Goal: Task Accomplishment & Management: Manage account settings

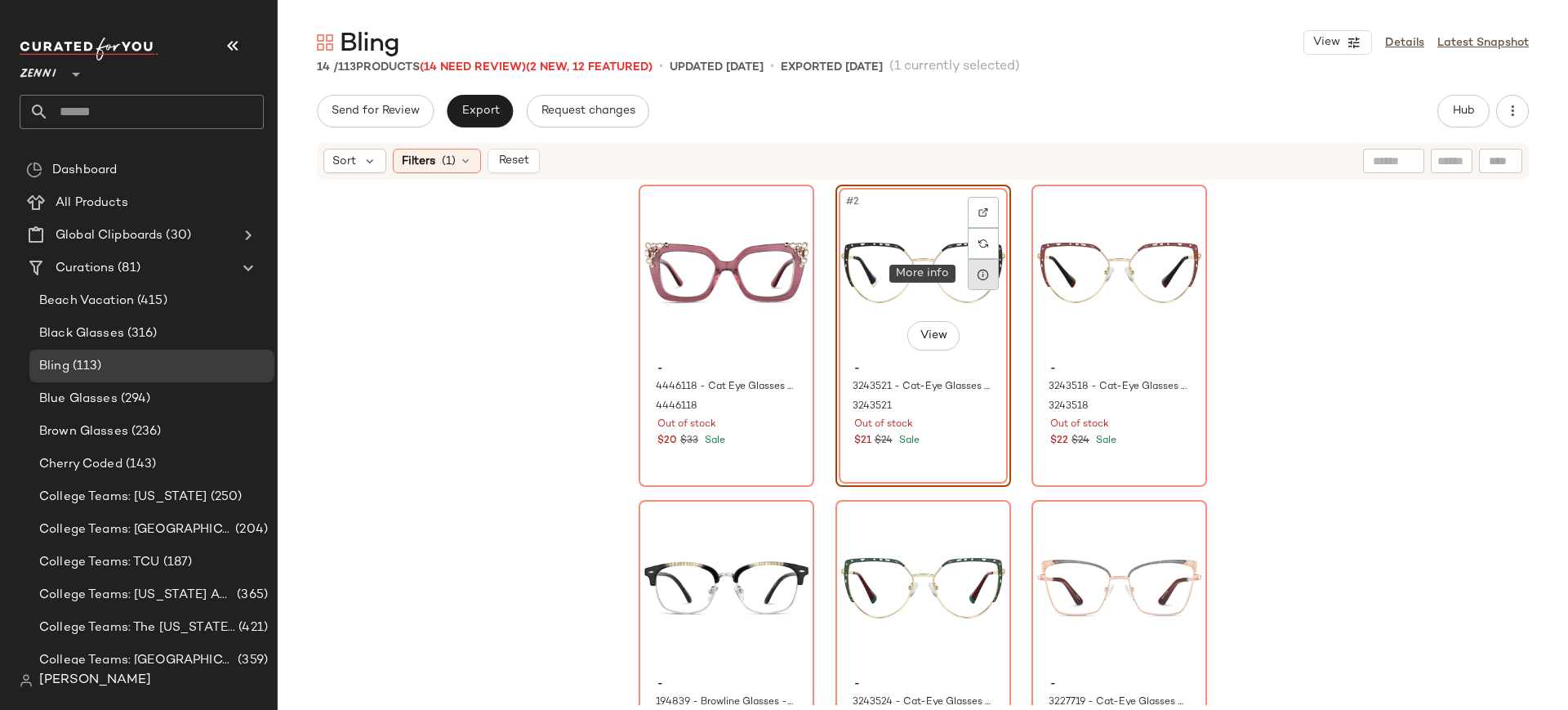
click at [979, 270] on icon at bounding box center [983, 274] width 13 height 13
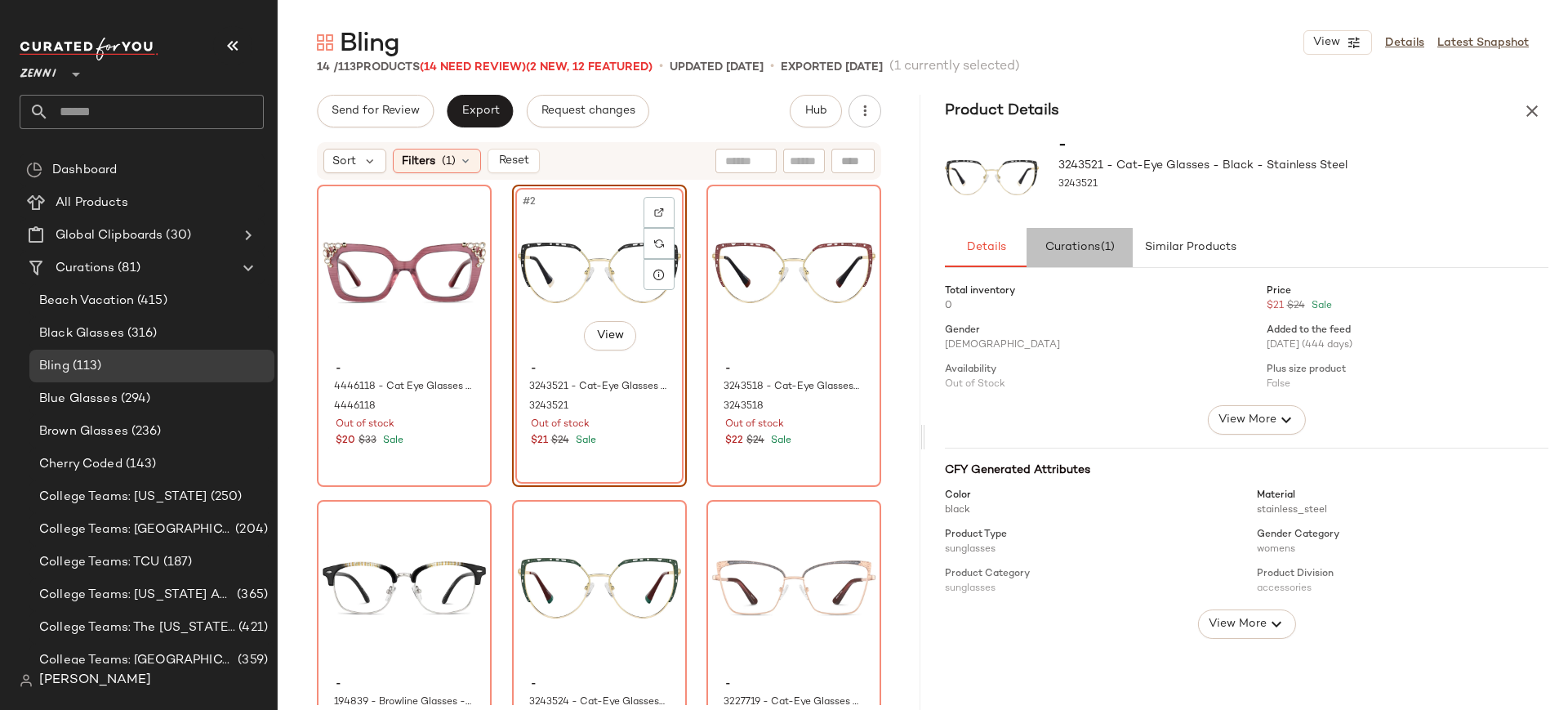
click at [1071, 247] on span "Curations (1)" at bounding box center [1079, 247] width 71 height 13
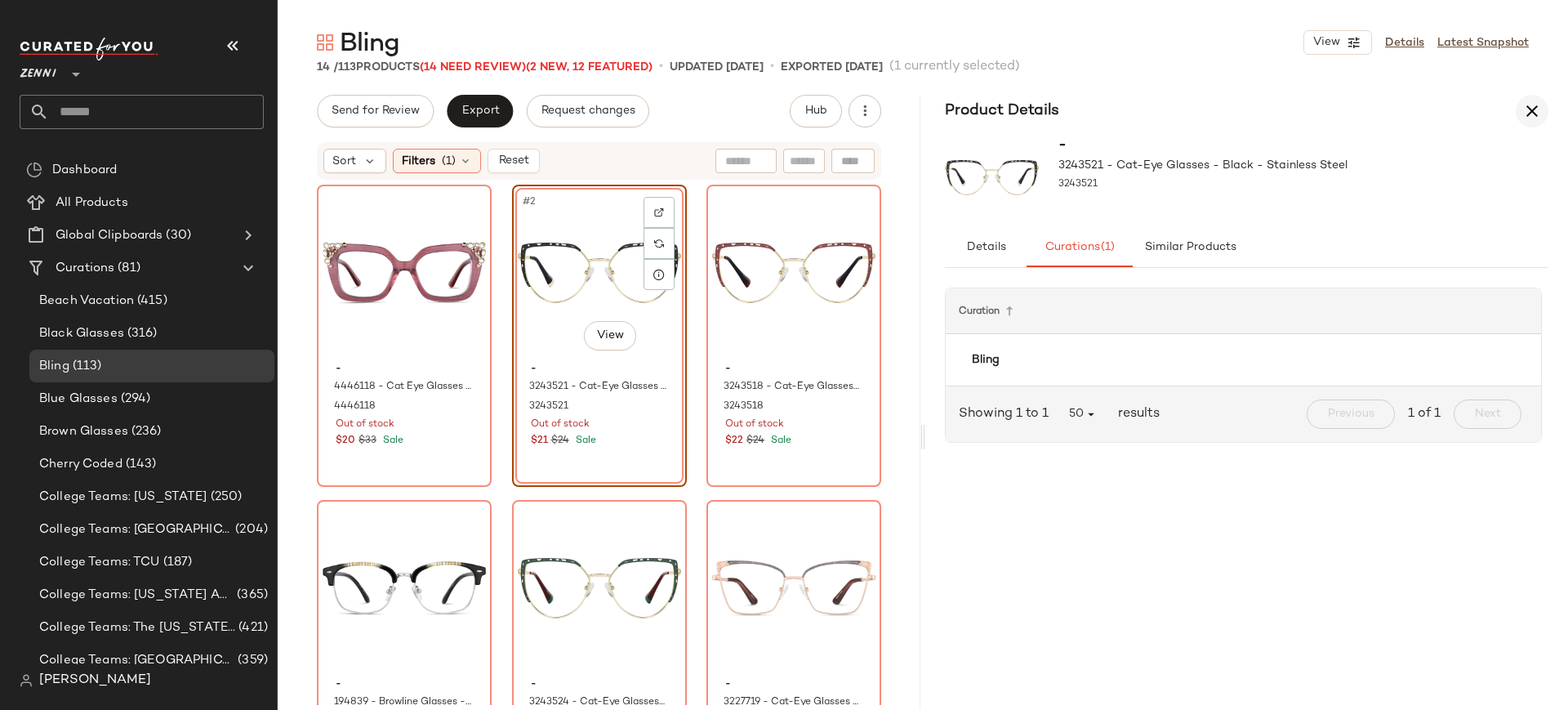
click at [1523, 111] on icon "button" at bounding box center [1531, 111] width 19 height 19
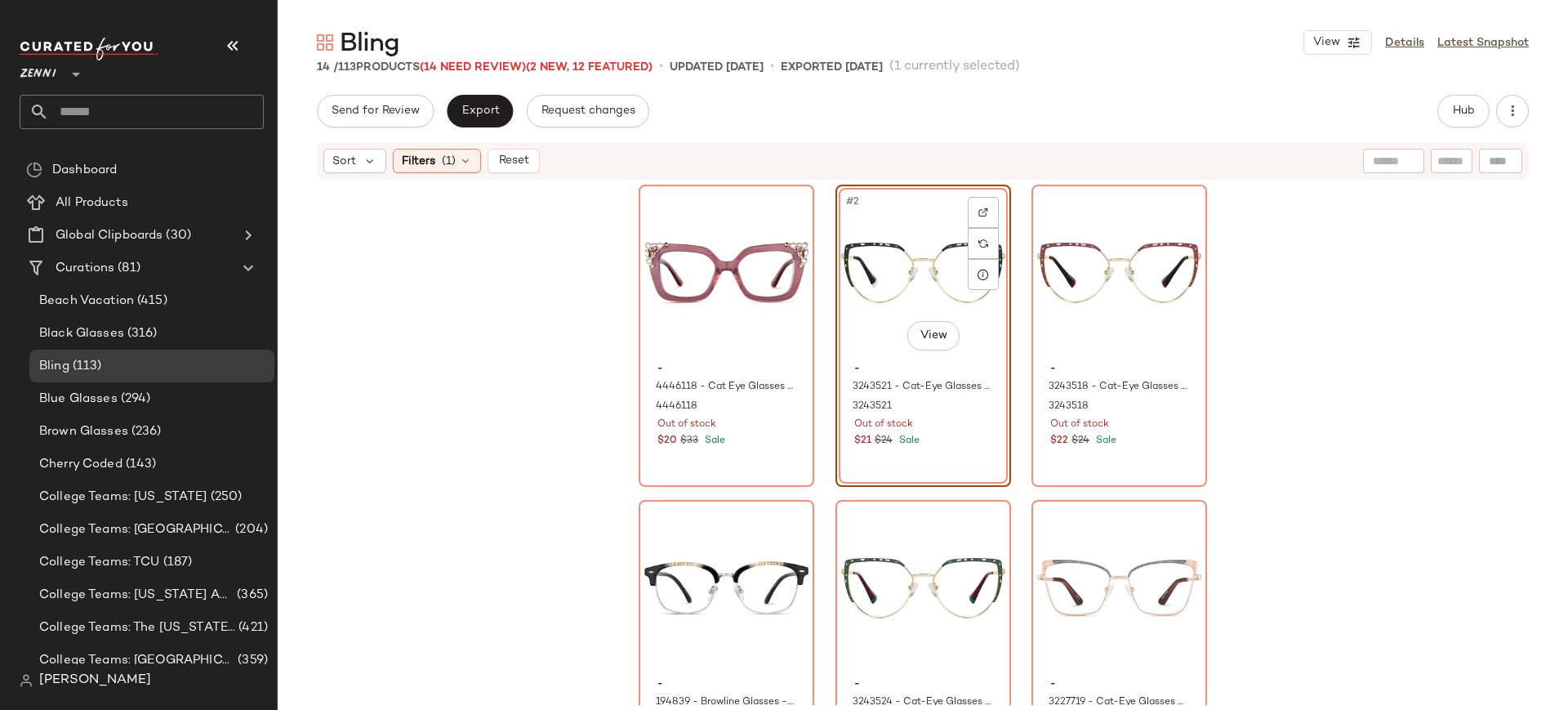
click at [920, 452] on div "#2 View - 3243521 - Cat-Eye Glasses - Black - Stainless Steel 3243521 Out of st…" at bounding box center [923, 335] width 175 height 302
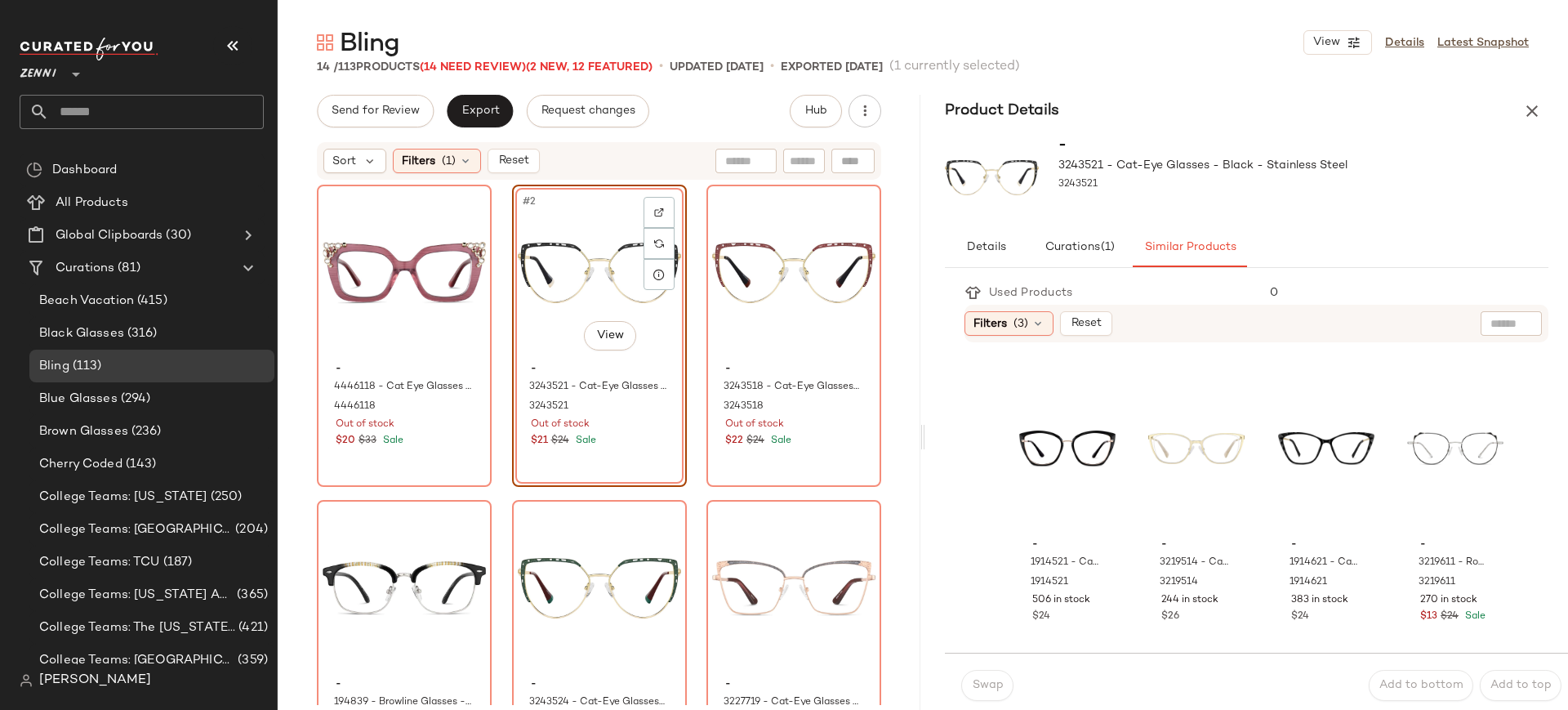
scroll to position [699, 0]
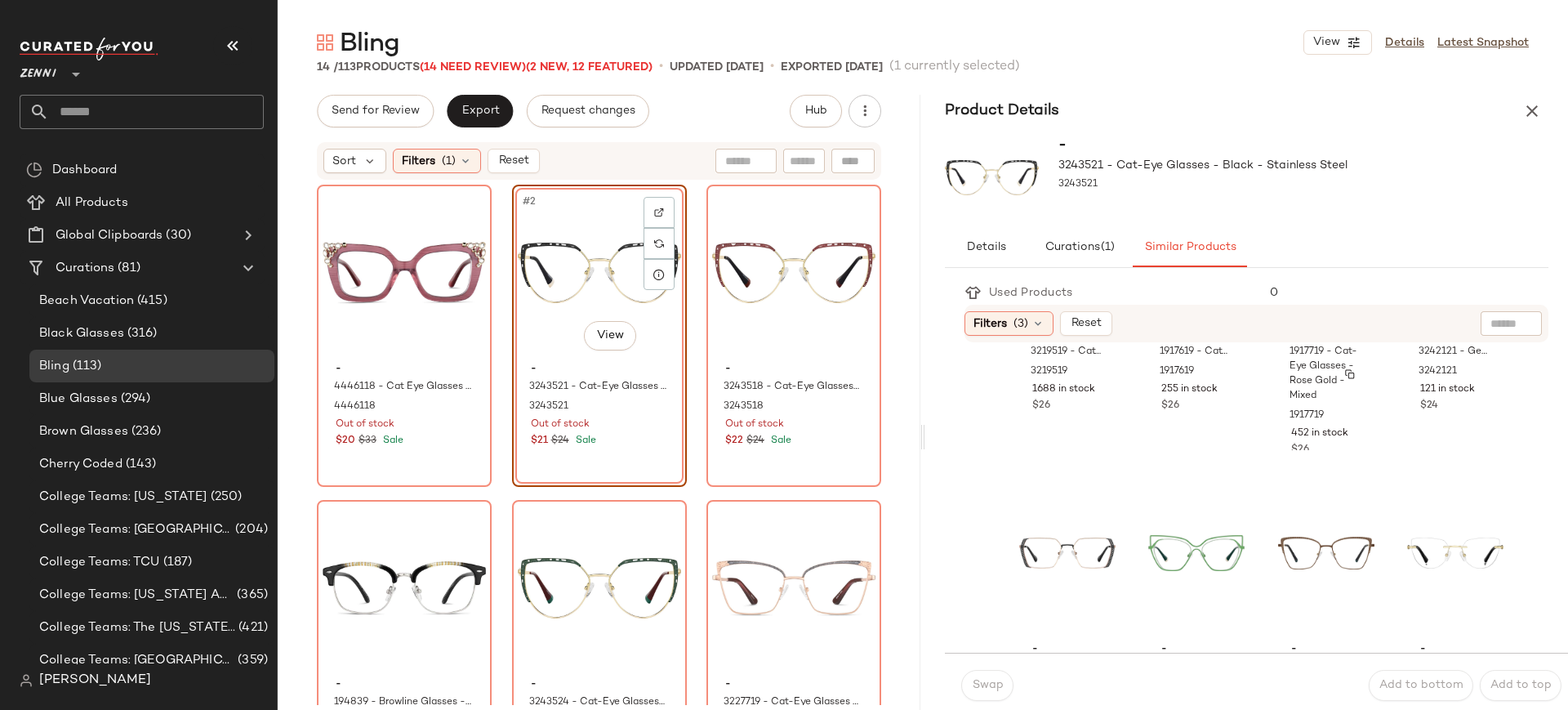
click at [1342, 405] on div "1917719 - Cat-Eye Glasses - Rose Gold - Mixed" at bounding box center [1324, 374] width 74 height 62
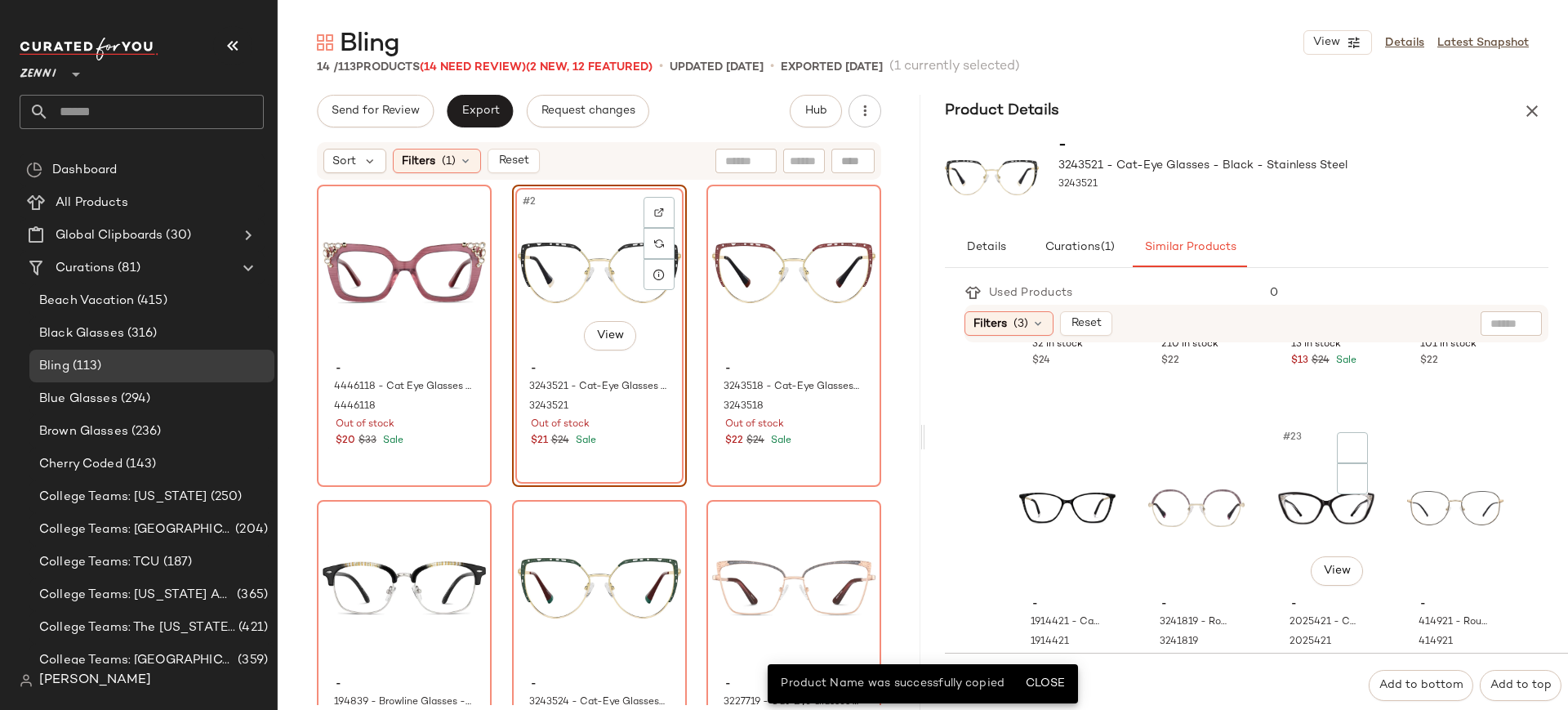
scroll to position [1503, 0]
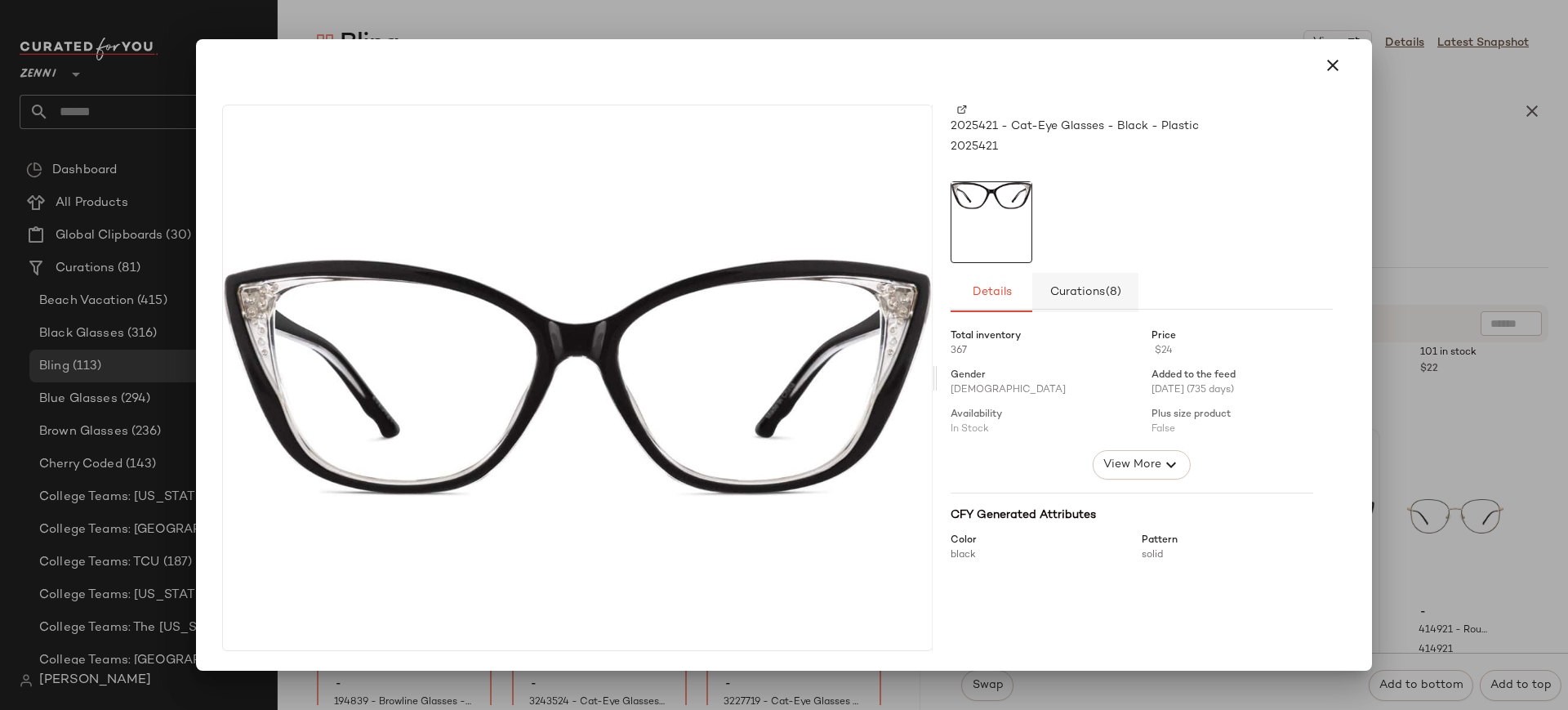
click at [1089, 294] on span "Curations (8)" at bounding box center [1085, 292] width 73 height 13
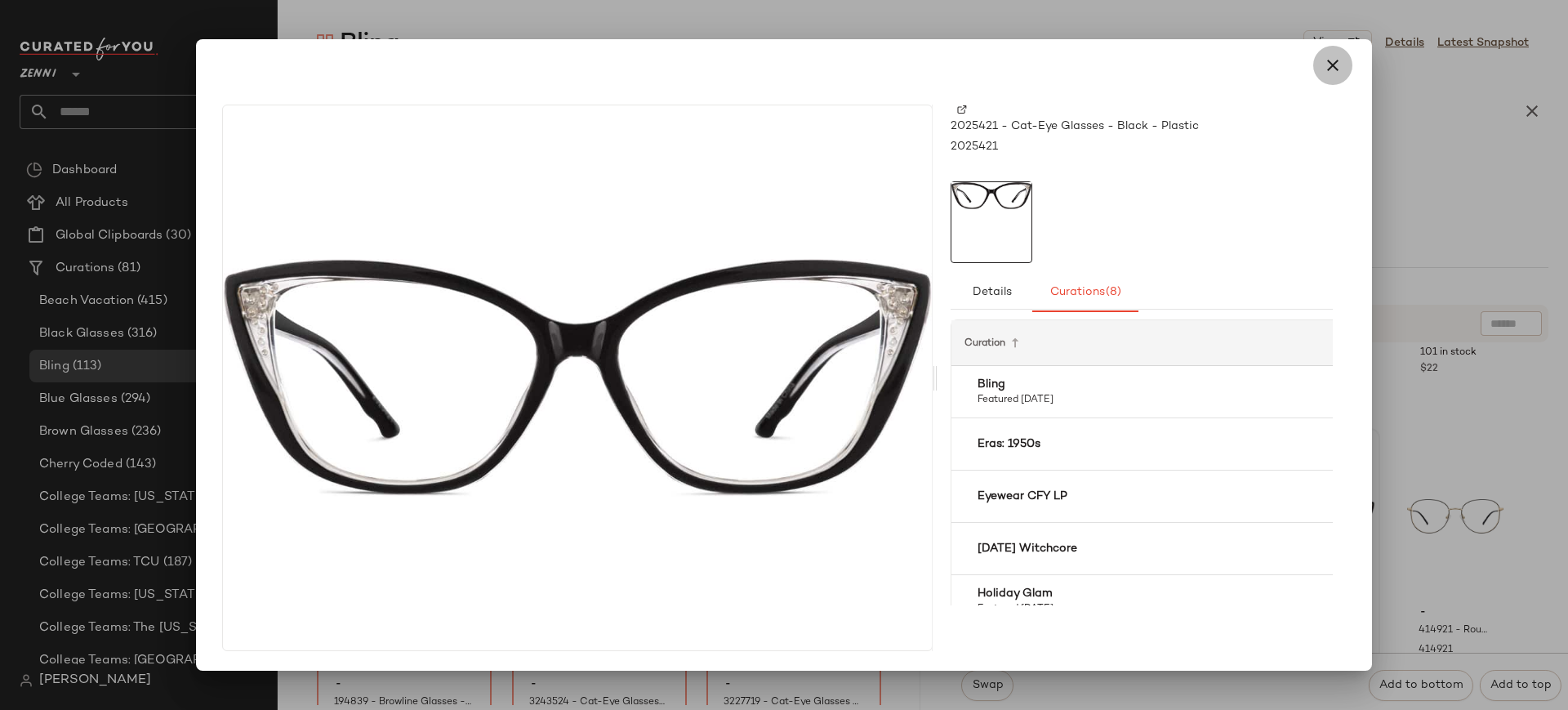
click at [1337, 73] on icon "button" at bounding box center [1332, 65] width 19 height 19
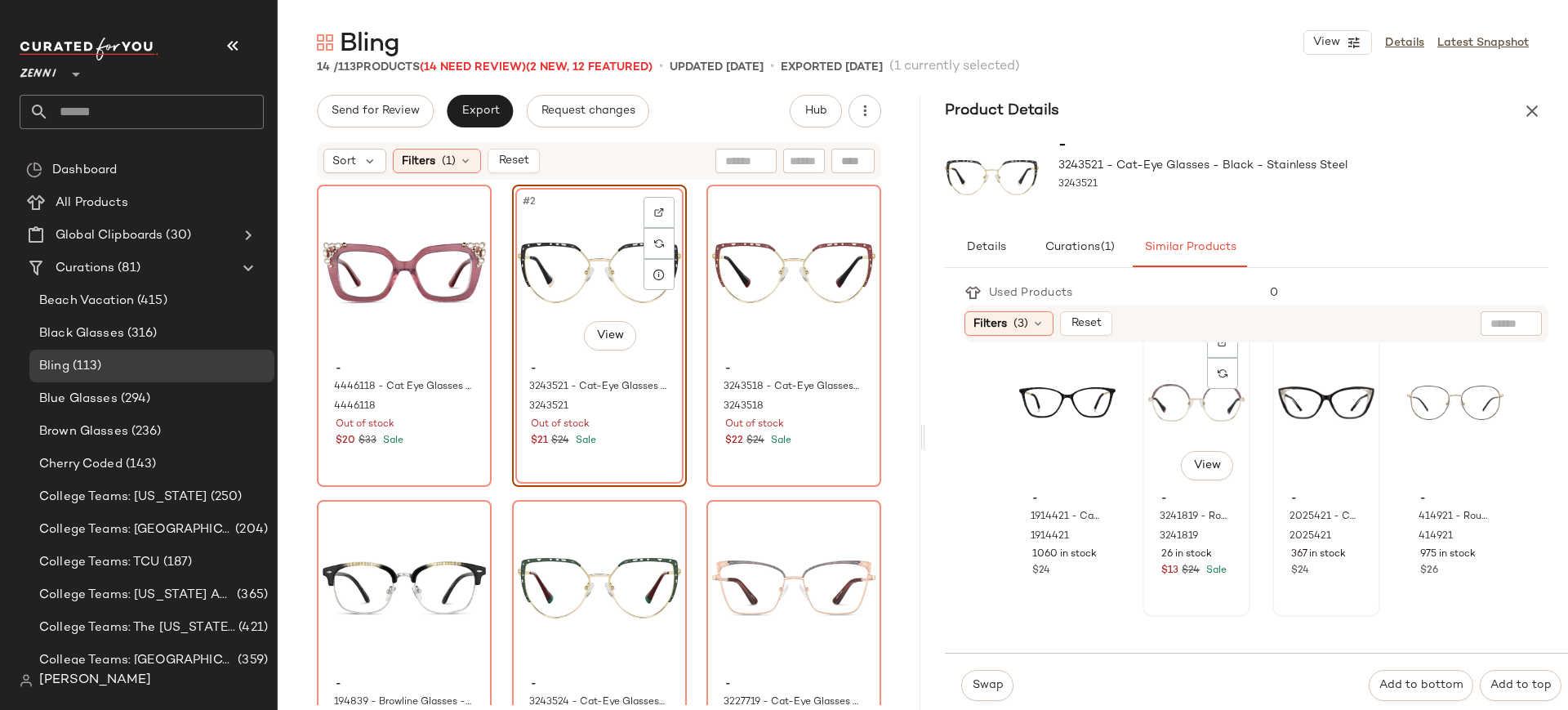
scroll to position [1623, 0]
click at [1528, 114] on icon "button" at bounding box center [1531, 111] width 19 height 19
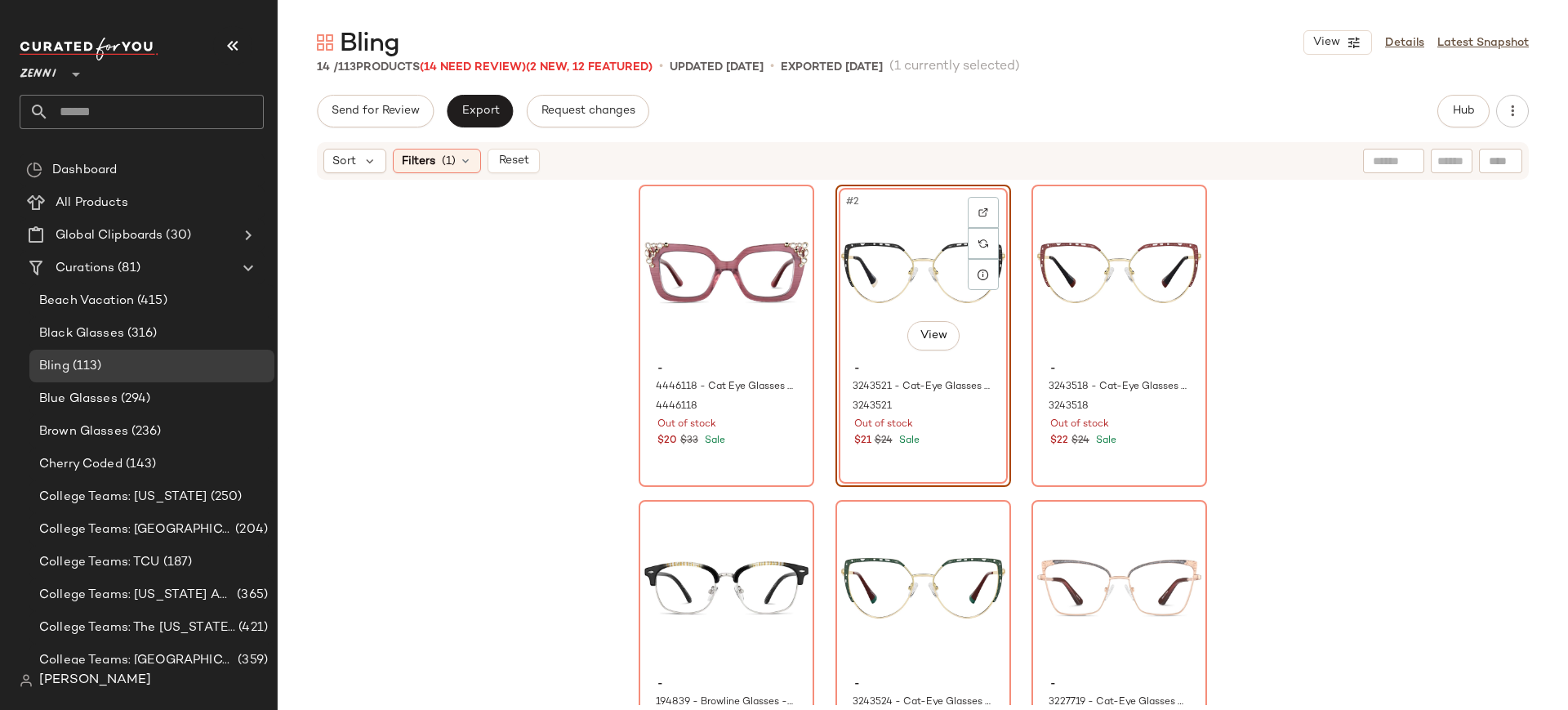
click at [974, 427] on div "#2 View - 3243521 - Cat-Eye Glasses - Black - Stainless Steel 3243521 Out of st…" at bounding box center [923, 335] width 175 height 302
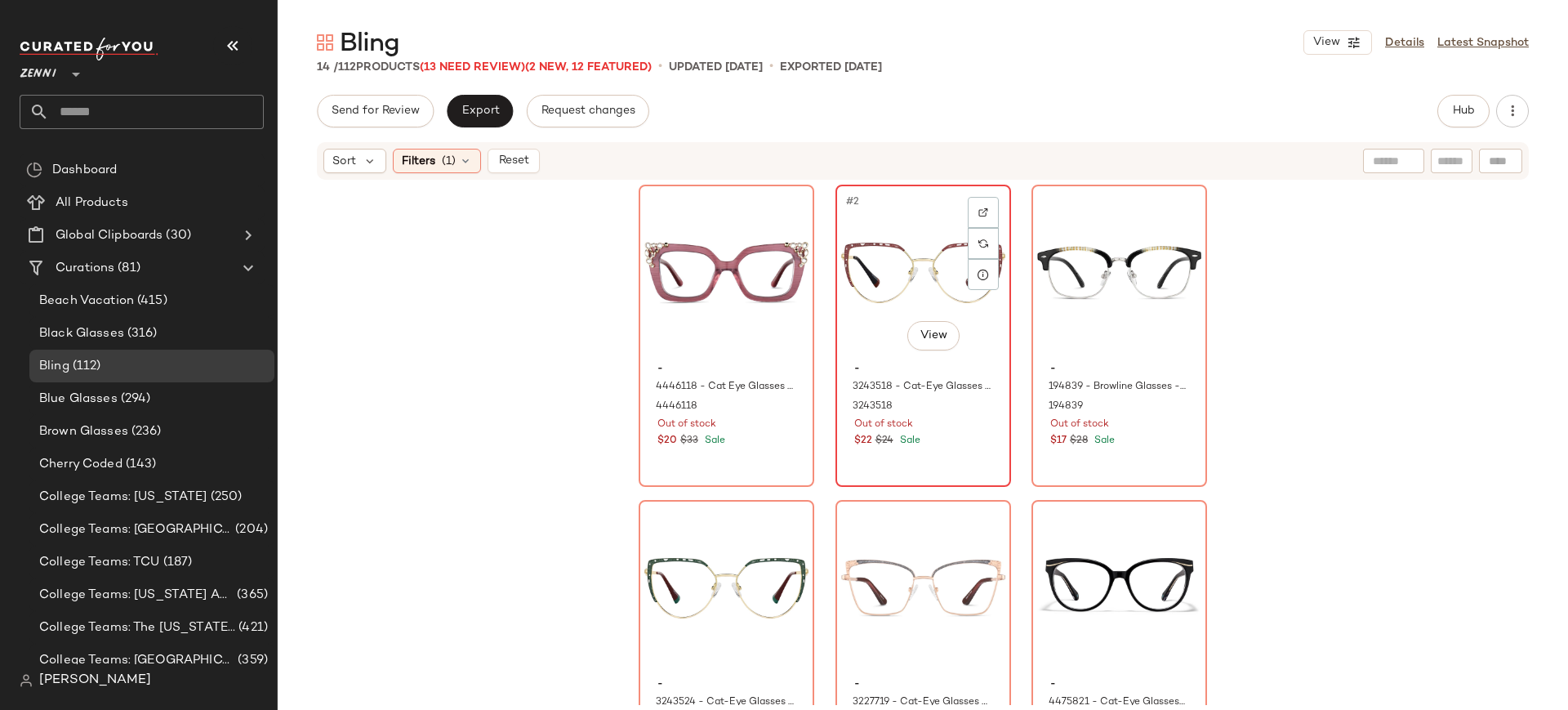
click at [974, 426] on div "Out of stock" at bounding box center [922, 424] width 138 height 15
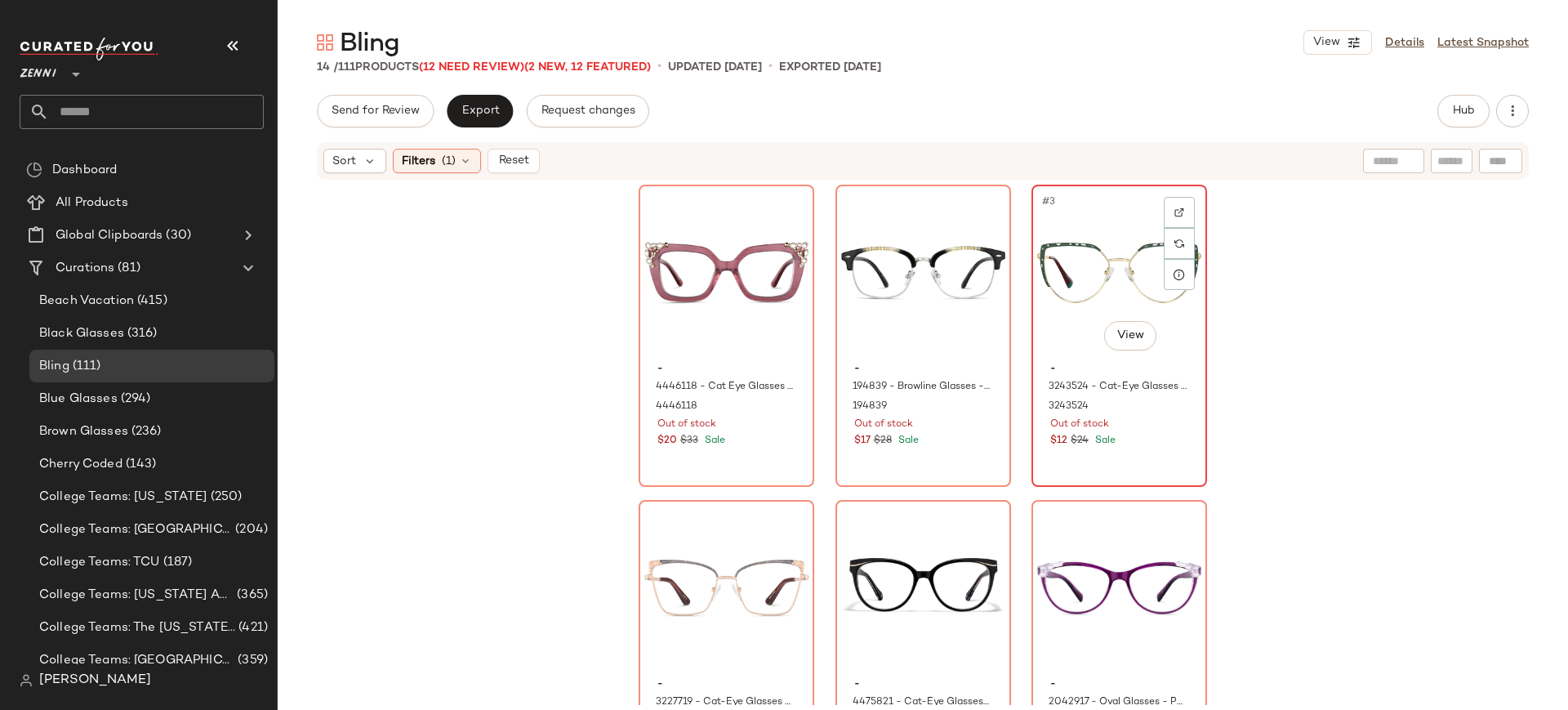
click at [1128, 454] on div "#3 View - 3243524 - Cat-Eye Glasses - Green - Stainless Steel 3243524 Out of st…" at bounding box center [1119, 335] width 172 height 299
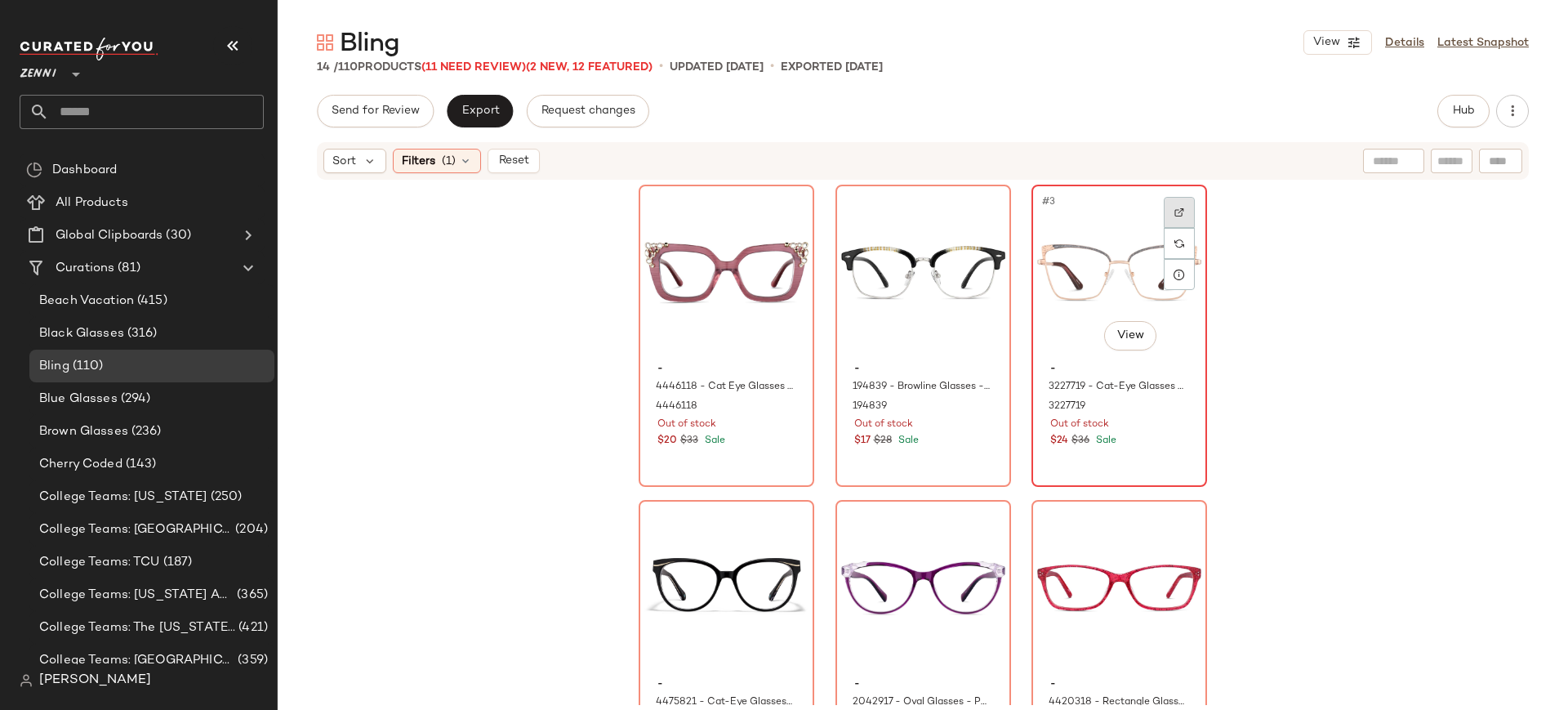
click at [1174, 212] on img at bounding box center [1178, 212] width 10 height 10
click at [1463, 110] on span "Hub" at bounding box center [1463, 111] width 23 height 13
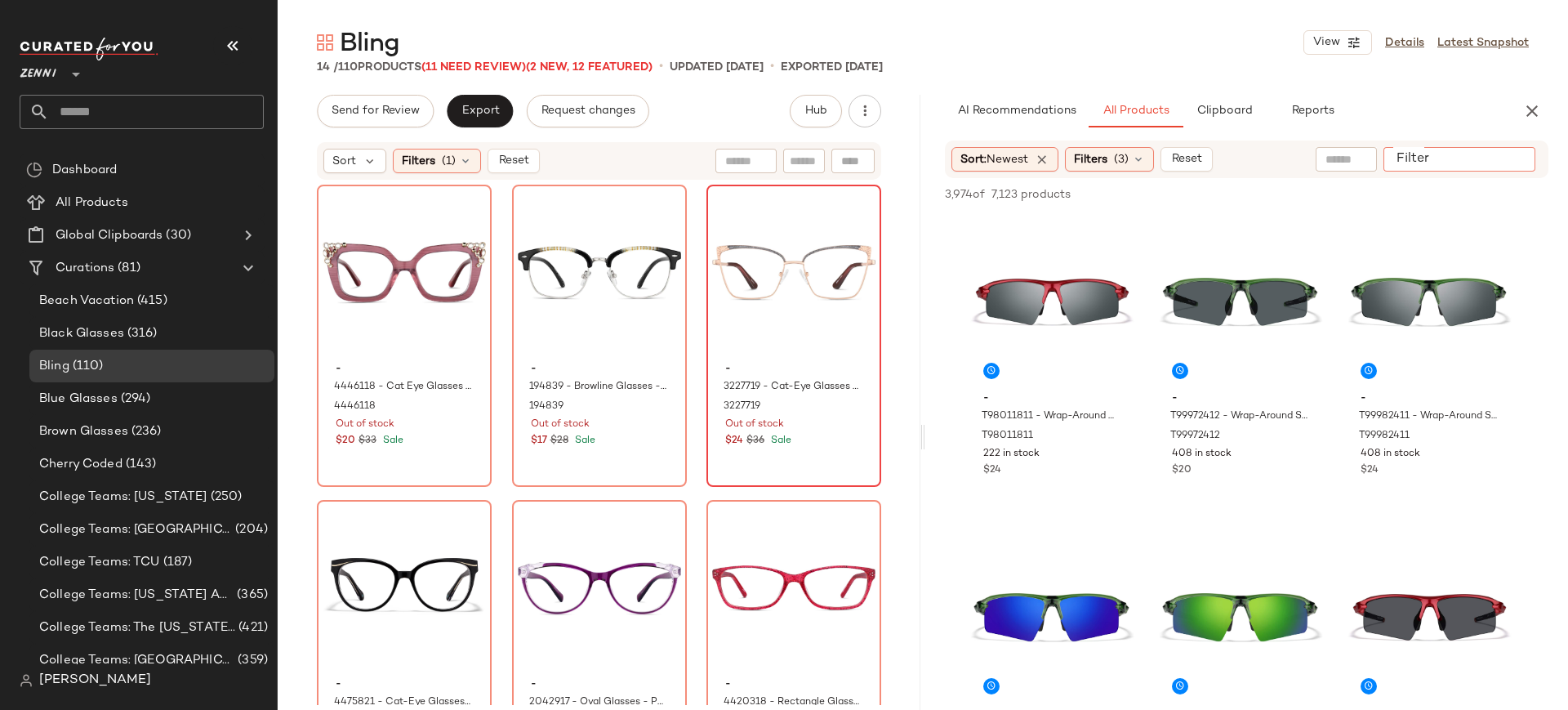
click at [1505, 165] on input "Filter" at bounding box center [1459, 160] width 139 height 18
paste input "*******"
type input "*******"
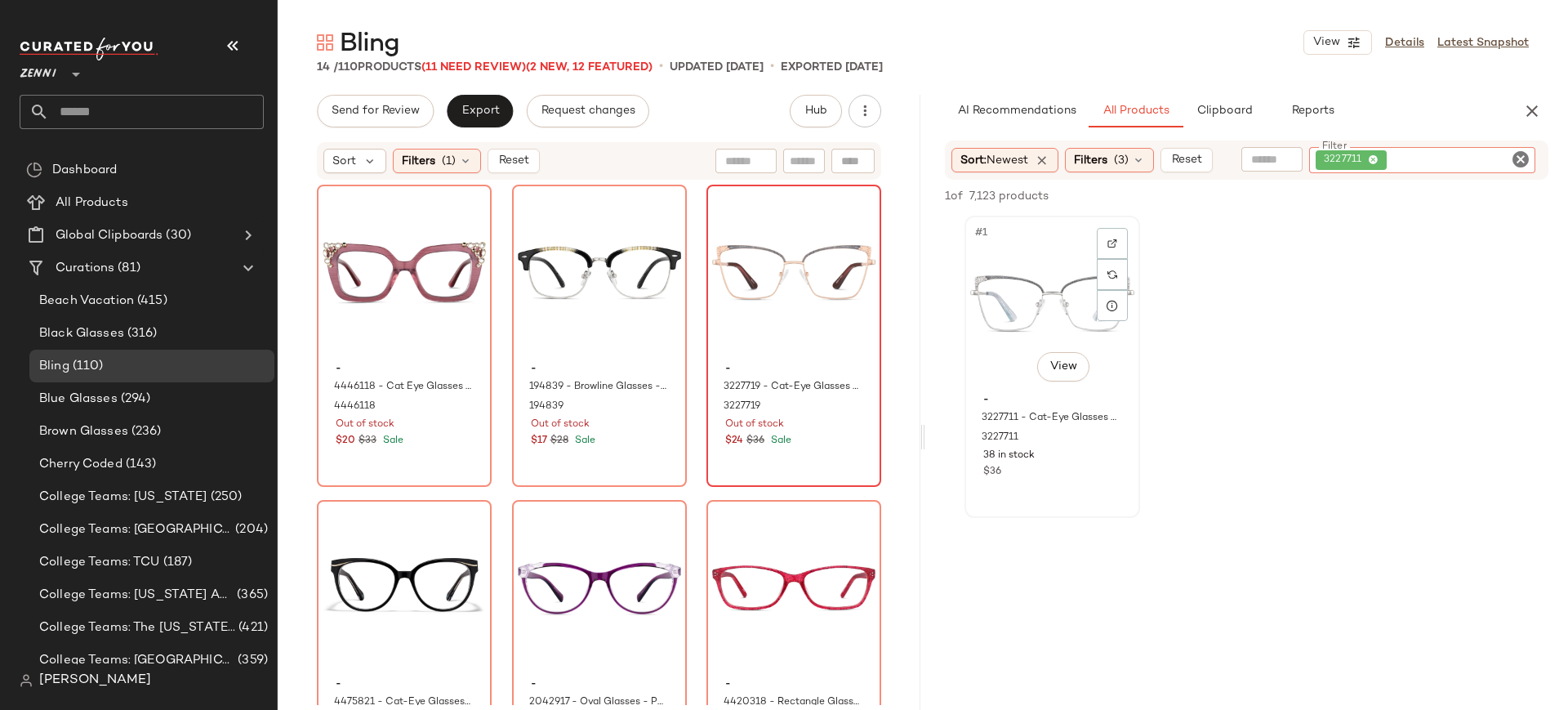
click at [1013, 326] on div "#1 View" at bounding box center [1051, 304] width 164 height 165
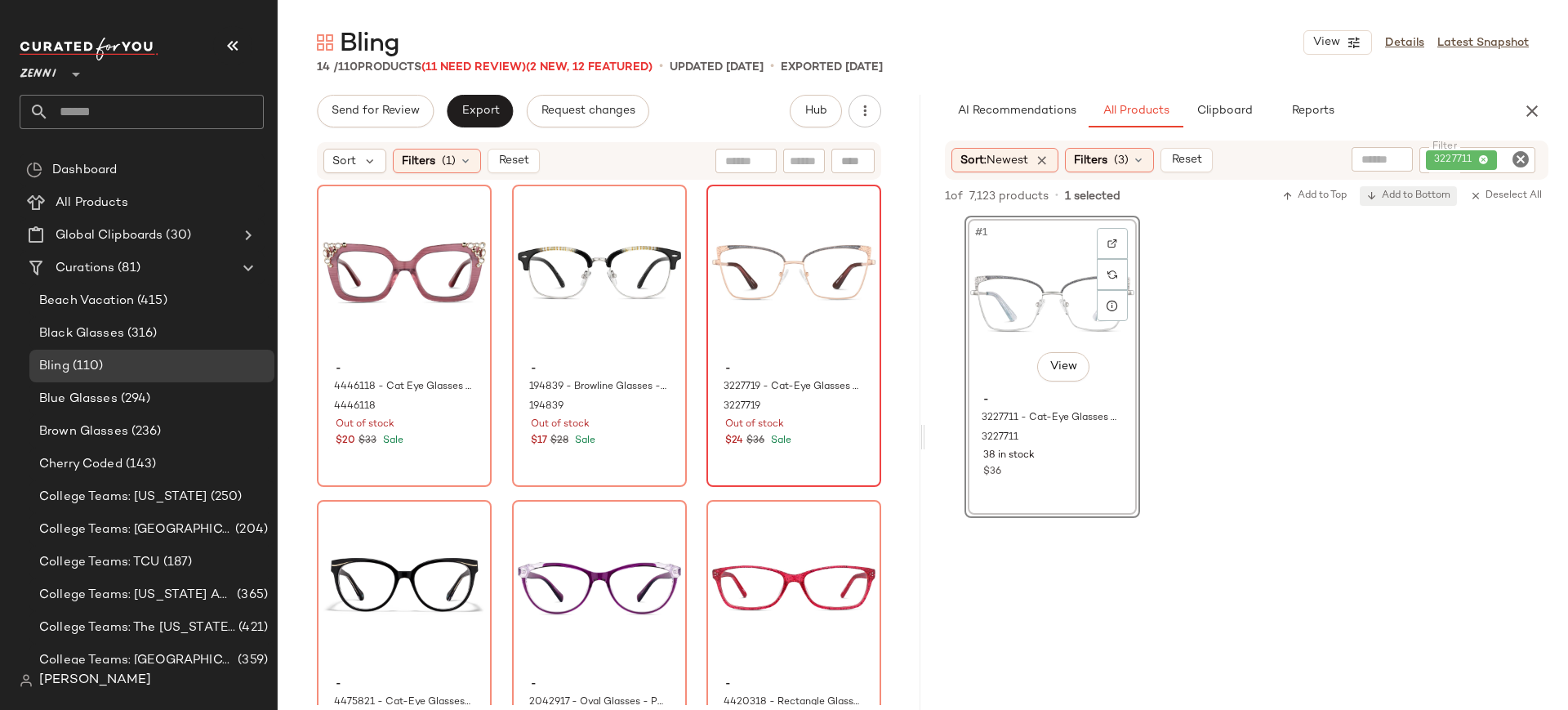
click at [1400, 198] on span "Add to Bottom" at bounding box center [1408, 196] width 84 height 11
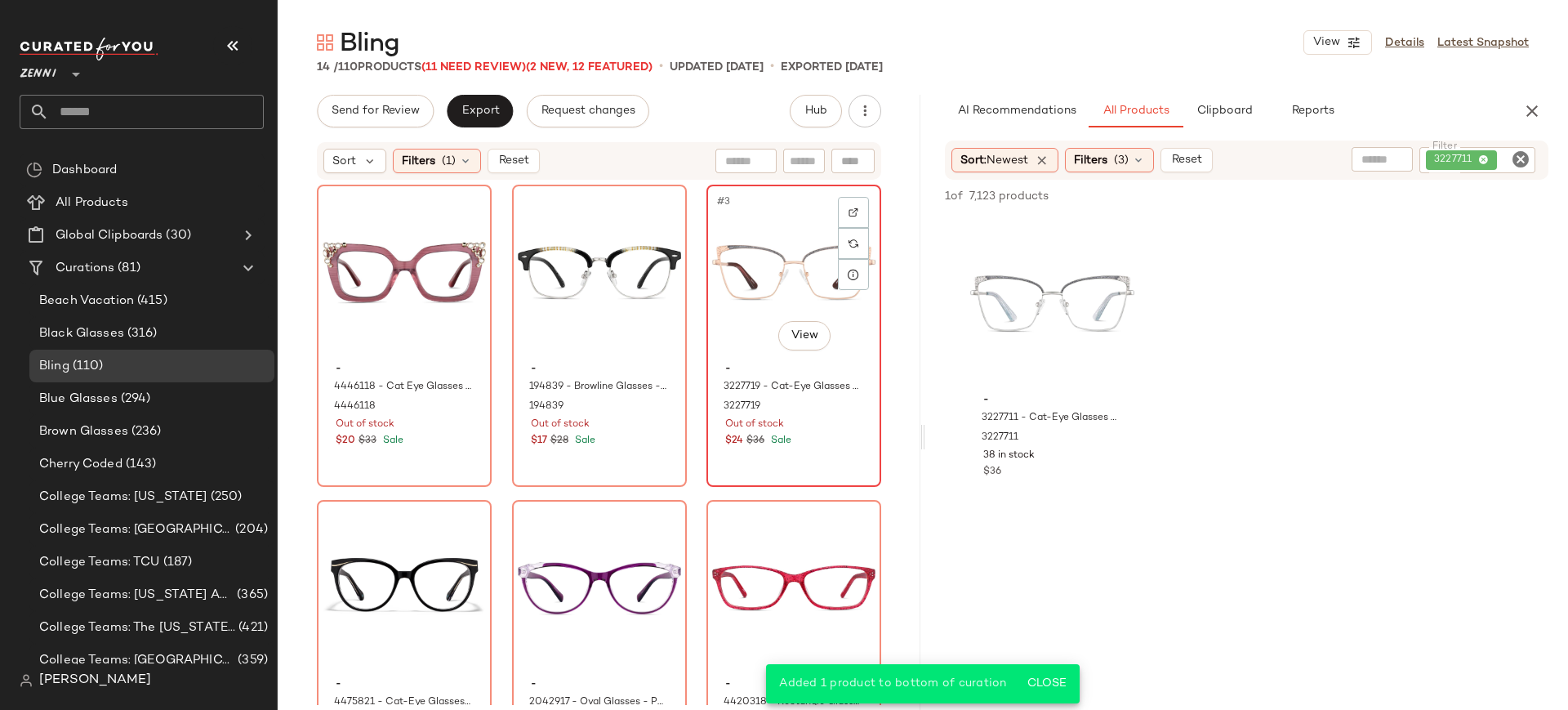
click at [716, 320] on div "#3 View" at bounding box center [793, 273] width 163 height 165
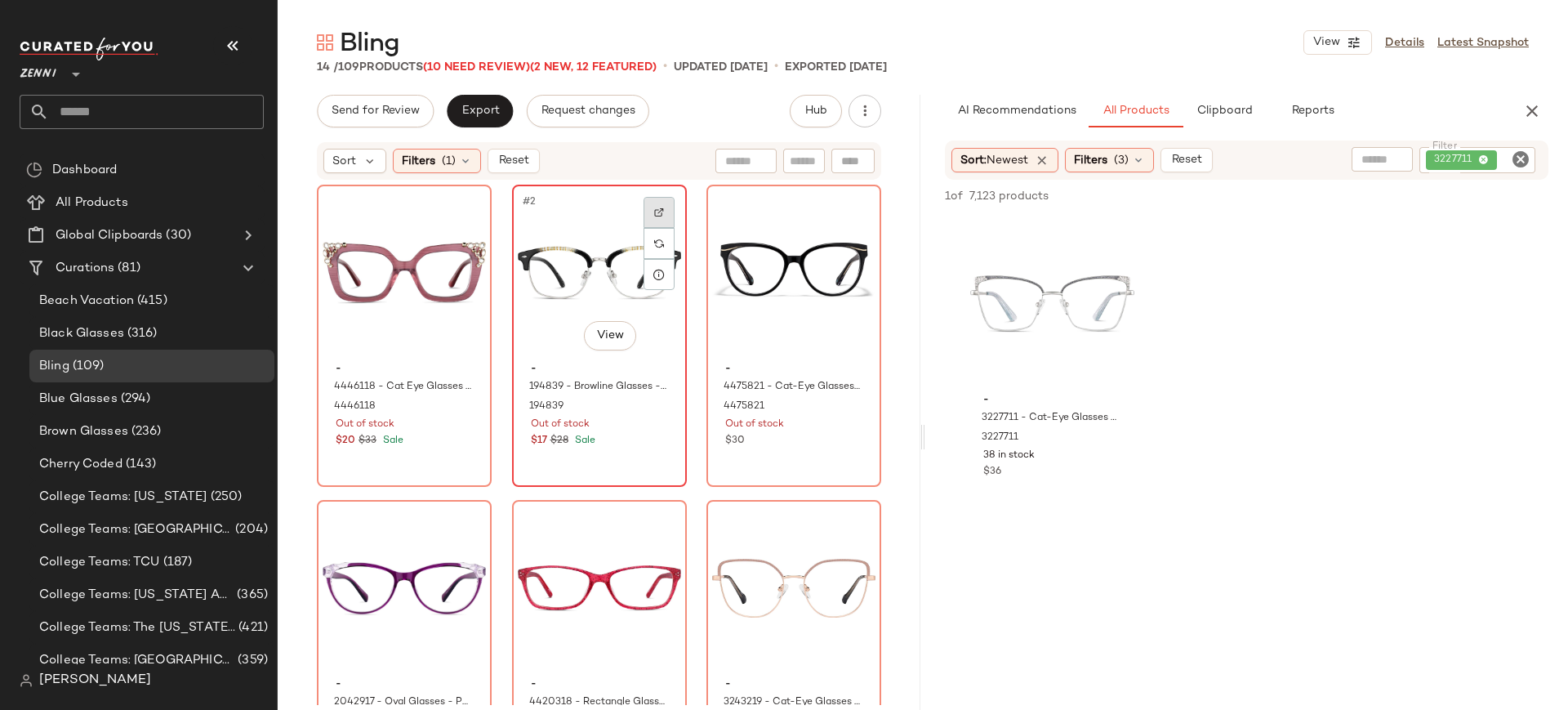
click at [661, 208] on div at bounding box center [658, 212] width 31 height 31
click at [549, 316] on div "#2 View" at bounding box center [599, 273] width 163 height 165
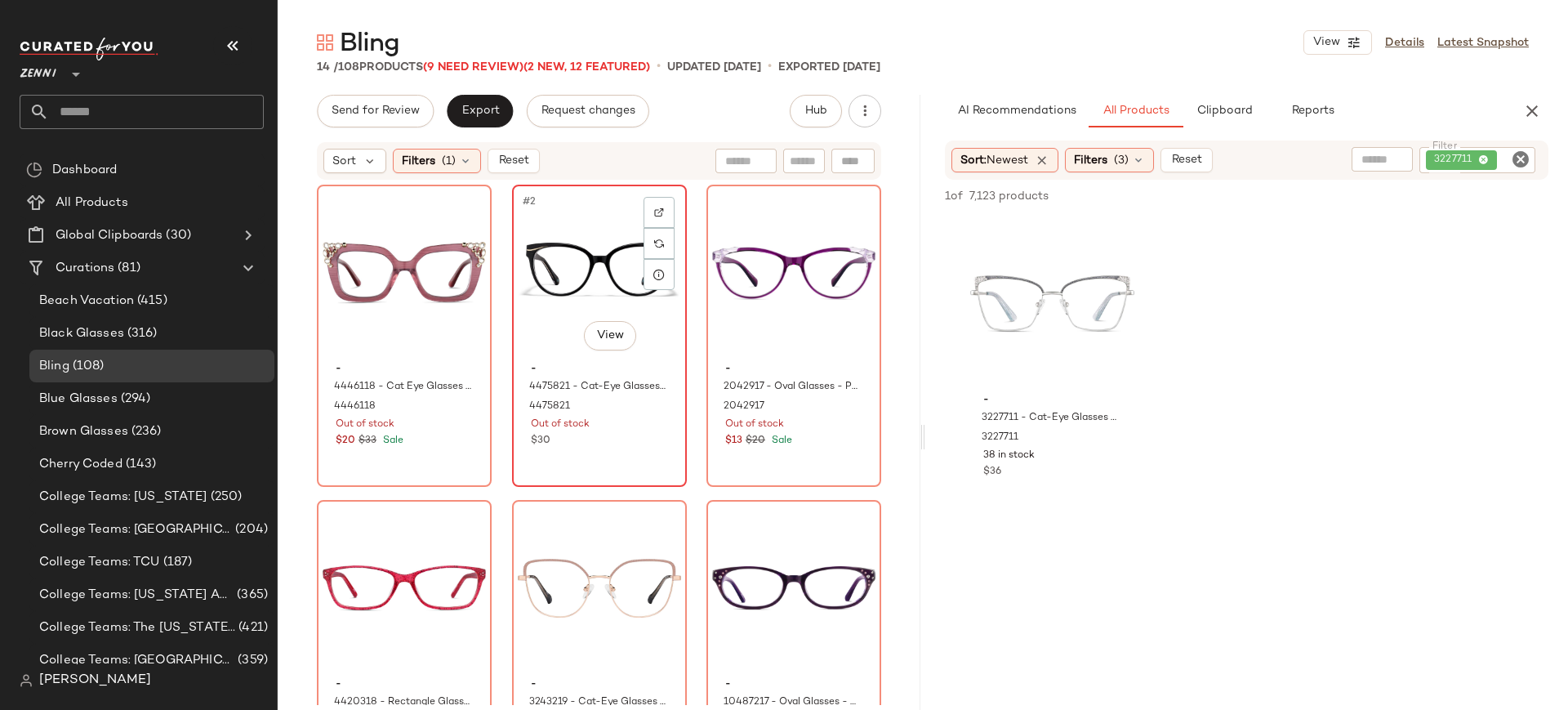
click at [561, 434] on div "$30" at bounding box center [599, 441] width 137 height 15
click at [659, 218] on div at bounding box center [658, 212] width 31 height 31
click at [1517, 162] on icon "Clear Filter" at bounding box center [1520, 159] width 19 height 19
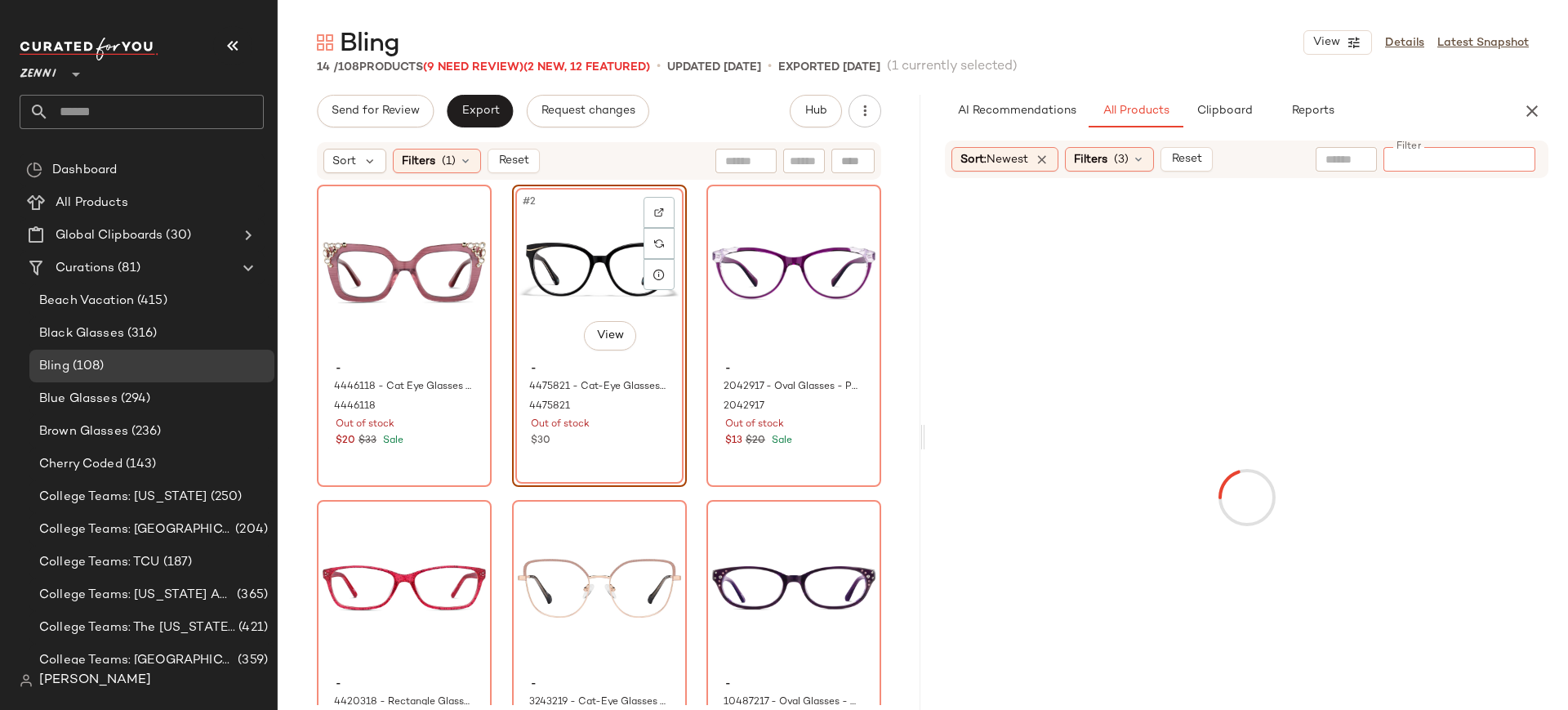
type input "*******"
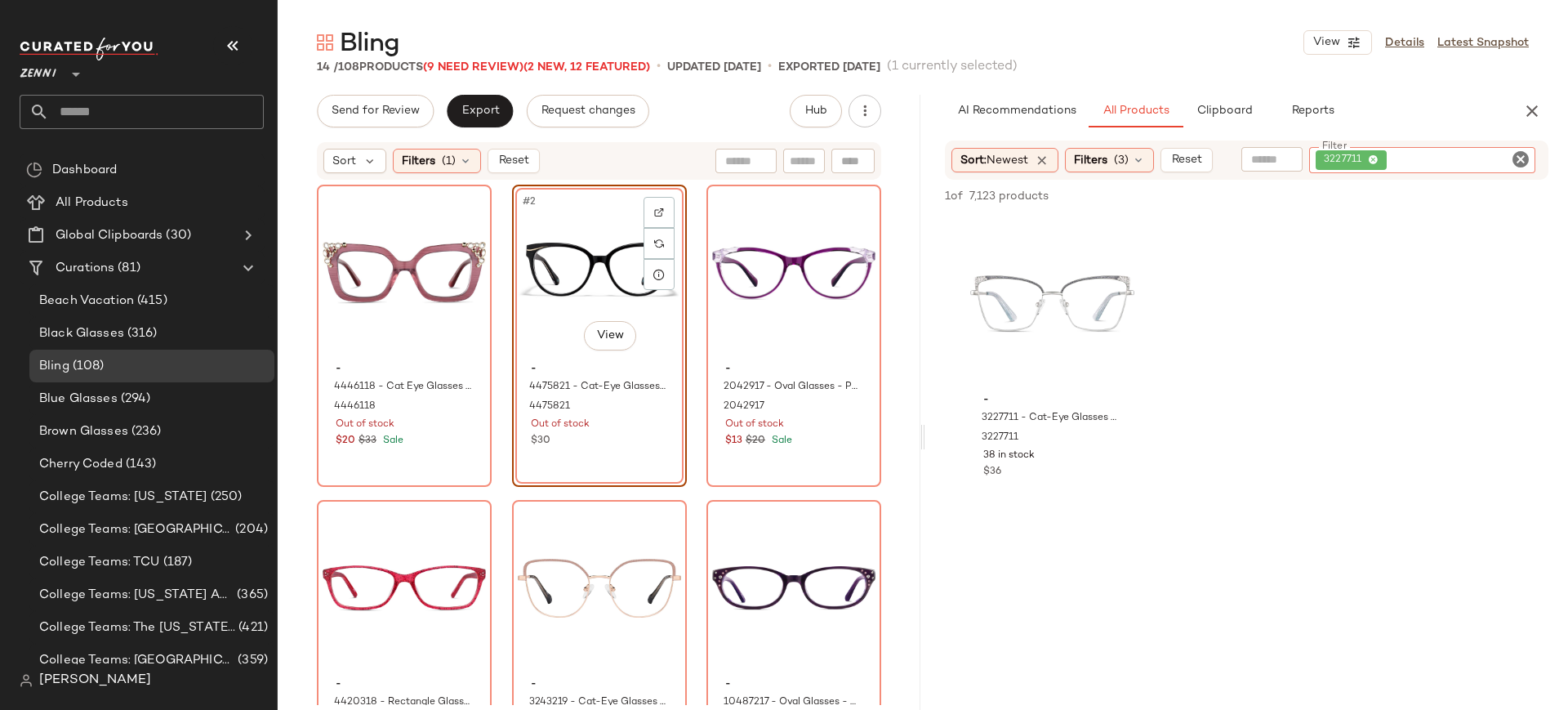
click at [1520, 162] on icon "Clear Filter" at bounding box center [1520, 159] width 19 height 19
paste input "*******"
type input "*******"
click at [987, 338] on div "#1 View" at bounding box center [1051, 304] width 164 height 165
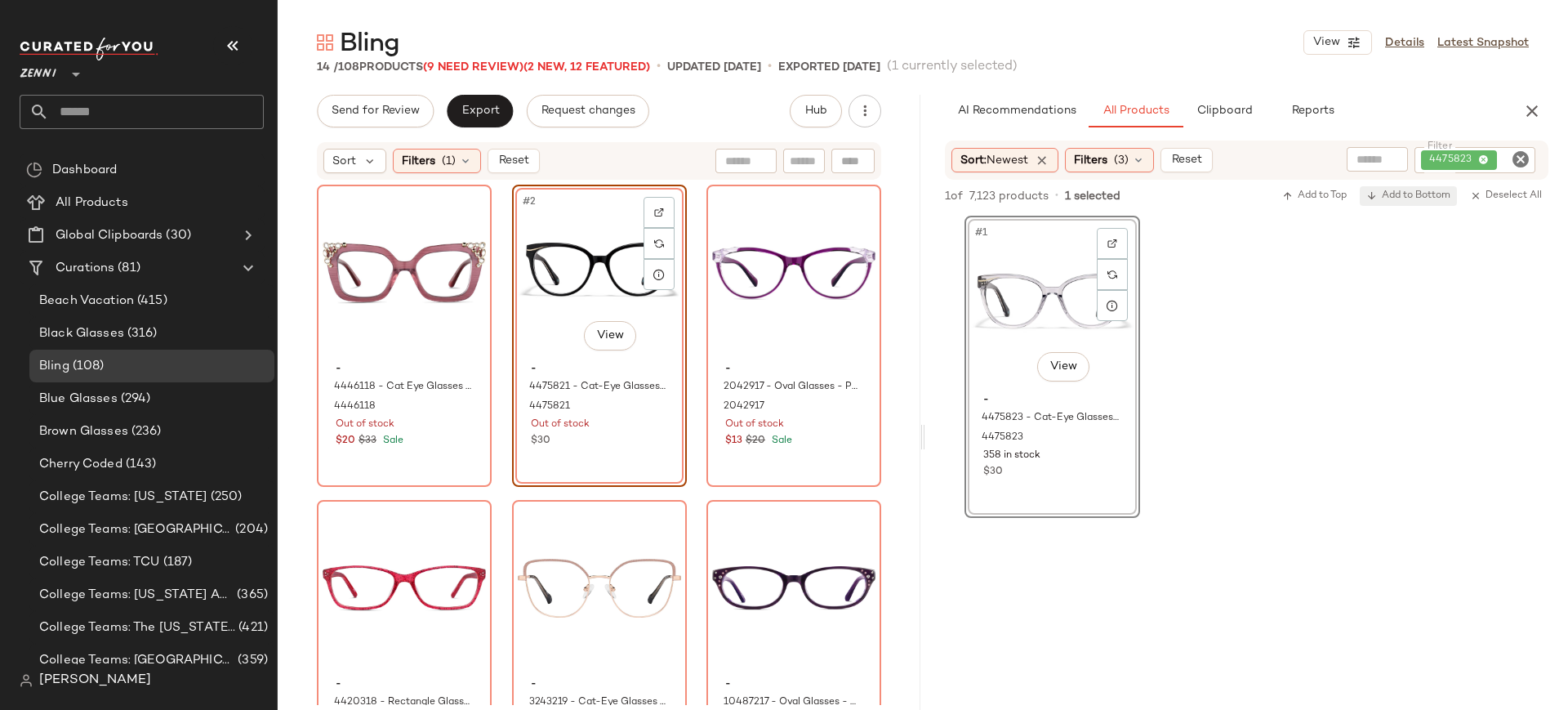
click at [1409, 199] on span "Add to Bottom" at bounding box center [1408, 196] width 84 height 11
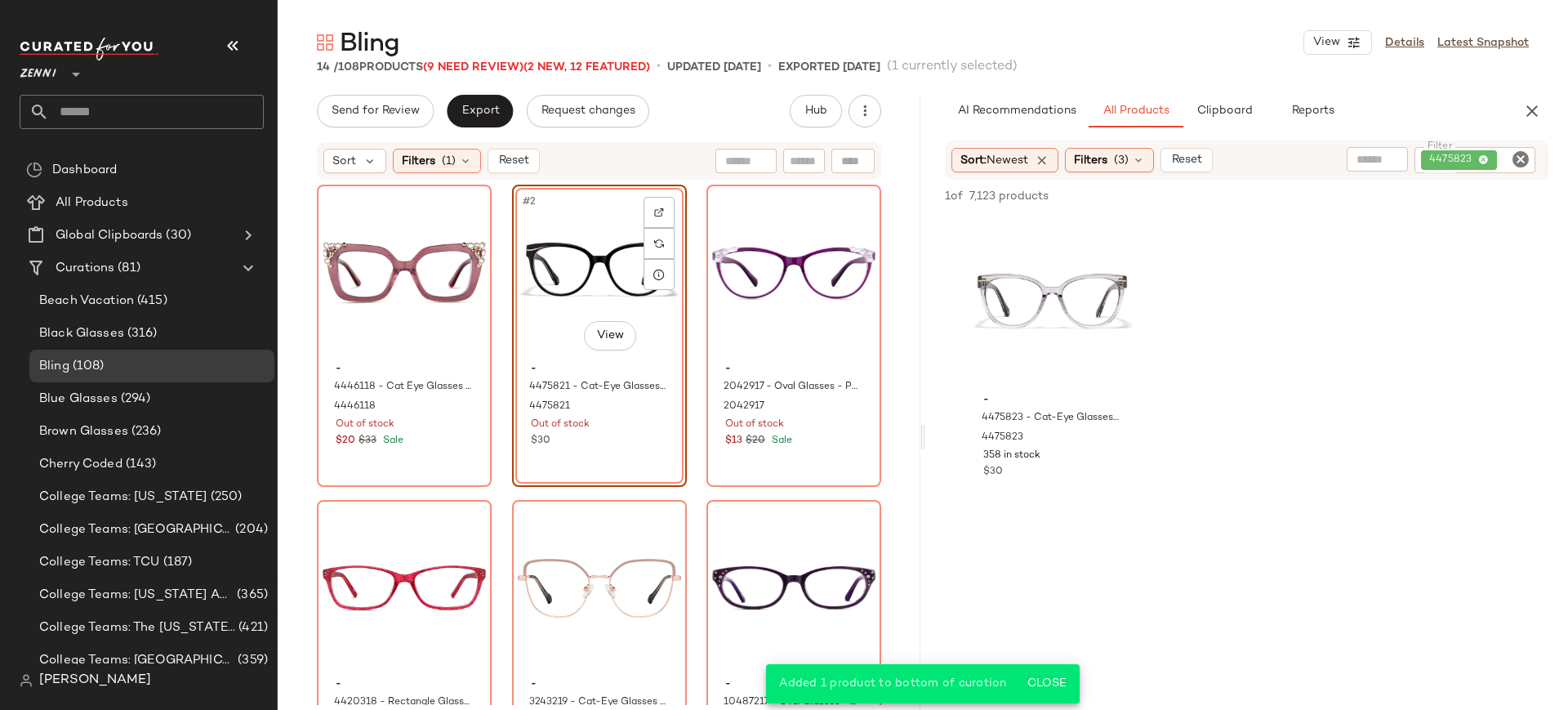
click at [1523, 157] on icon "Clear Filter" at bounding box center [1520, 159] width 19 height 19
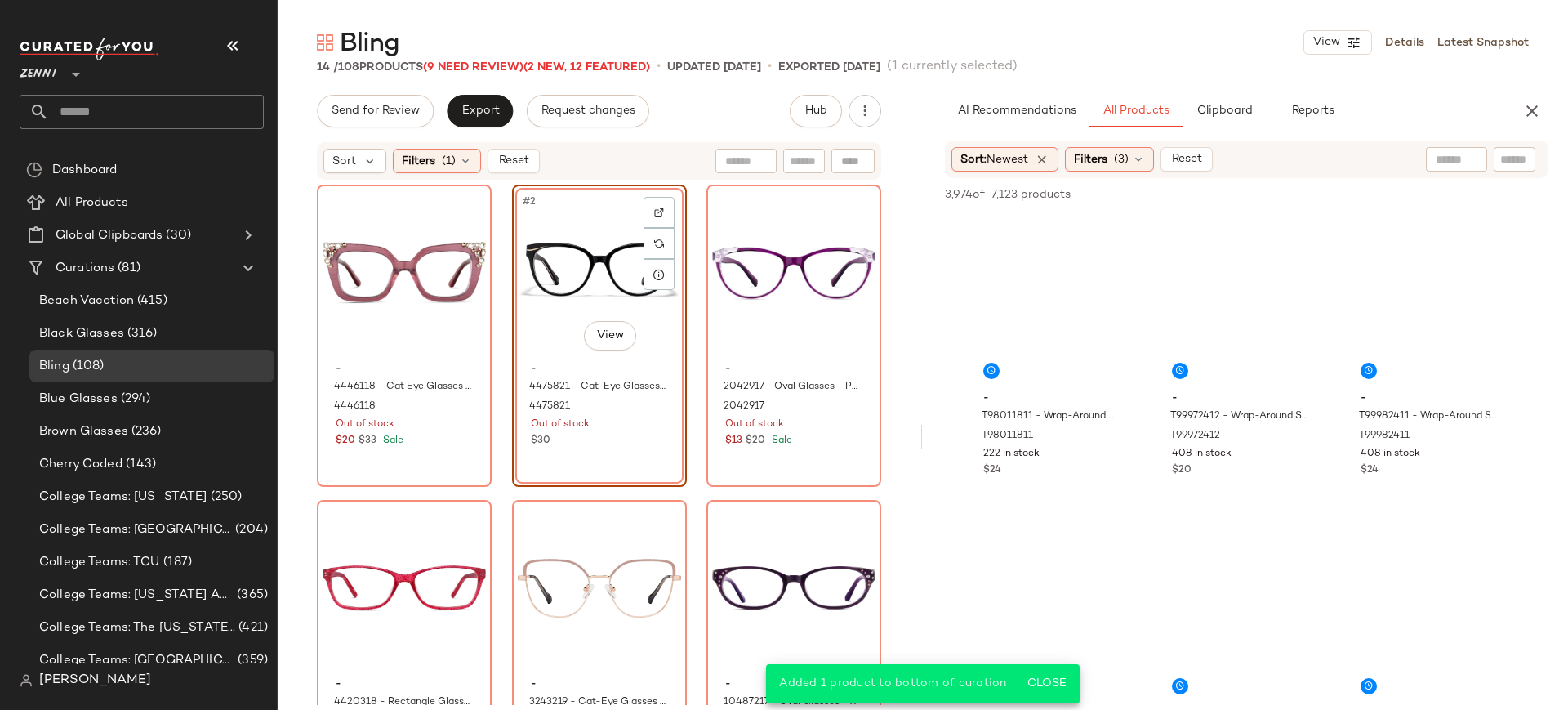
click at [617, 445] on div "#2 View - 4475821 - Cat-Eye Glasses - Black - Acetate 4475821 Out of stock $30" at bounding box center [598, 335] width 175 height 302
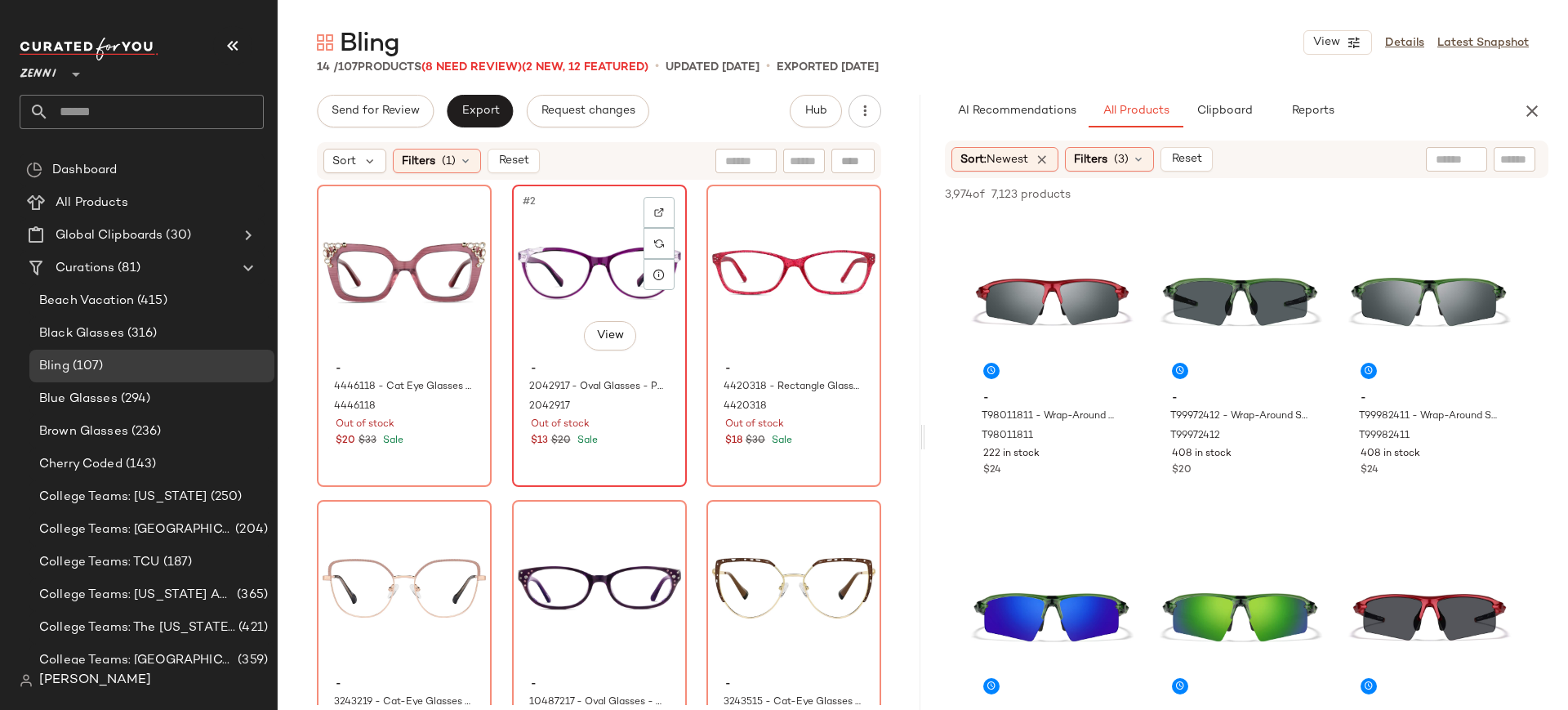
click at [618, 446] on div "$13 $20 Sale" at bounding box center [599, 441] width 137 height 15
click at [656, 214] on img at bounding box center [658, 212] width 10 height 10
click at [545, 351] on div "#2 View" at bounding box center [599, 273] width 163 height 165
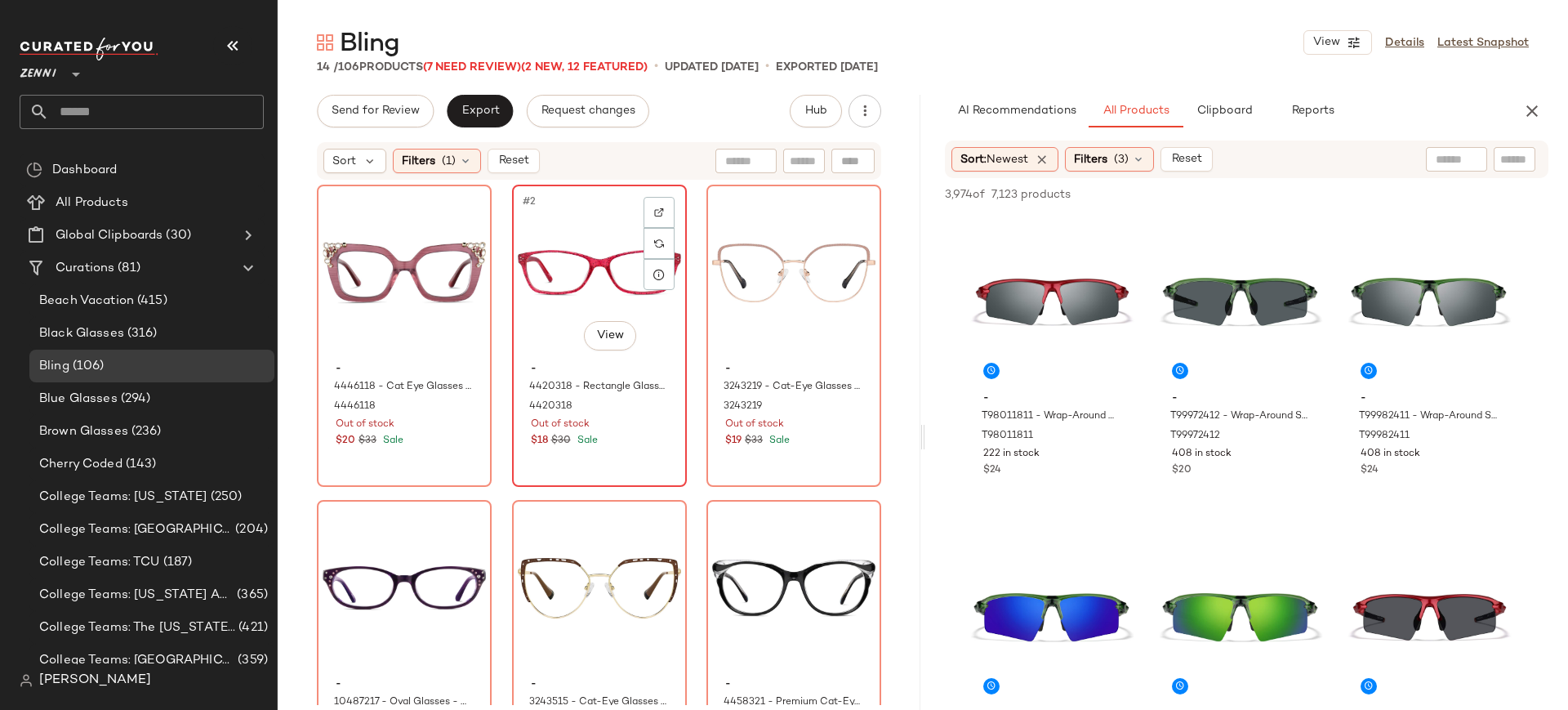
click at [607, 454] on div "#2 View - 4420318 - Rectangle Glasses - Red - Acetate 4420318 Out of stock $18 …" at bounding box center [598, 335] width 171 height 299
click at [654, 214] on img at bounding box center [658, 212] width 10 height 10
click at [689, 411] on div "- 4446118 - Cat Eye Glasses - Rose - Acetate 4446118 Out of stock $20 $33 Sale …" at bounding box center [598, 444] width 564 height 520
click at [649, 438] on div "$18 $30 Sale" at bounding box center [599, 441] width 137 height 15
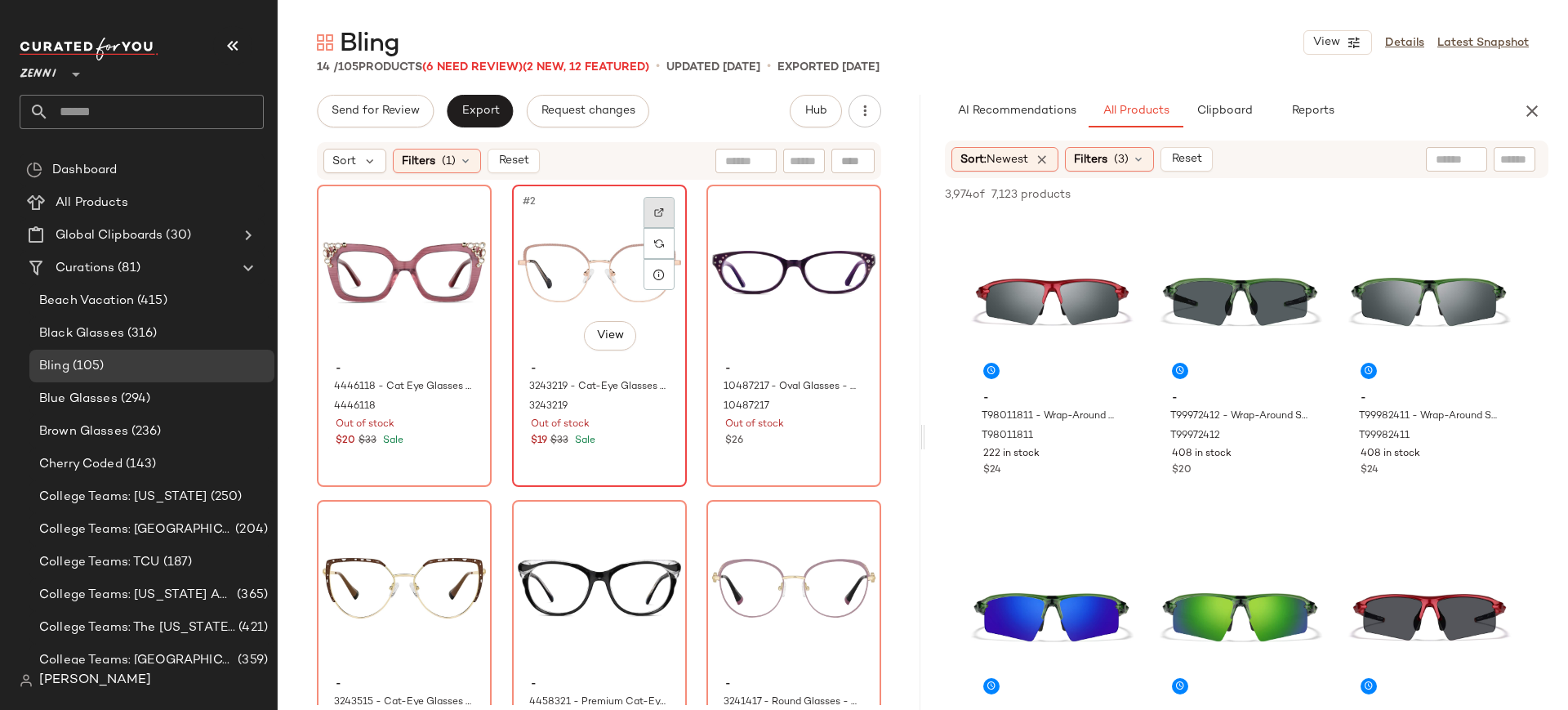
click at [652, 218] on div at bounding box center [658, 212] width 31 height 31
click at [623, 452] on div "#2 View - 3243219 - Cat-Eye Glasses - Pink - Stainless Steel 3243219 Out of sto…" at bounding box center [598, 335] width 171 height 299
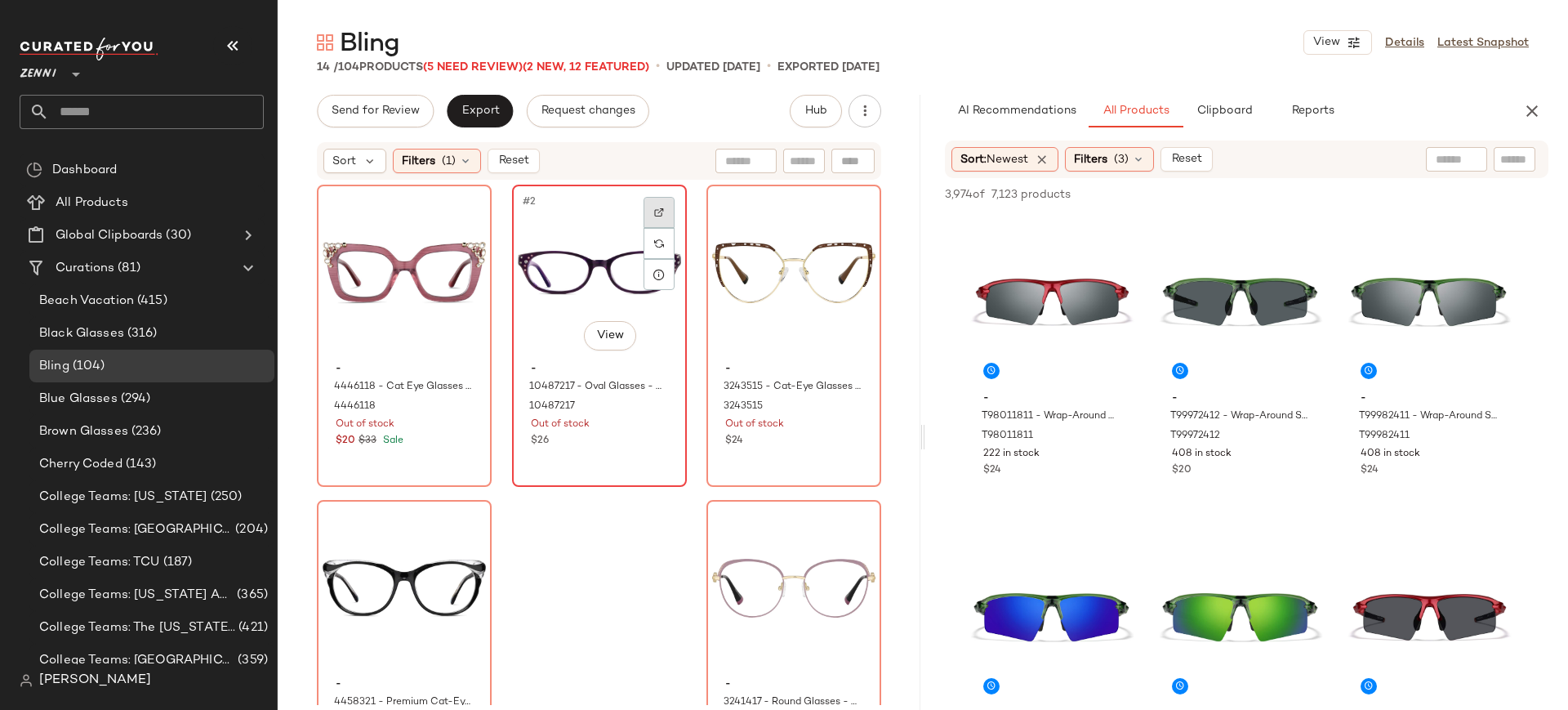
click at [655, 210] on img at bounding box center [658, 212] width 10 height 10
click at [659, 209] on div at bounding box center [658, 212] width 31 height 31
click at [818, 455] on div "#3 View - 3243515 - Cat-Eye Glasses - Brown - Stainless Steel 3243515 Out of st…" at bounding box center [793, 335] width 171 height 299
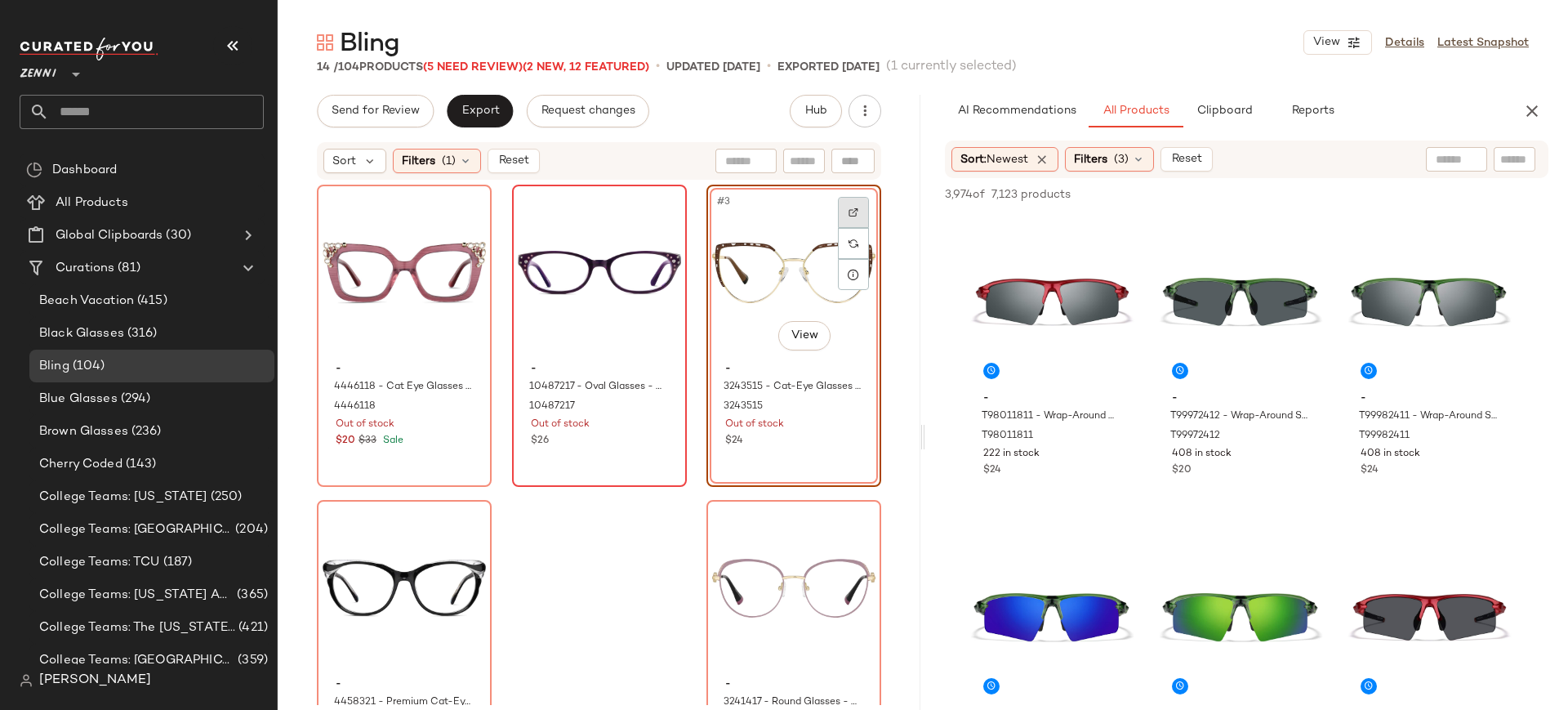
click at [848, 216] on img at bounding box center [853, 212] width 10 height 10
click at [806, 469] on div "#3 View - 3243515 - Cat-Eye Glasses - Brown - Stainless Steel 3243515 Out of st…" at bounding box center [793, 335] width 175 height 302
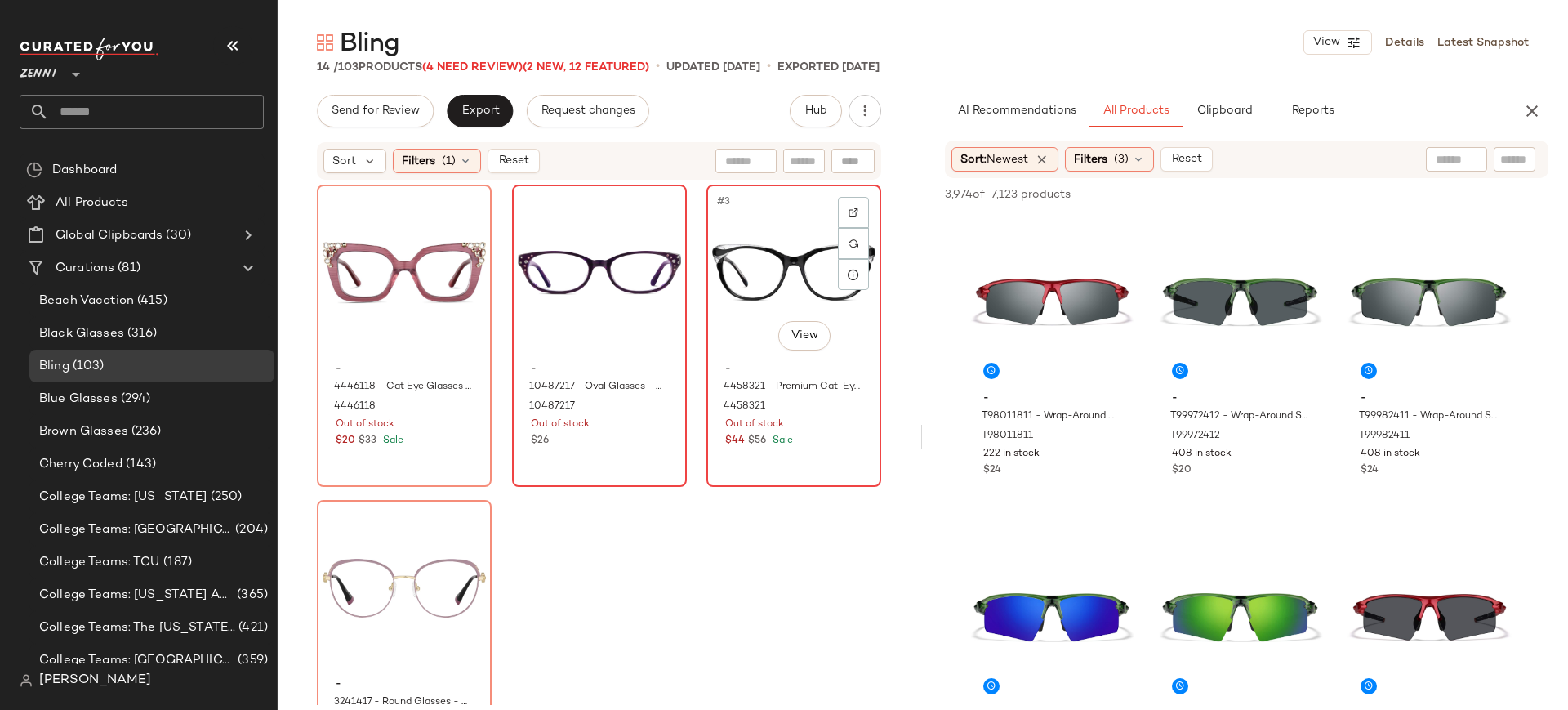
click at [805, 453] on div "#3 View - 4458321 - Premium Cat-Eye Glasses - Black - Acetate 4458321 Out of st…" at bounding box center [793, 335] width 171 height 299
click at [848, 212] on img at bounding box center [853, 212] width 10 height 10
click at [798, 464] on div "#3 View - 4458321 - Premium Cat-Eye Glasses - Black - Acetate 4458321 Out of st…" at bounding box center [793, 335] width 175 height 302
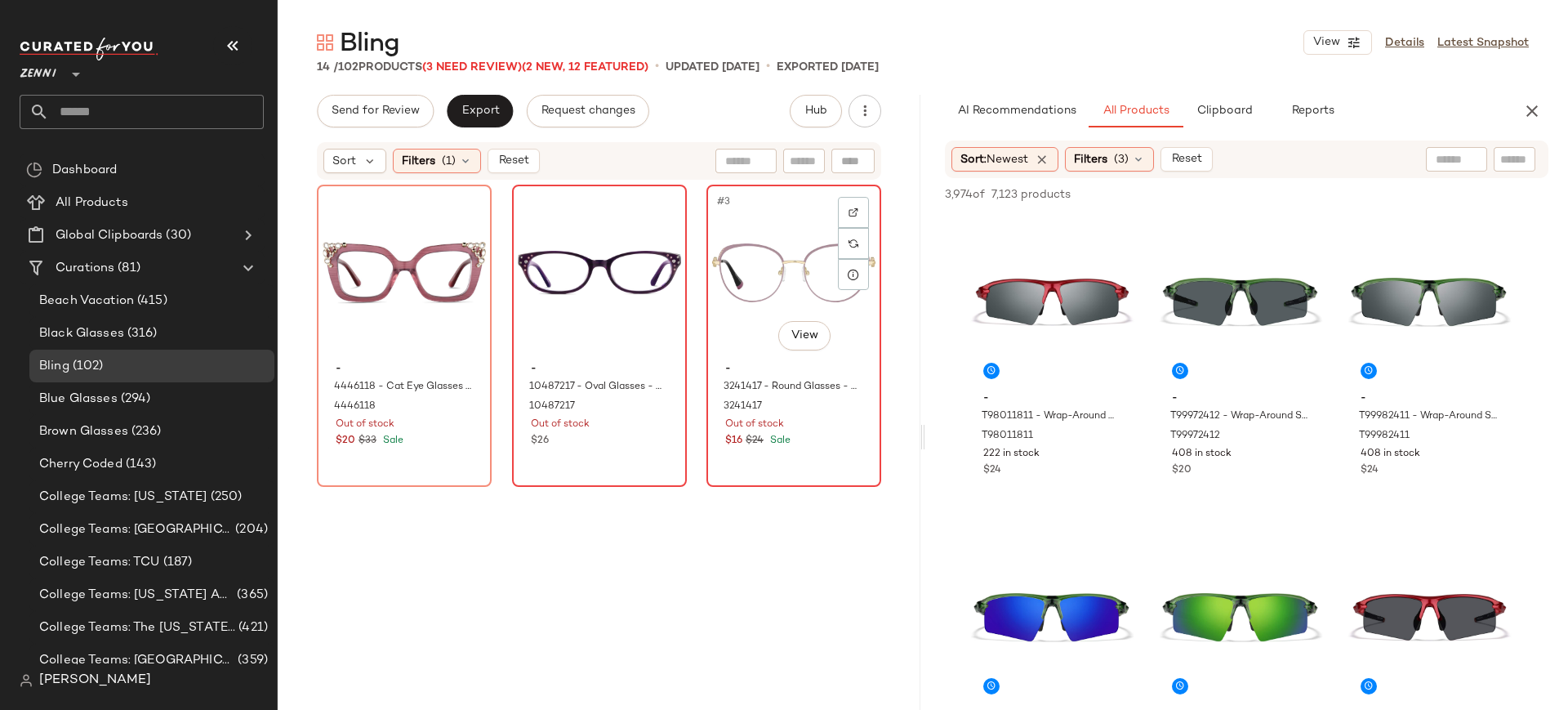
click at [793, 454] on div "#3 View - 3241417 - Round Glasses - Purple - Stainless Steel 3241417 Out of sto…" at bounding box center [793, 335] width 171 height 299
click at [848, 215] on img at bounding box center [853, 212] width 10 height 10
click at [819, 463] on div "#3 View - 3241417 - Round Glasses - Purple - Stainless Steel 3241417 Out of sto…" at bounding box center [793, 335] width 175 height 302
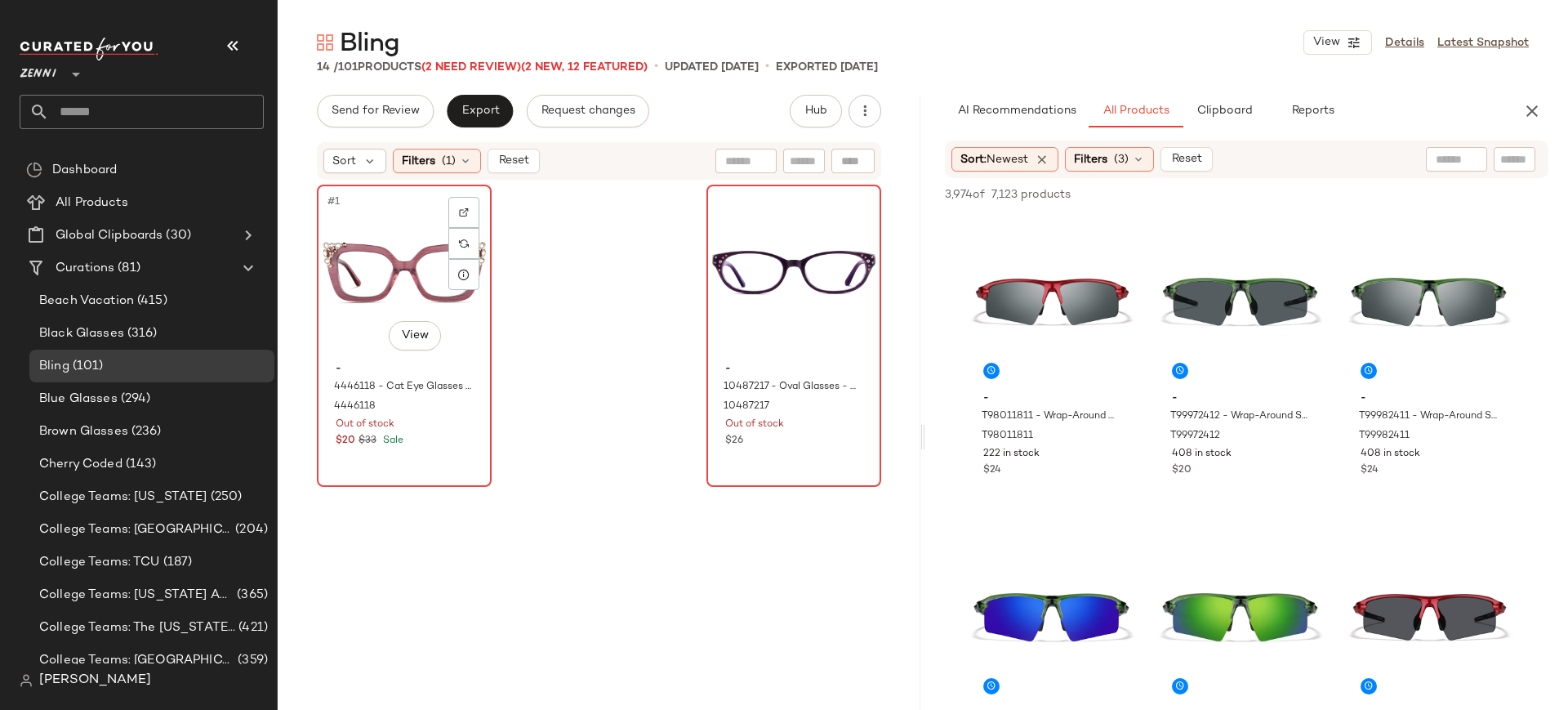
click at [405, 443] on div "$20 $33 Sale" at bounding box center [404, 441] width 137 height 15
click at [462, 213] on img at bounding box center [463, 212] width 10 height 10
click at [463, 443] on div "#1 View - 4446118 - Cat Eye Glasses - Rose - Acetate 4446118 Out of stock $20 $…" at bounding box center [404, 335] width 175 height 302
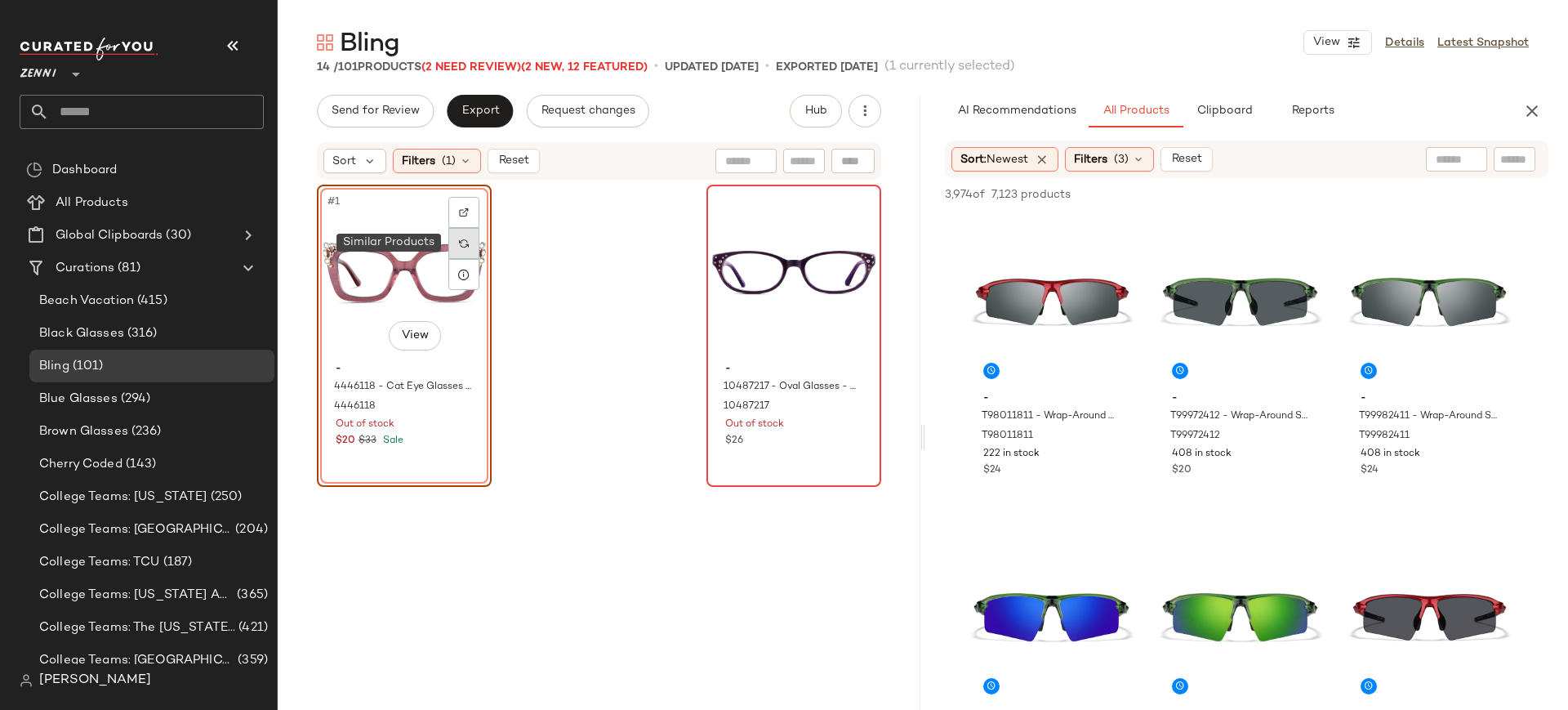
click at [464, 251] on div at bounding box center [463, 243] width 31 height 31
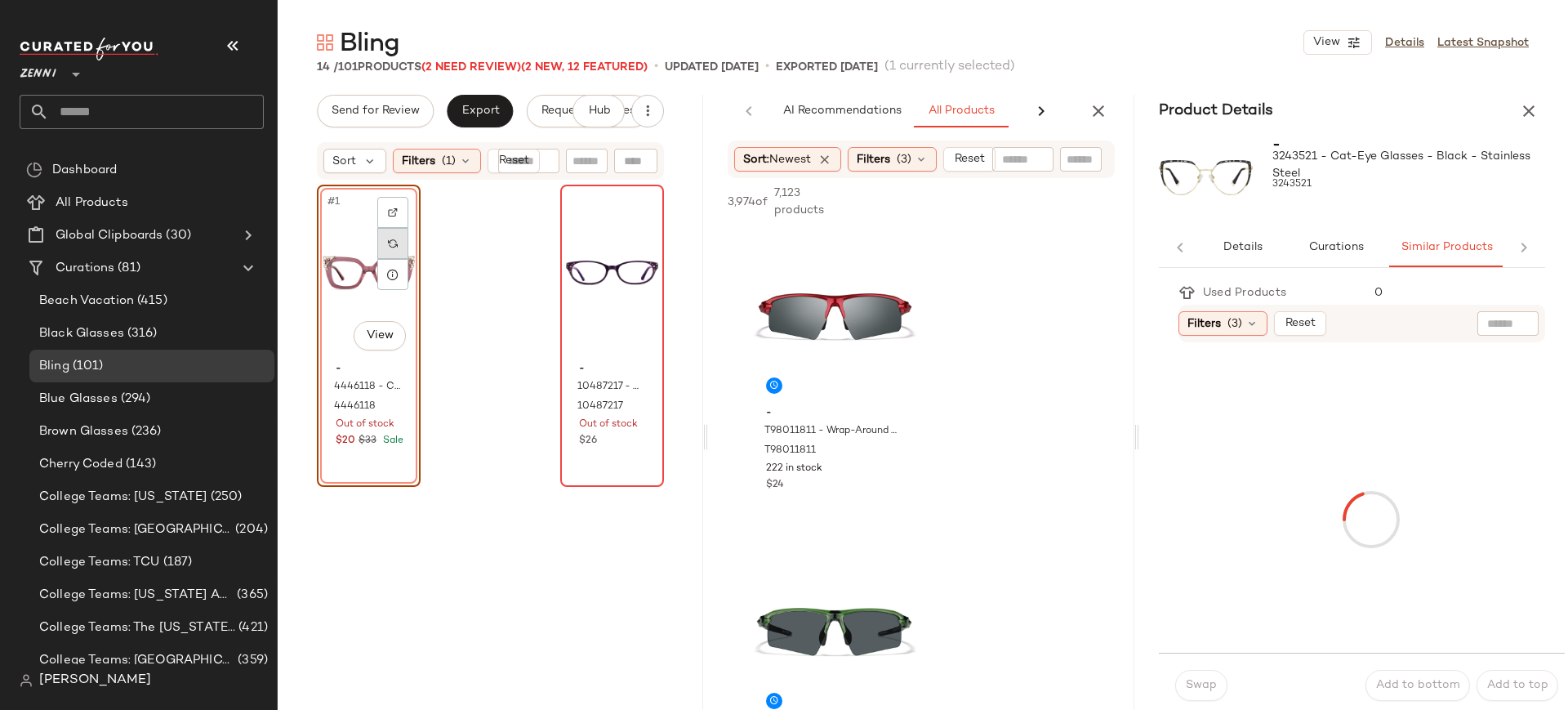
scroll to position [0, 1]
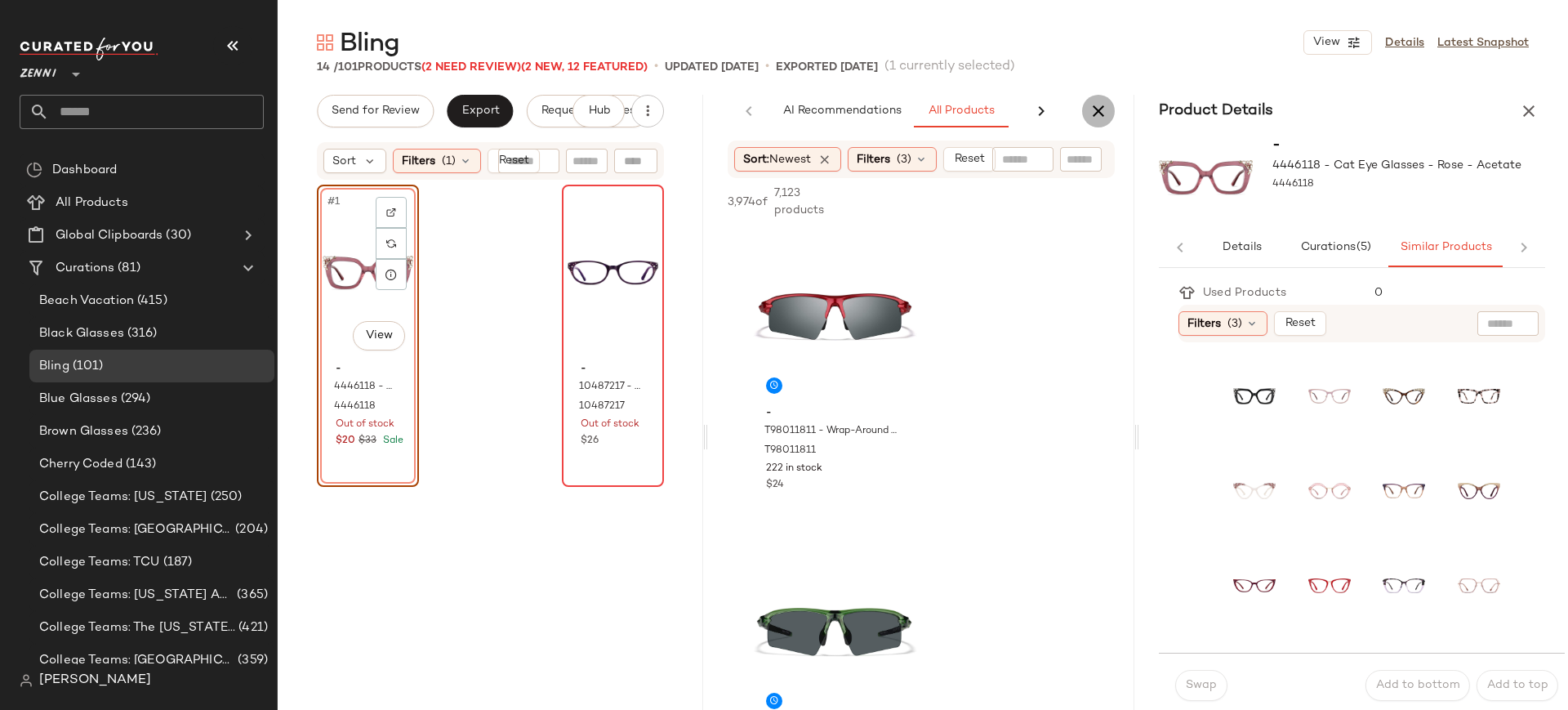
click at [1099, 115] on icon "button" at bounding box center [1098, 111] width 19 height 19
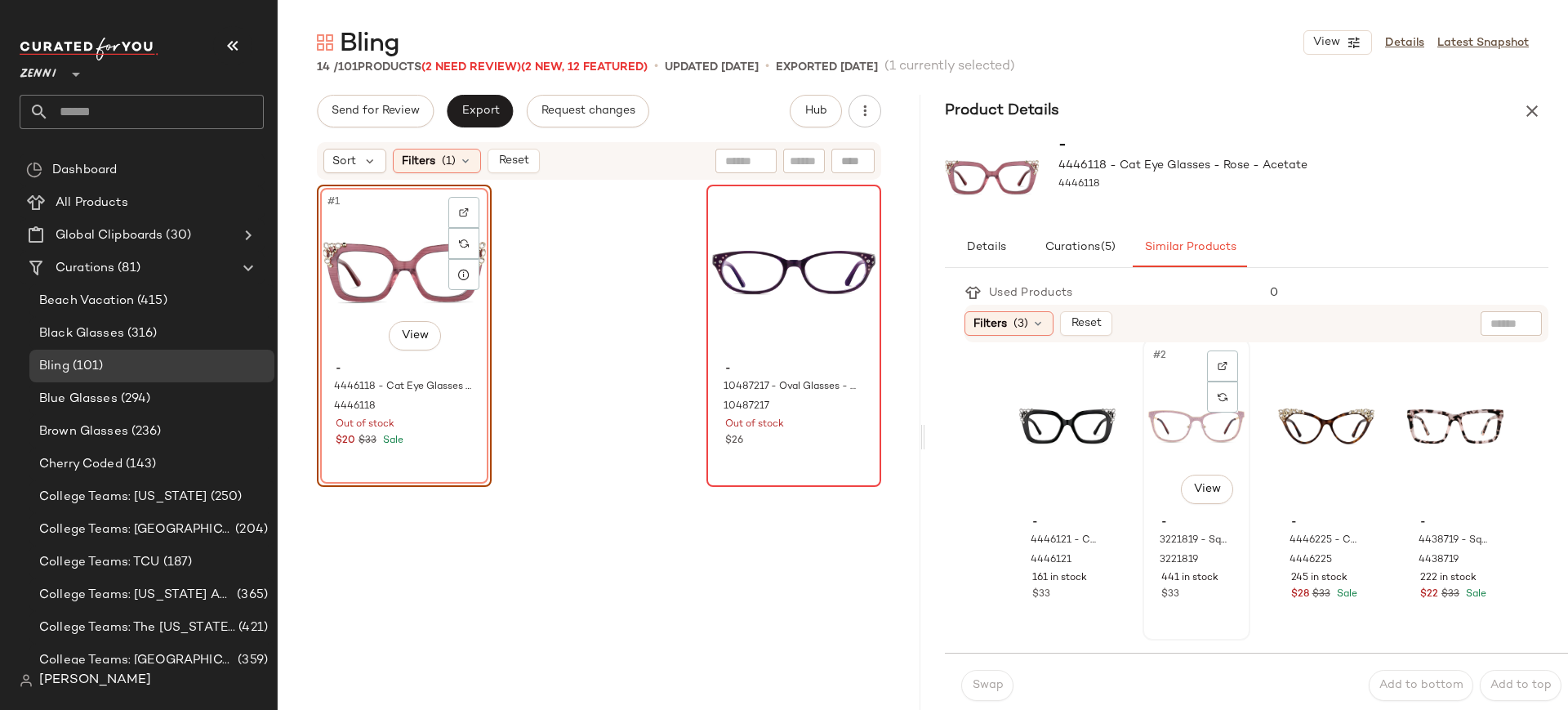
scroll to position [0, 0]
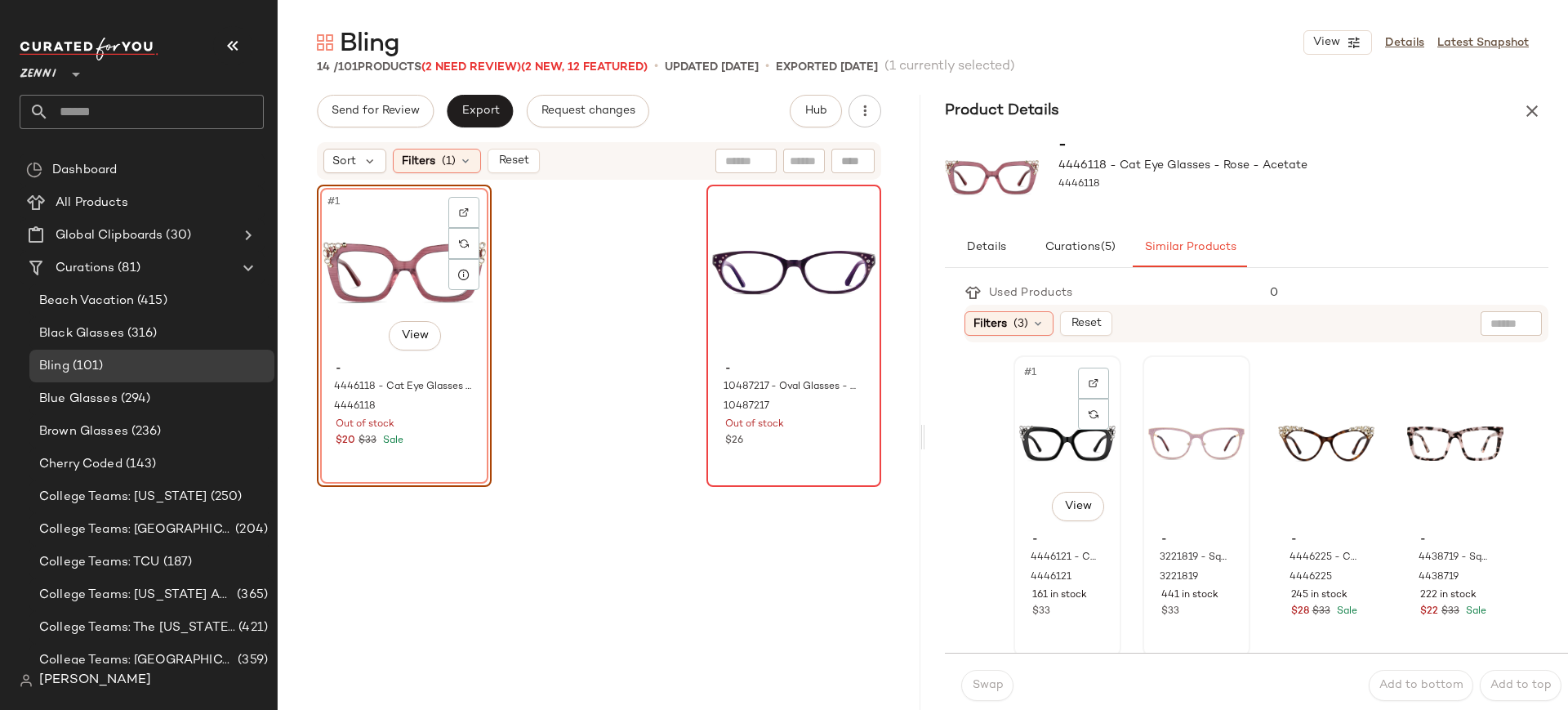
click at [1073, 463] on div "#1 View" at bounding box center [1067, 443] width 97 height 165
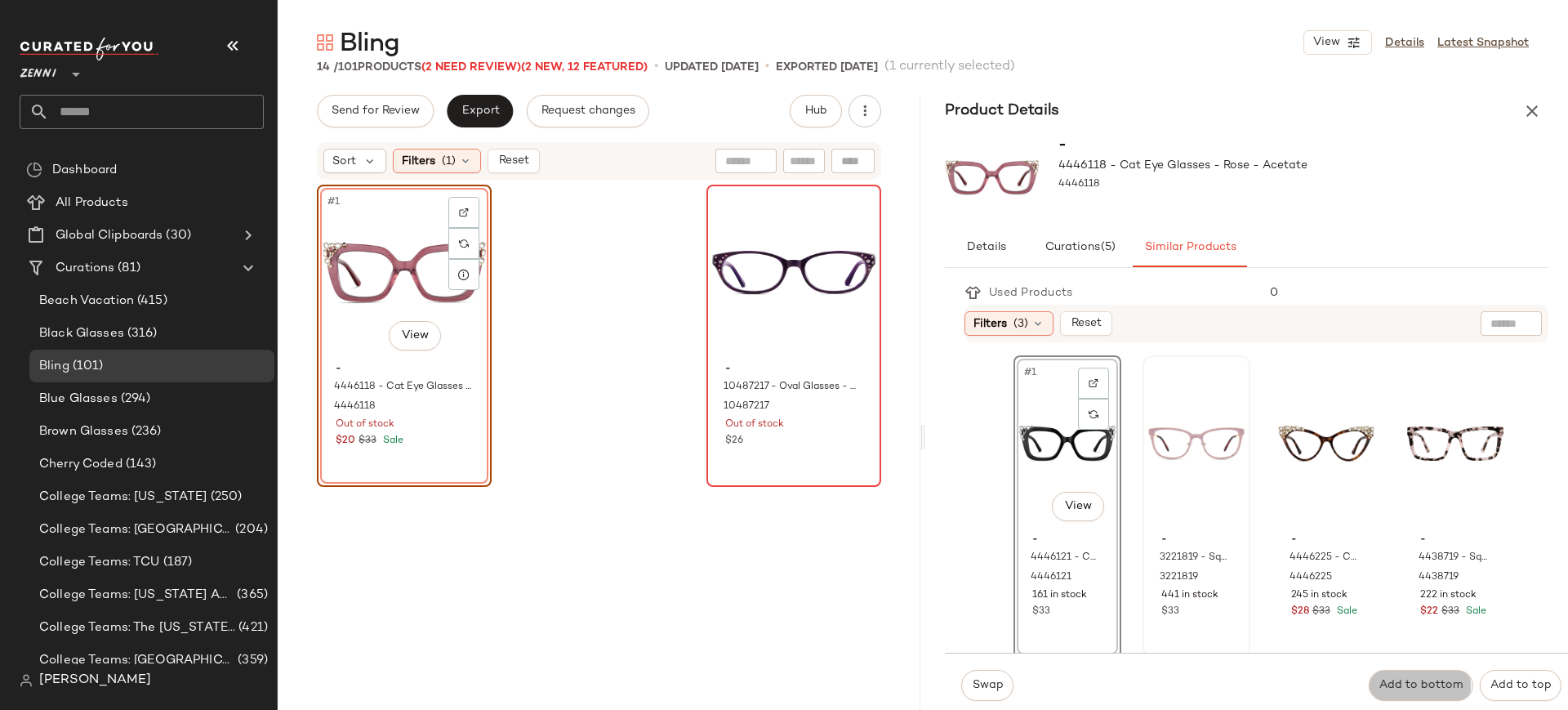
click at [1400, 689] on span "Add to bottom" at bounding box center [1421, 685] width 85 height 13
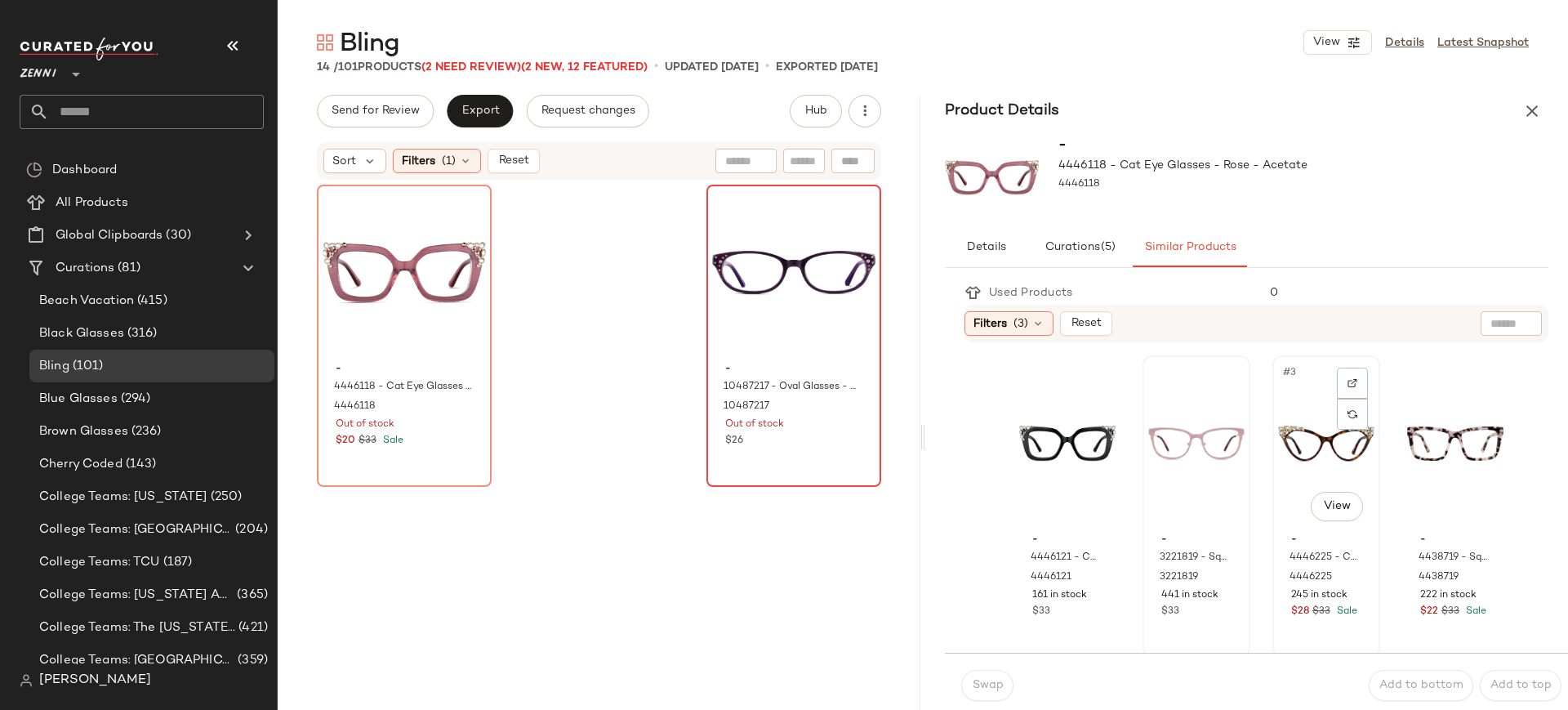
click at [1289, 441] on div "#3 View" at bounding box center [1326, 443] width 97 height 165
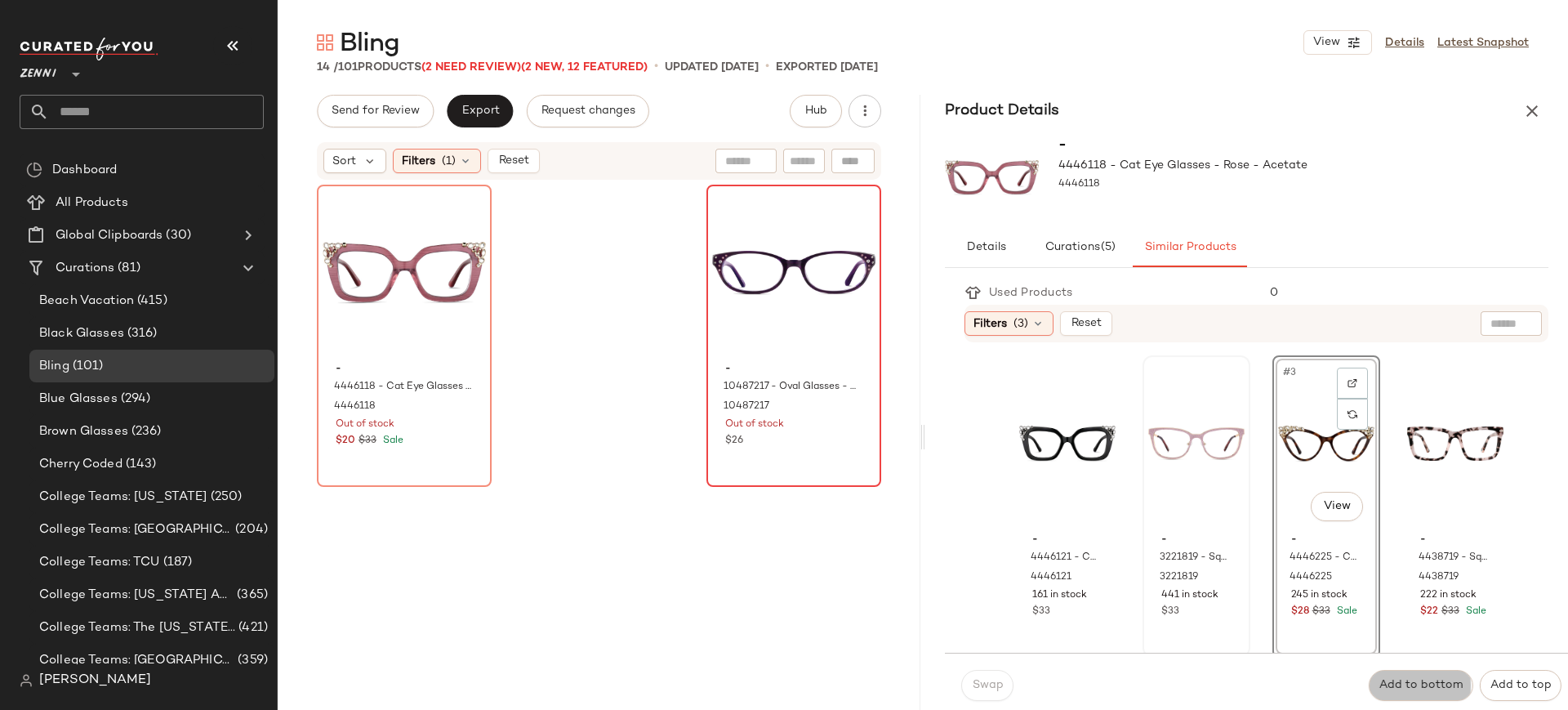
click at [1412, 690] on span "Add to bottom" at bounding box center [1421, 685] width 85 height 13
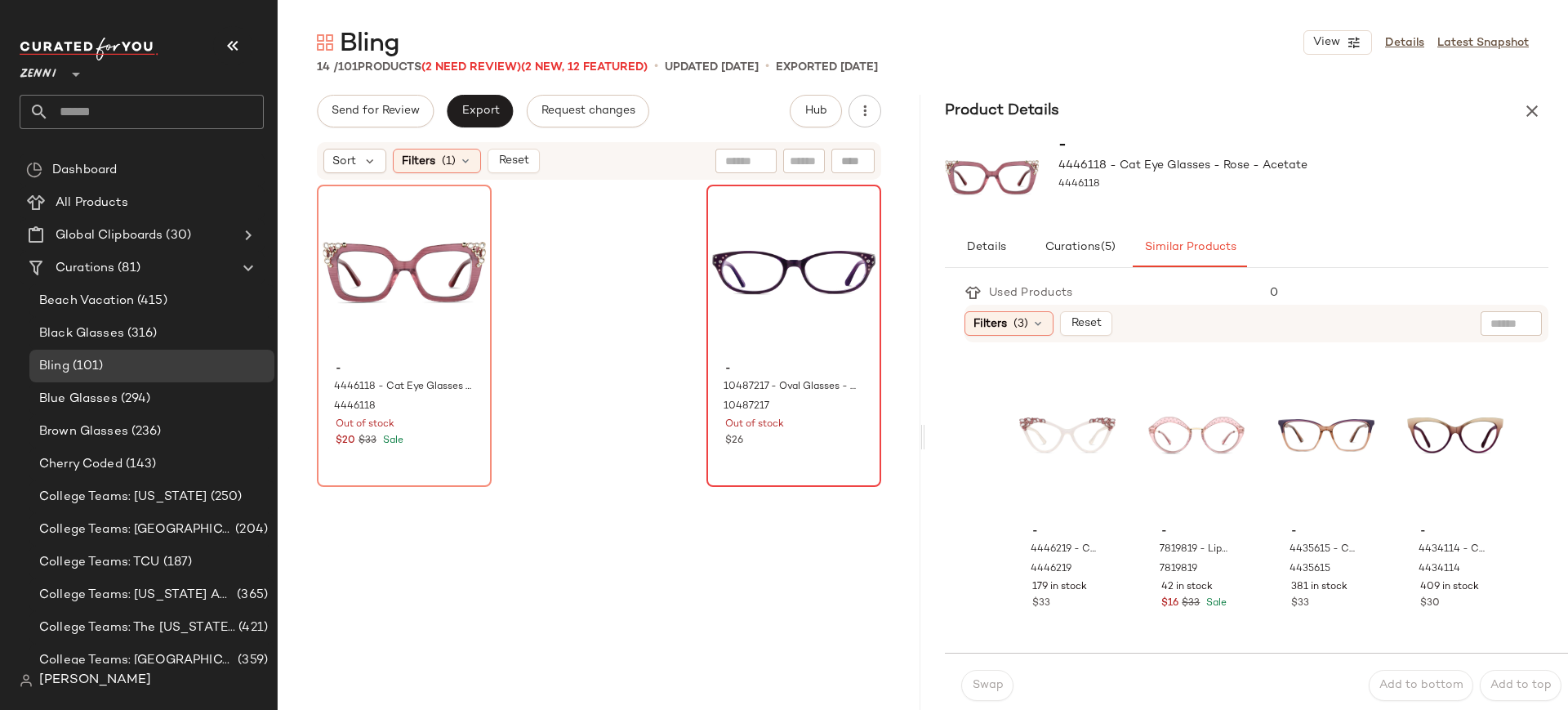
scroll to position [315, 0]
click at [1060, 432] on div "#5 View" at bounding box center [1067, 443] width 97 height 165
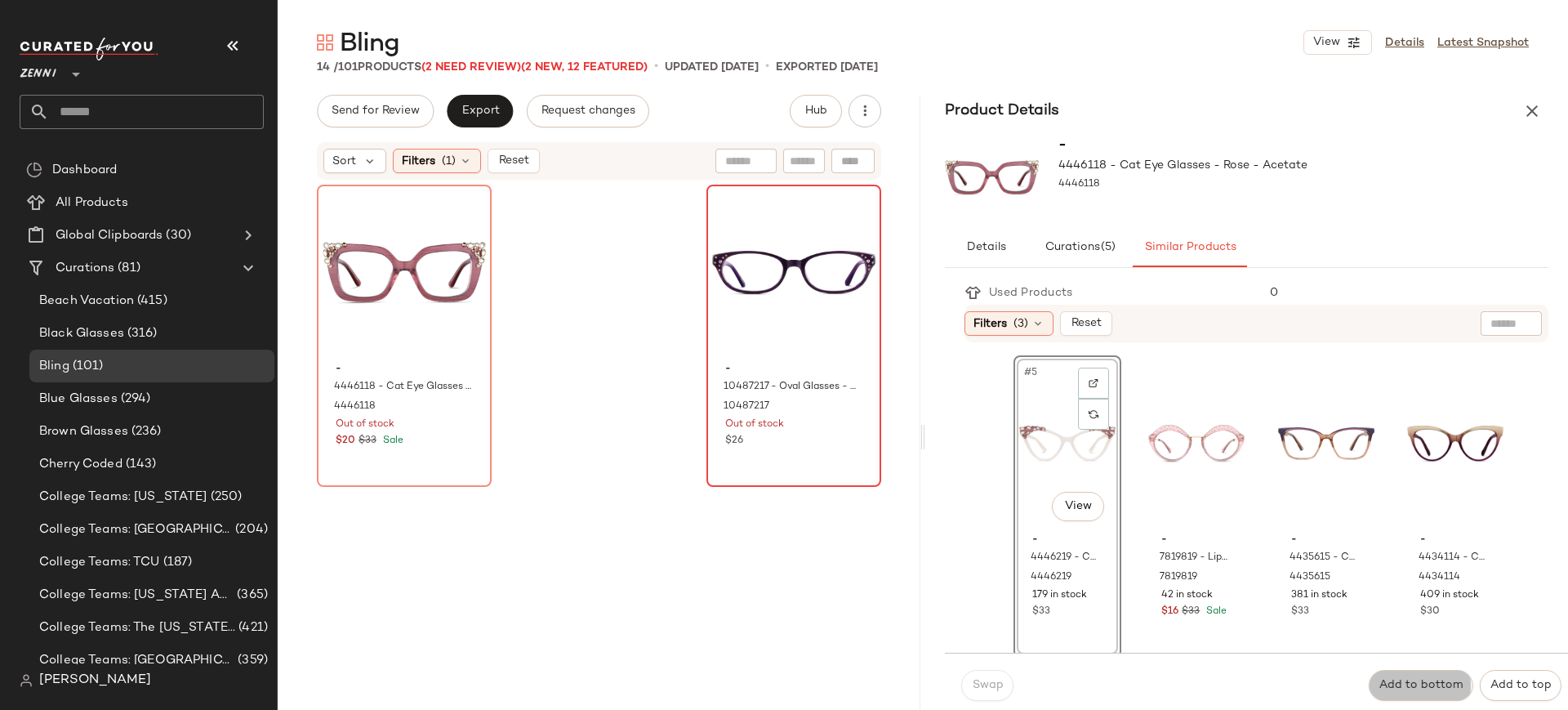
click at [1429, 692] on button "Add to bottom" at bounding box center [1421, 685] width 104 height 31
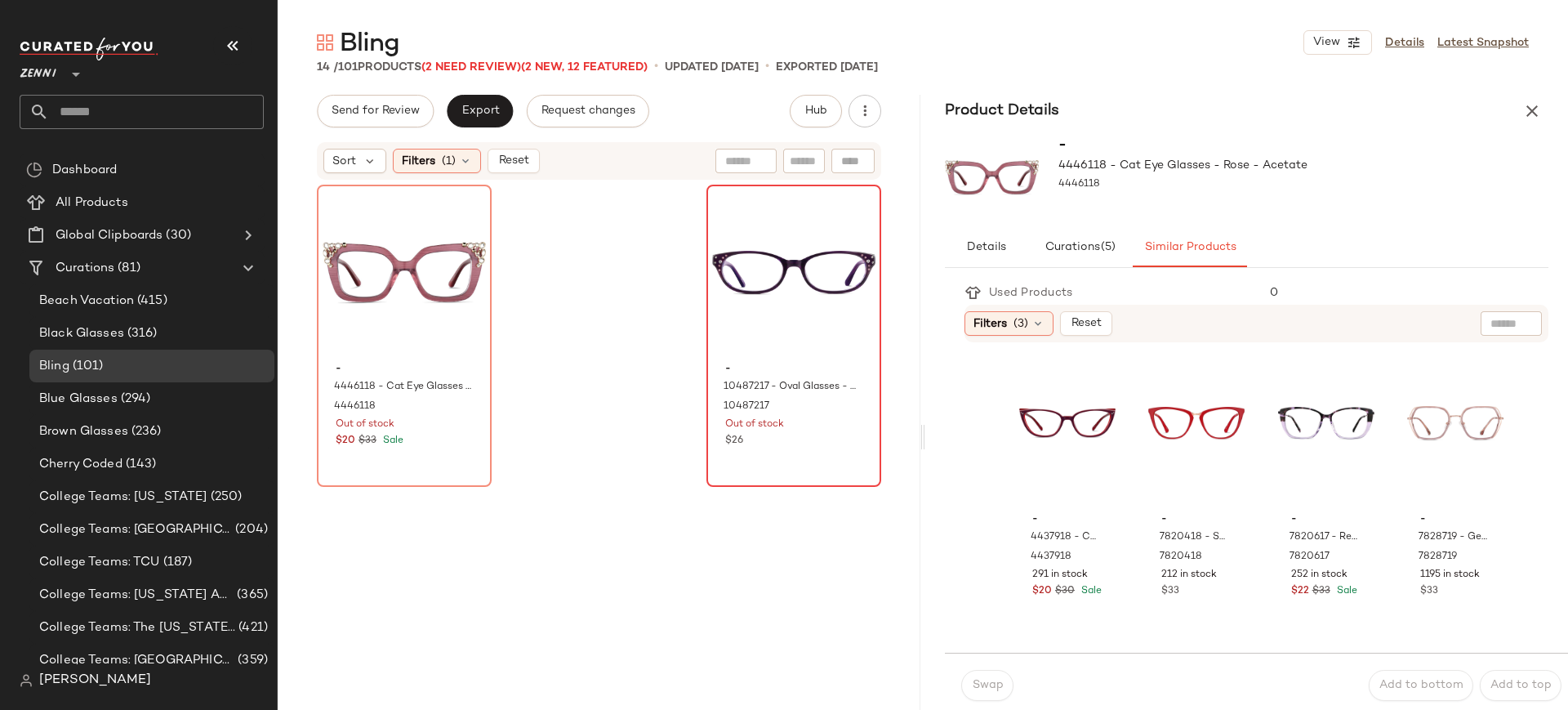
scroll to position [686, 0]
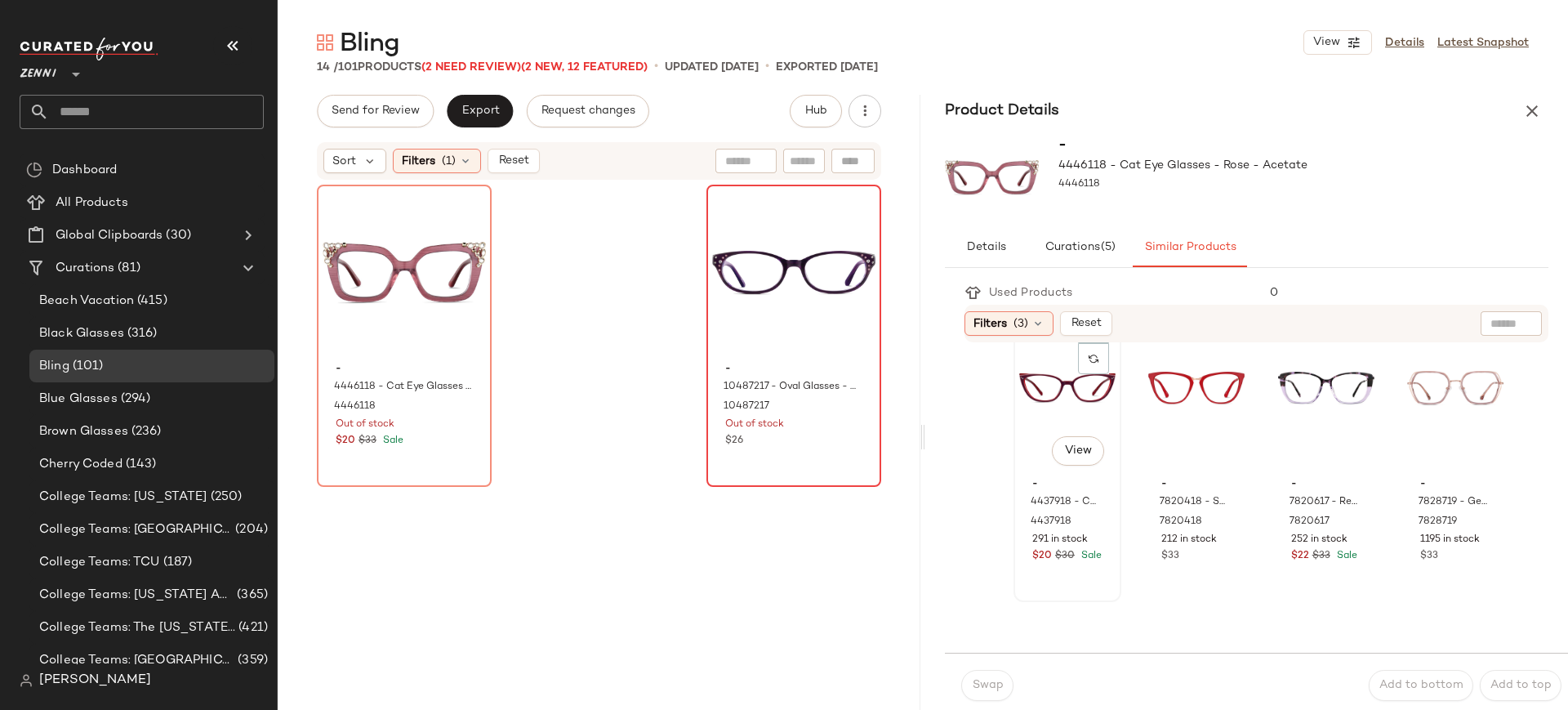
click at [1070, 417] on div "#9 View" at bounding box center [1067, 388] width 97 height 165
click at [1387, 690] on span "Add to bottom" at bounding box center [1421, 685] width 85 height 13
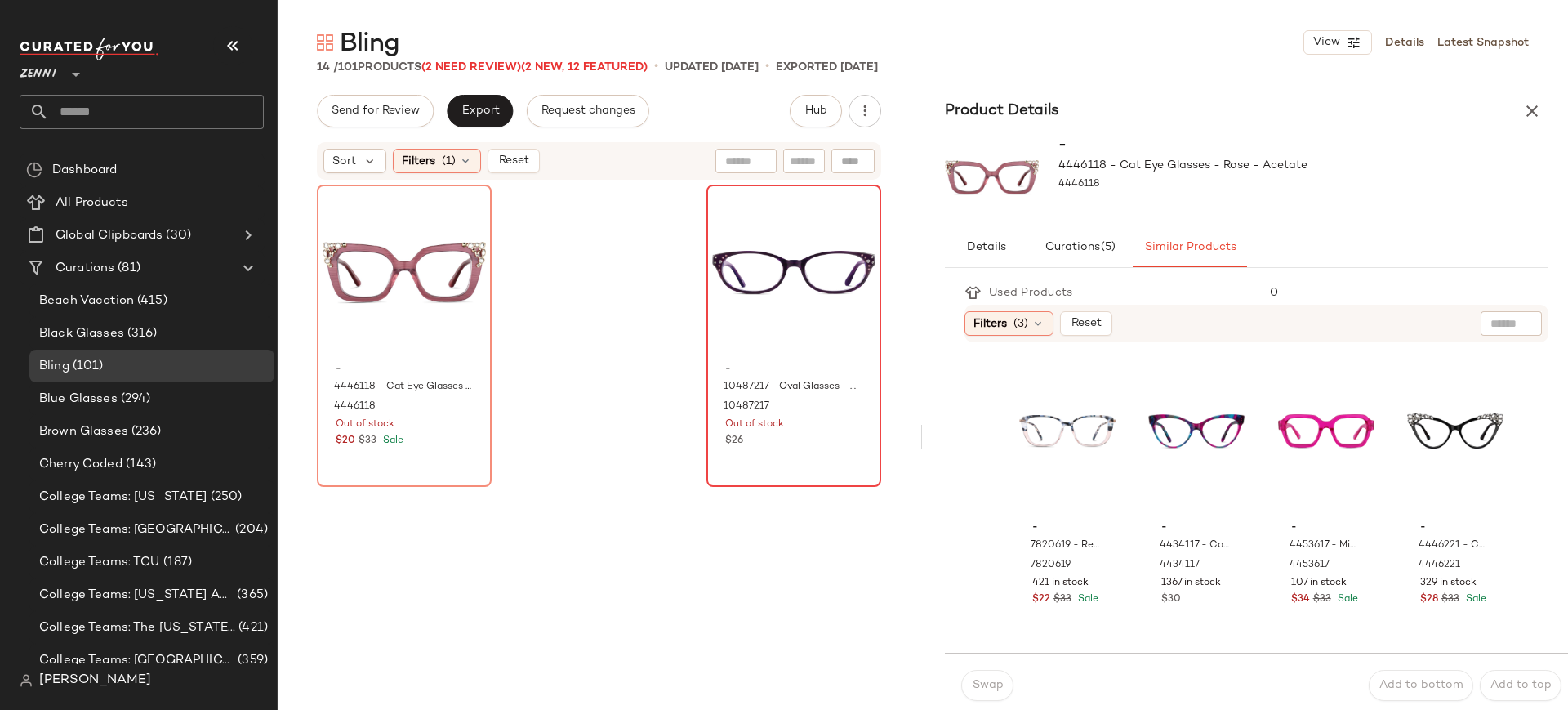
scroll to position [1594, 0]
click at [1436, 437] on div "#24 View" at bounding box center [1455, 426] width 97 height 165
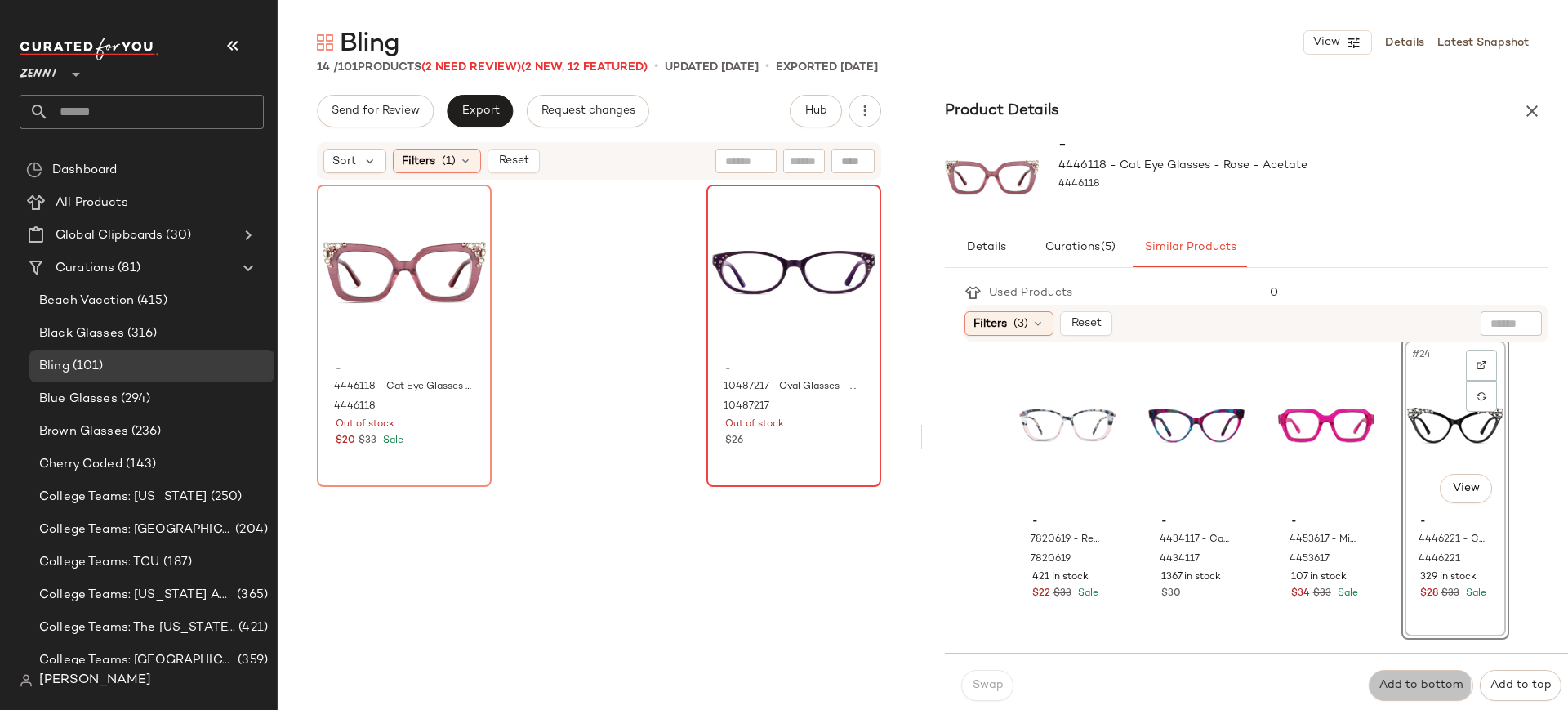
click at [1411, 683] on span "Add to bottom" at bounding box center [1421, 685] width 85 height 13
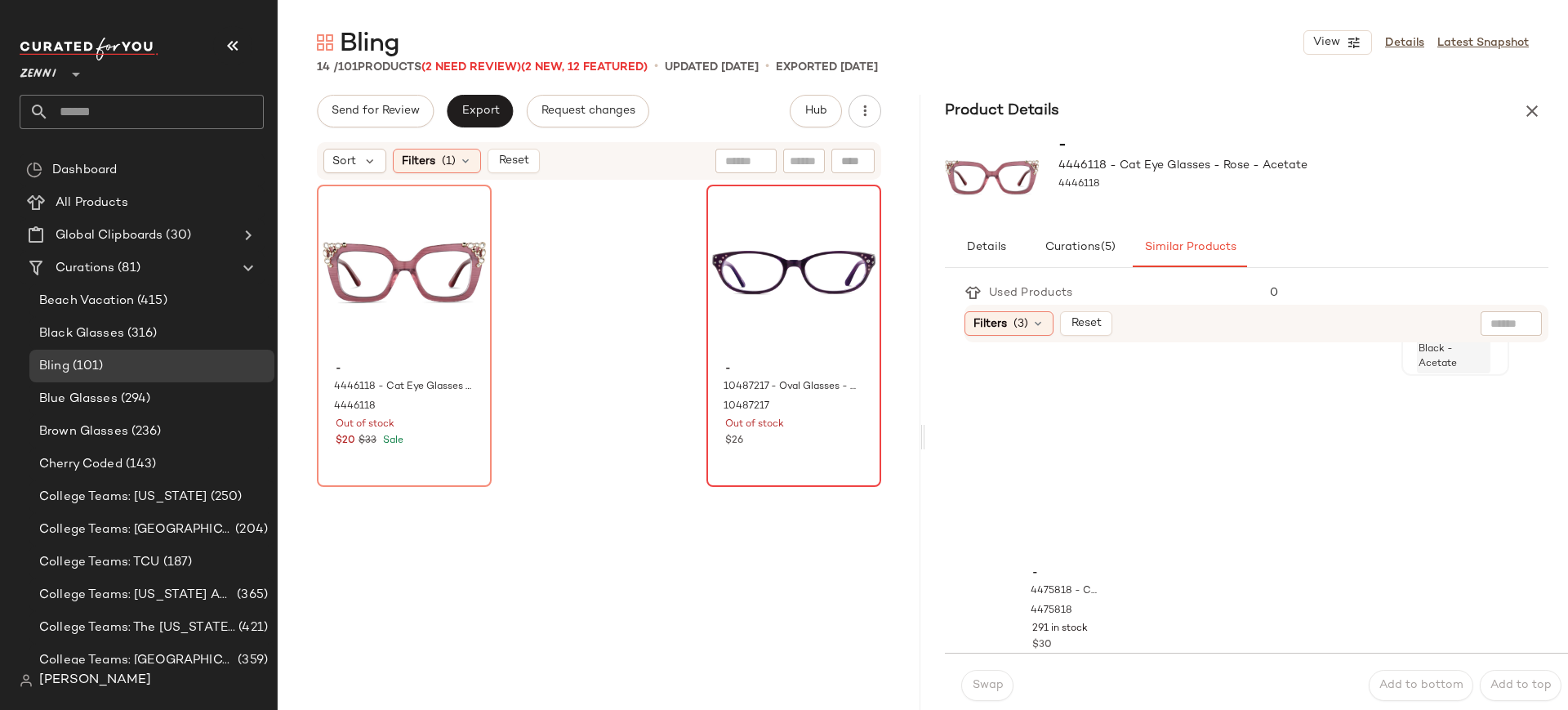
scroll to position [1897, 0]
click at [1019, 422] on div "#25 View" at bounding box center [1067, 439] width 97 height 165
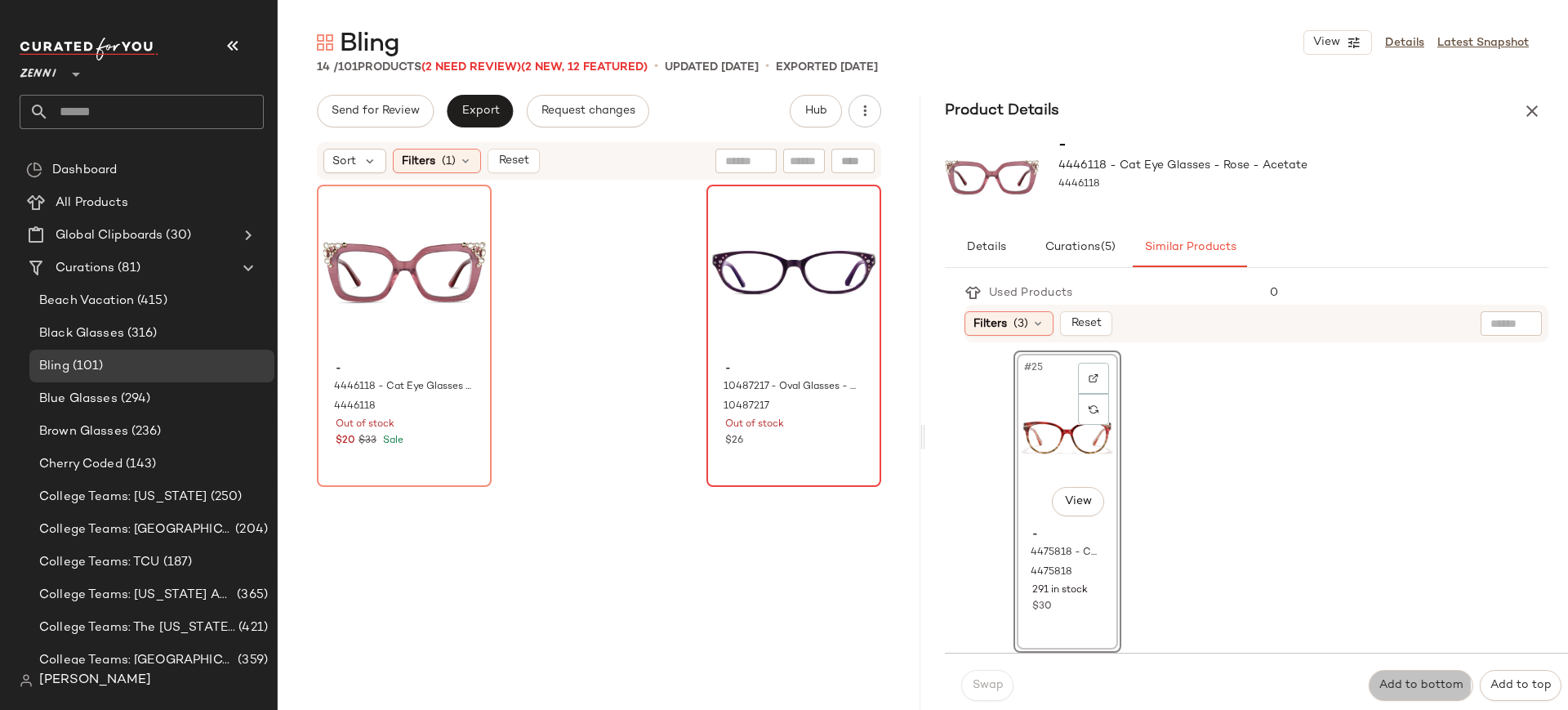
click at [1425, 676] on button "Add to bottom" at bounding box center [1421, 685] width 104 height 31
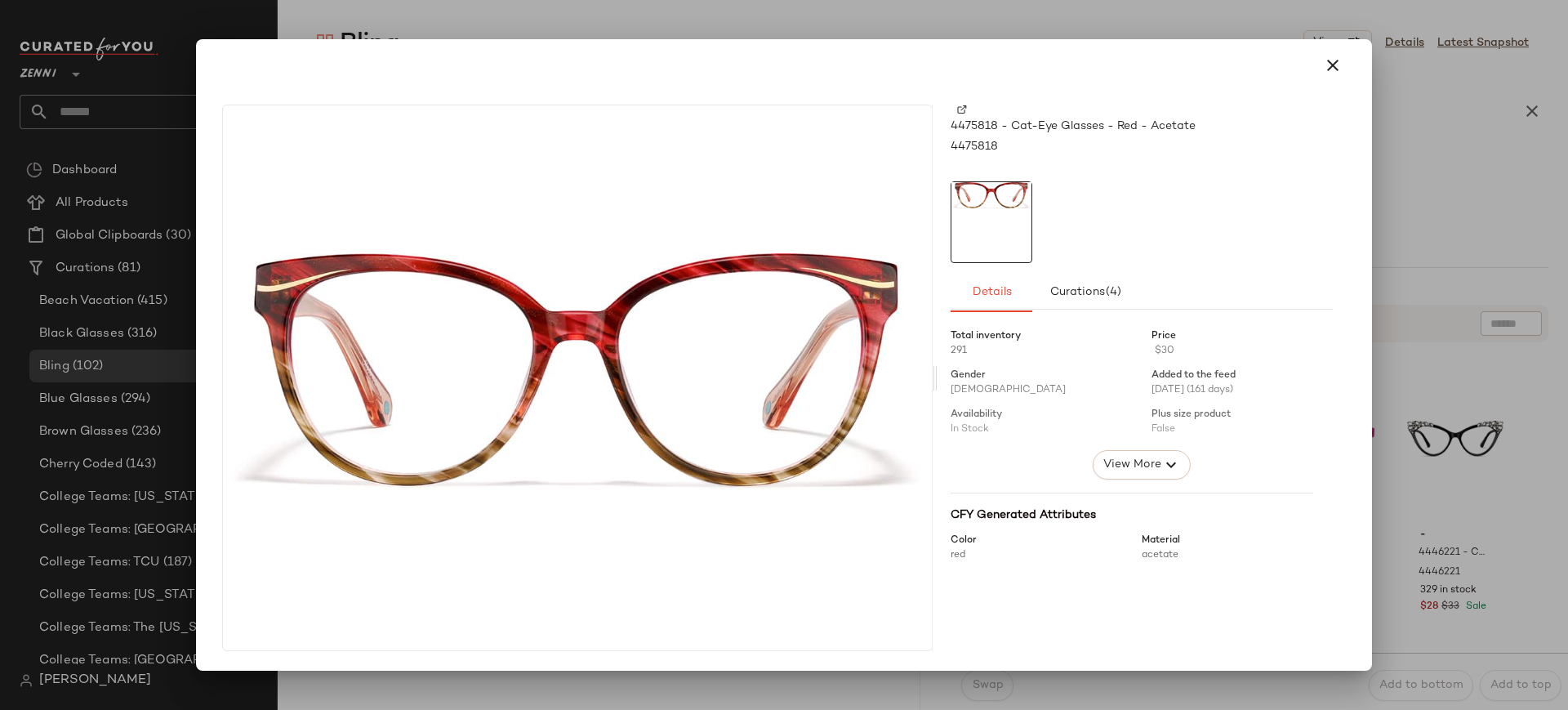
click at [962, 109] on img at bounding box center [962, 109] width 10 height 10
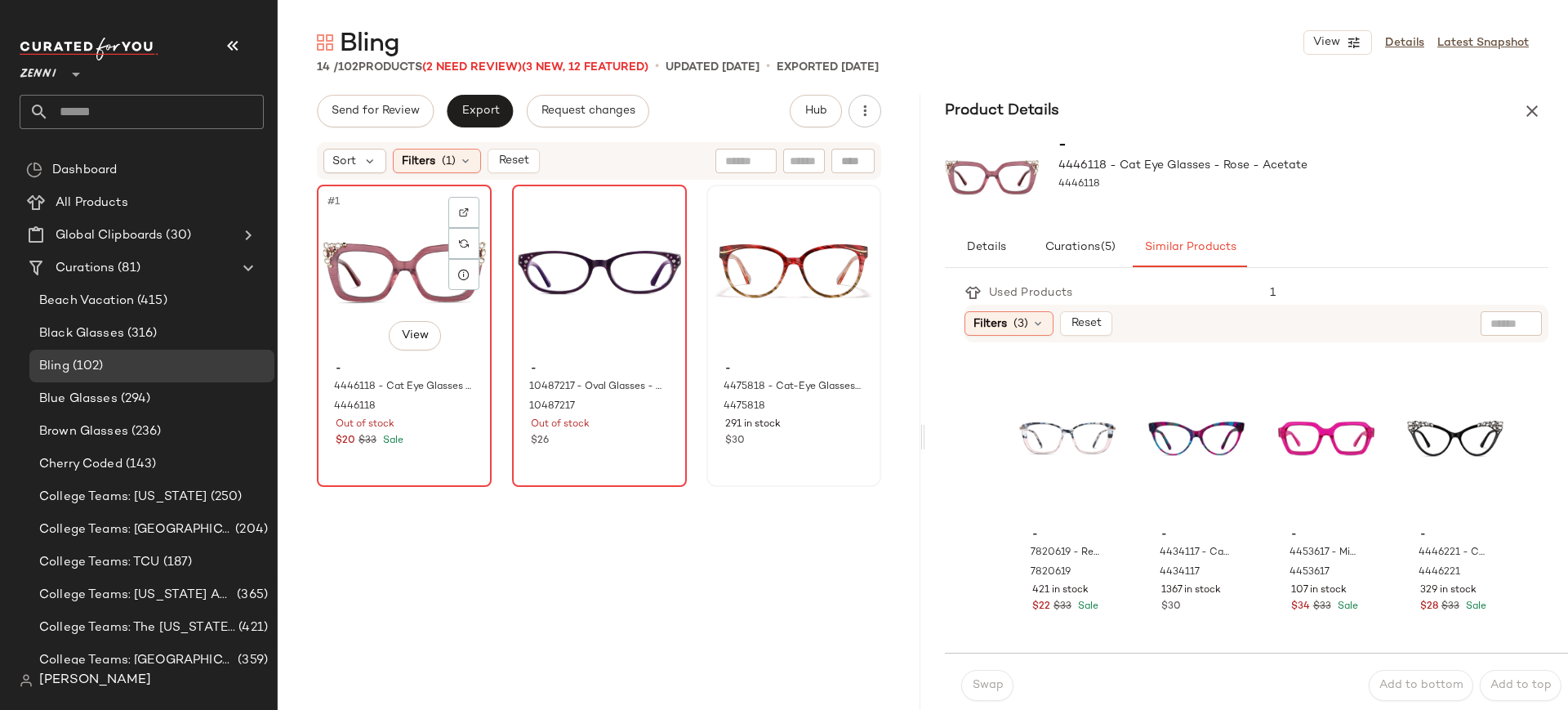
click at [437, 451] on div "#1 View - 4446118 - Cat Eye Glasses - Rose - Acetate 4446118 Out of stock $20 $…" at bounding box center [404, 335] width 171 height 299
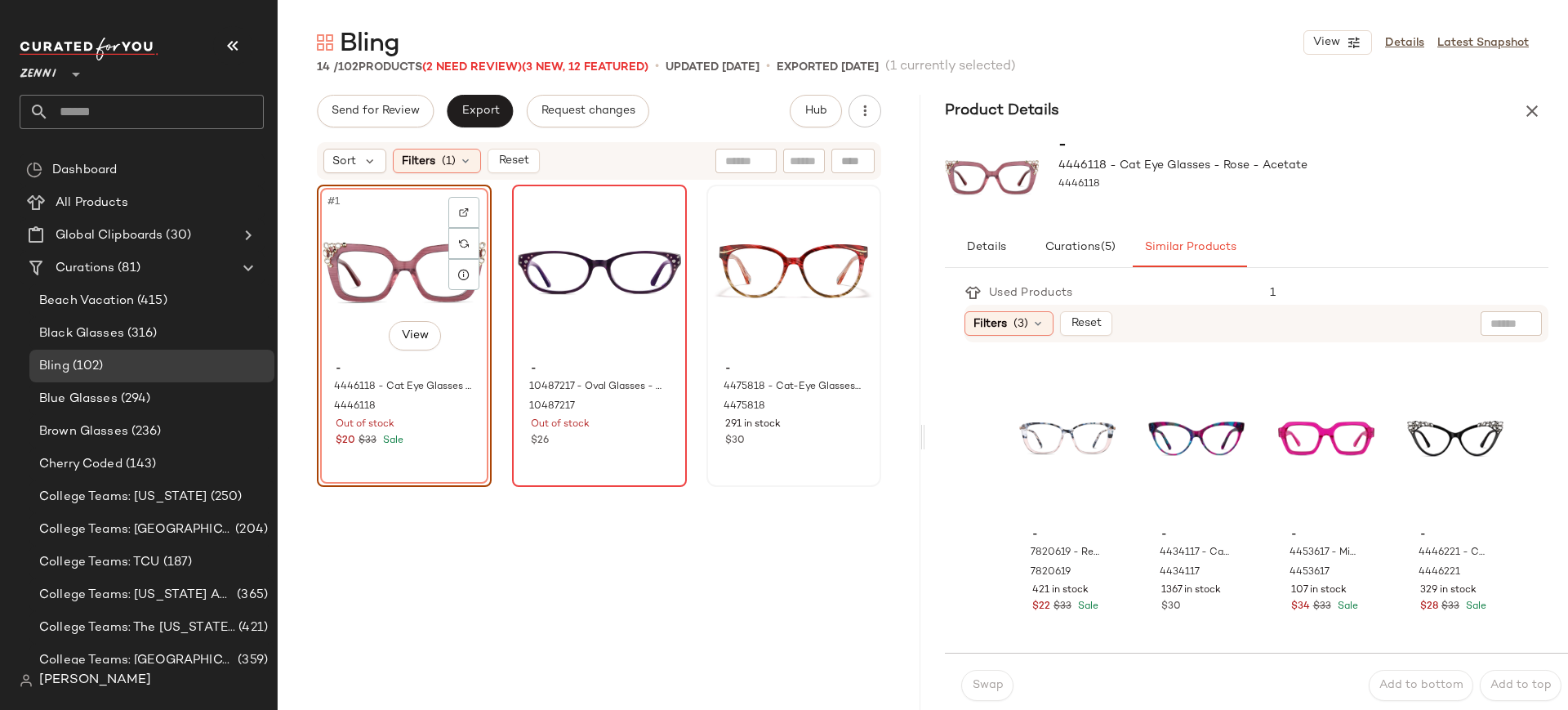
click at [429, 435] on div "#1 View - 4446118 - Cat Eye Glasses - Rose - Acetate 4446118 Out of stock $20 $…" at bounding box center [404, 335] width 175 height 302
click at [1529, 121] on button "button" at bounding box center [1531, 111] width 32 height 32
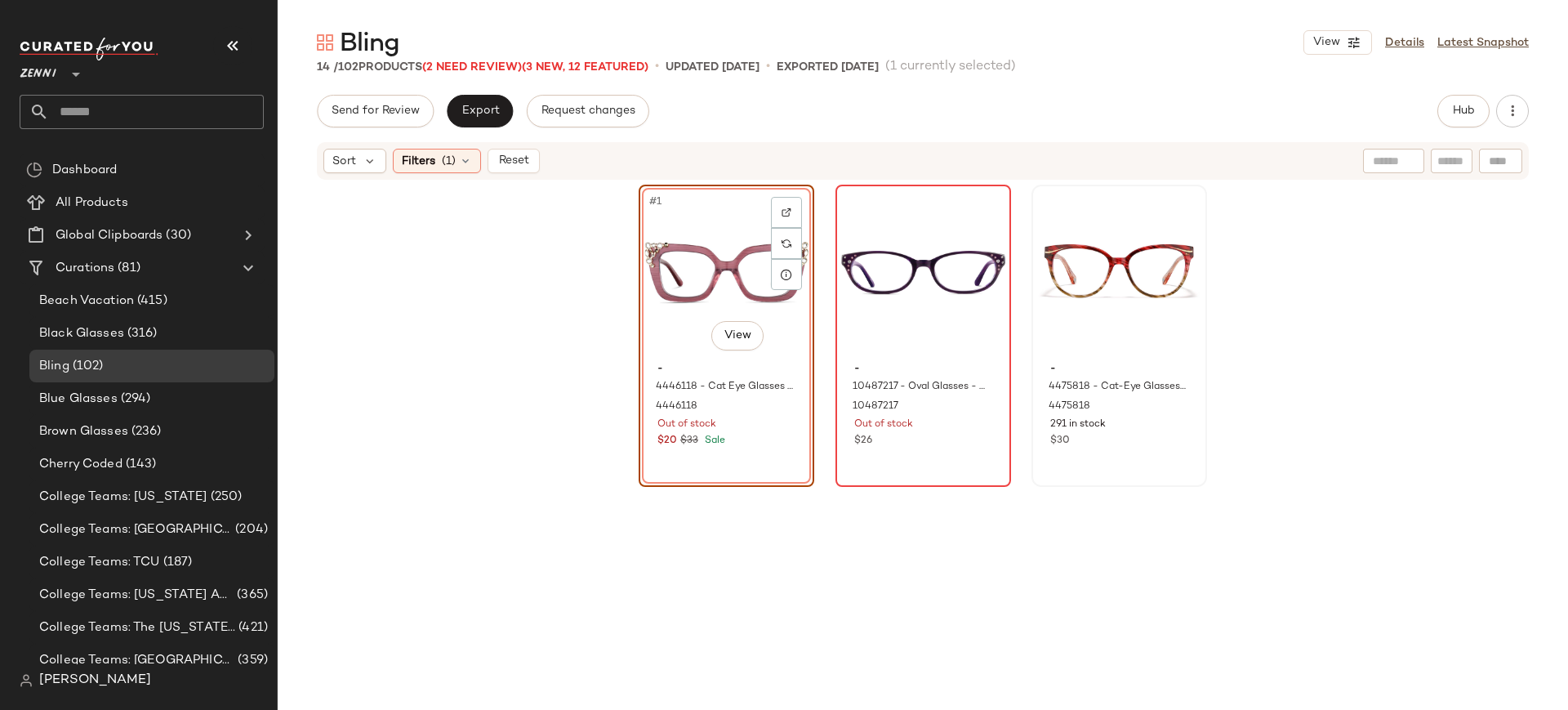
click at [696, 455] on div "#1 View - 4446118 - Cat Eye Glasses - Rose - Acetate 4446118 Out of stock $20 $…" at bounding box center [727, 335] width 175 height 302
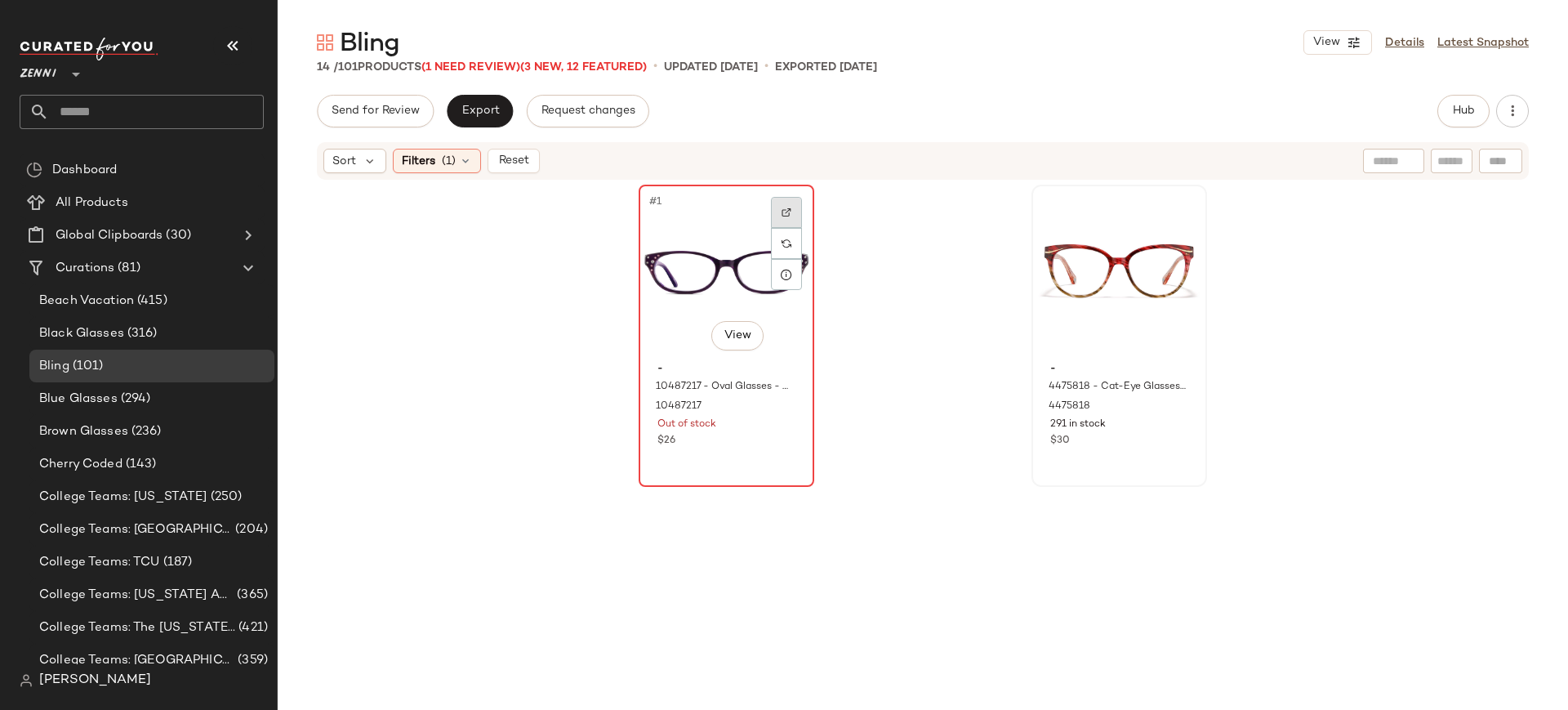
click at [782, 214] on img at bounding box center [786, 212] width 10 height 10
click at [515, 158] on span "Reset" at bounding box center [512, 161] width 31 height 13
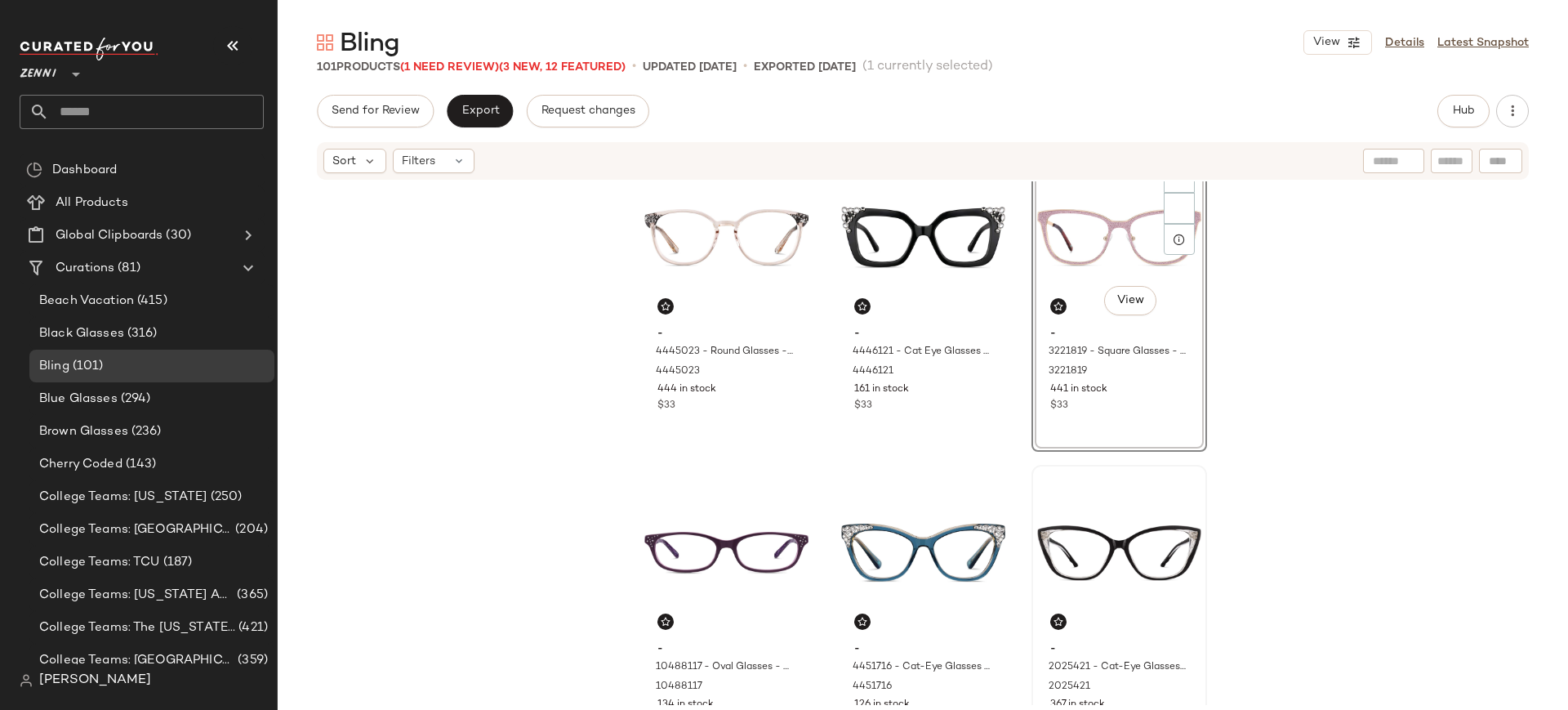
scroll to position [682, 0]
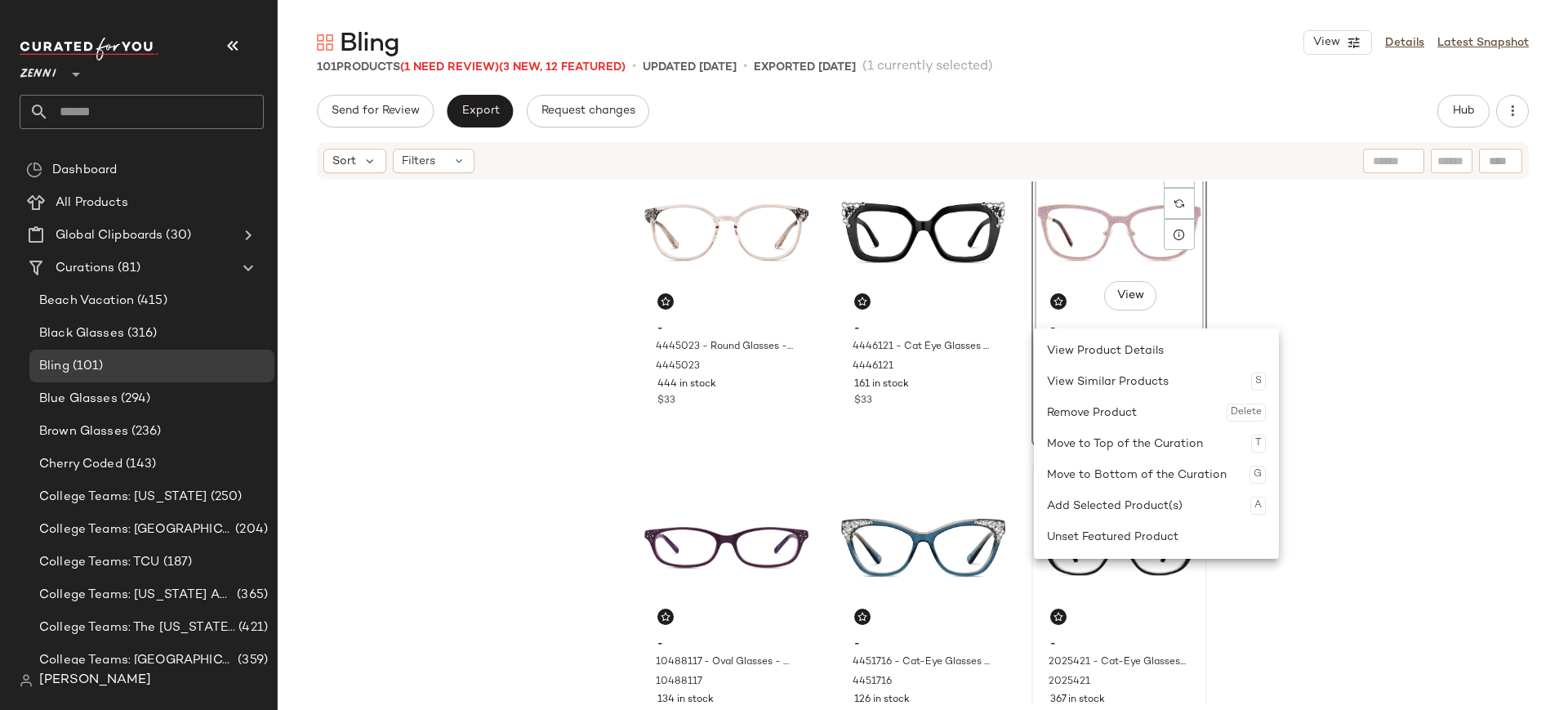
scroll to position [682, 0]
click at [783, 495] on div at bounding box center [785, 489] width 31 height 31
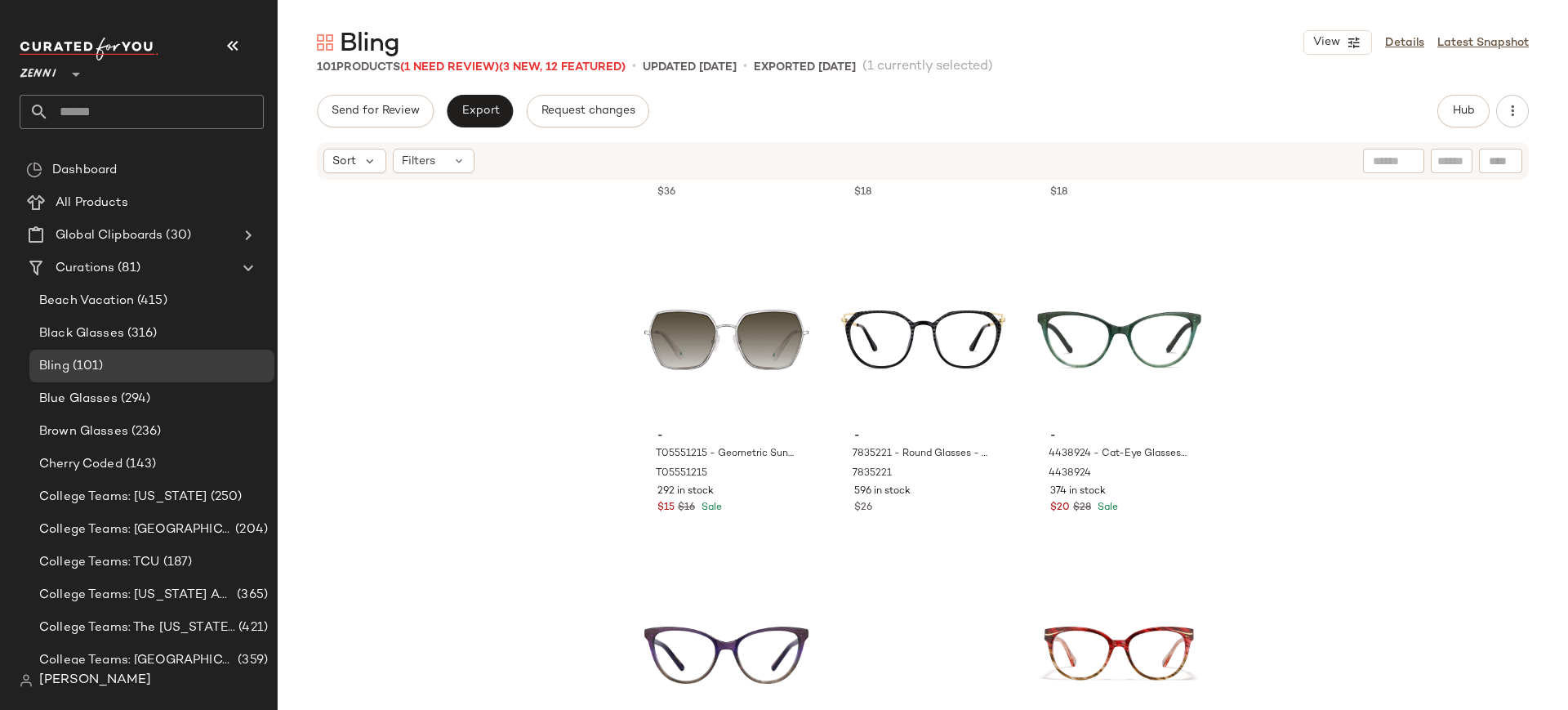
scroll to position [10032, 0]
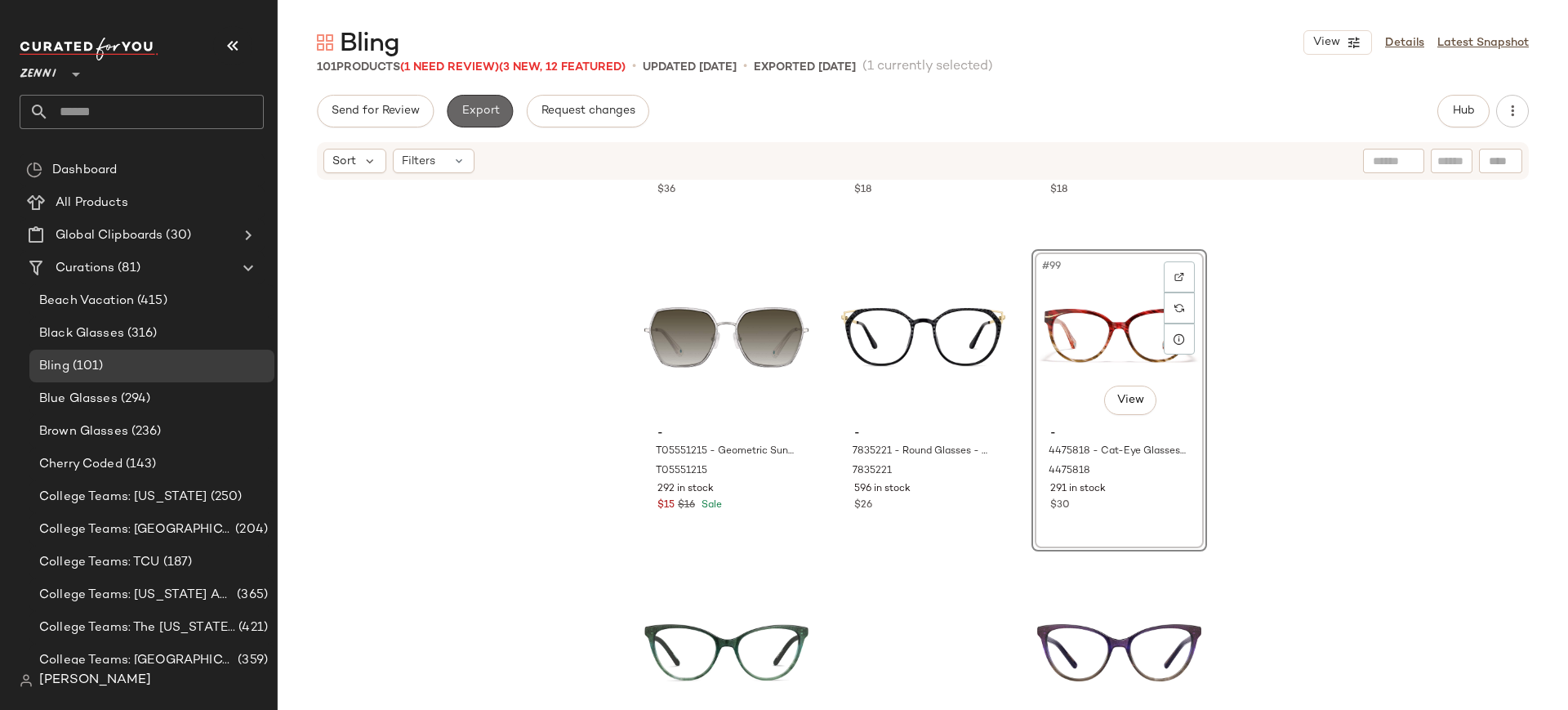
click at [503, 117] on button "Export" at bounding box center [479, 111] width 66 height 32
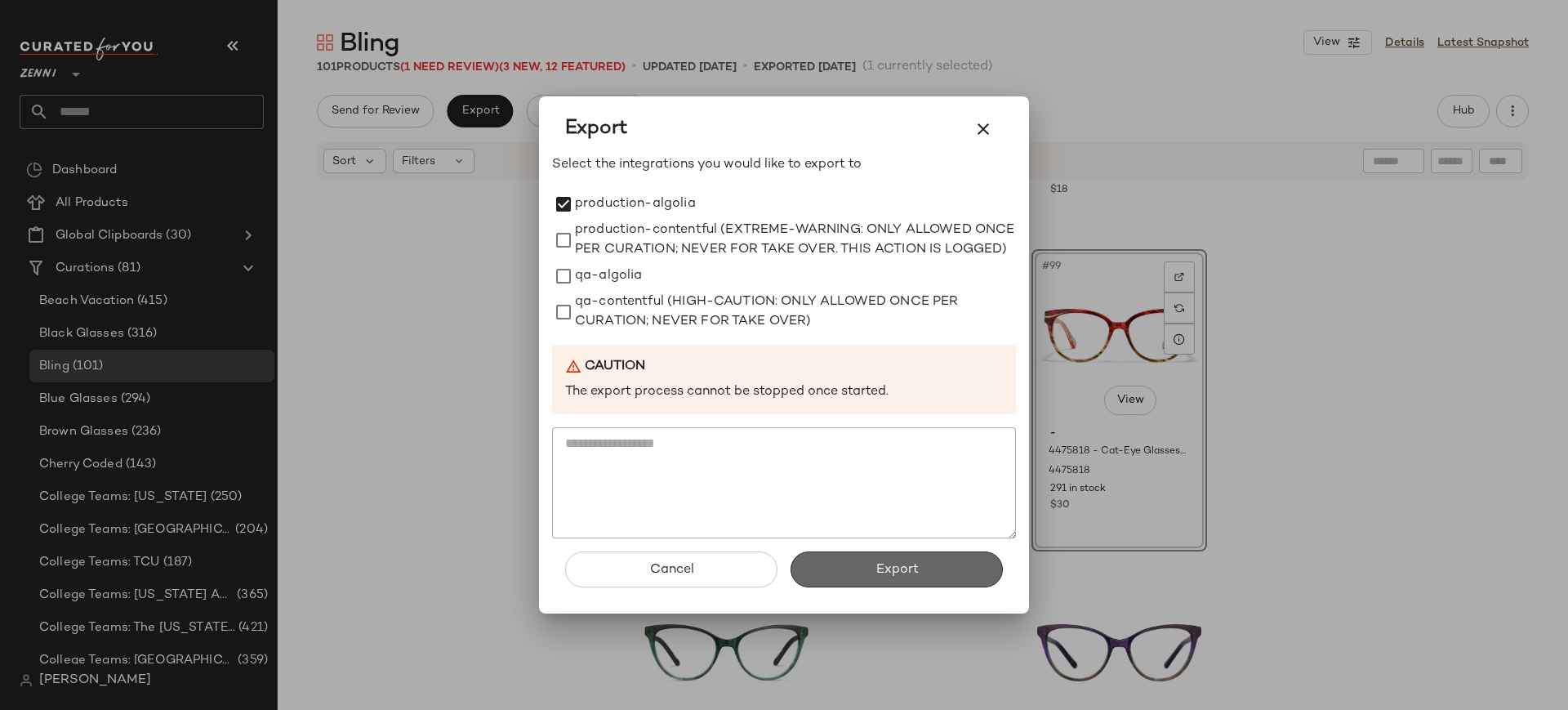
click at [949, 587] on button "Export" at bounding box center [897, 569] width 212 height 36
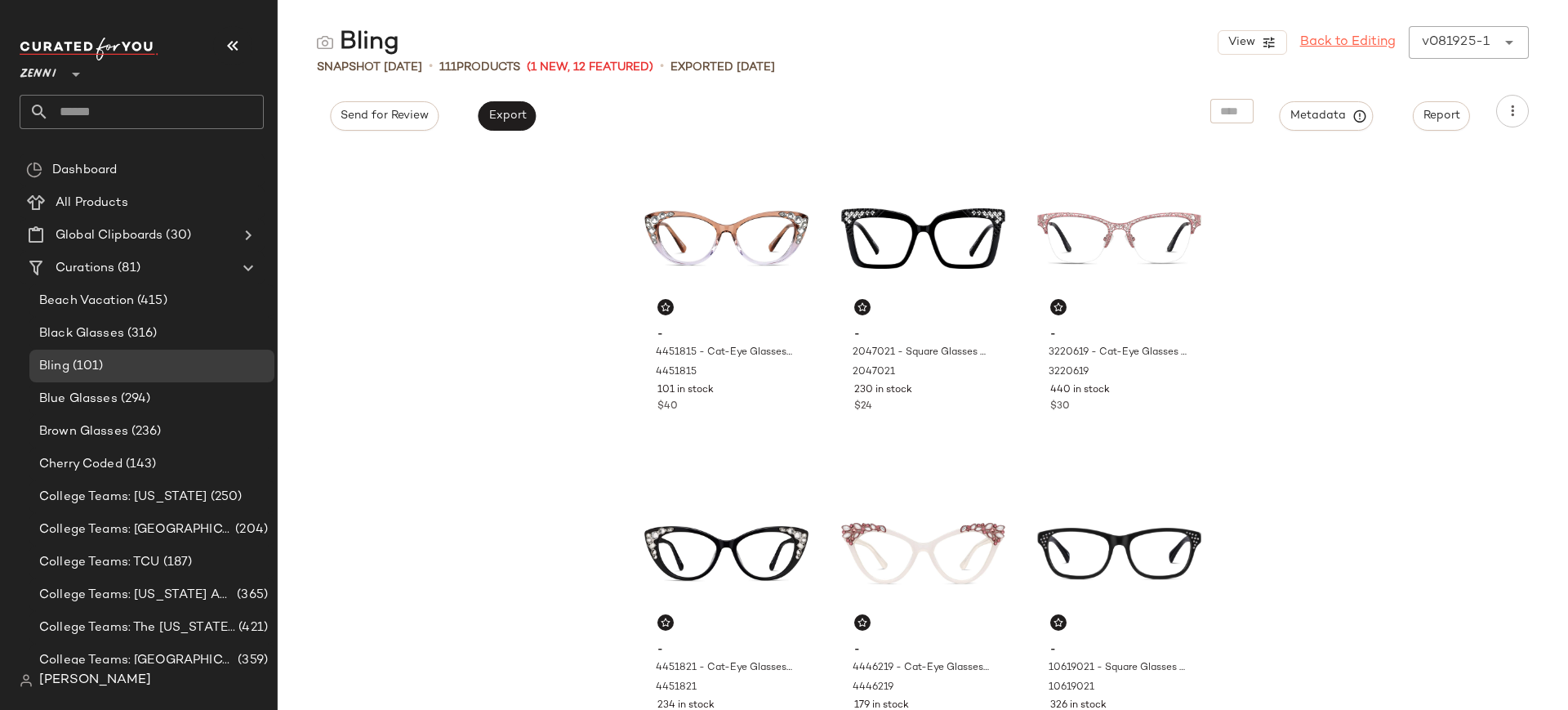
click at [1335, 43] on link "Back to Editing" at bounding box center [1347, 42] width 96 height 19
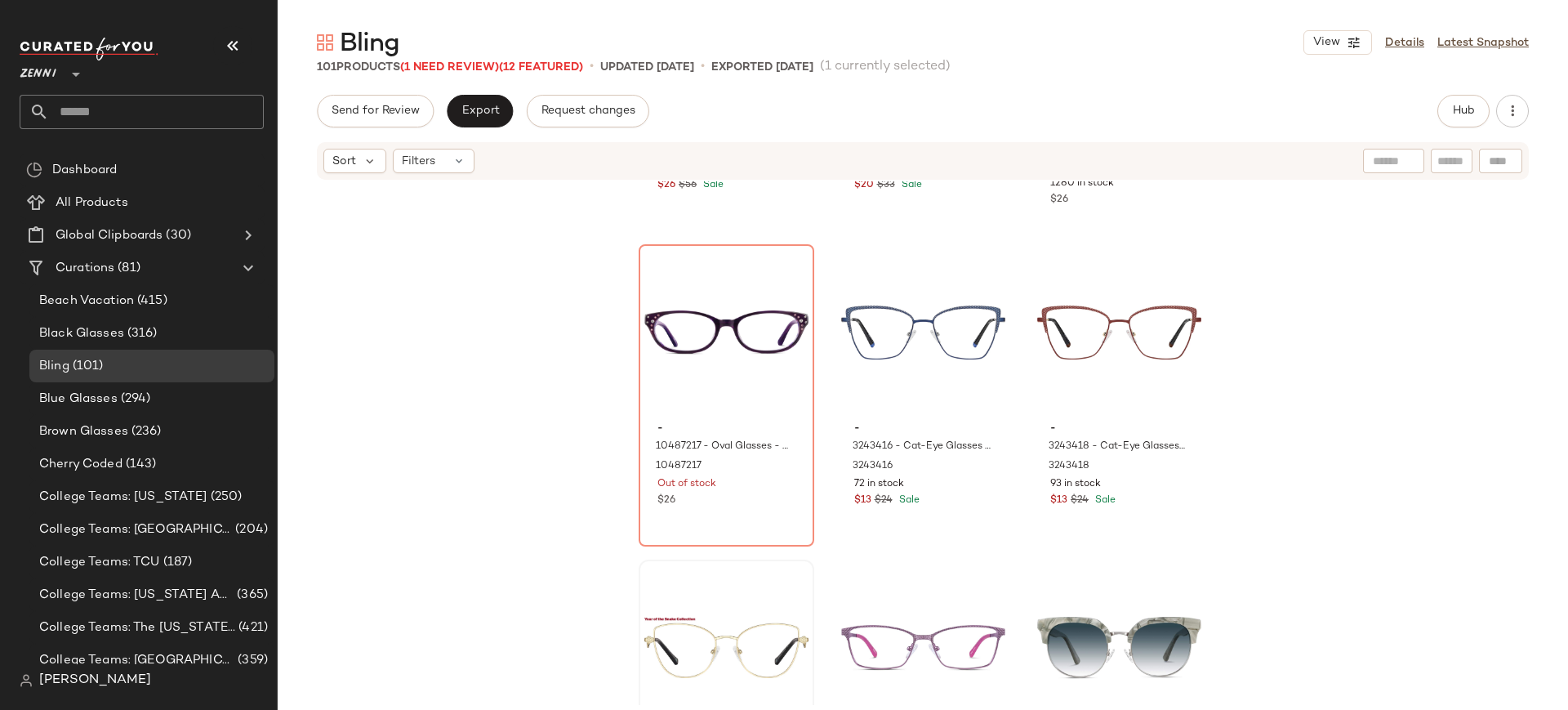
scroll to position [8474, 0]
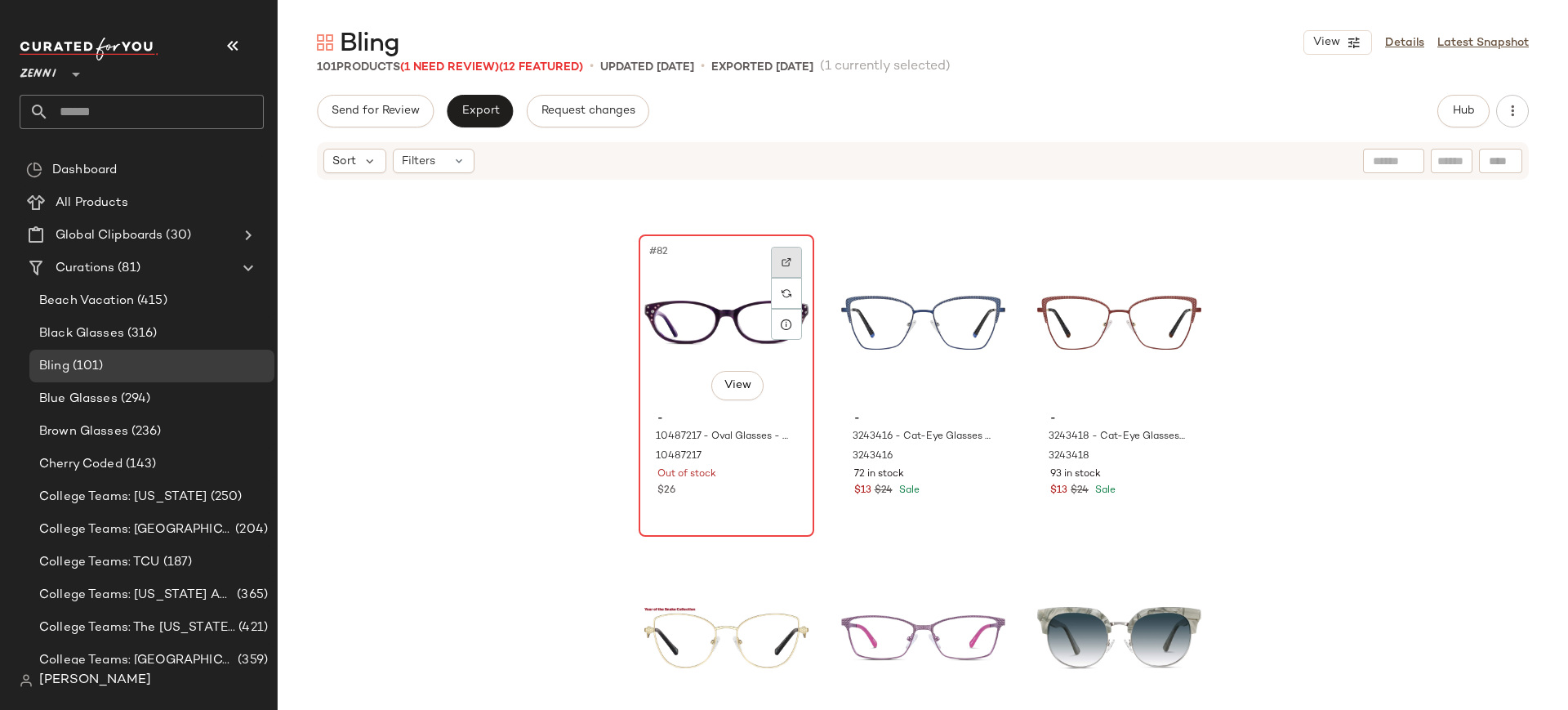
click at [782, 266] on img at bounding box center [786, 262] width 10 height 10
click at [215, 122] on input "text" at bounding box center [156, 111] width 215 height 34
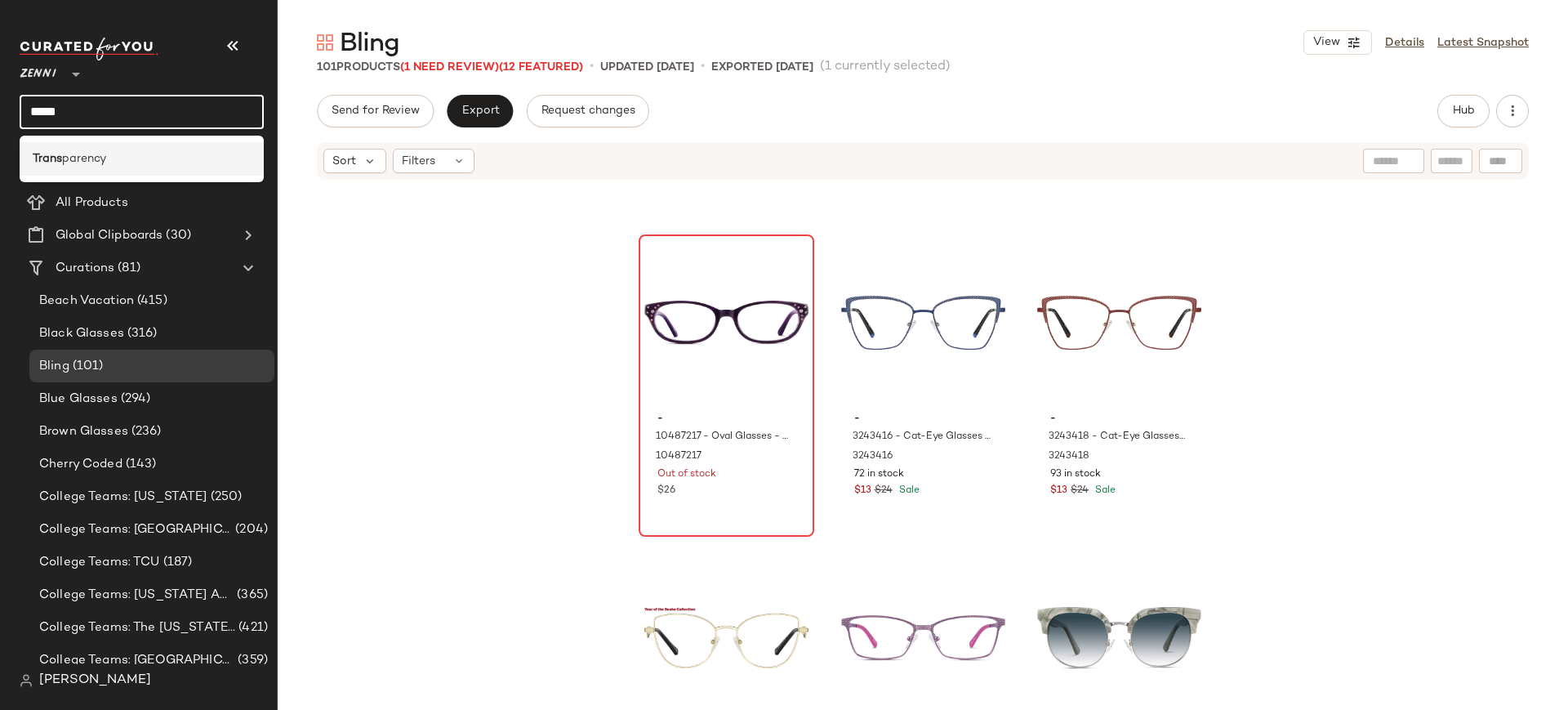
type input "*****"
click at [100, 154] on span "parency" at bounding box center [84, 159] width 44 height 18
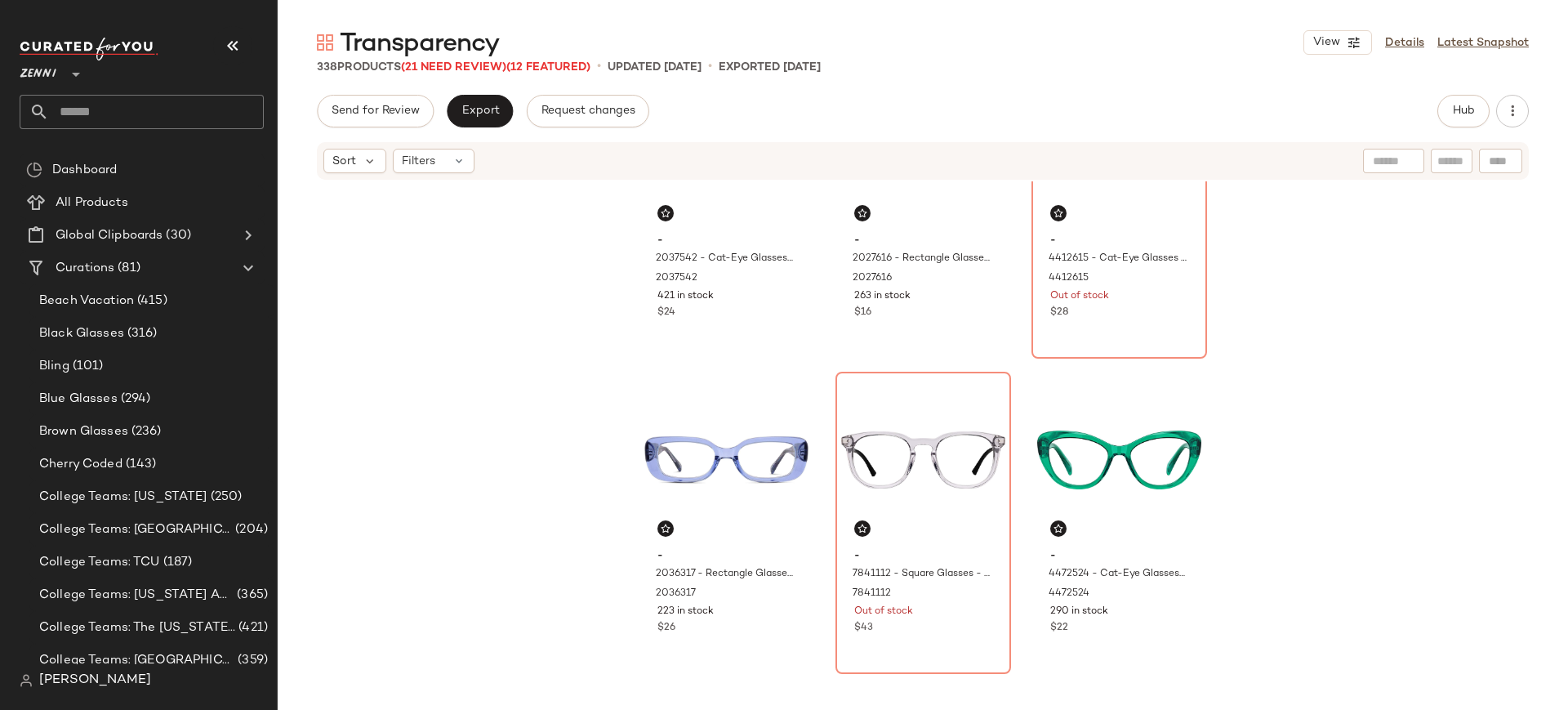
scroll to position [453, 0]
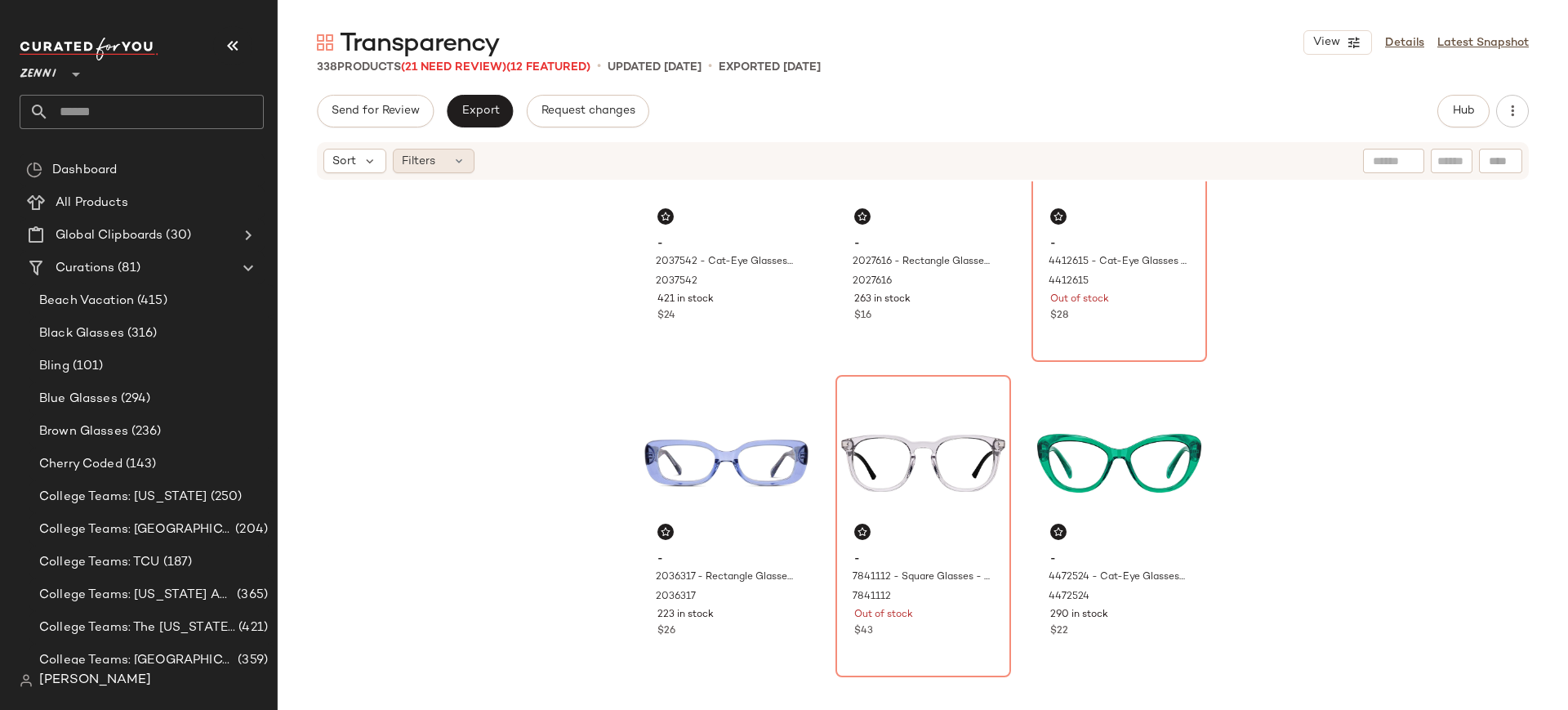
click at [453, 169] on div "Filters" at bounding box center [433, 161] width 82 height 25
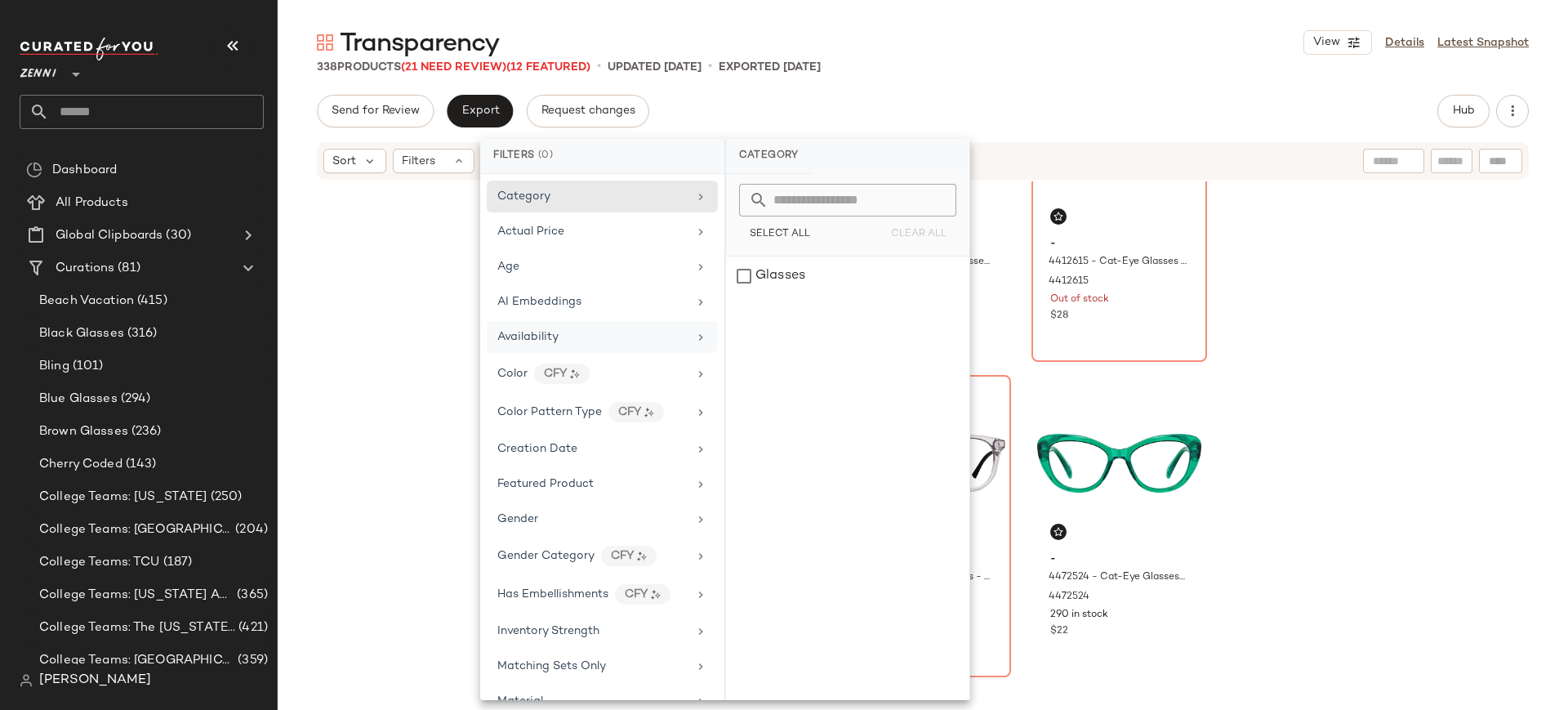
click at [528, 335] on span "Availability" at bounding box center [528, 337] width 61 height 12
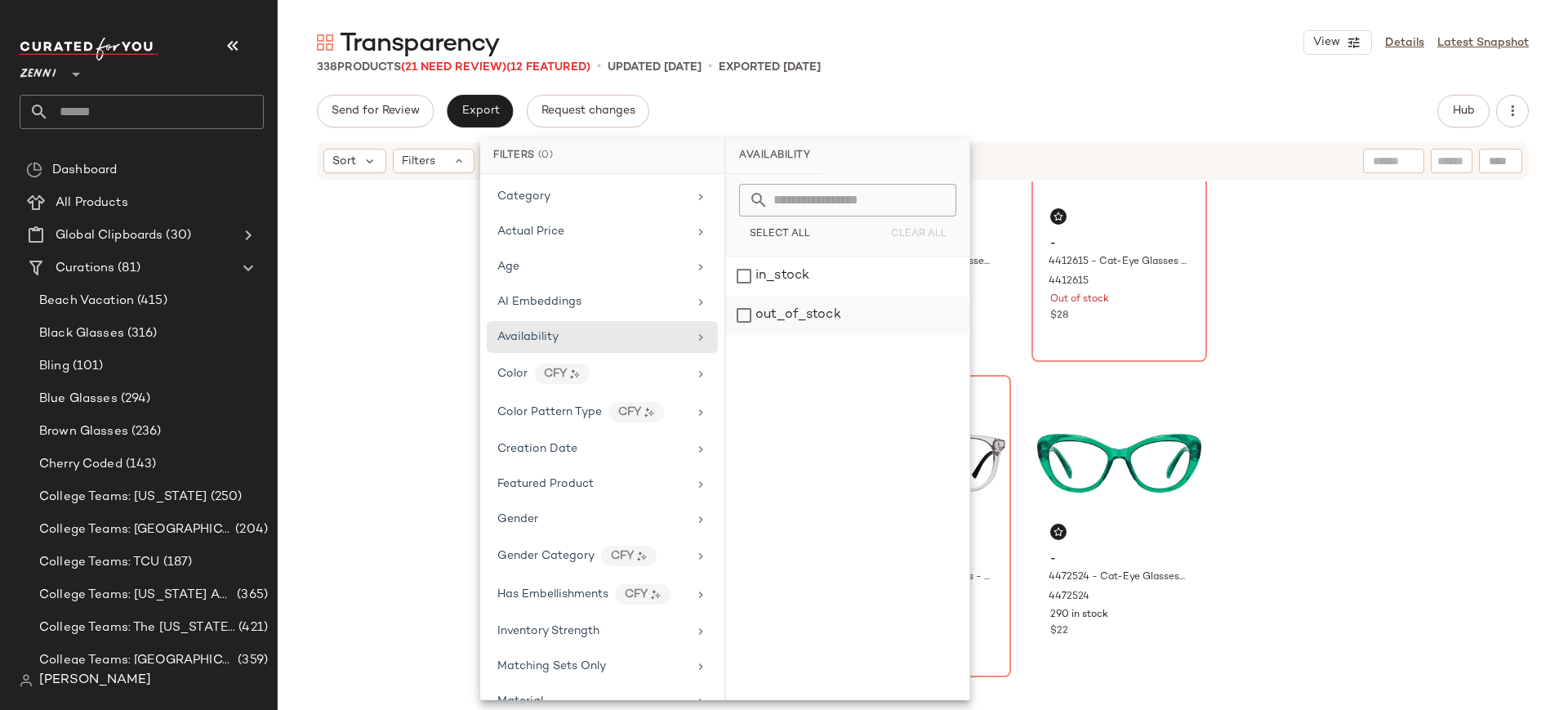
click at [741, 323] on div "out_of_stock" at bounding box center [847, 315] width 243 height 39
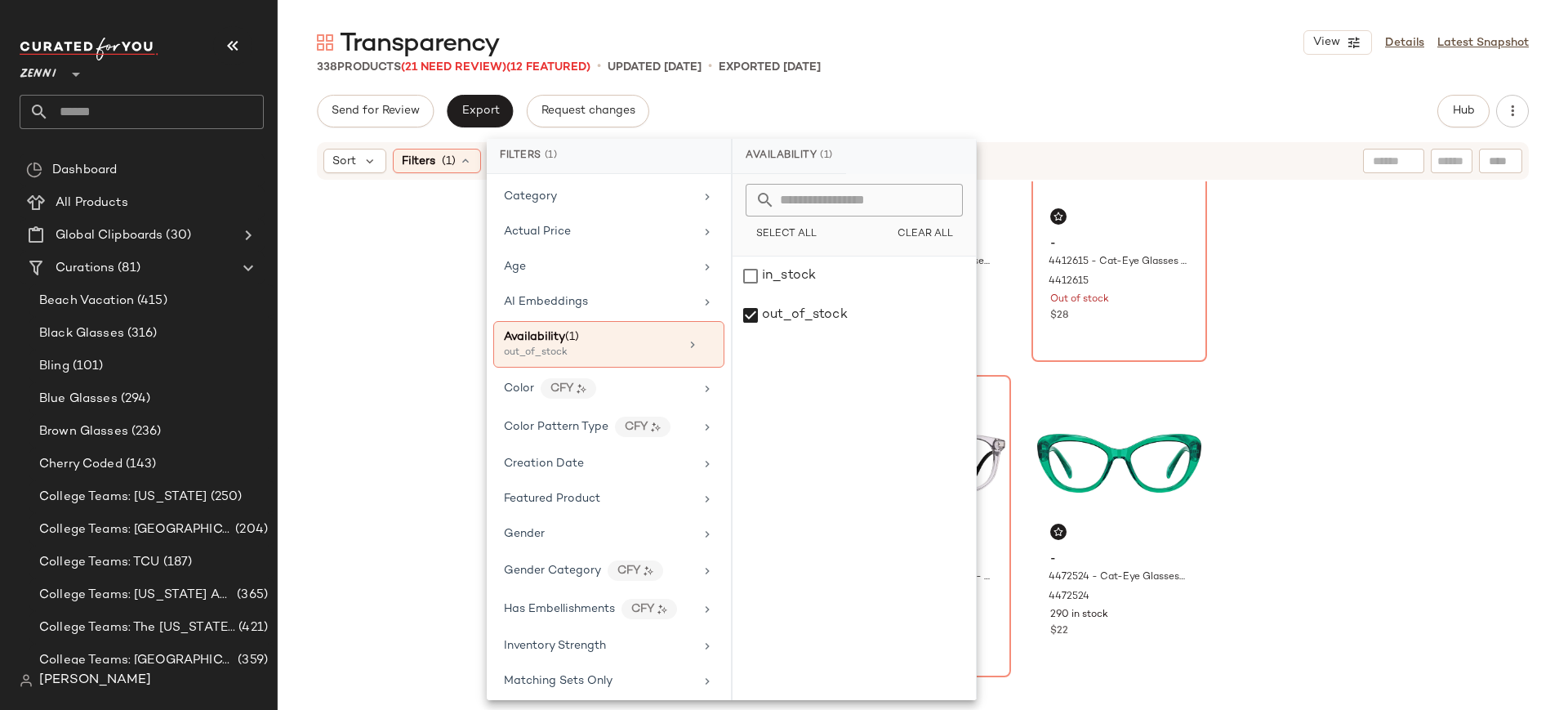
click at [362, 326] on div "- 2037542 - Cat-Eye Glasses - Orange - Plastic 2037542 421 in stock $24 - 20276…" at bounding box center [922, 443] width 1290 height 523
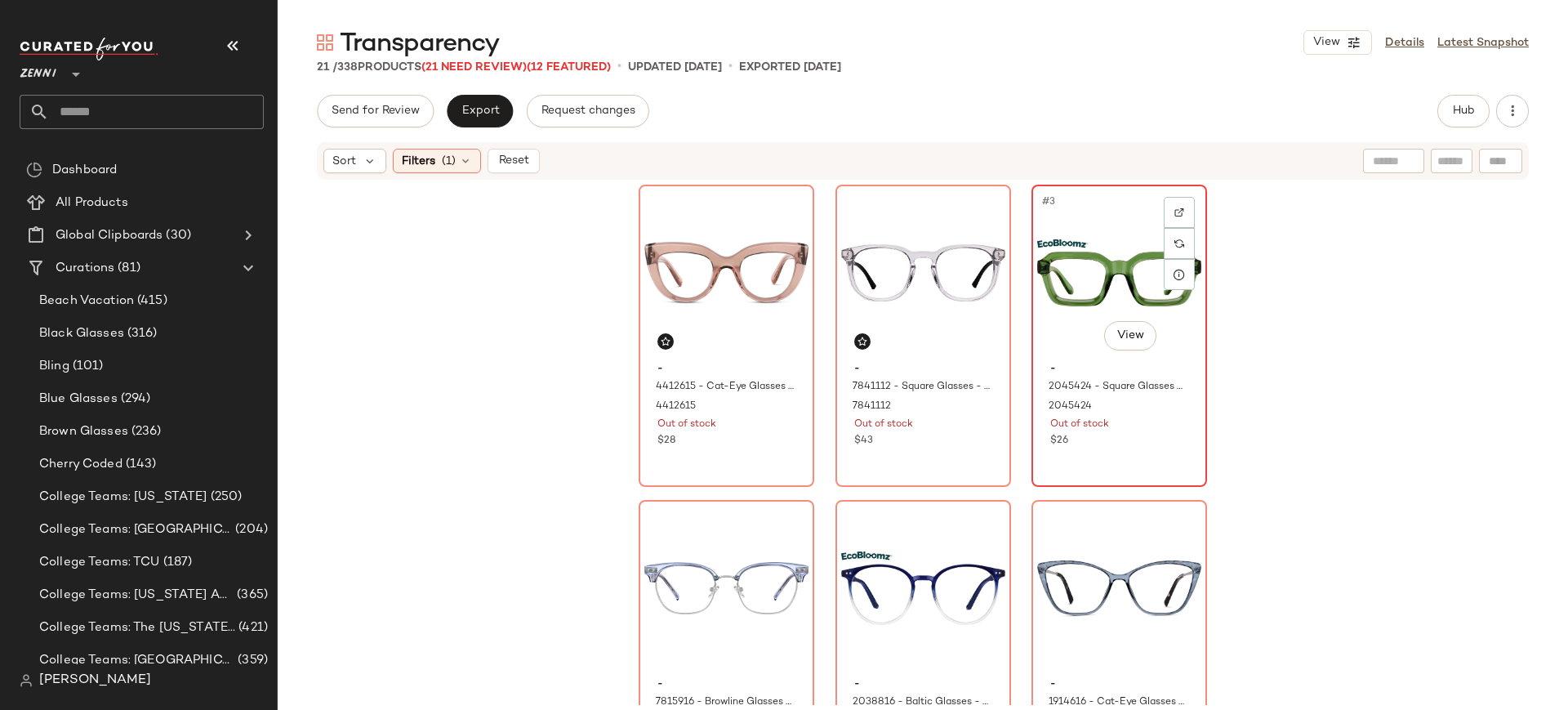
click at [1093, 297] on div "#3 View" at bounding box center [1119, 273] width 164 height 165
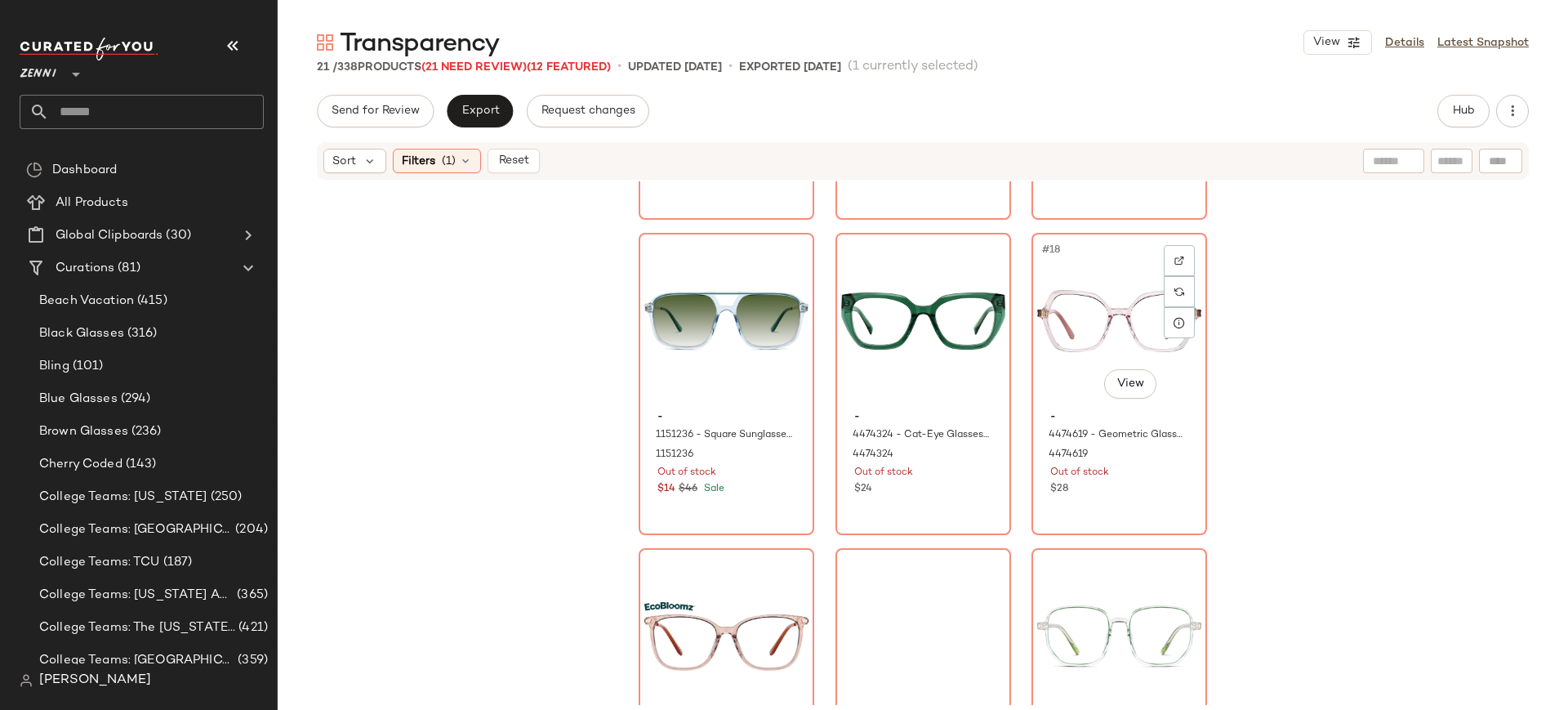
scroll to position [1687, 0]
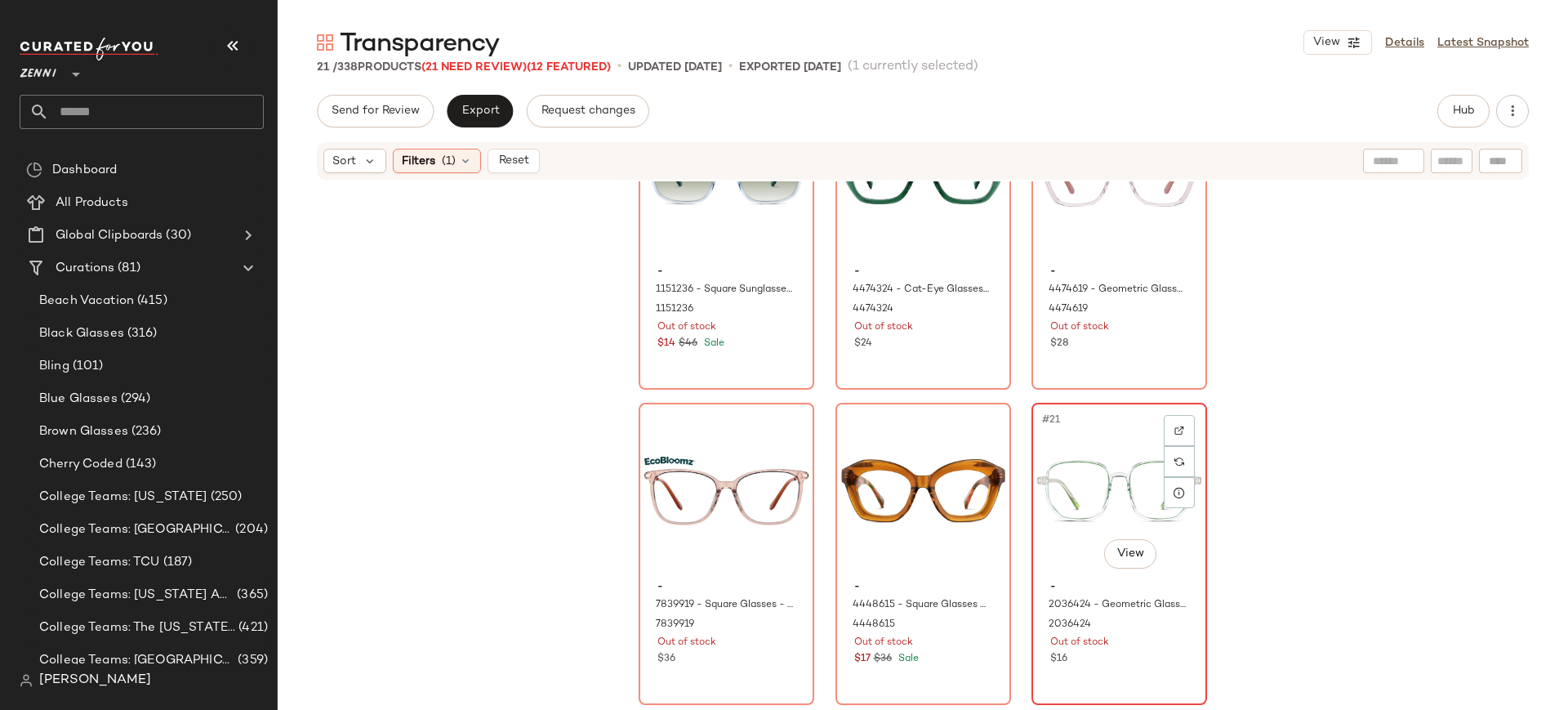
click at [1140, 687] on div "#21 View - 2036424 - Geometric Glasses - Green - Plastic 2036424 Out of stock $…" at bounding box center [1119, 554] width 172 height 299
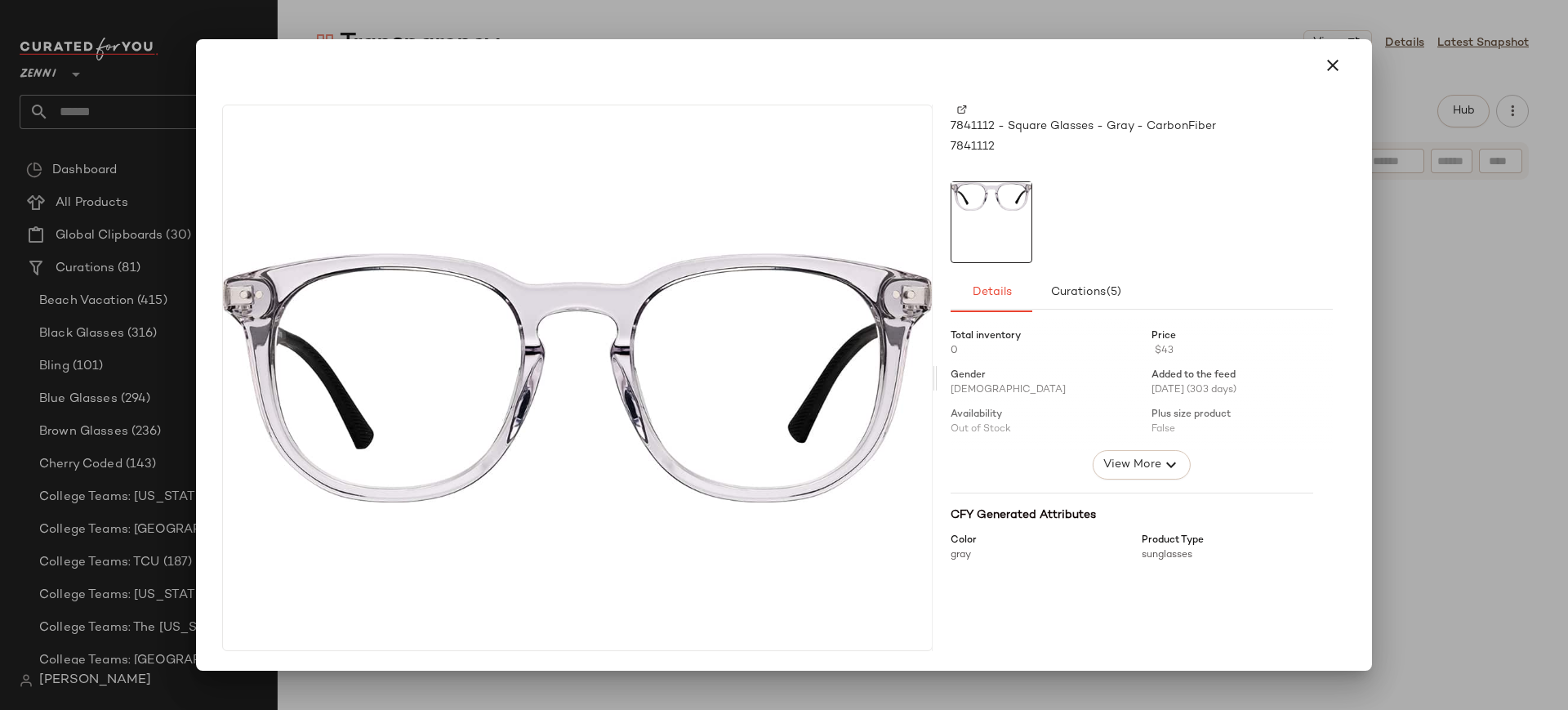
scroll to position [2, 0]
click at [1328, 71] on icon "button" at bounding box center [1332, 65] width 19 height 19
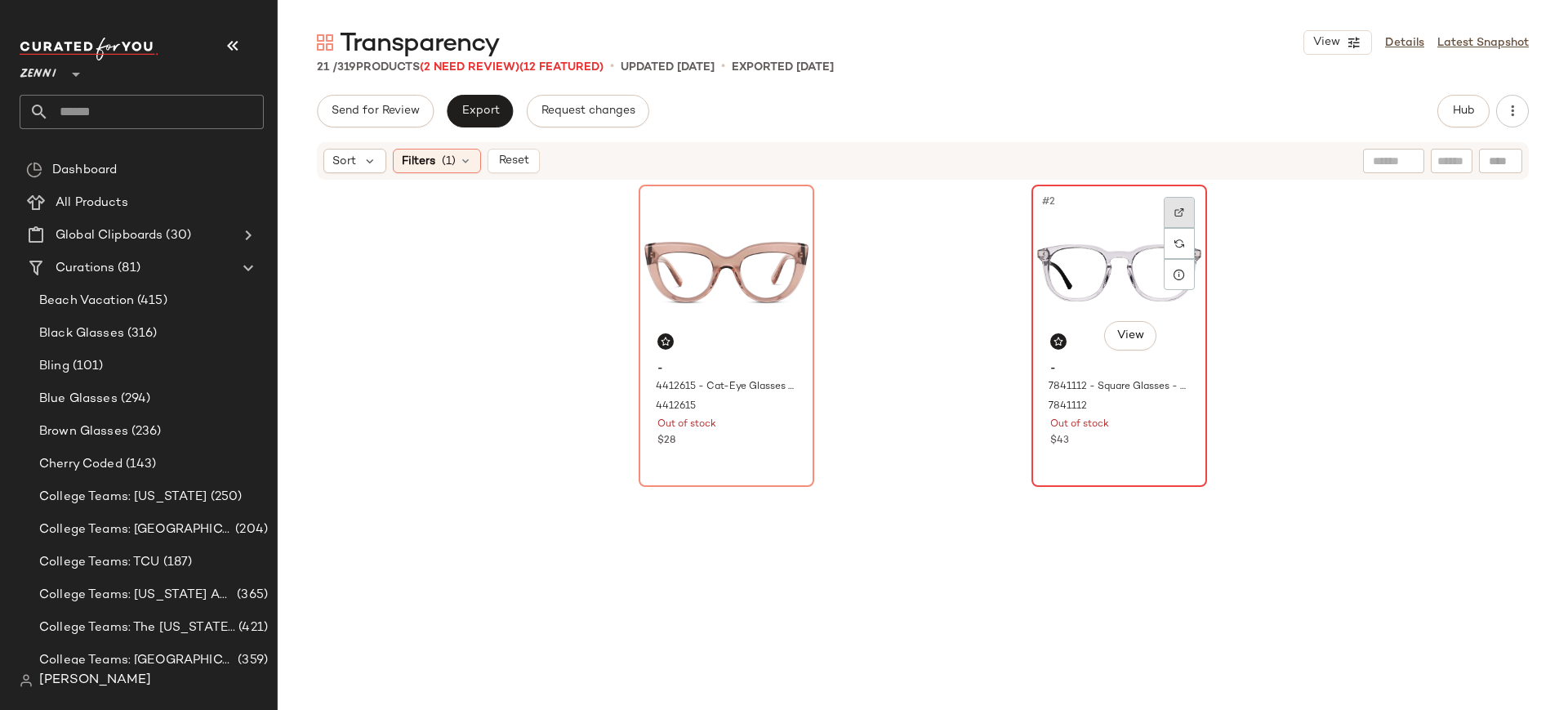
click at [1177, 215] on img at bounding box center [1178, 212] width 10 height 10
click at [786, 248] on div at bounding box center [785, 243] width 31 height 31
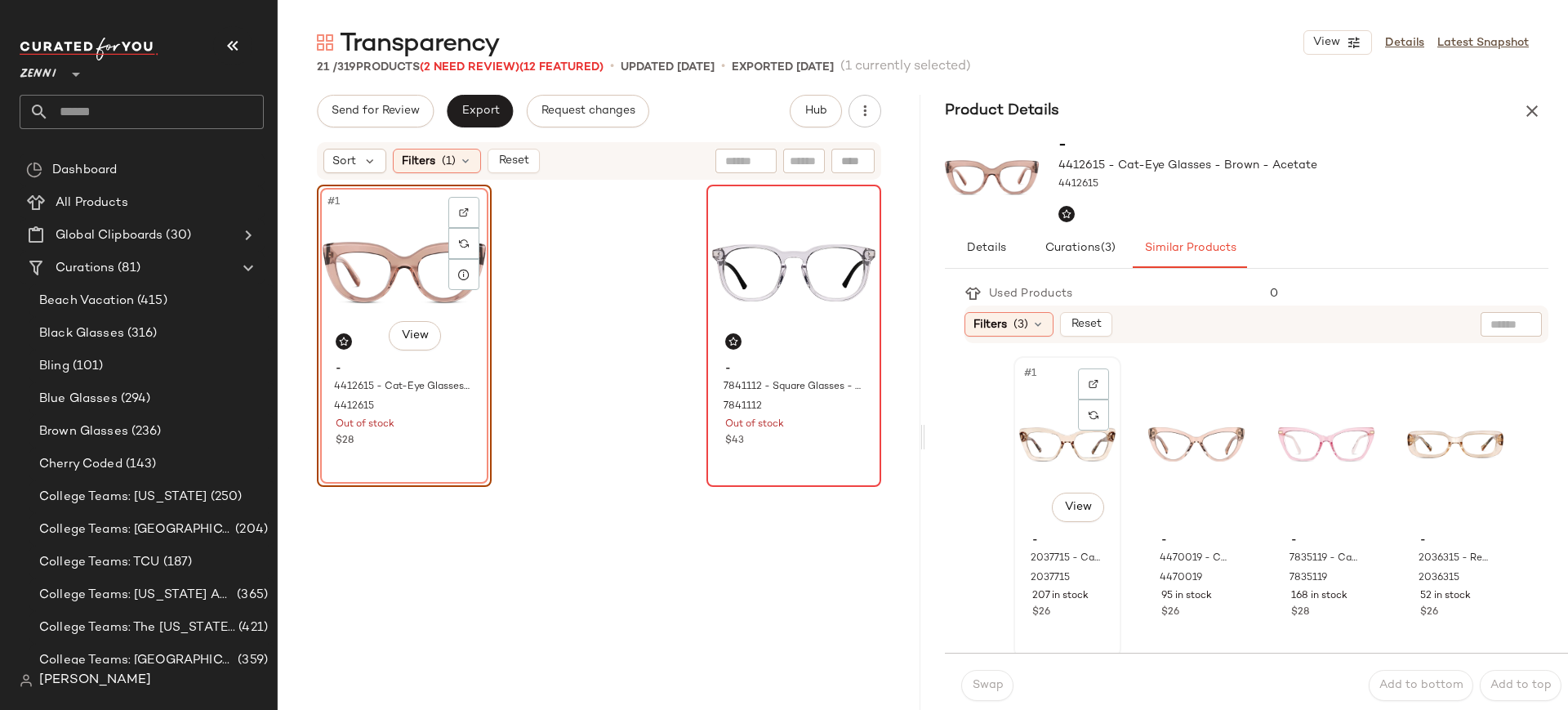
click at [1067, 434] on div "#1 View" at bounding box center [1067, 444] width 97 height 165
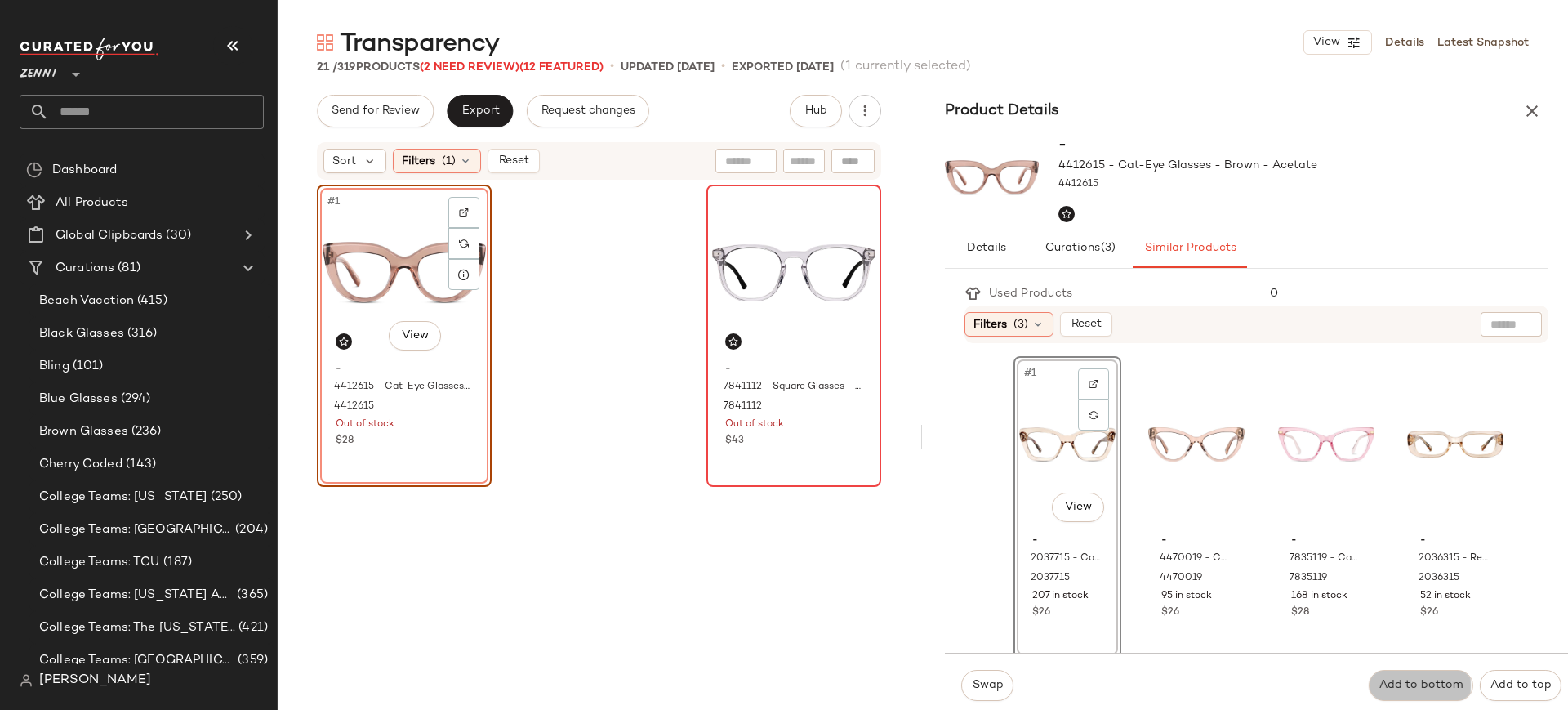
click at [1398, 687] on span "Add to bottom" at bounding box center [1421, 685] width 85 height 13
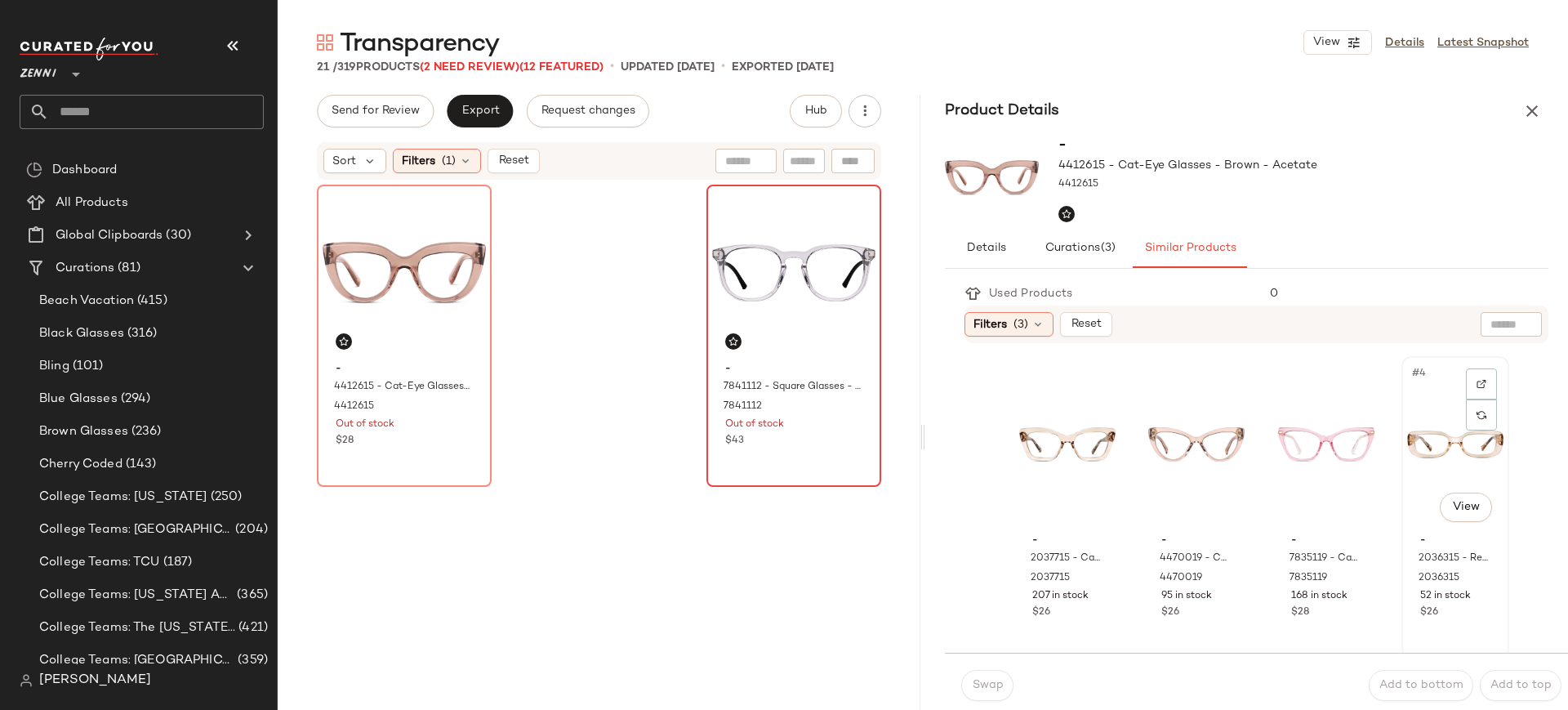
click at [1435, 446] on div "#4 View" at bounding box center [1455, 444] width 97 height 165
click at [1406, 680] on span "Add to bottom" at bounding box center [1421, 685] width 85 height 13
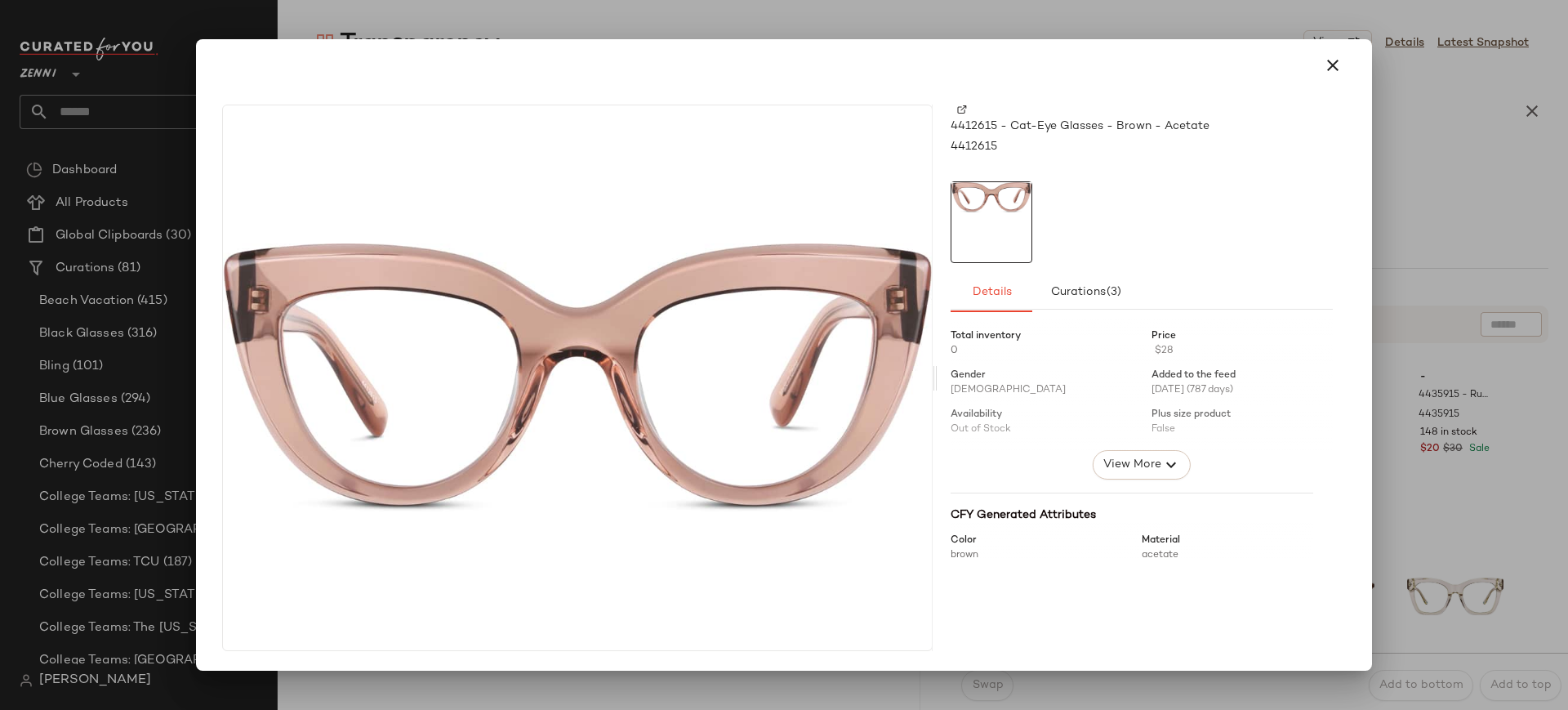
scroll to position [41, 0]
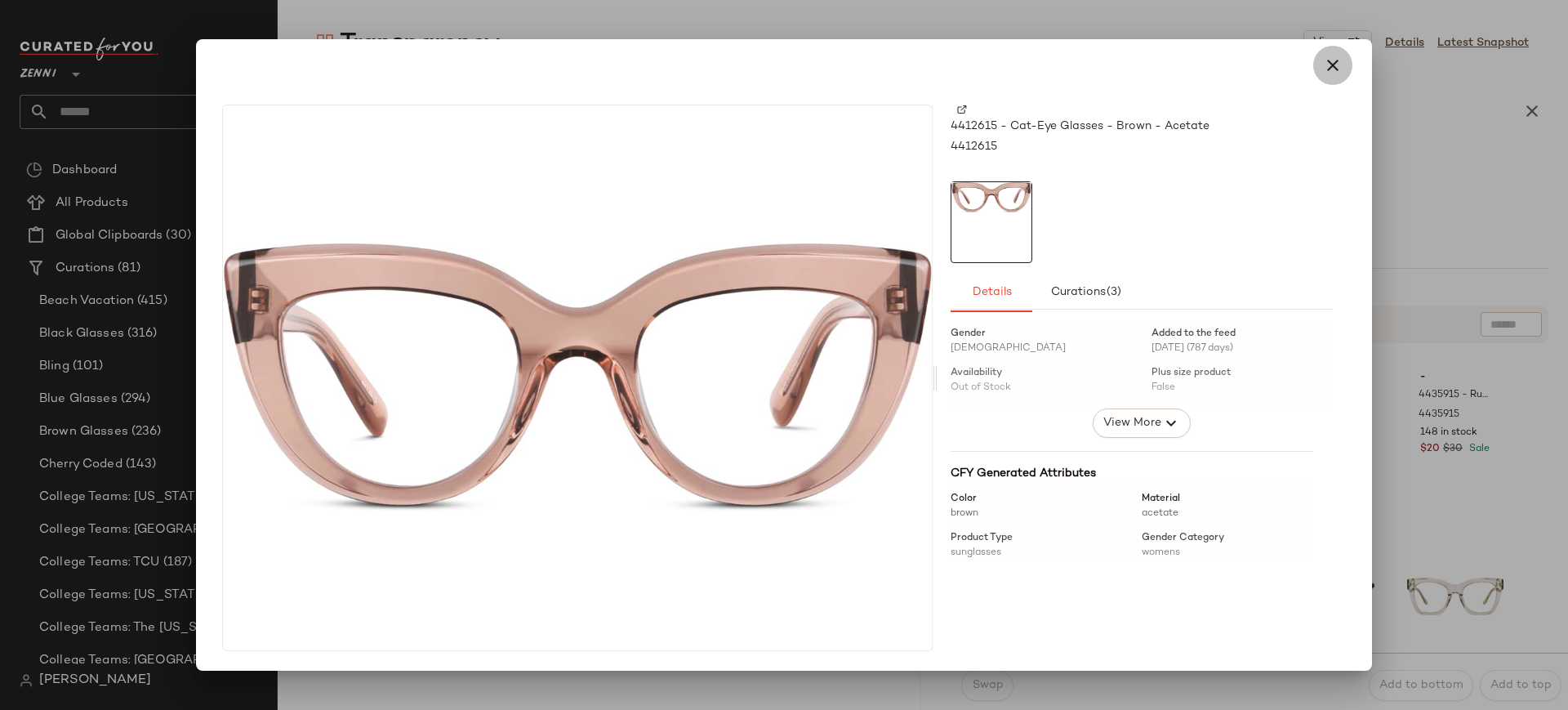
click at [1332, 62] on icon "button" at bounding box center [1332, 65] width 19 height 19
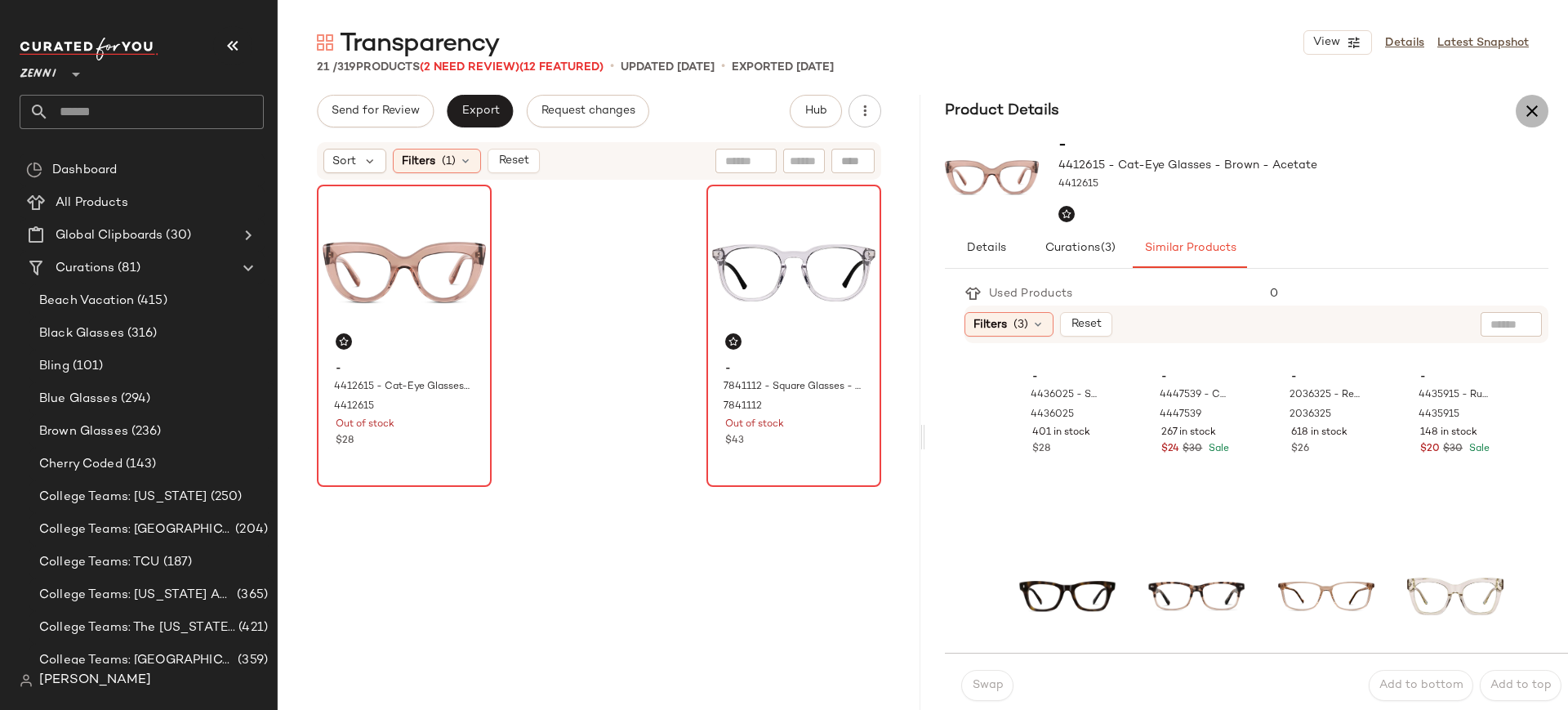
click at [1526, 113] on icon "button" at bounding box center [1531, 111] width 19 height 19
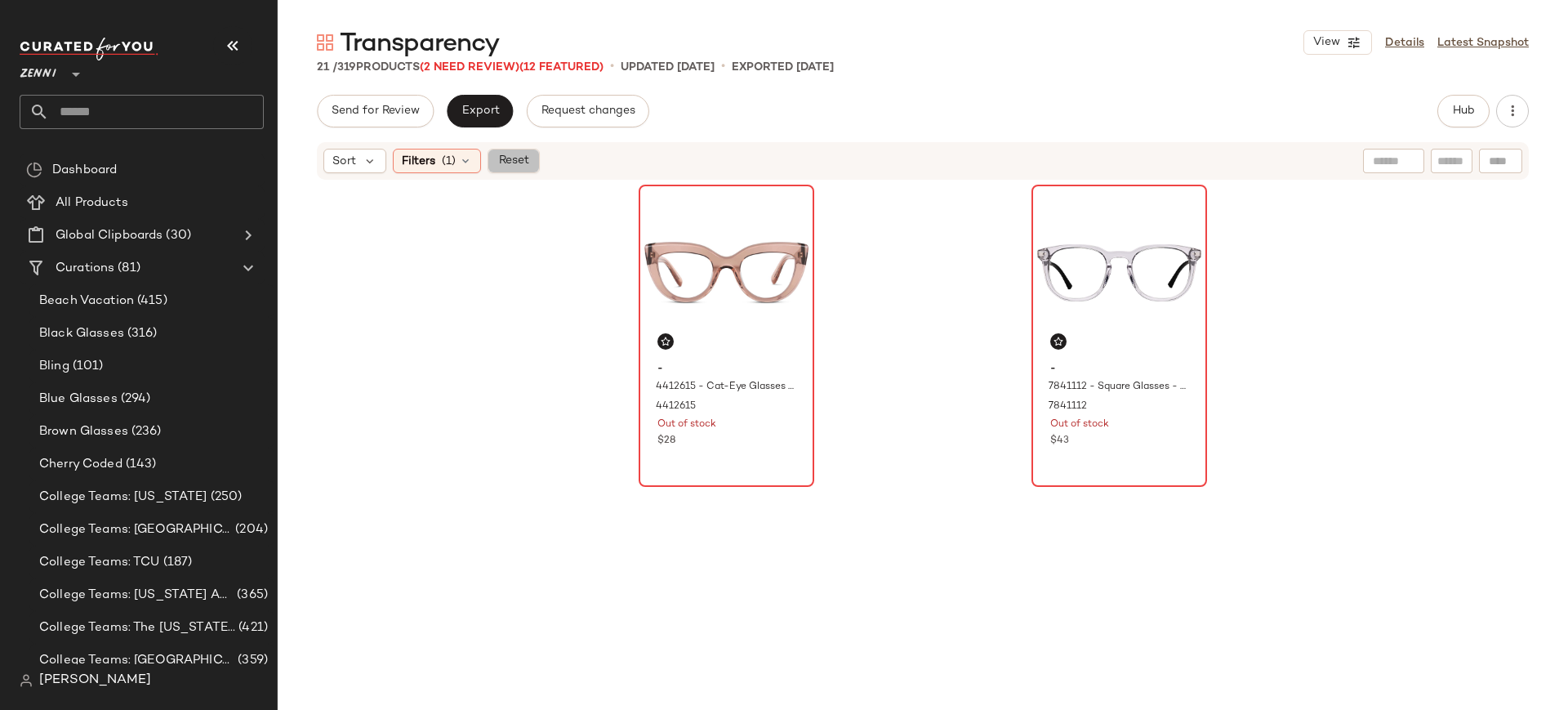
click at [519, 160] on span "Reset" at bounding box center [512, 161] width 31 height 13
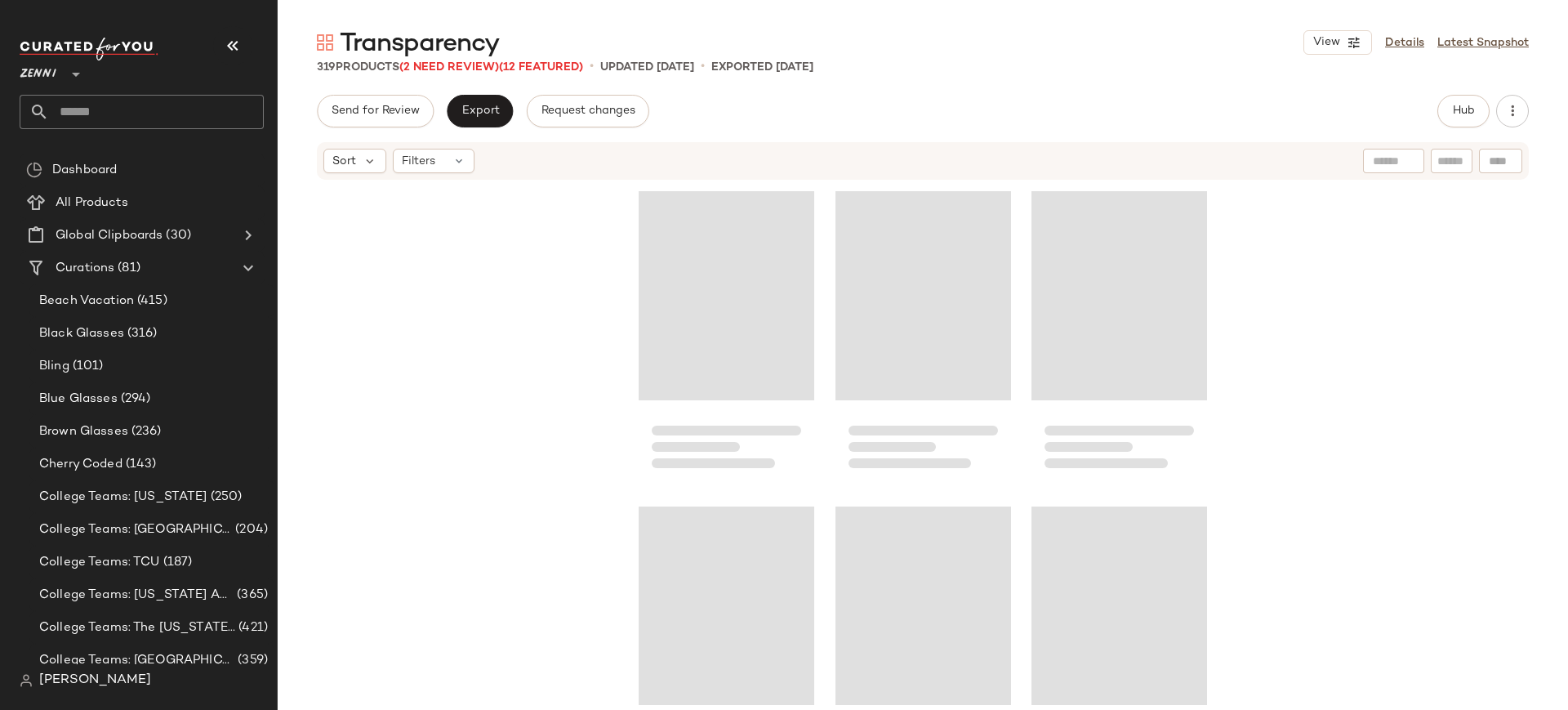
scroll to position [328, 0]
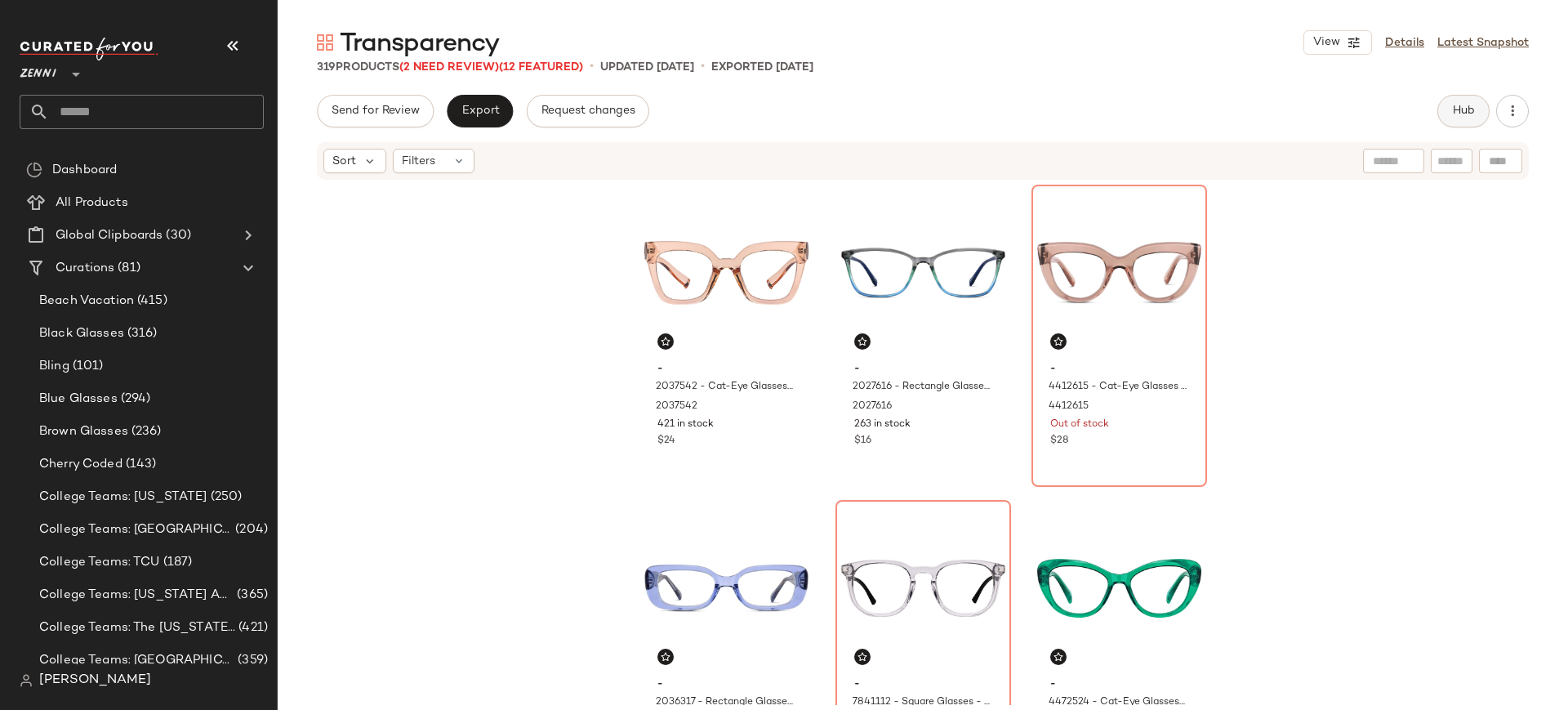
click at [1464, 113] on span "Hub" at bounding box center [1463, 111] width 23 height 13
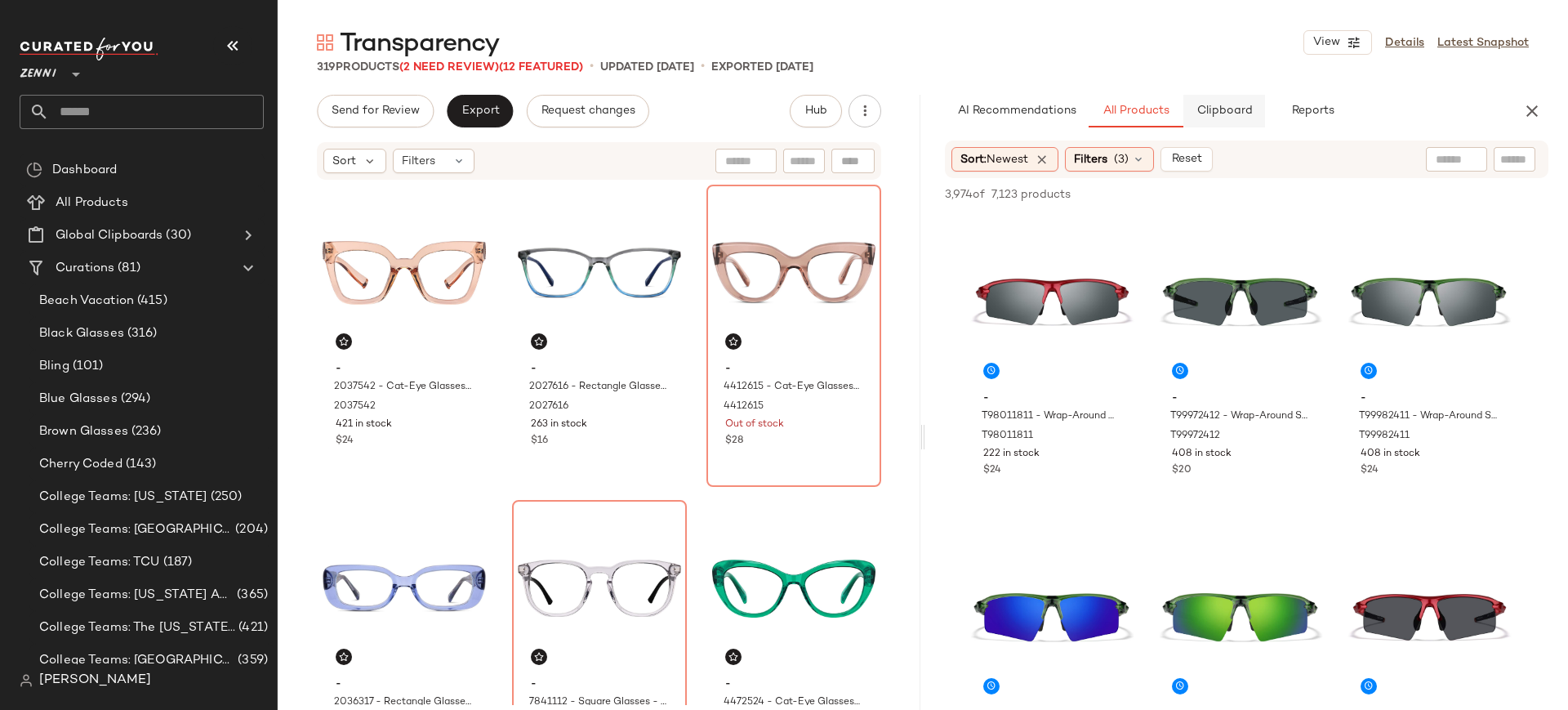
click at [1235, 105] on span "Clipboard" at bounding box center [1223, 111] width 56 height 13
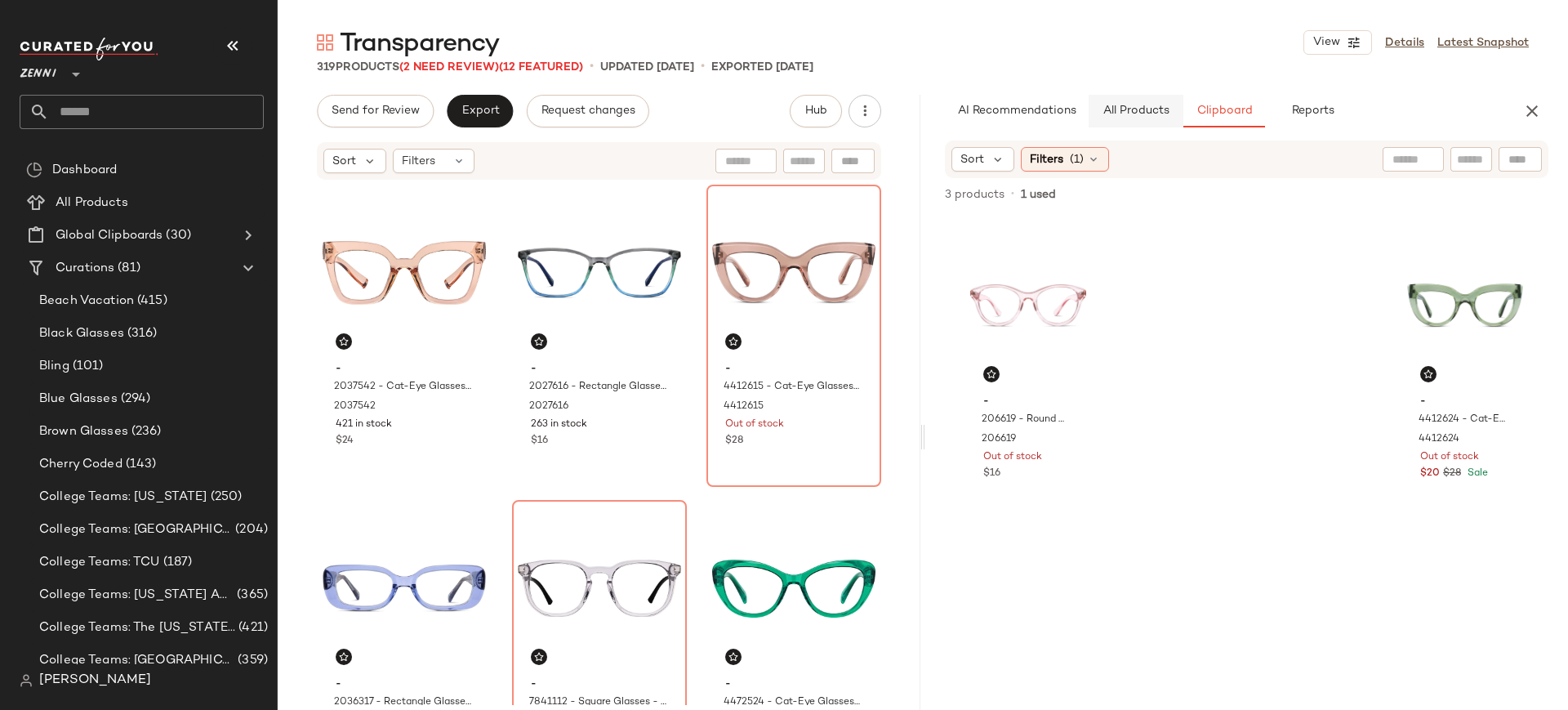
click at [1156, 106] on span "All Products" at bounding box center [1135, 111] width 67 height 13
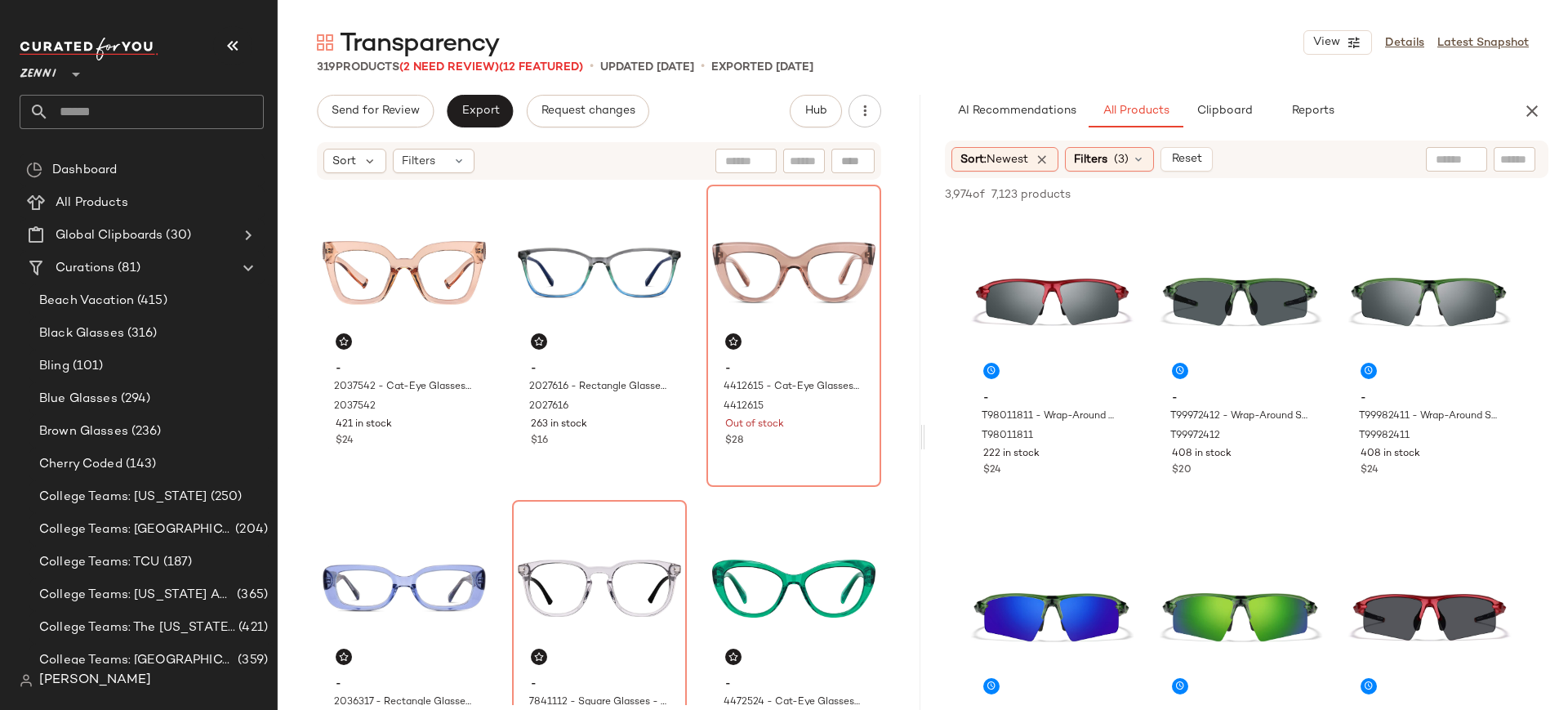
click at [1510, 156] on input "text" at bounding box center [1514, 160] width 29 height 18
type input "*******"
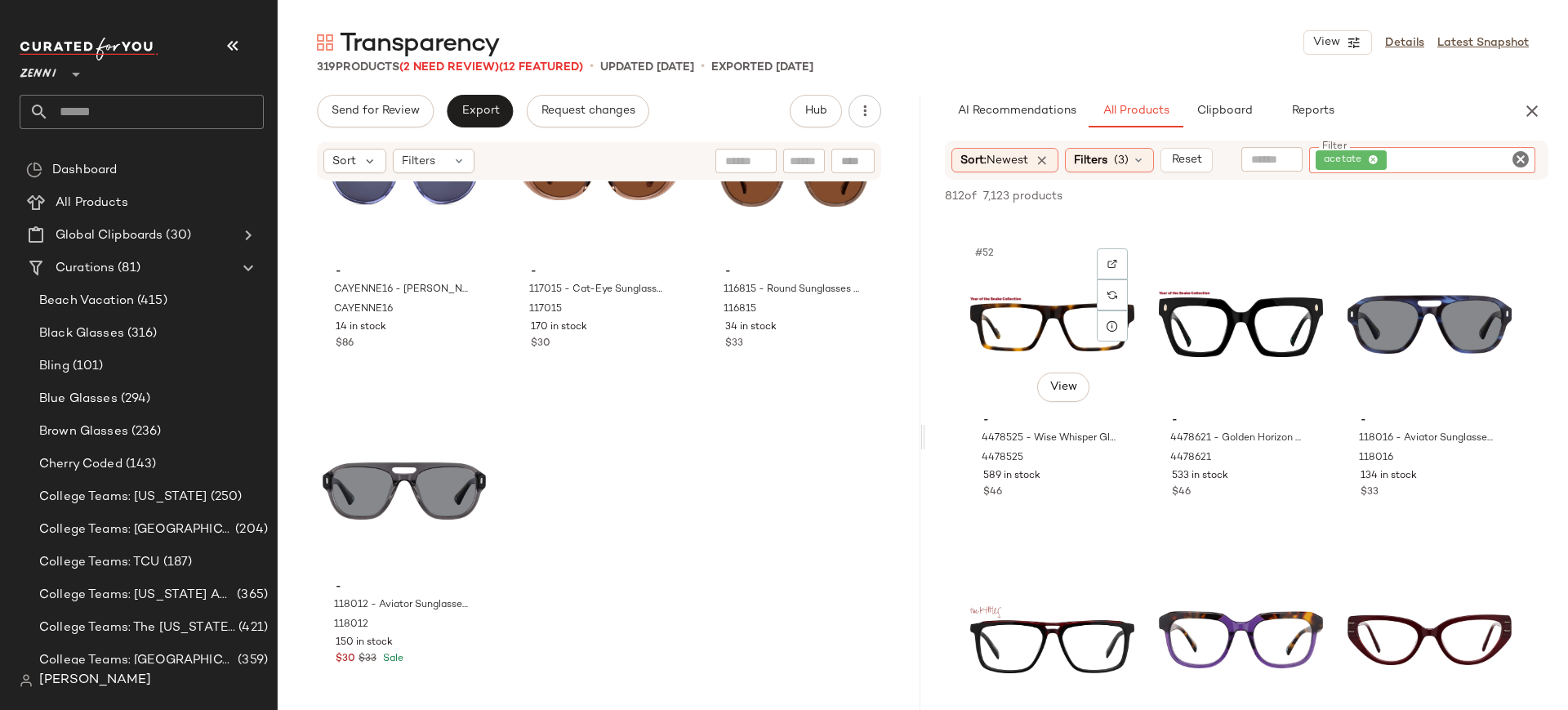
scroll to position [5330, 0]
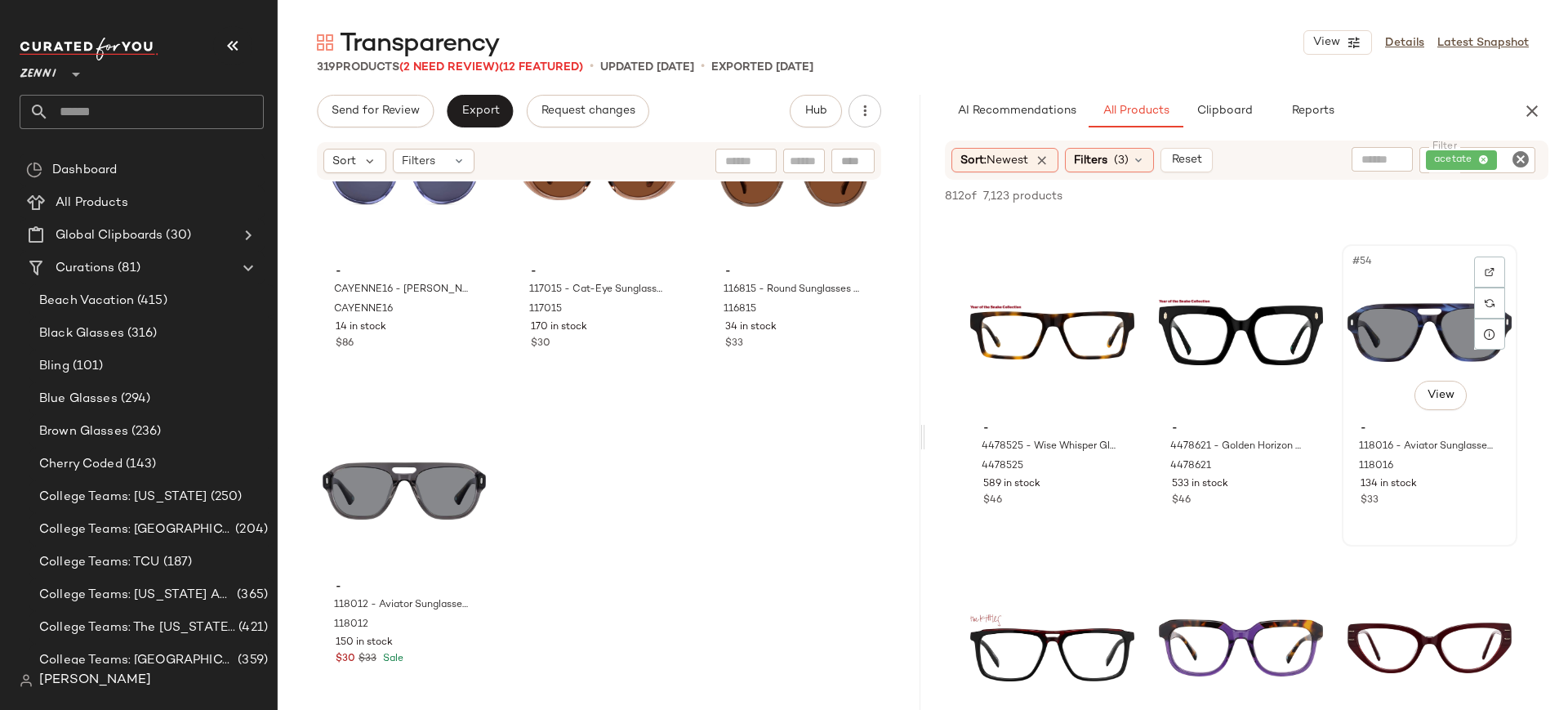
click at [1397, 312] on div "#54 View" at bounding box center [1428, 333] width 164 height 165
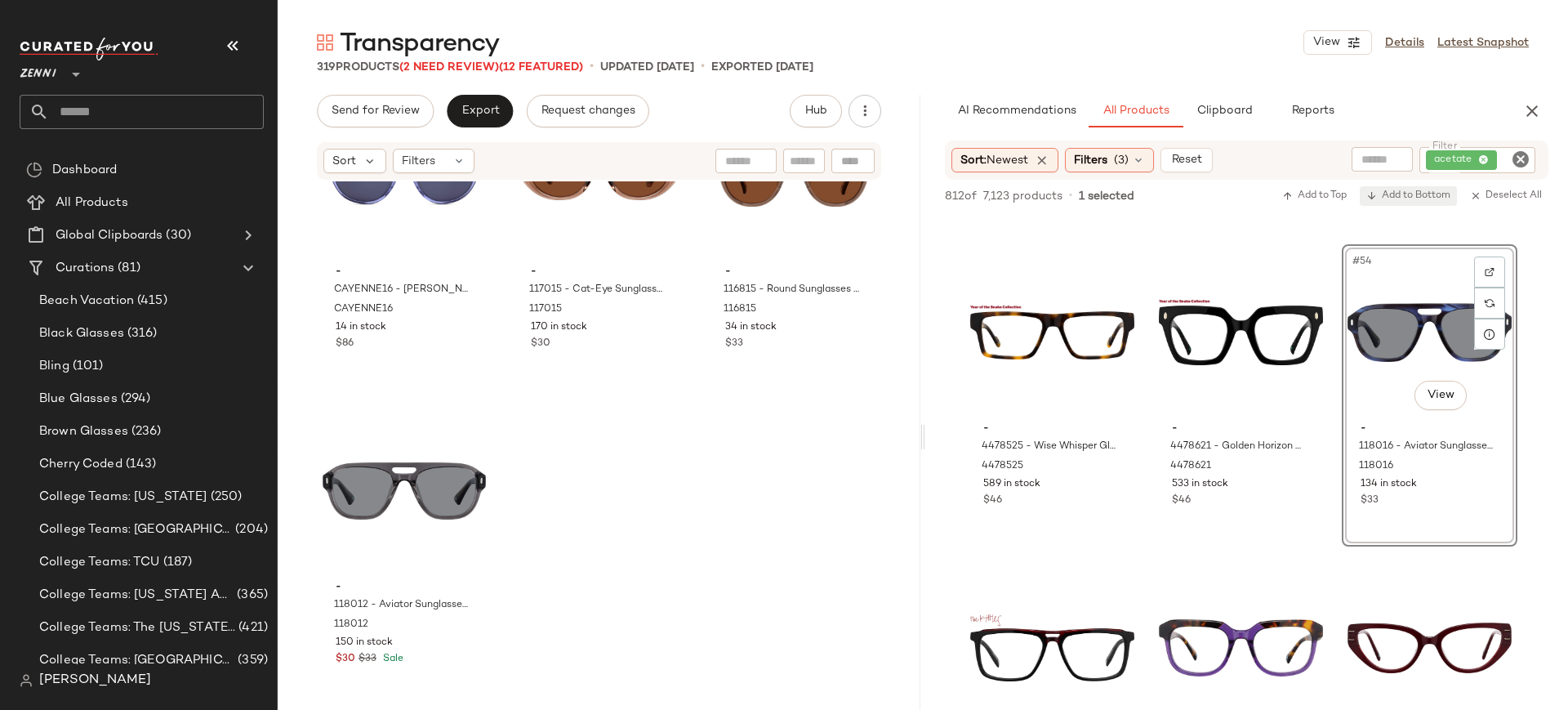
click at [1385, 203] on button "Add to Bottom" at bounding box center [1407, 196] width 97 height 19
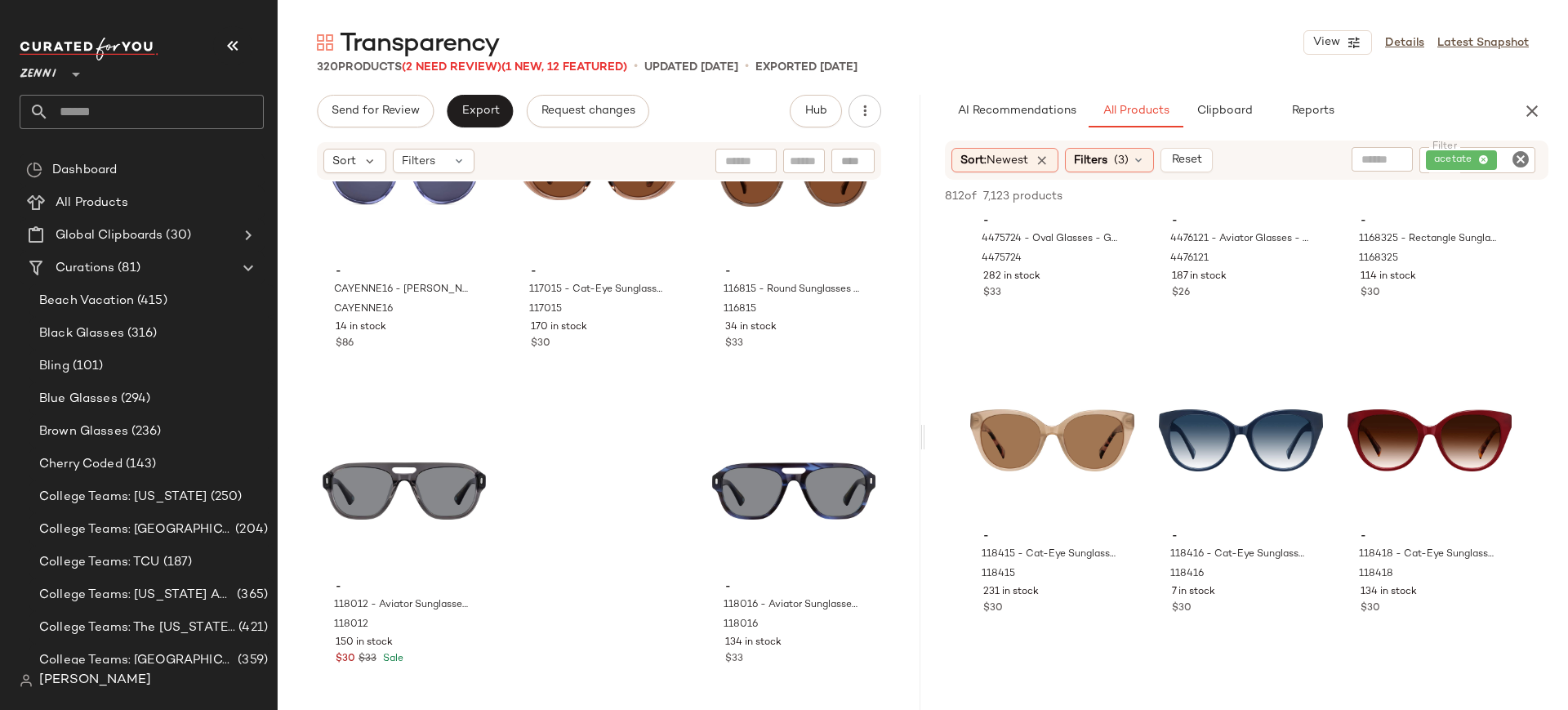
scroll to position [7433, 0]
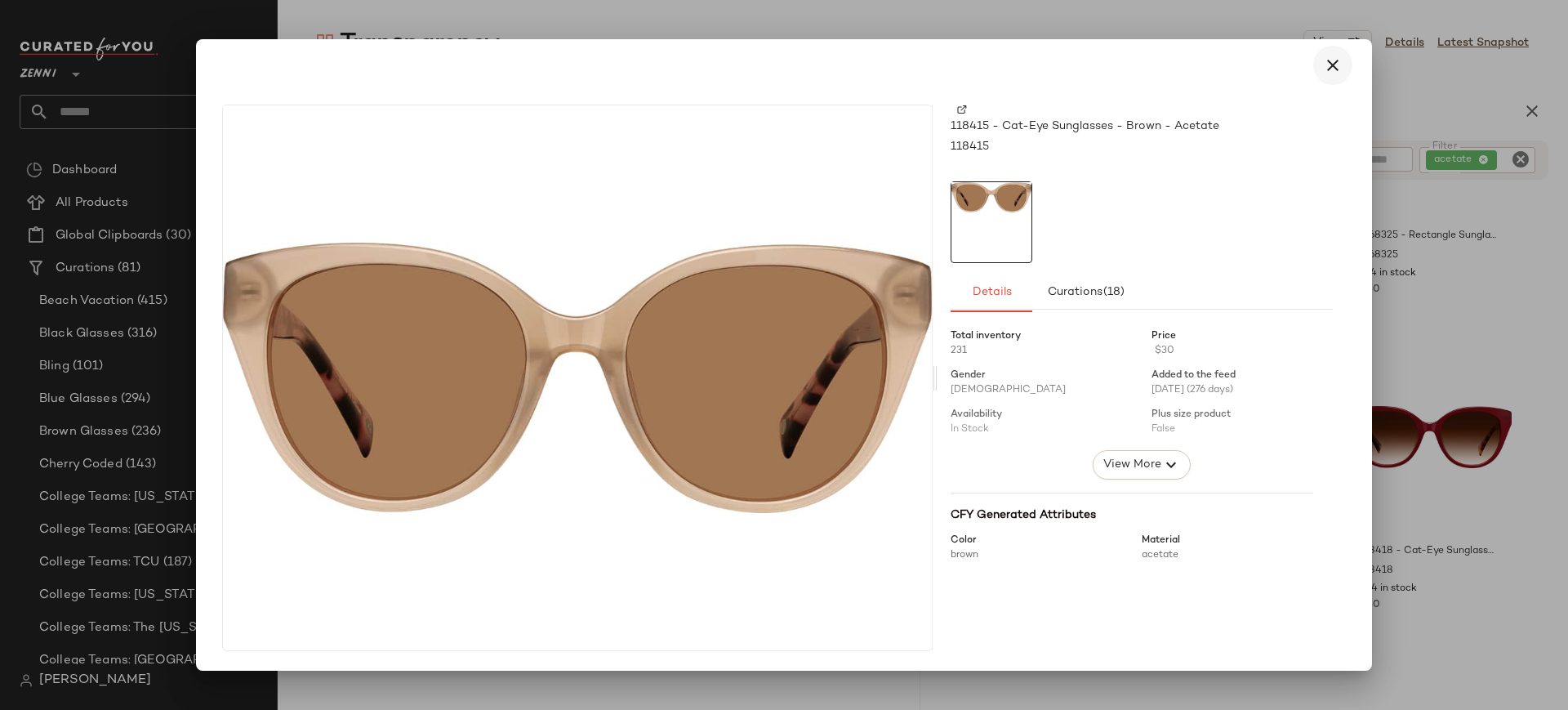
click at [1331, 75] on button "button" at bounding box center [1332, 65] width 39 height 39
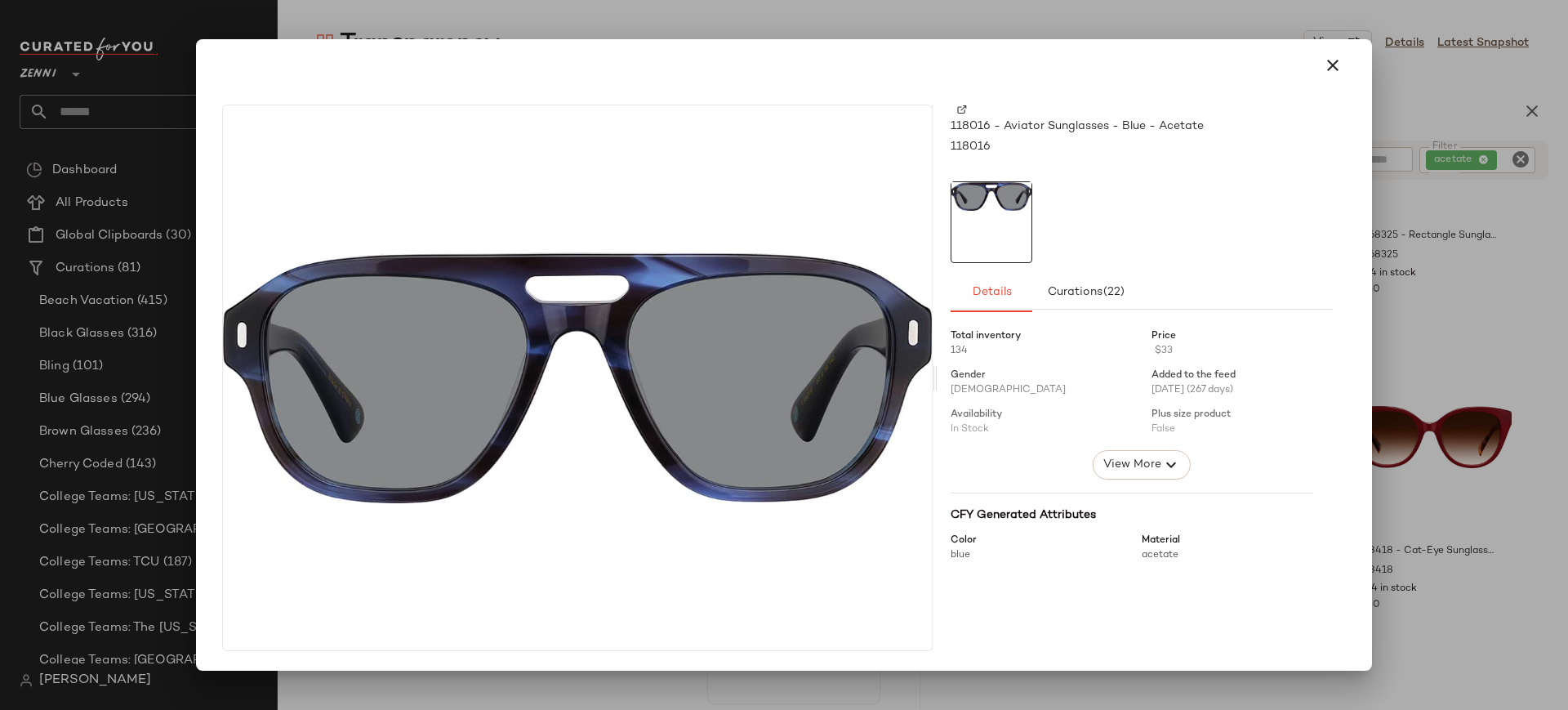
click at [961, 107] on img at bounding box center [962, 109] width 10 height 10
click at [1331, 70] on icon "button" at bounding box center [1332, 65] width 19 height 19
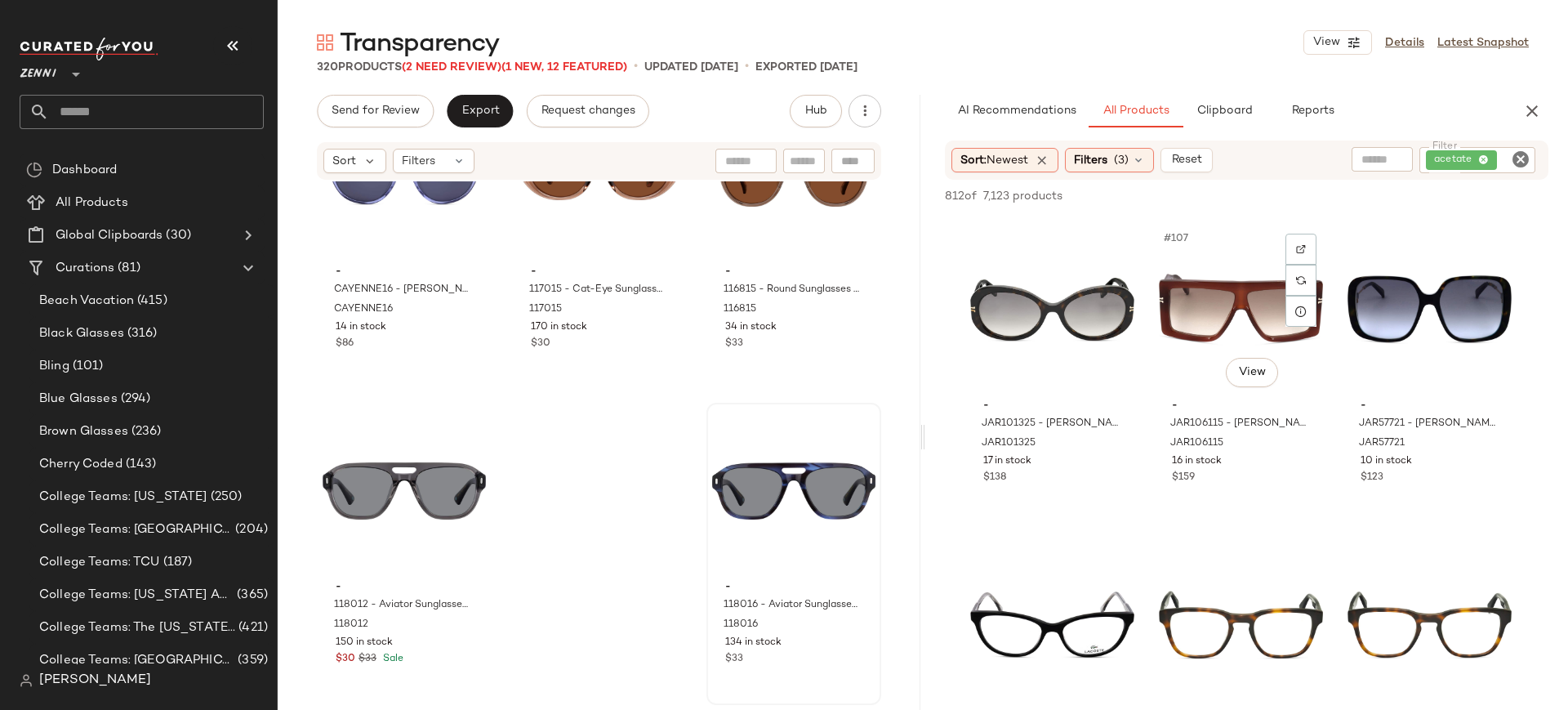
scroll to position [11025, 0]
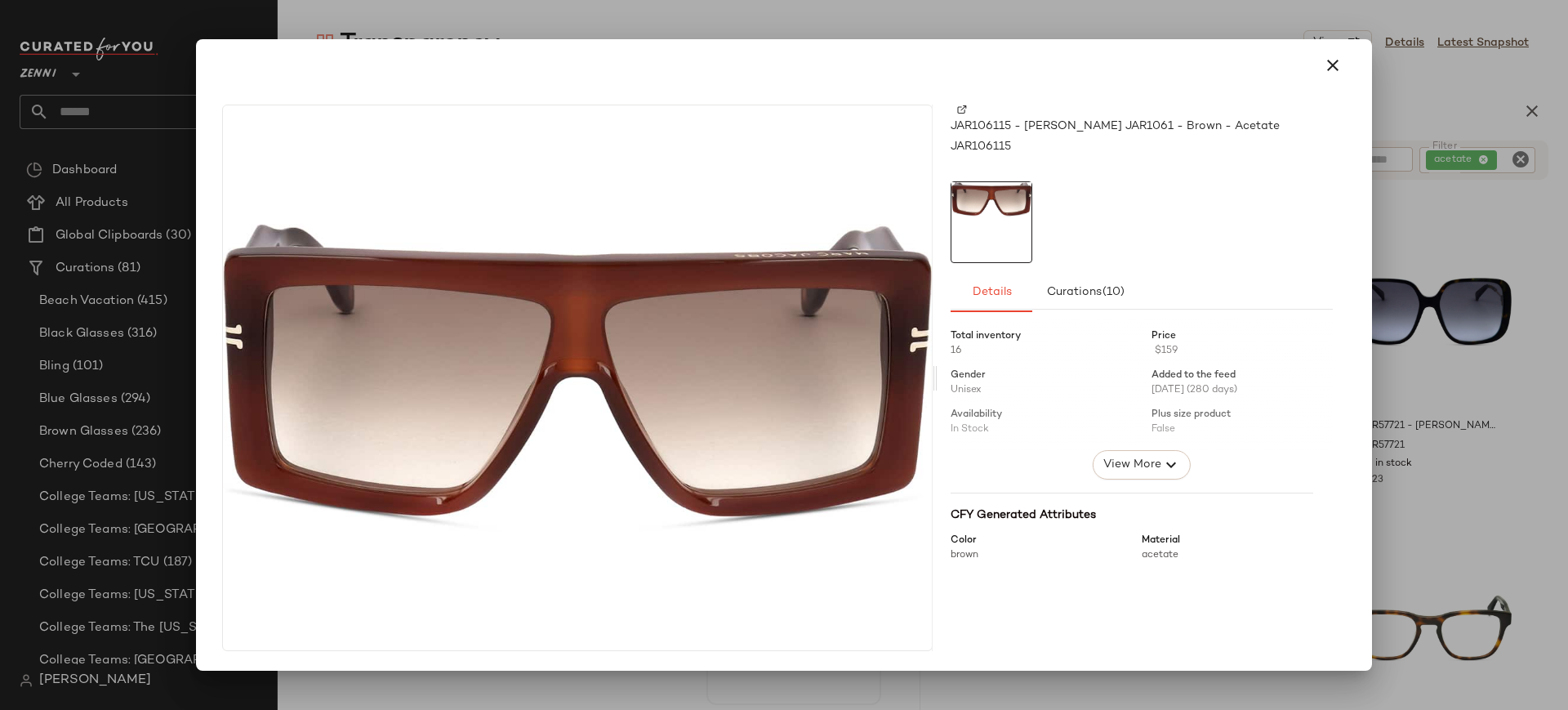
click at [965, 109] on img at bounding box center [962, 109] width 10 height 10
click at [1334, 59] on icon "button" at bounding box center [1332, 65] width 19 height 19
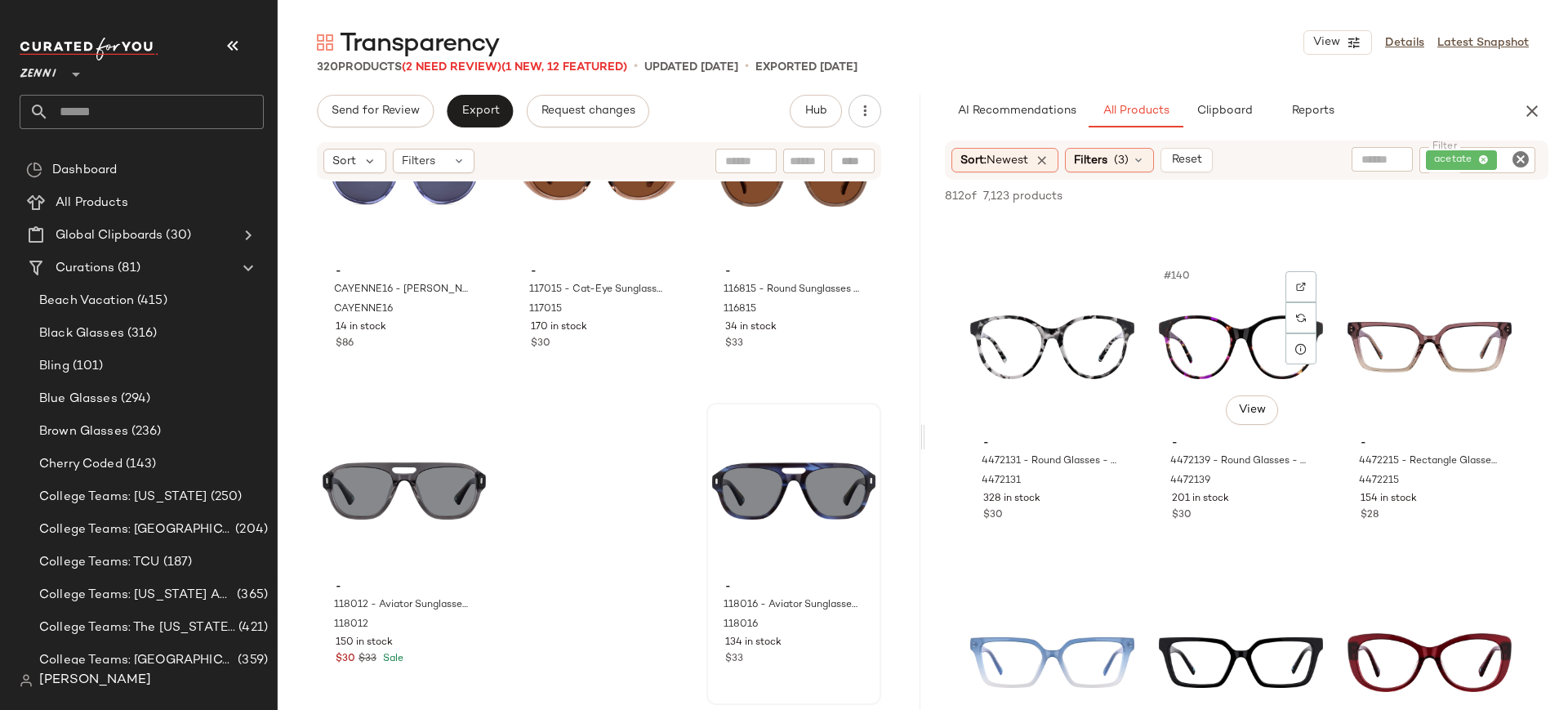
scroll to position [14457, 0]
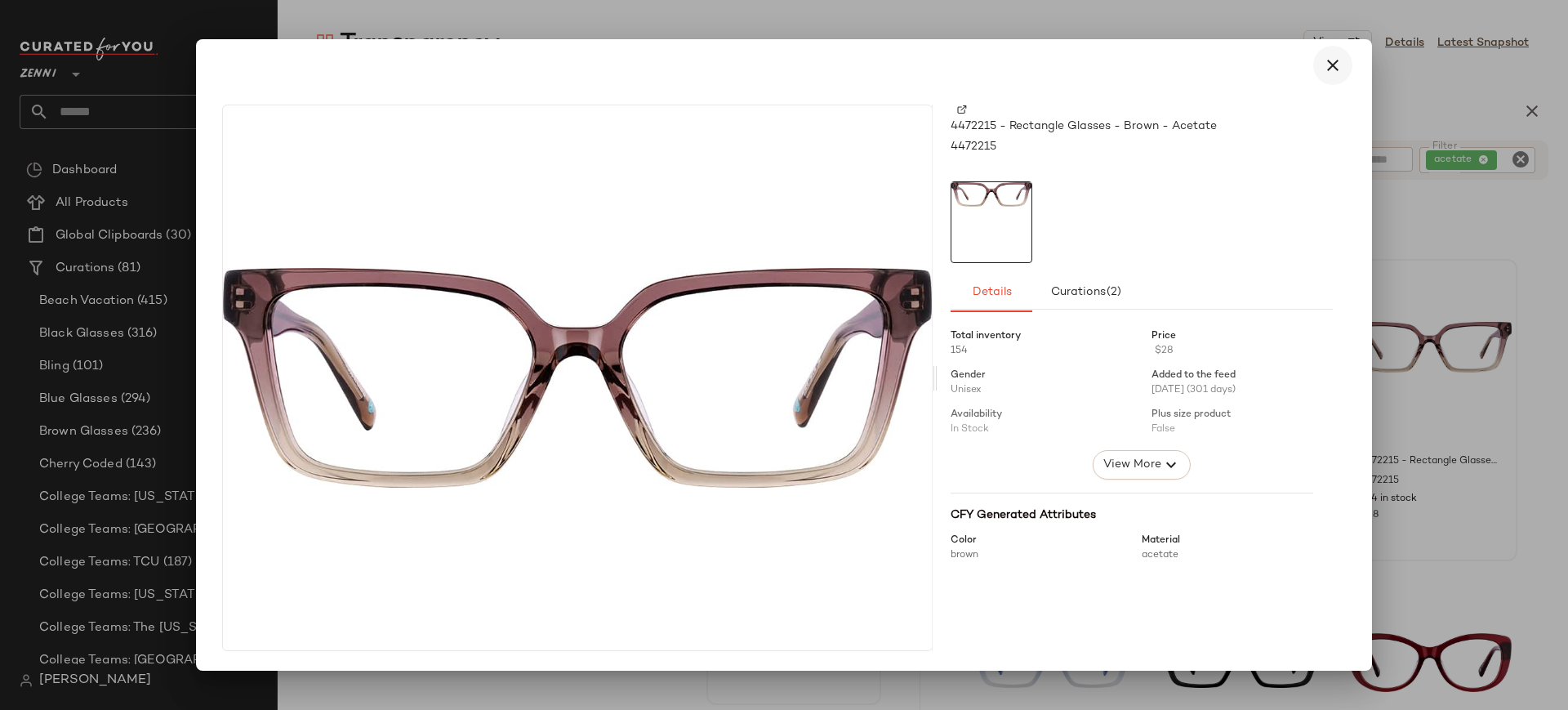
click at [1328, 75] on icon "button" at bounding box center [1332, 65] width 19 height 19
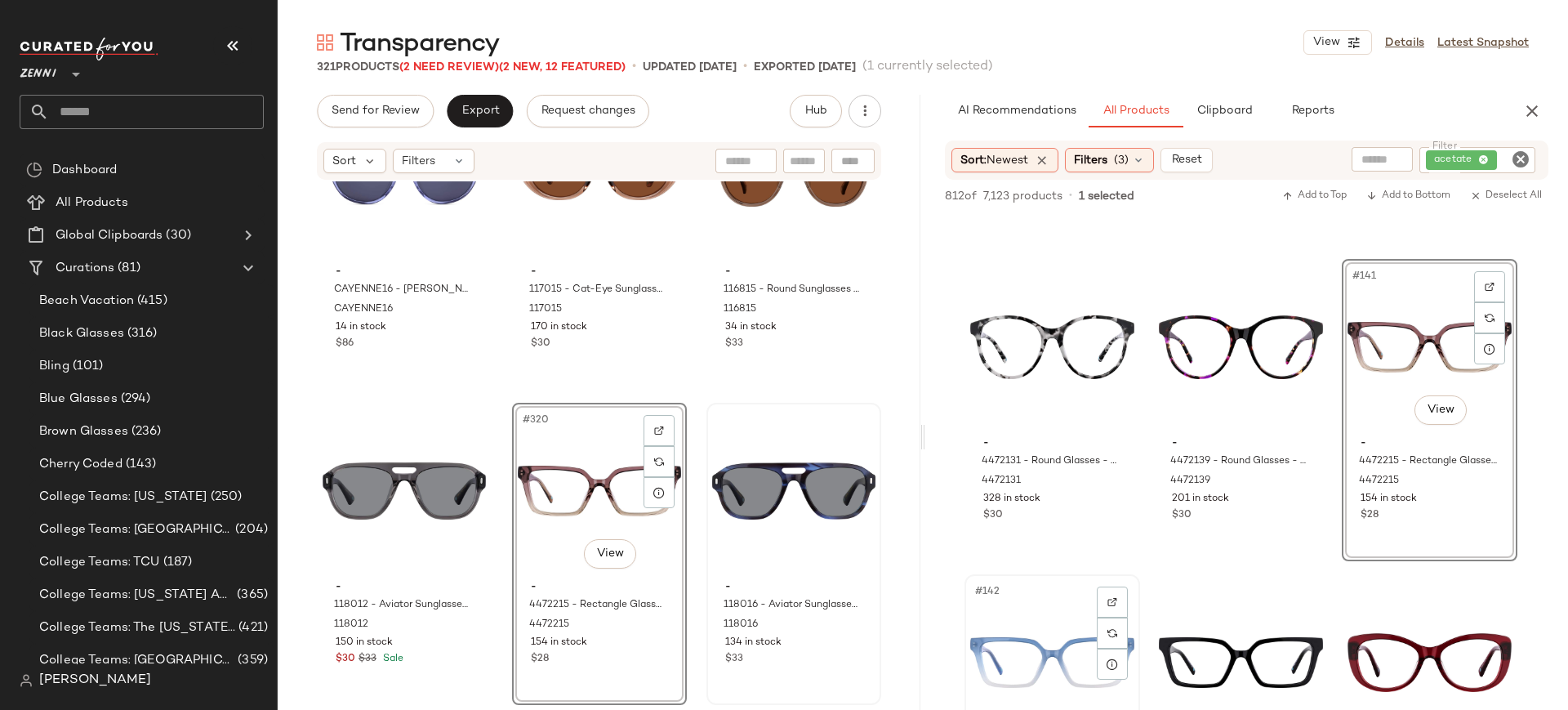
click at [1010, 630] on div "#142 View" at bounding box center [1051, 663] width 164 height 165
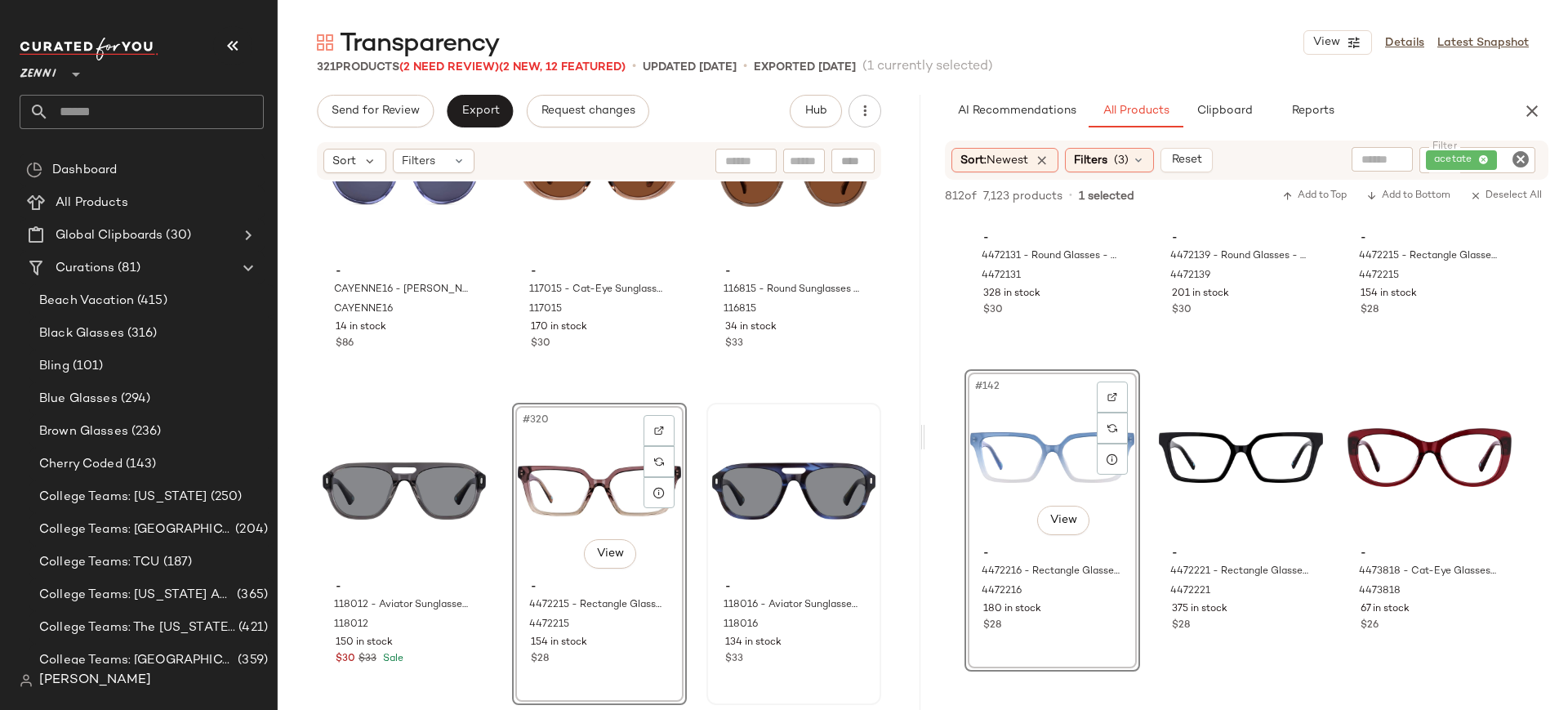
scroll to position [14668, 0]
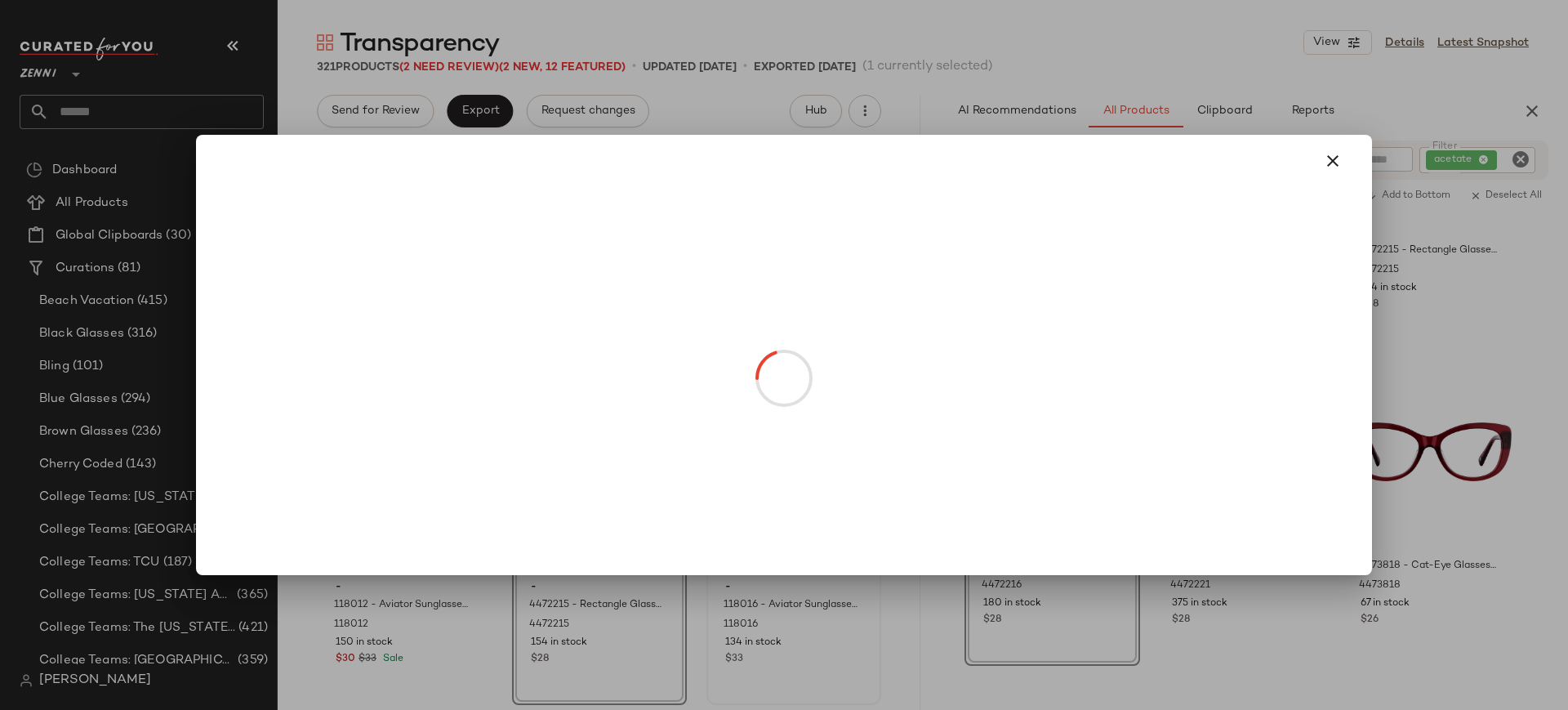
click at [1070, 517] on body "Zenni ** Dashboard All Products Global Clipboards (30) Curations (81) Beach Vac…" at bounding box center [784, 355] width 1568 height 710
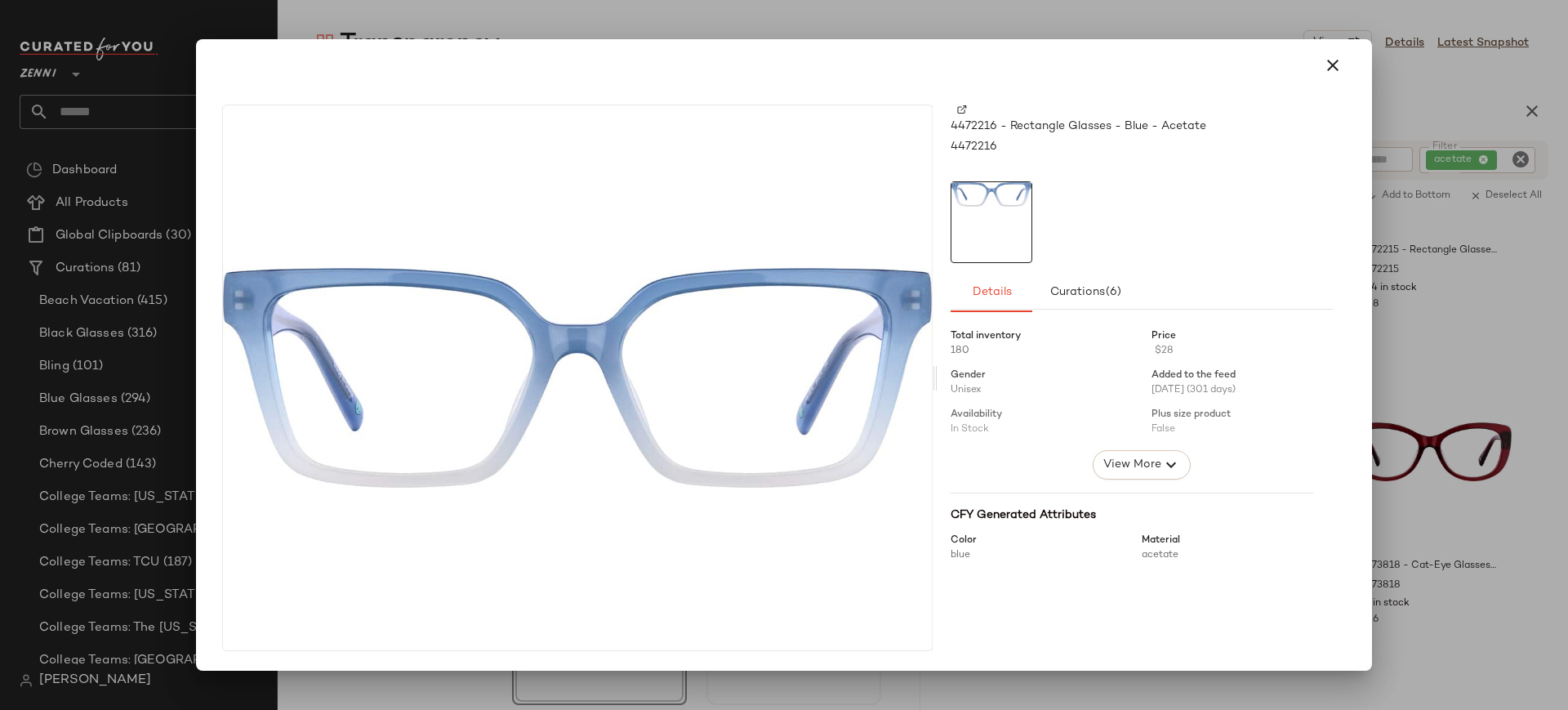
click at [963, 111] on img at bounding box center [962, 109] width 10 height 10
click at [1328, 69] on icon "button" at bounding box center [1332, 65] width 19 height 19
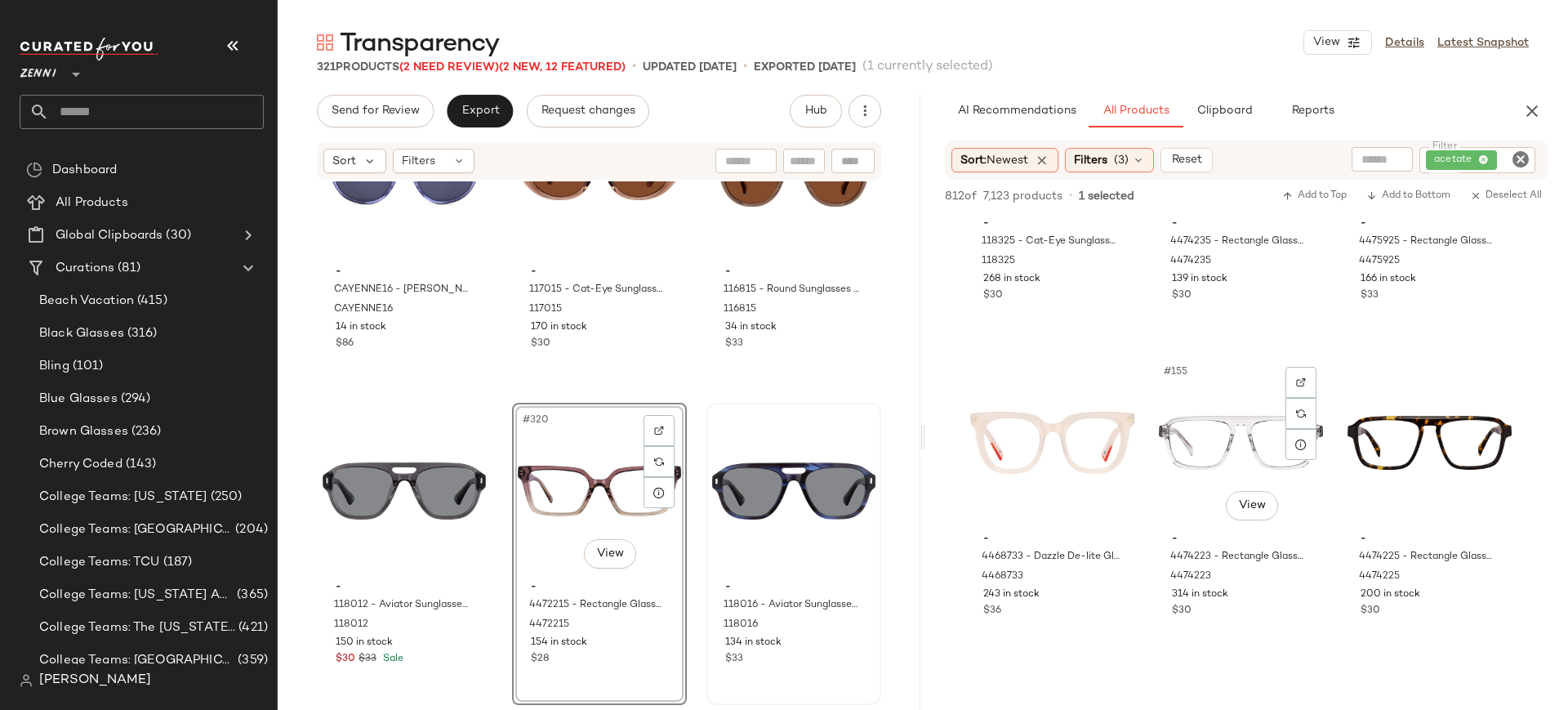
scroll to position [15926, 0]
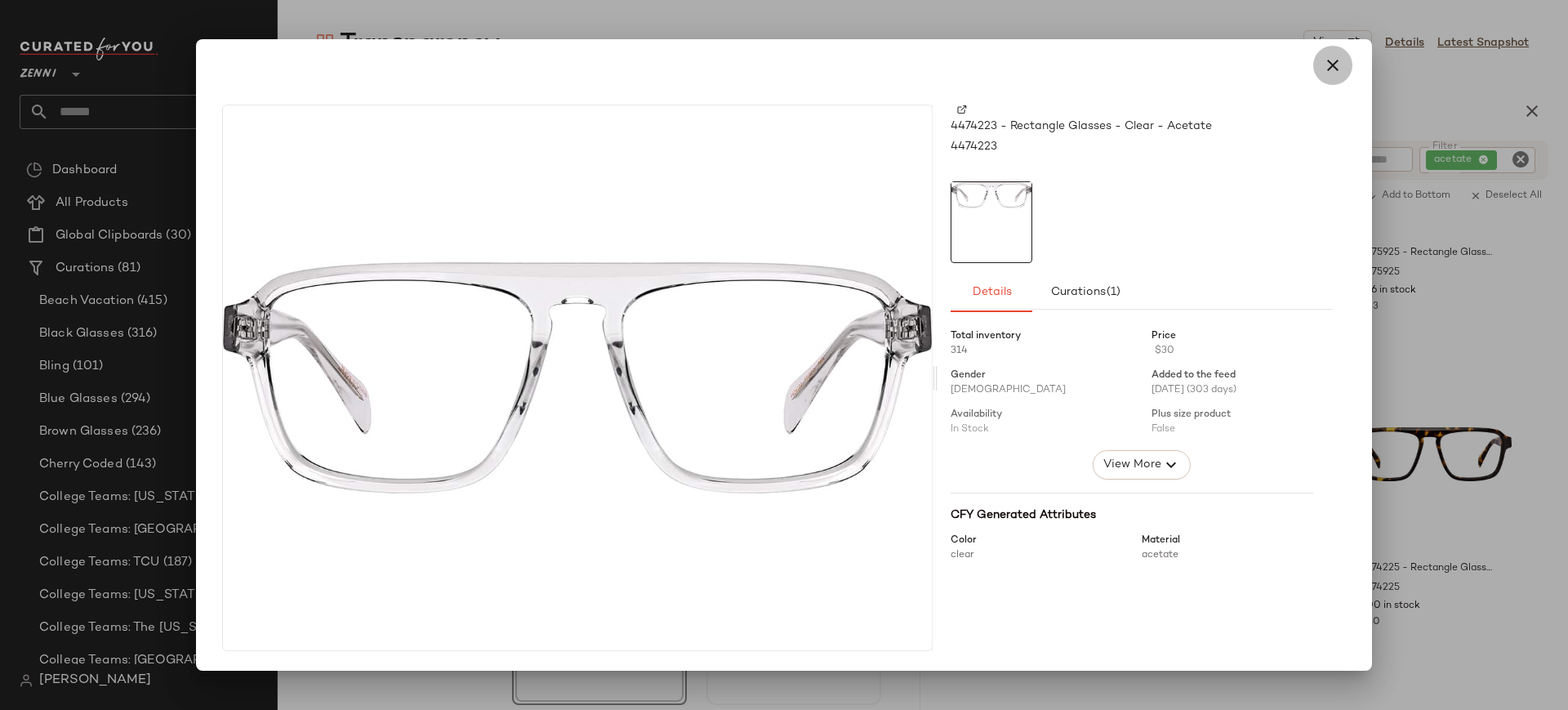
click at [1334, 72] on icon "button" at bounding box center [1332, 65] width 19 height 19
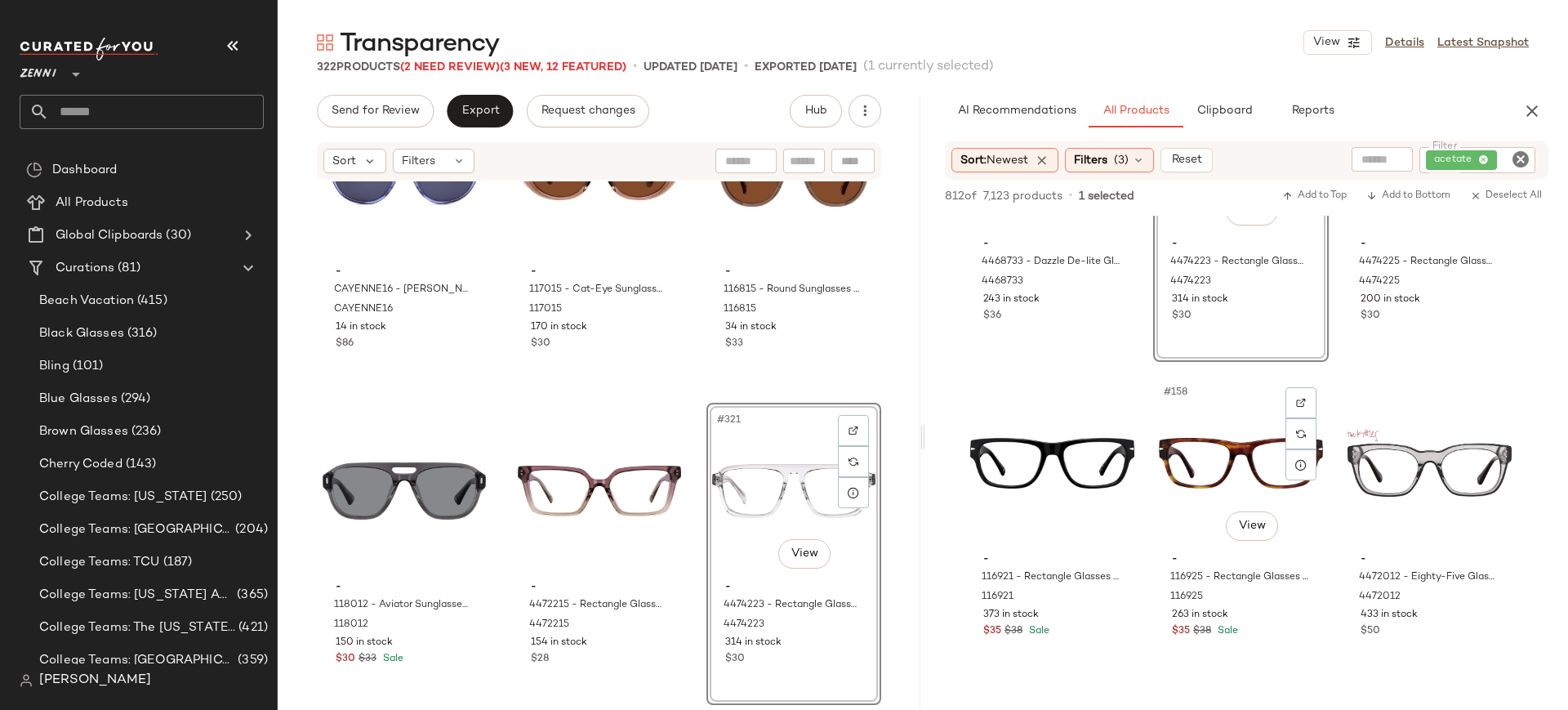
scroll to position [16248, 0]
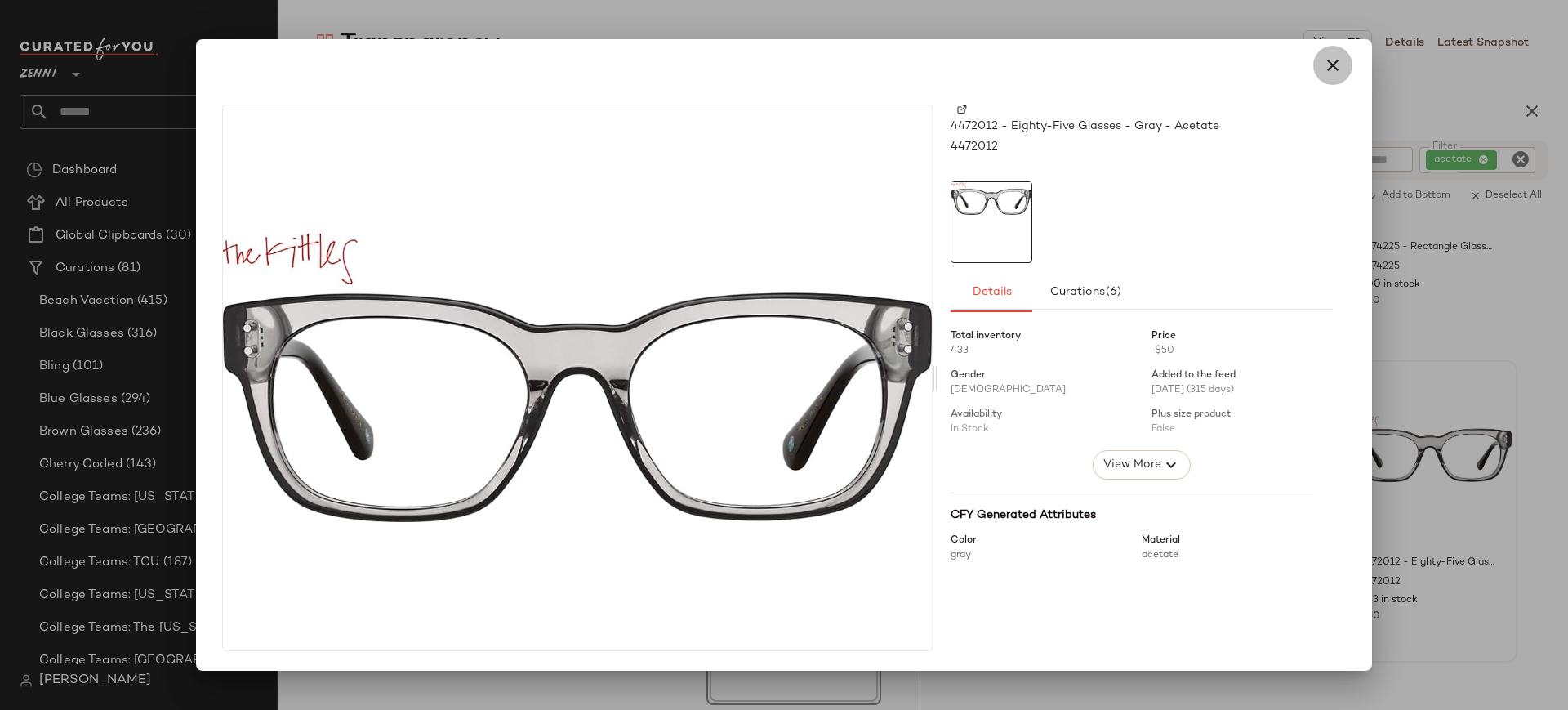
click at [1333, 67] on icon "button" at bounding box center [1332, 65] width 19 height 19
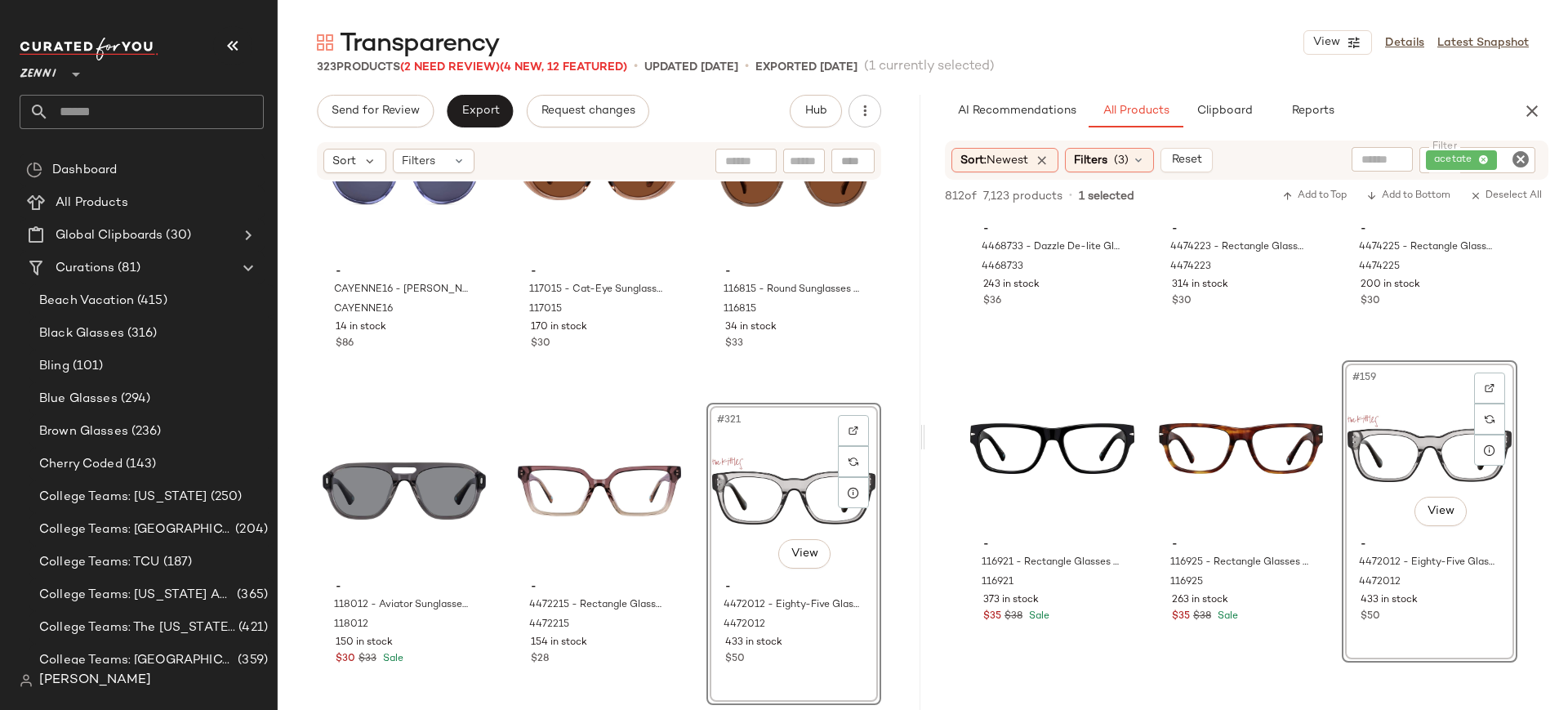
click at [708, 526] on div "#321 View - 4472012 - Eighty-Five Glasses - Gray - Acetate 4472012 433 in stock…" at bounding box center [793, 554] width 171 height 299
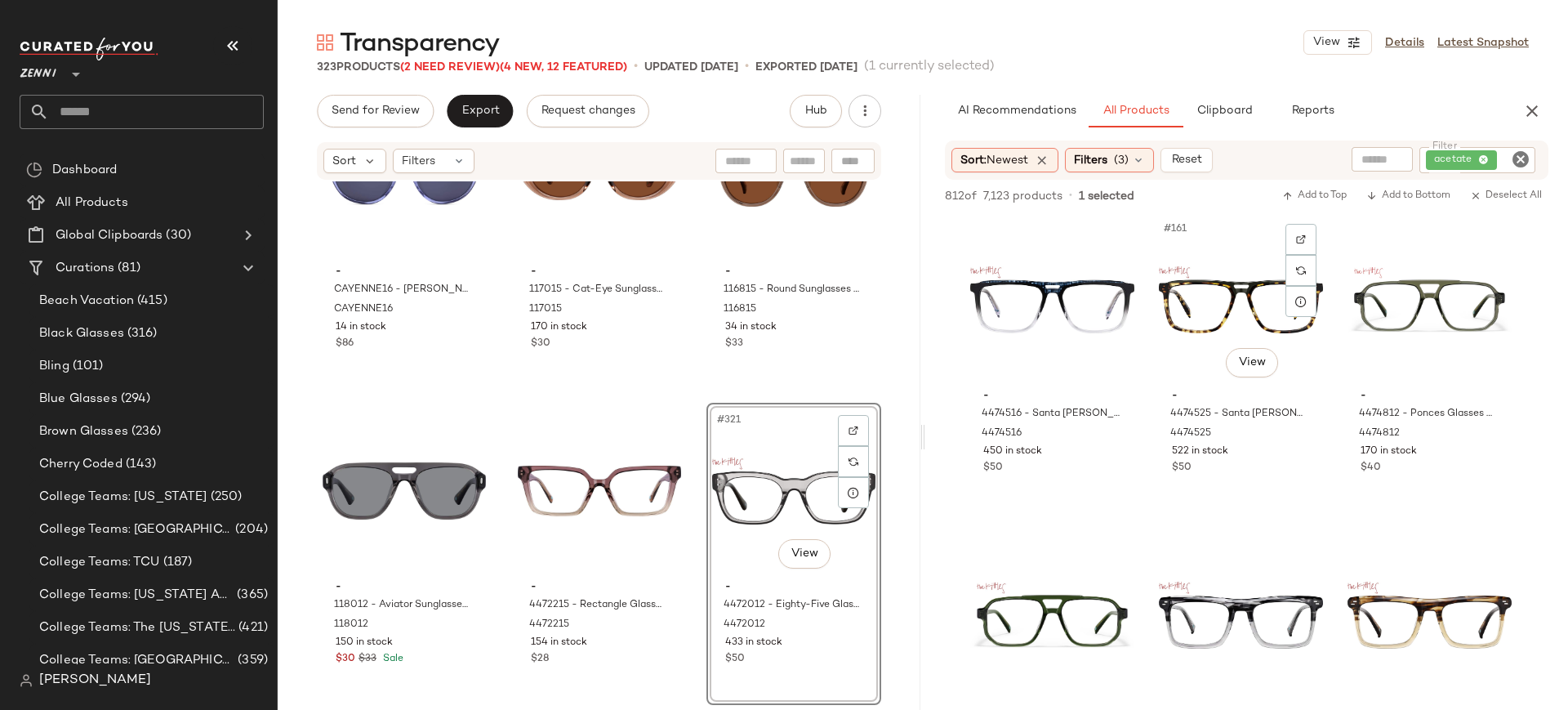
scroll to position [16708, 0]
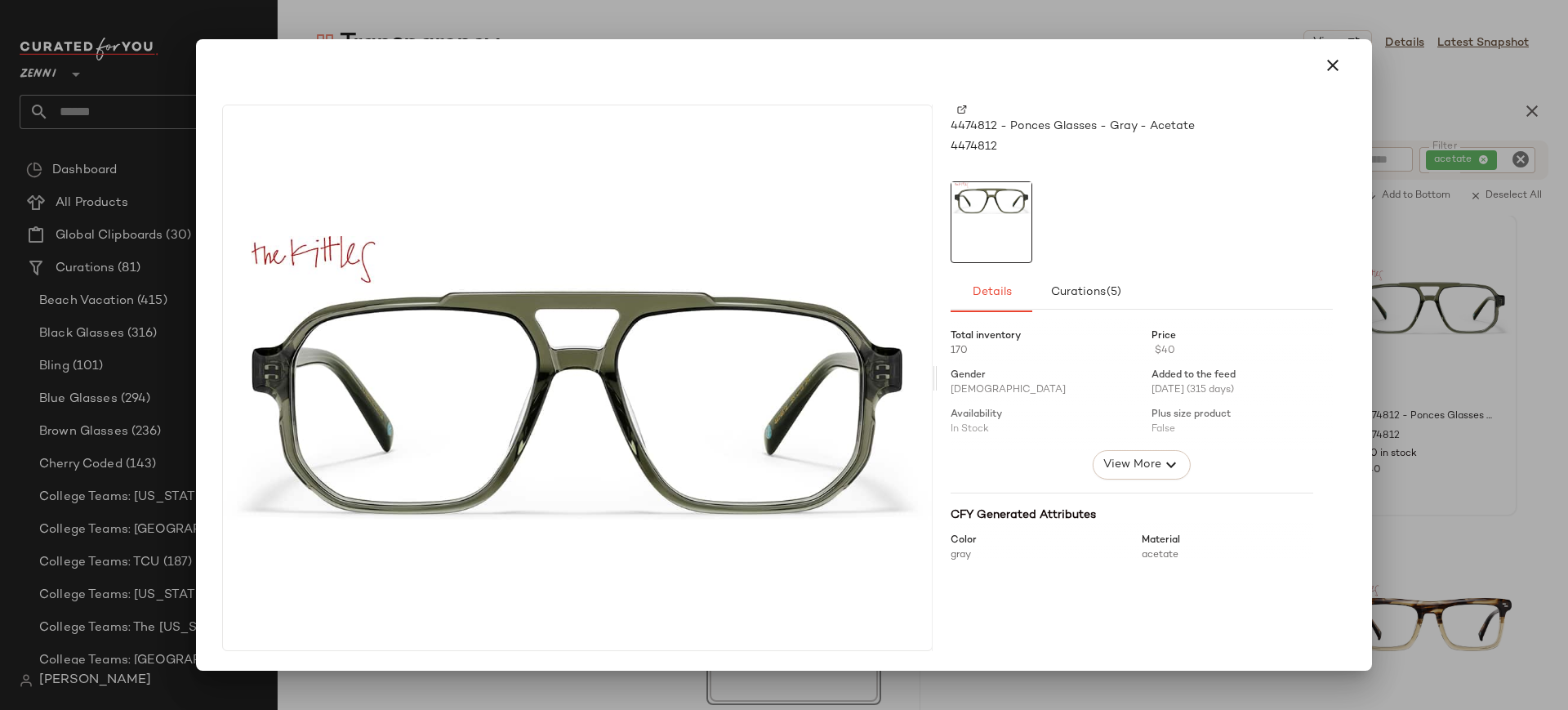
click at [961, 105] on img at bounding box center [962, 109] width 10 height 10
click at [1336, 72] on icon "button" at bounding box center [1332, 65] width 19 height 19
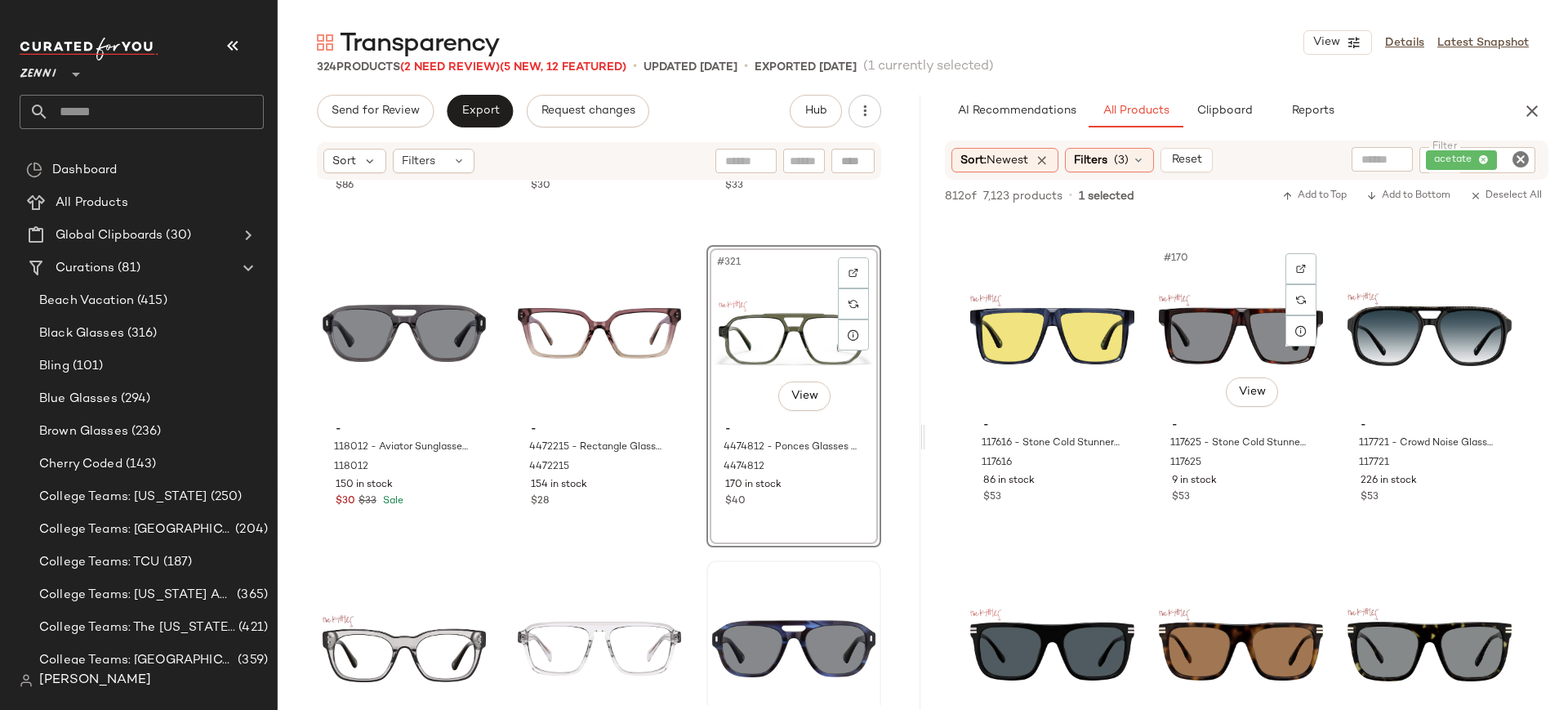
scroll to position [17622, 0]
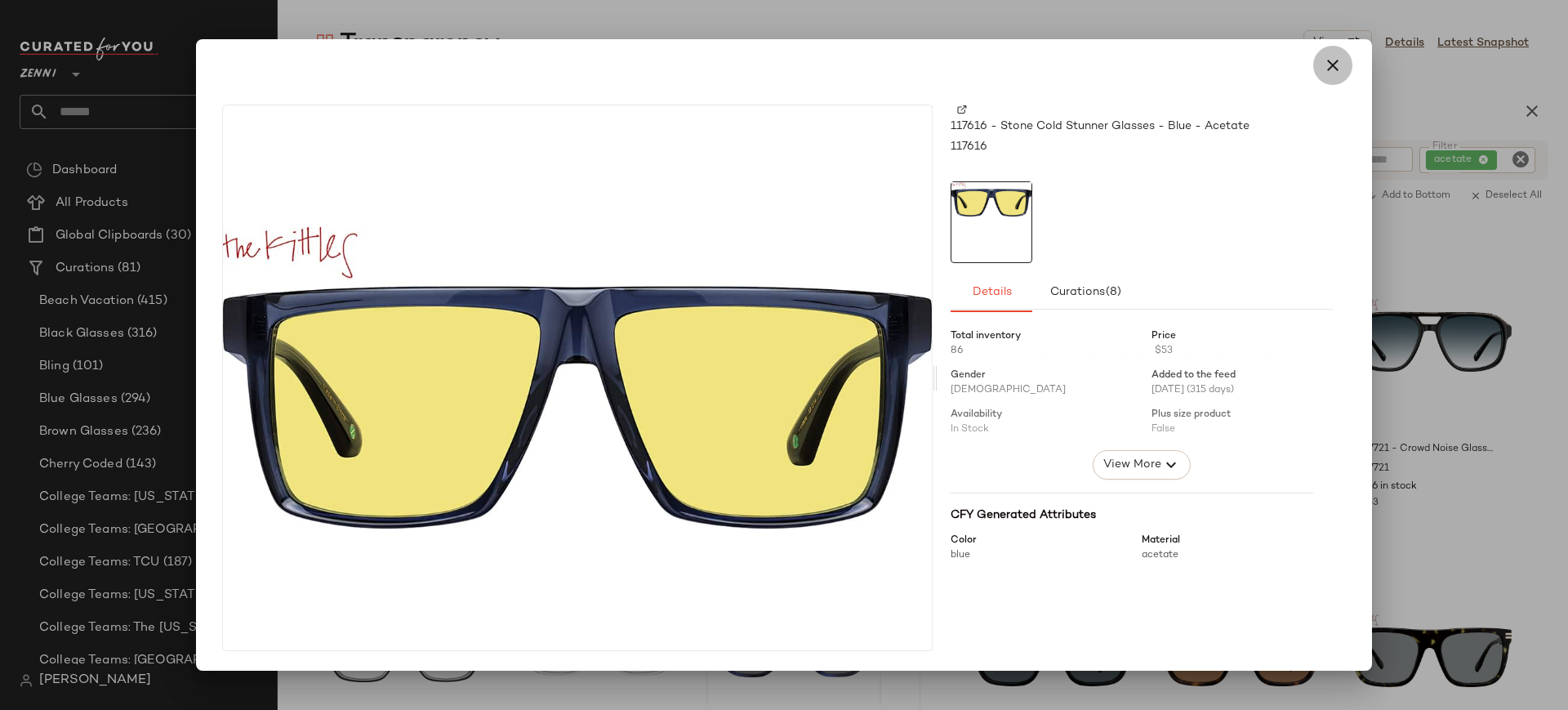
click at [1331, 72] on icon "button" at bounding box center [1332, 65] width 19 height 19
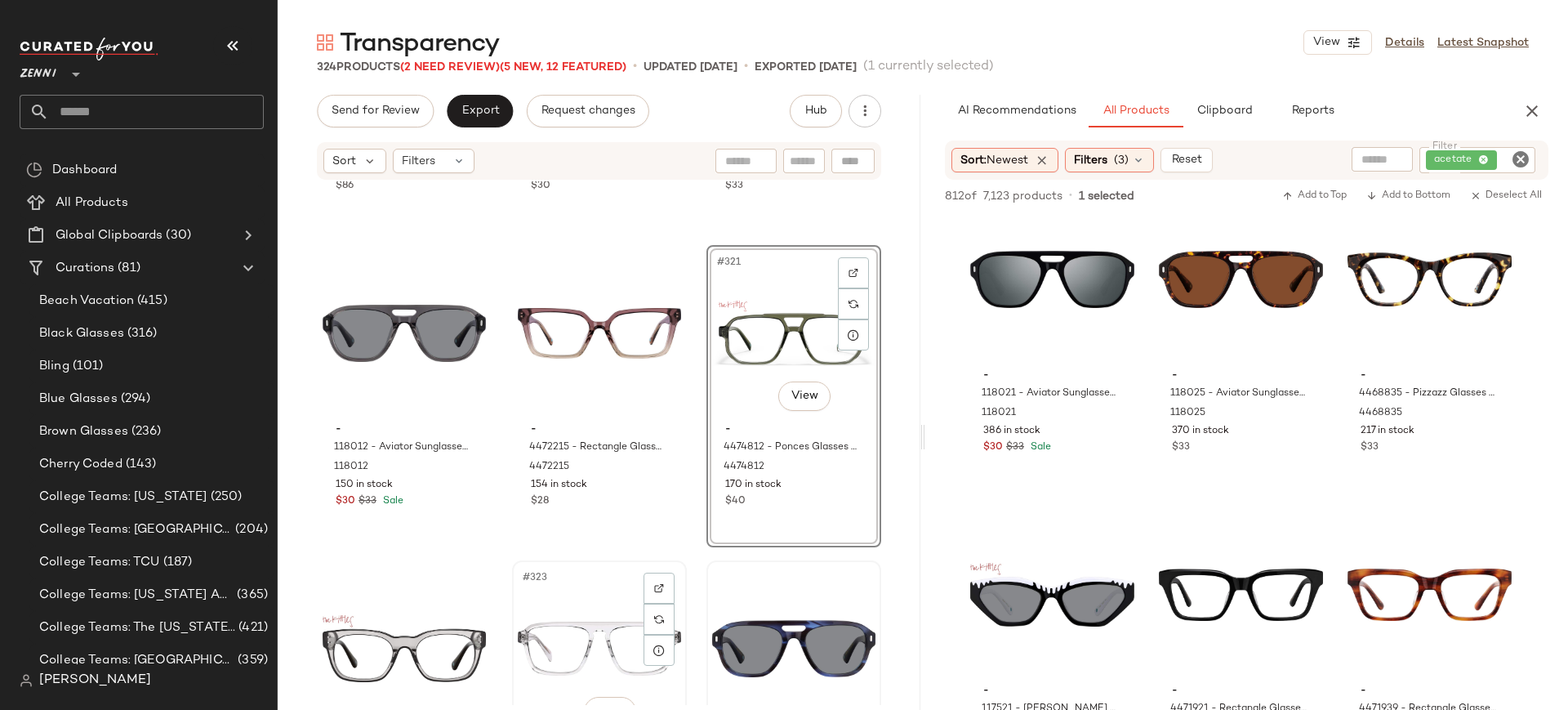
scroll to position [33524, 0]
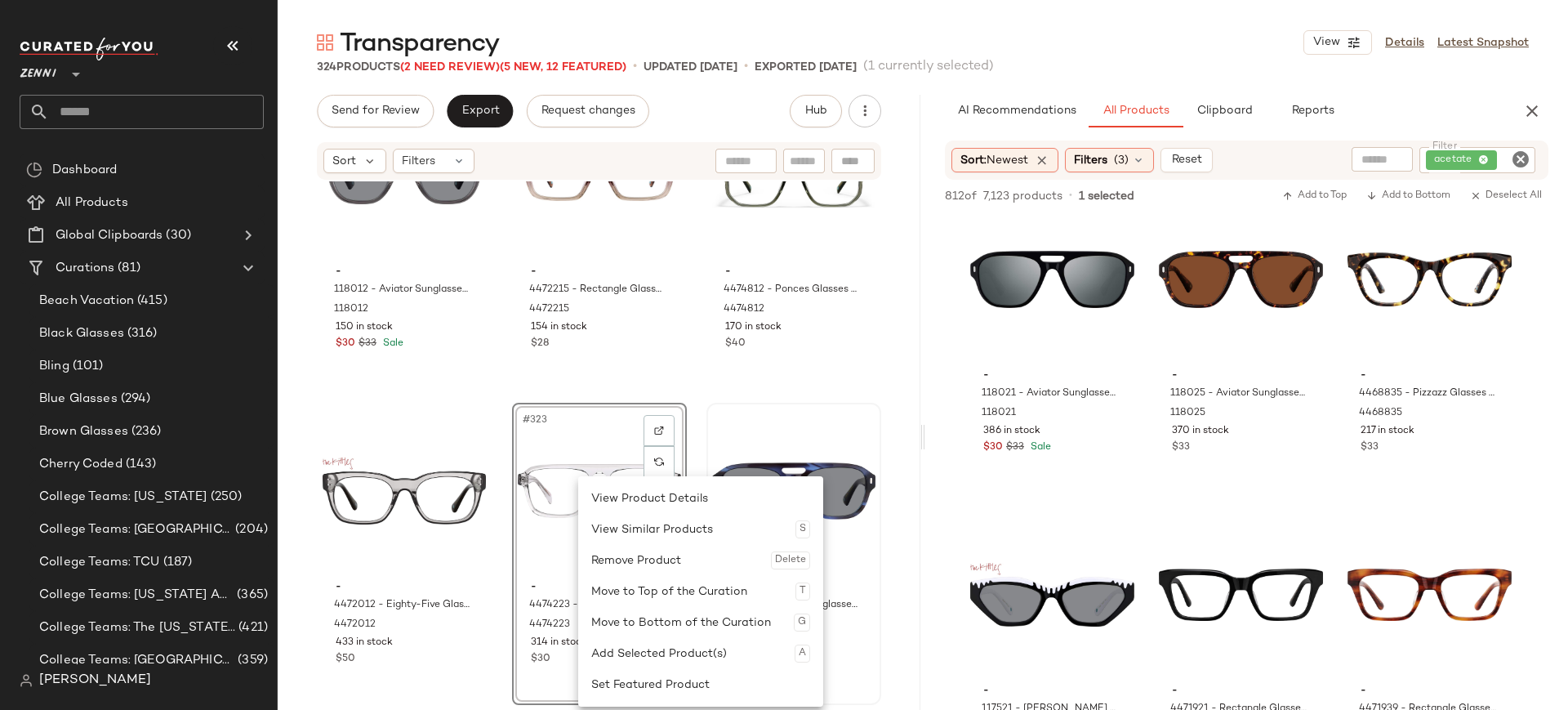
click at [685, 352] on div "- CAYENNE16 - [PERSON_NAME] KSPCAYENNE - Blue - Acetate CAYENNE16 14 in stock $…" at bounding box center [598, 443] width 642 height 523
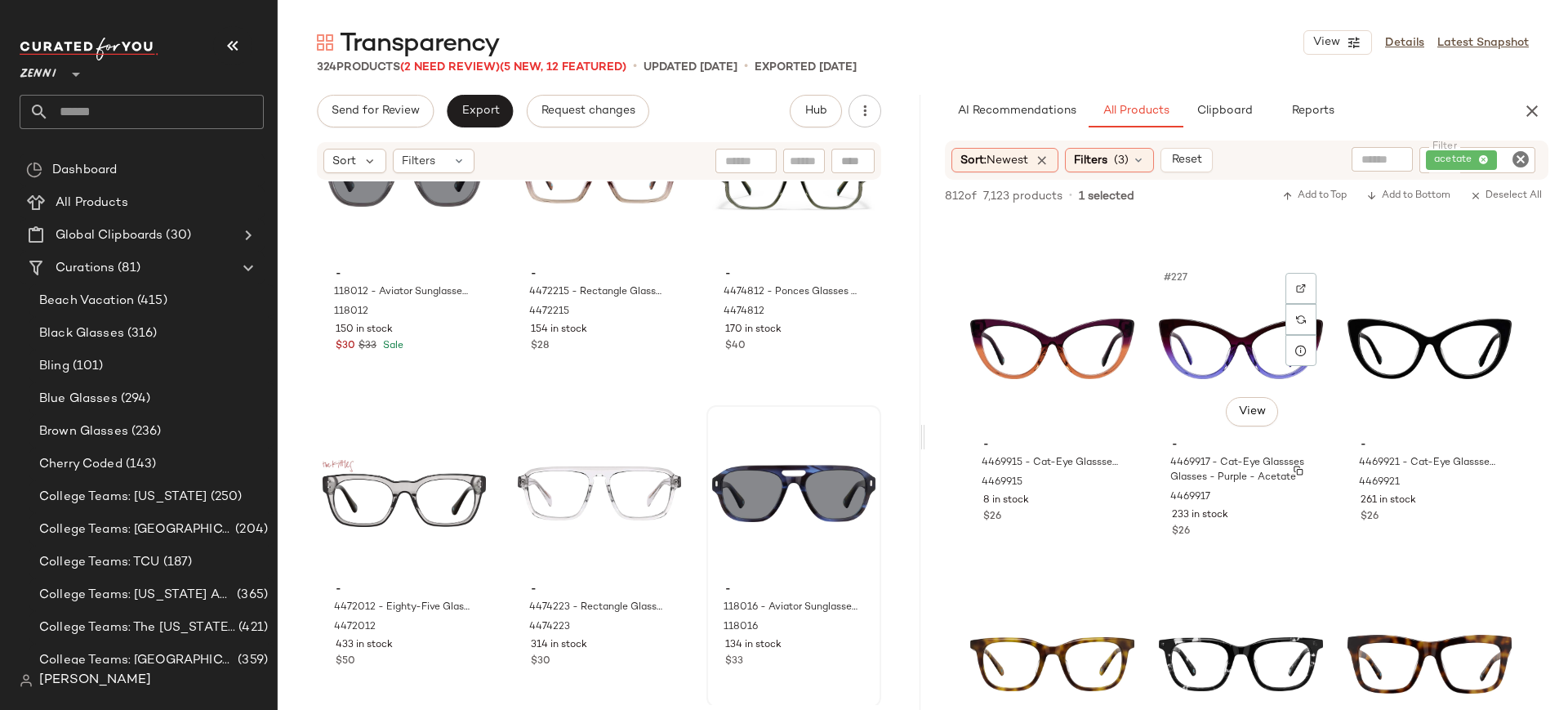
scroll to position [20125, 0]
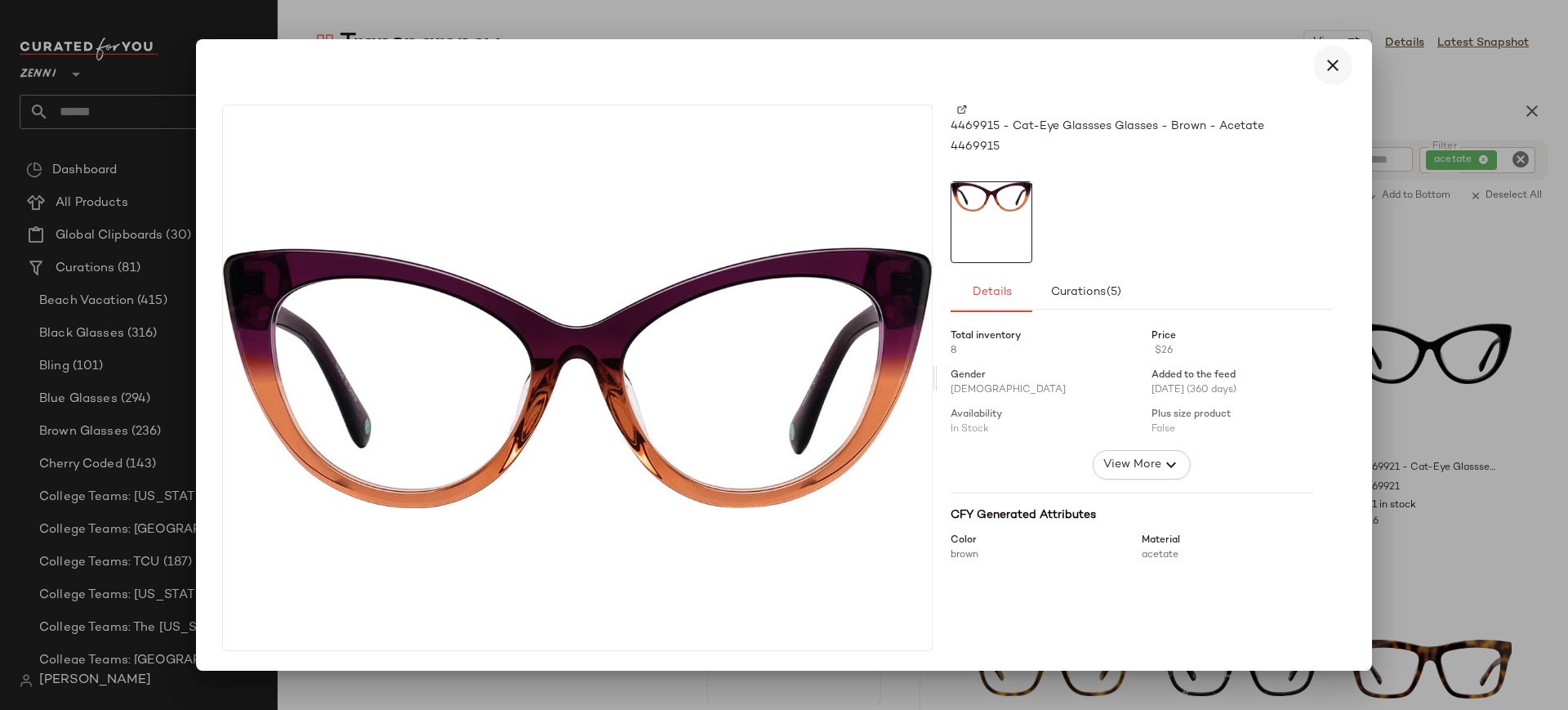
click at [1327, 75] on button "button" at bounding box center [1332, 65] width 39 height 39
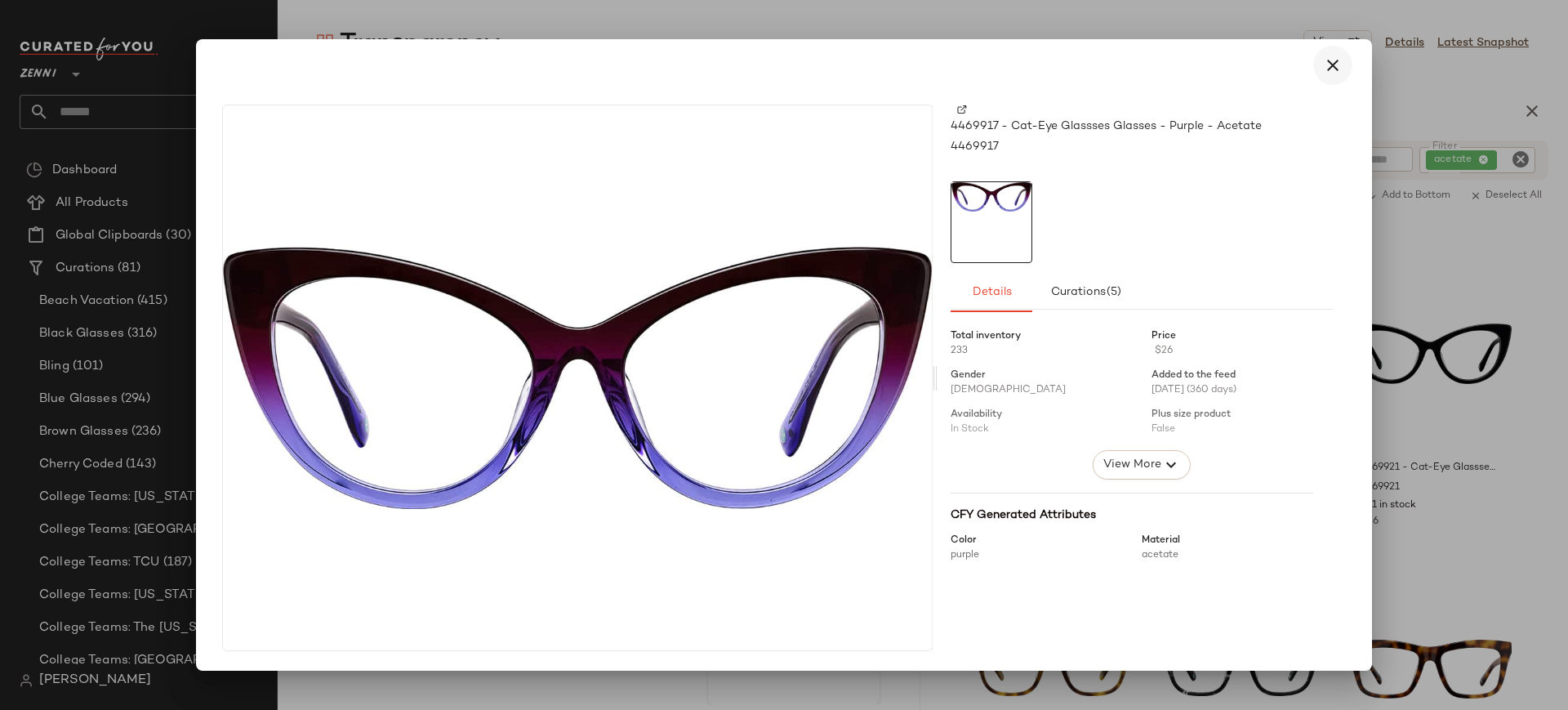
click at [1336, 71] on icon "button" at bounding box center [1332, 65] width 19 height 19
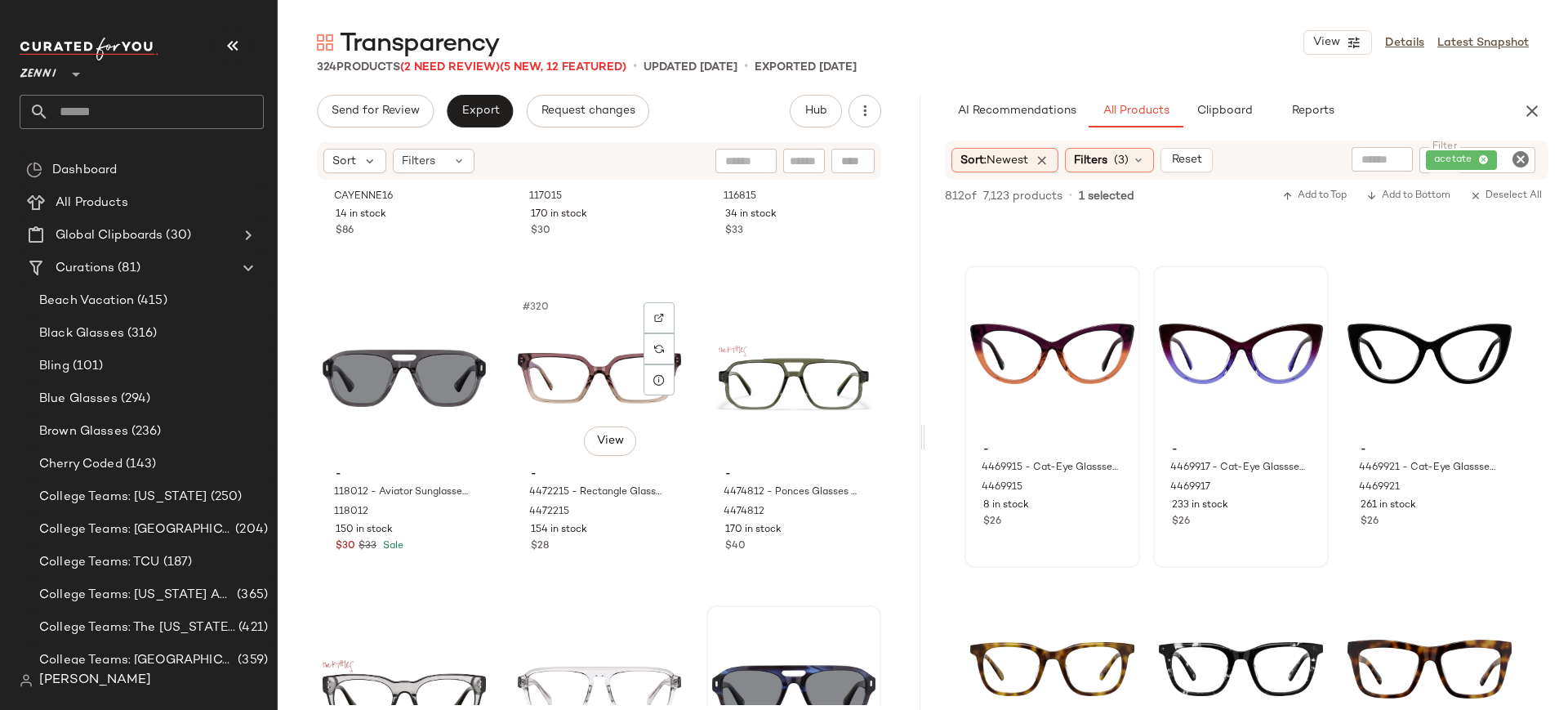
scroll to position [33349, 0]
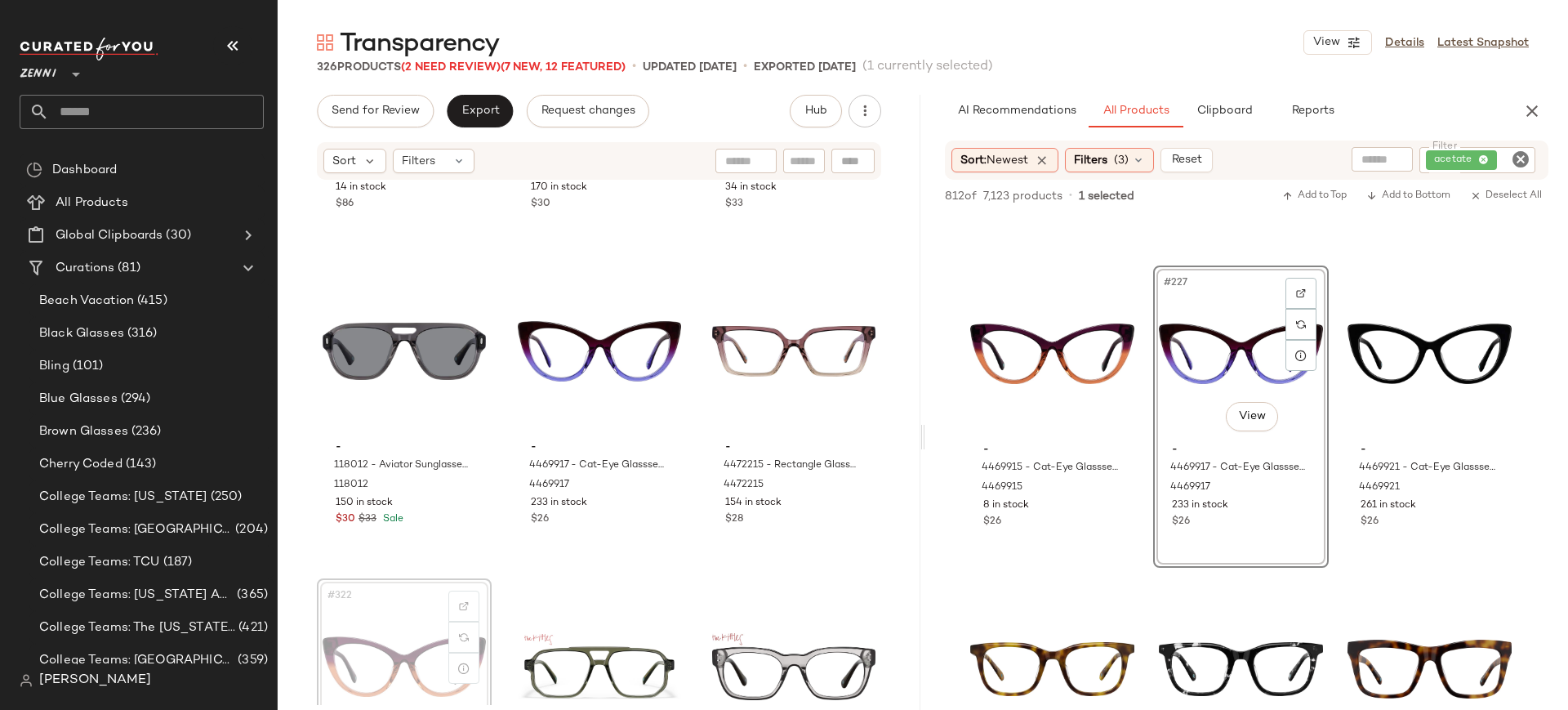
scroll to position [33351, 0]
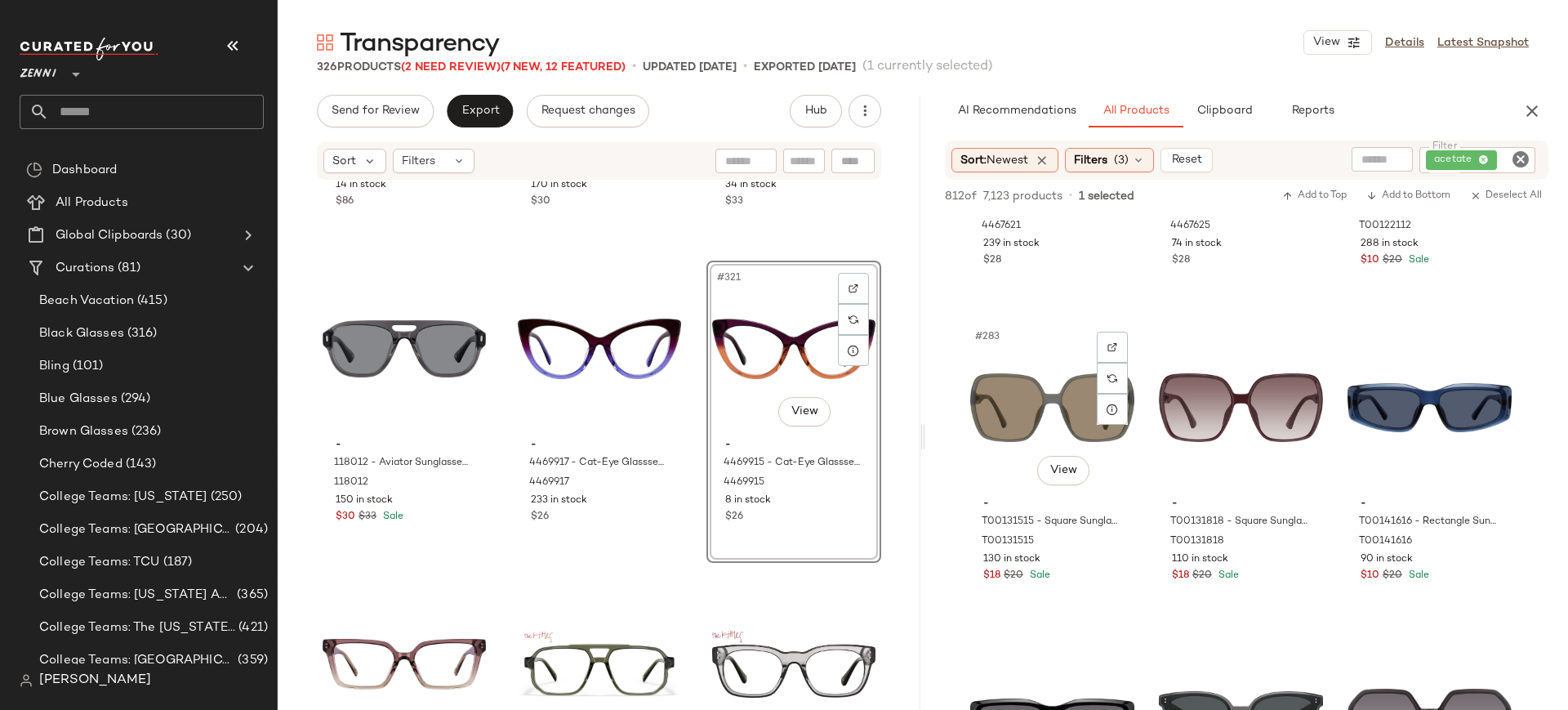
scroll to position [26081, 0]
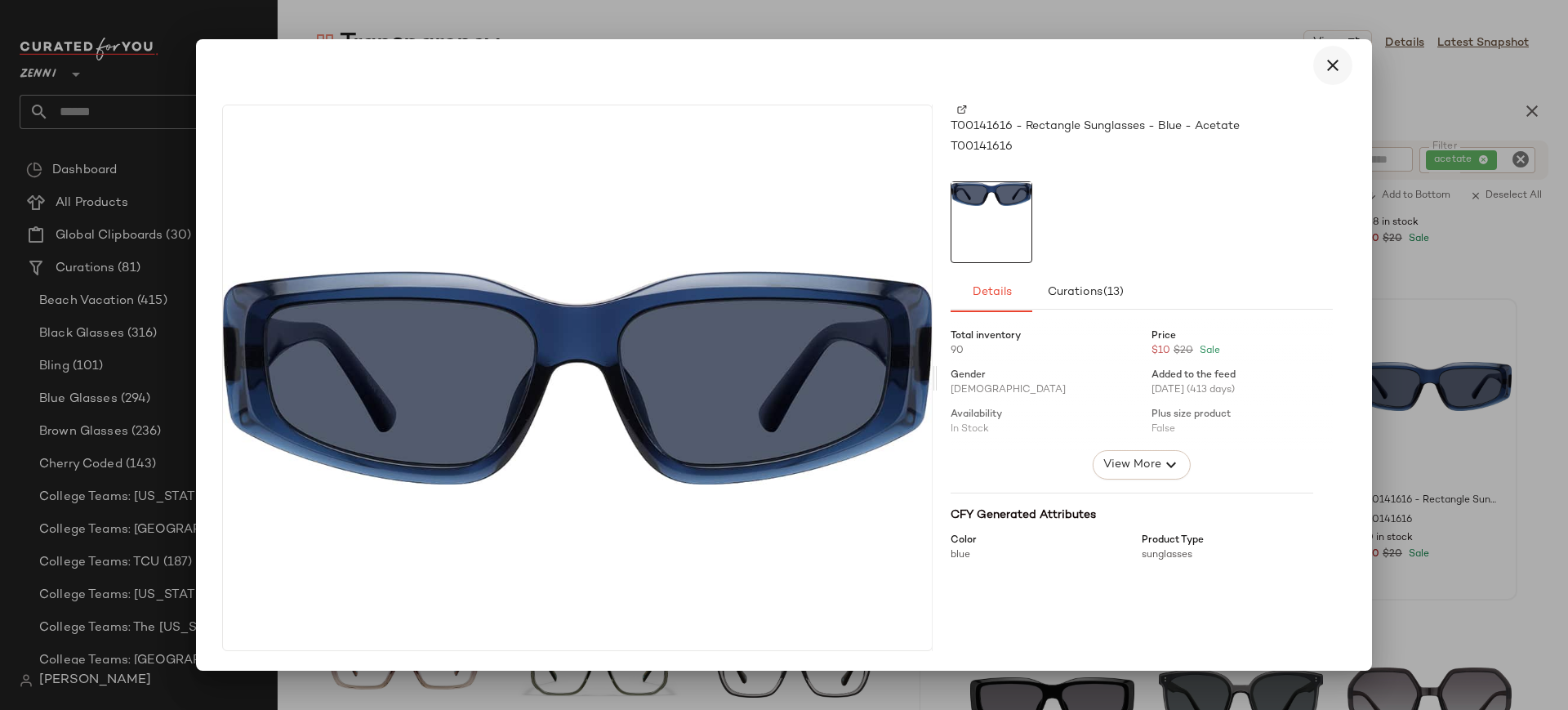
click at [1329, 62] on icon "button" at bounding box center [1332, 65] width 19 height 19
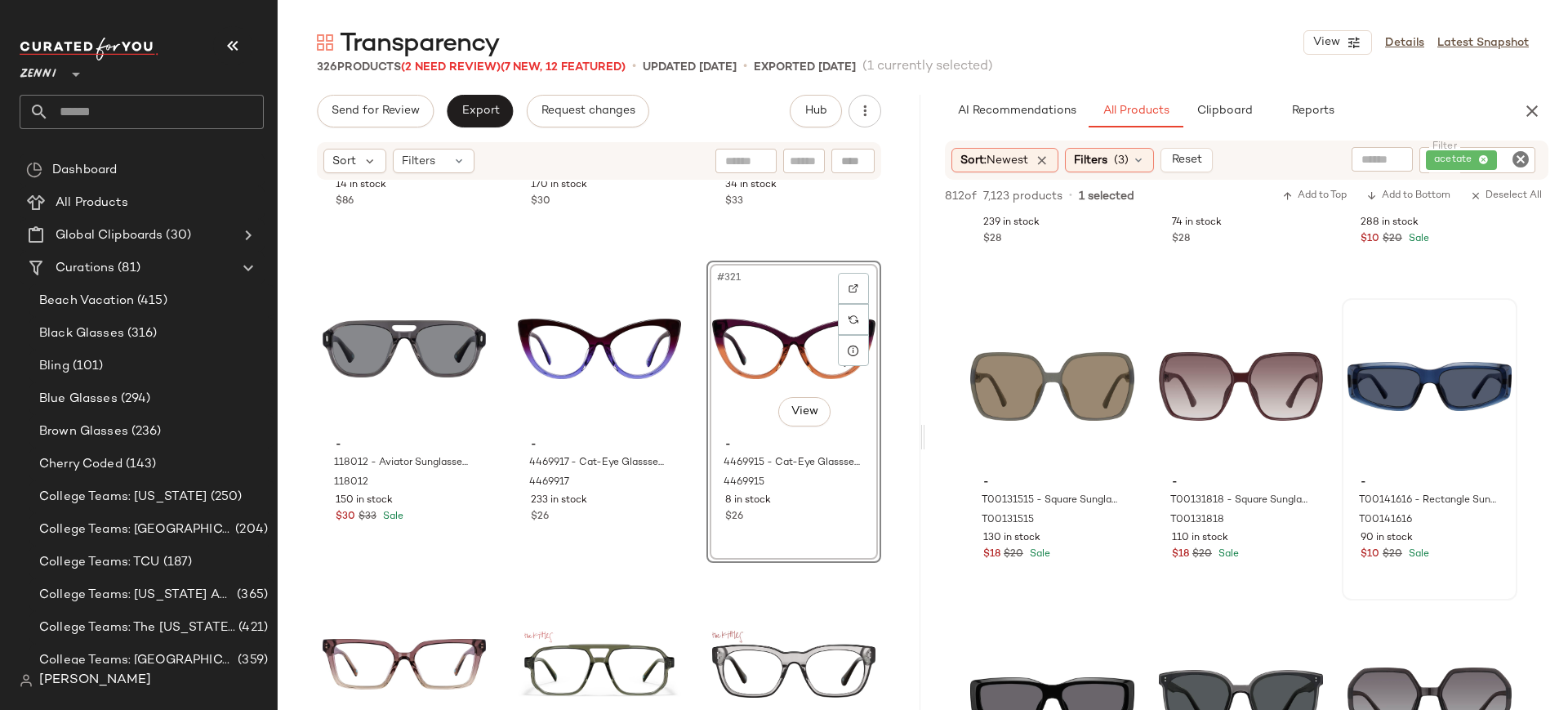
click at [795, 512] on div "#321 View - 4469915 - Cat-Eye Glassses Glasses - Brown - Acetate 4469915 8 in s…" at bounding box center [793, 412] width 175 height 302
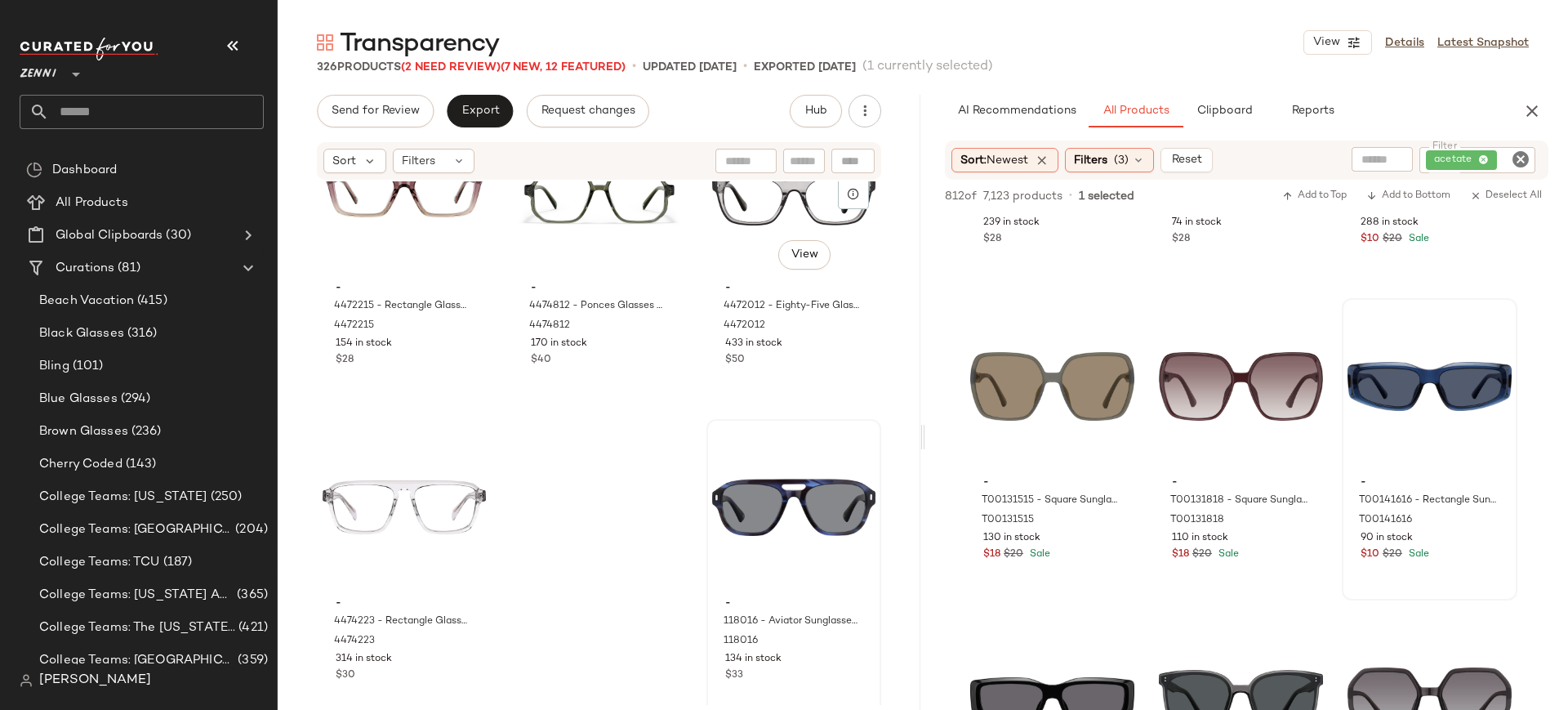
scroll to position [33840, 0]
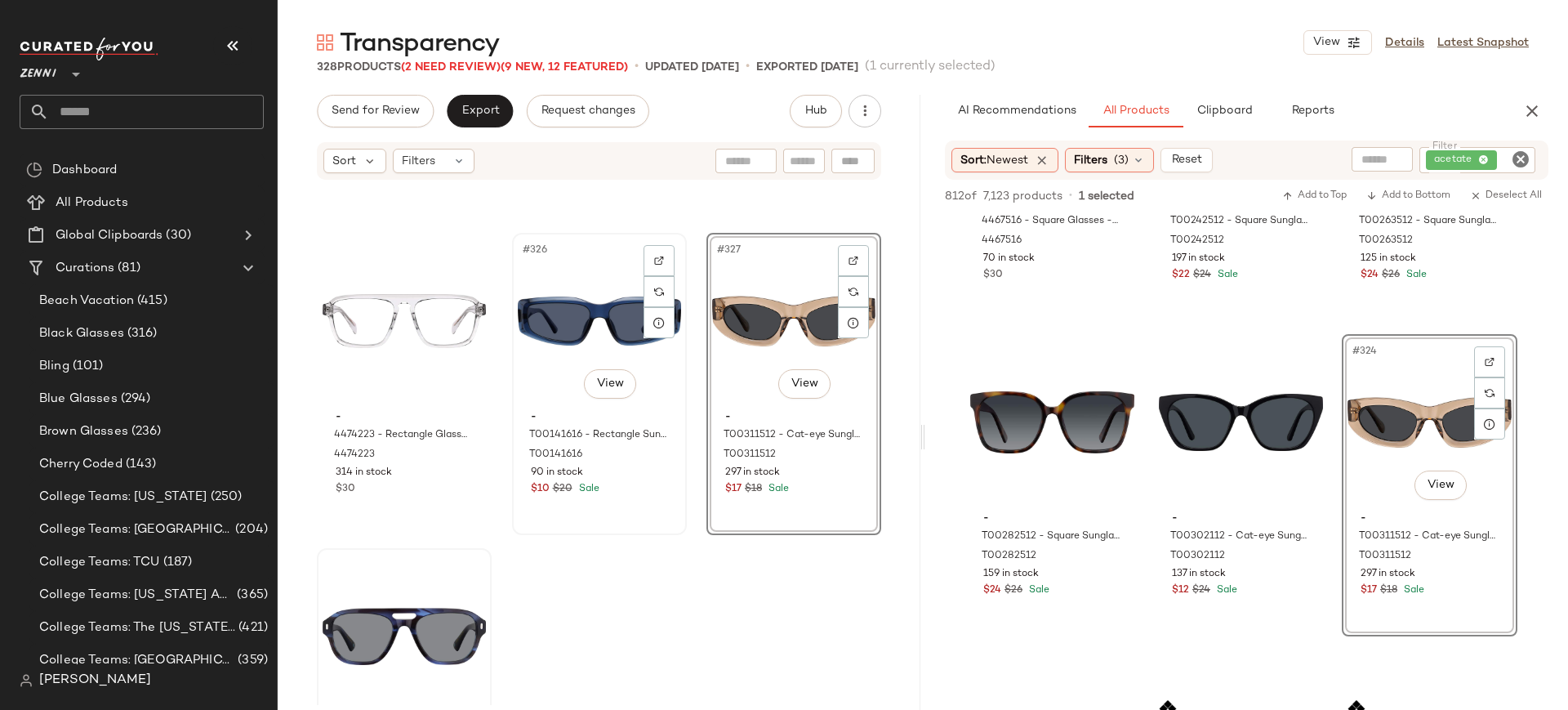
scroll to position [34004, 0]
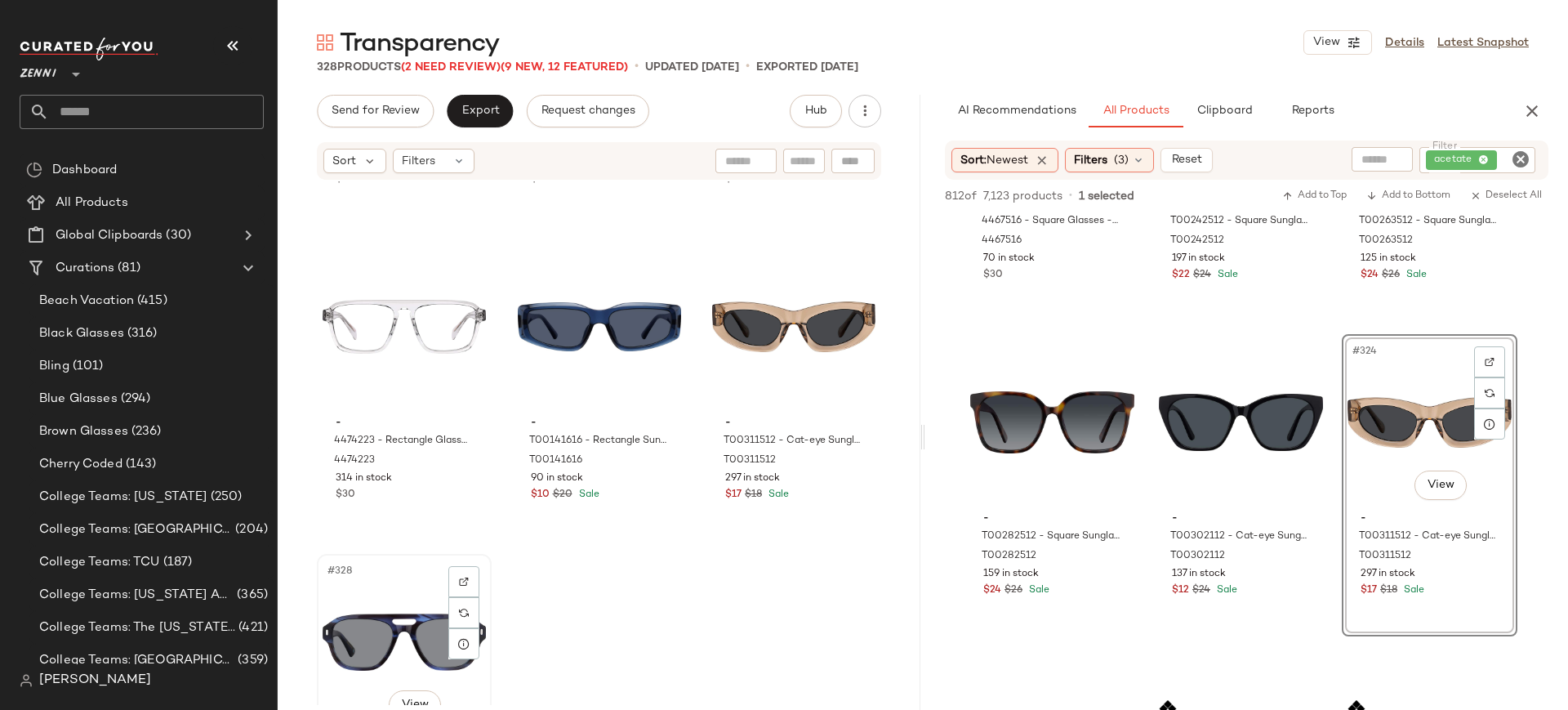
scroll to position [34006, 0]
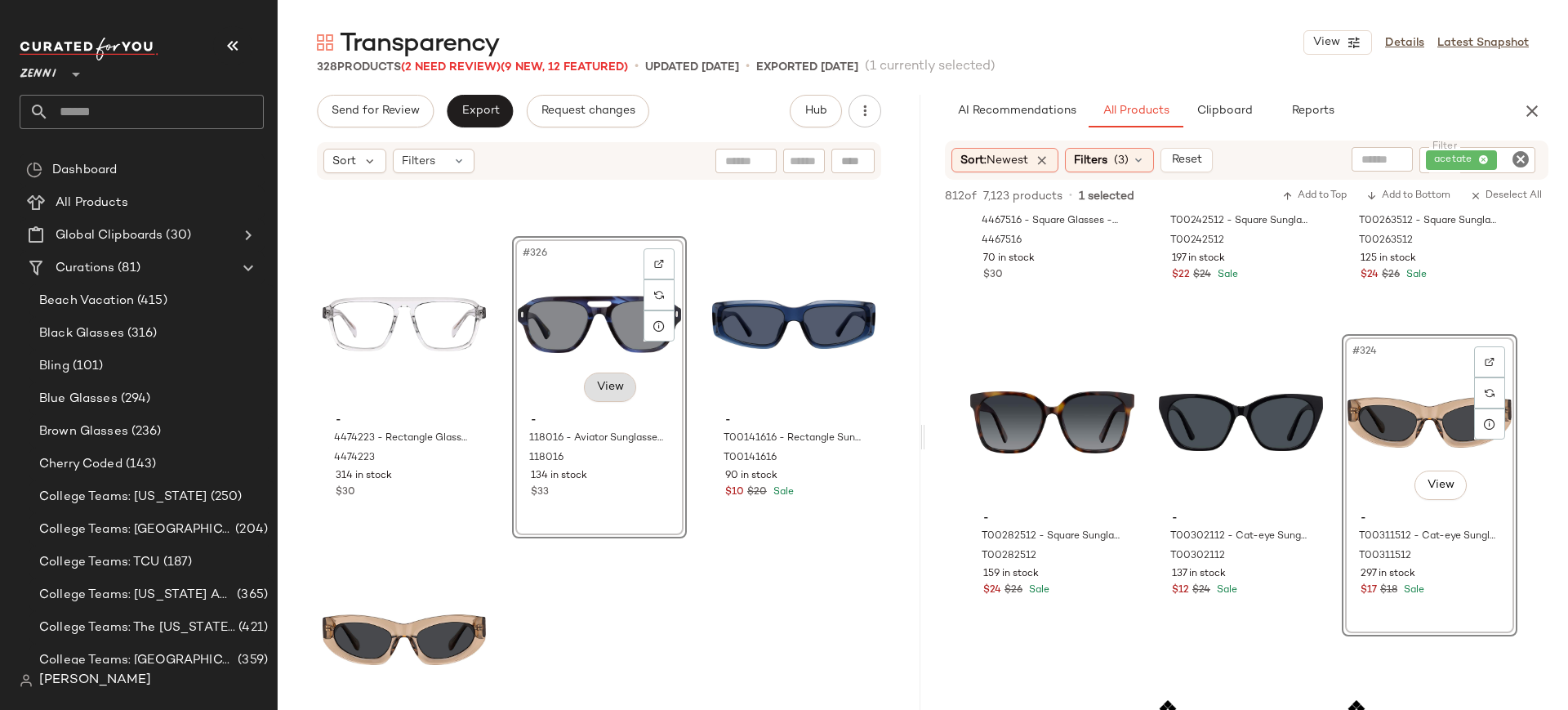
click at [601, 390] on body "Zenni ** Dashboard All Products Global Clipboards (30) Curations (81) Beach Vac…" at bounding box center [784, 355] width 1568 height 710
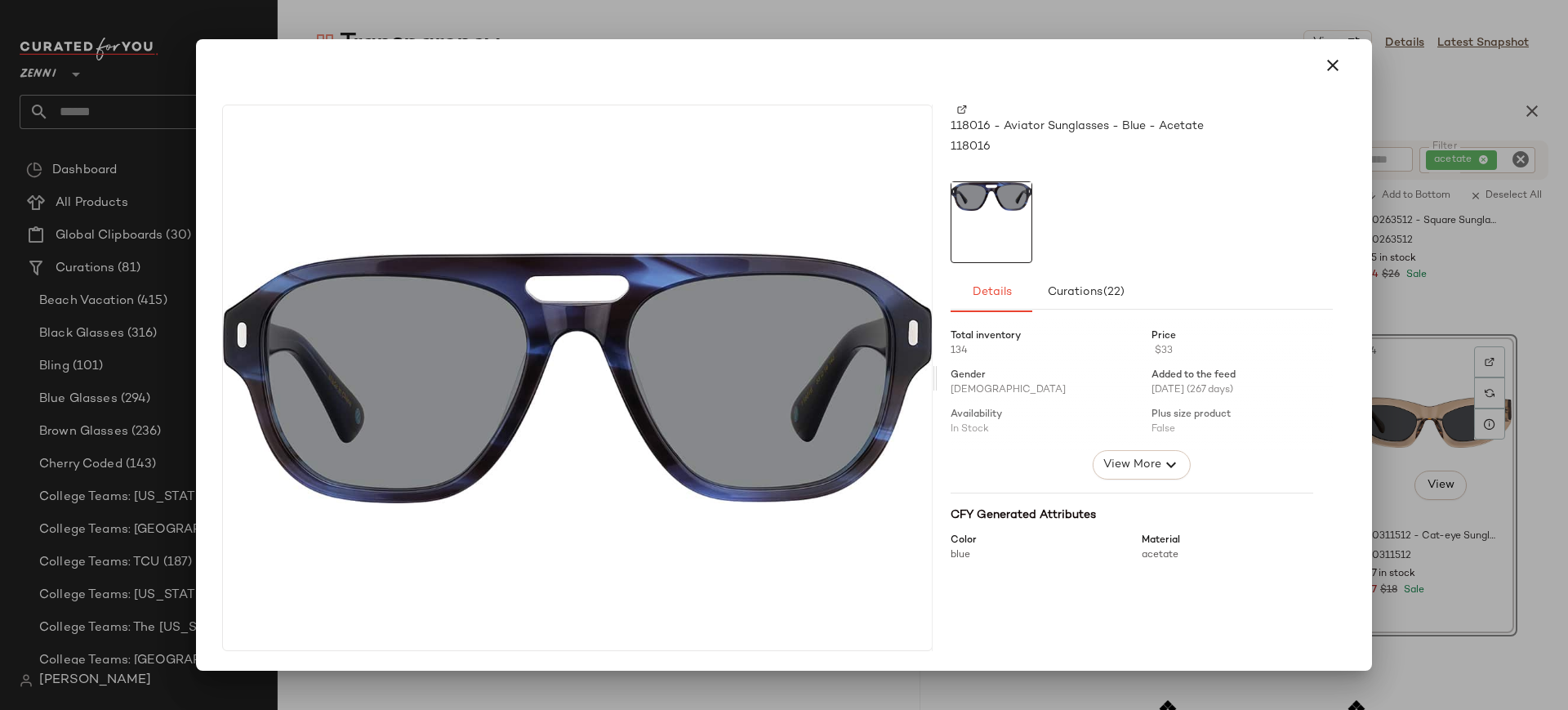
click at [962, 111] on img at bounding box center [962, 109] width 10 height 10
click at [1329, 70] on icon "button" at bounding box center [1332, 65] width 19 height 19
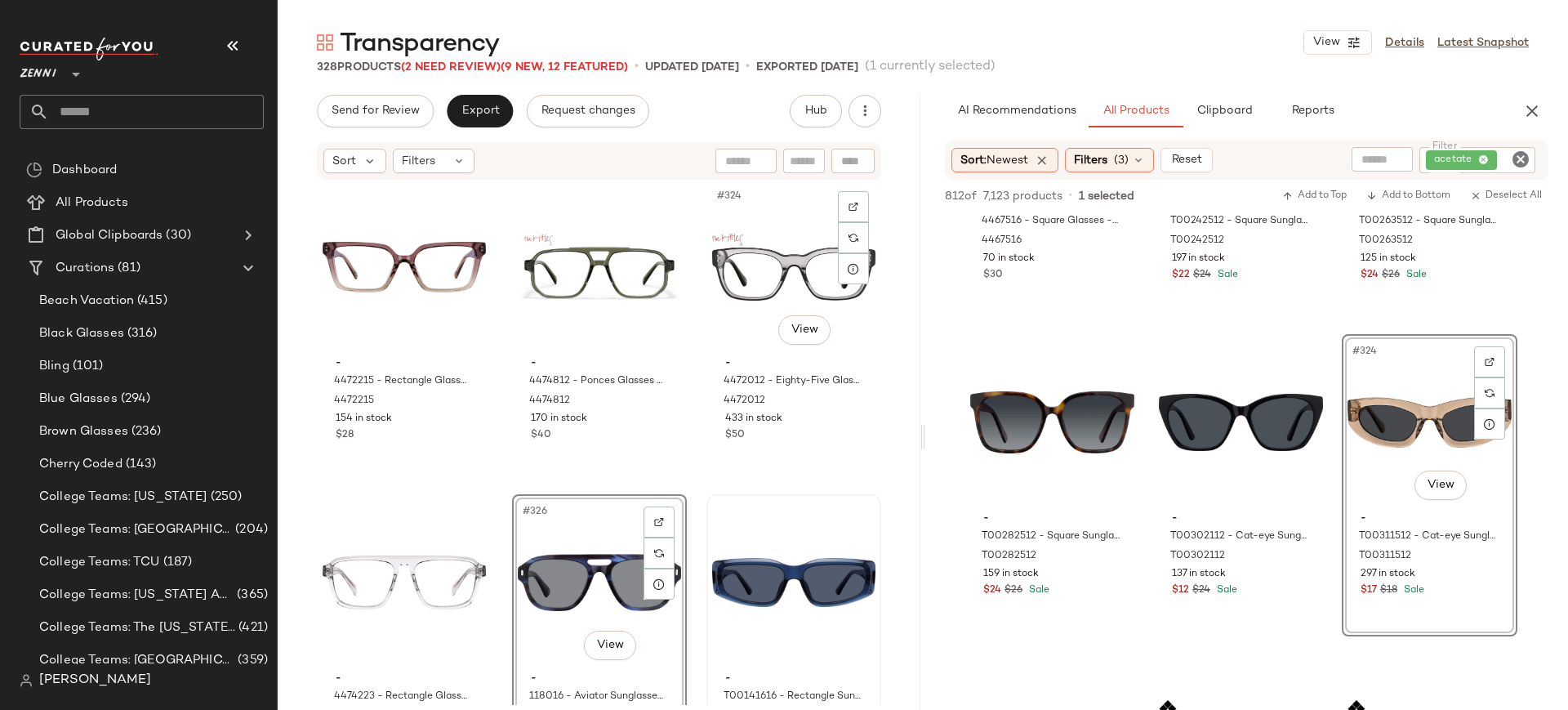
scroll to position [34068, 0]
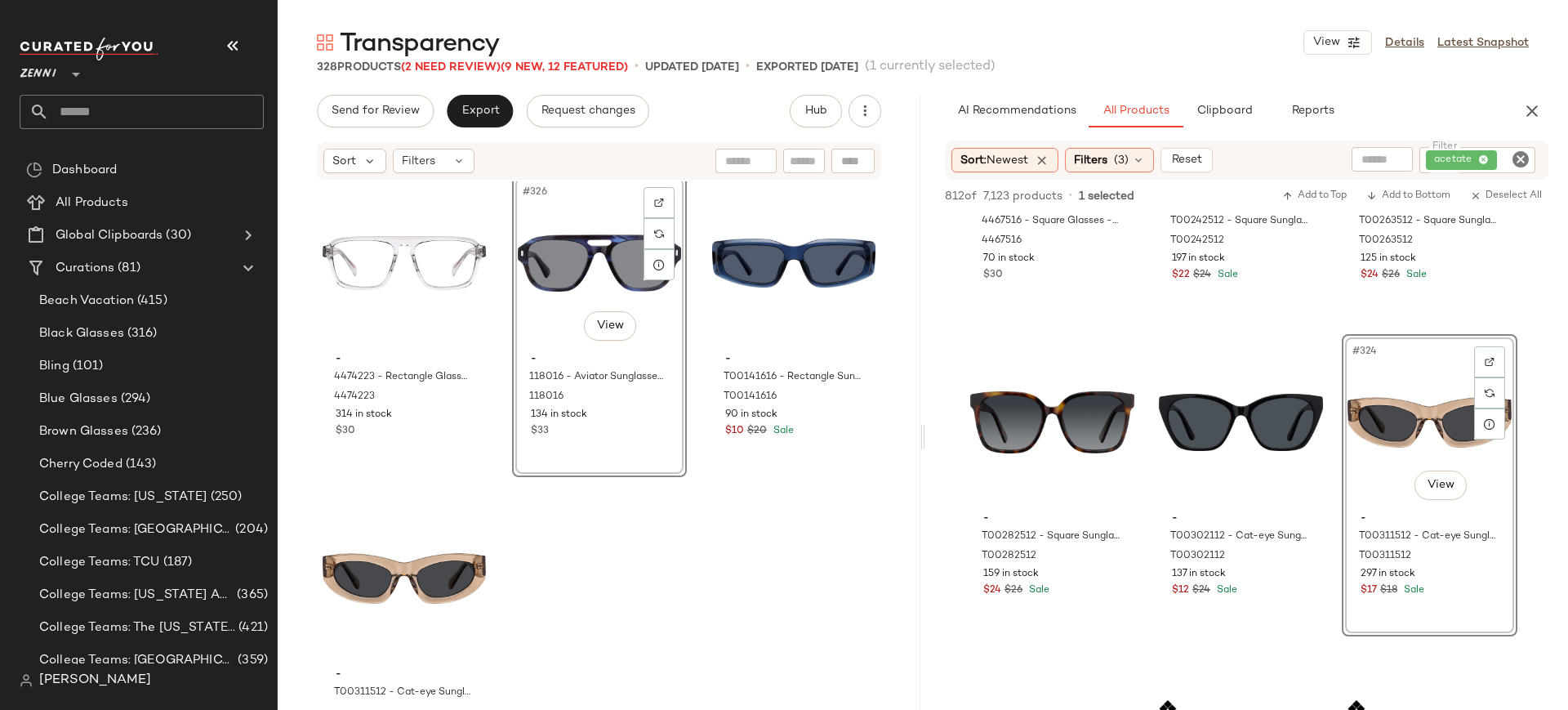
click at [639, 438] on div "#326 View - 118016 - Aviator Sunglasses - Blue - Acetate 118016 134 in stock $33" at bounding box center [598, 326] width 175 height 302
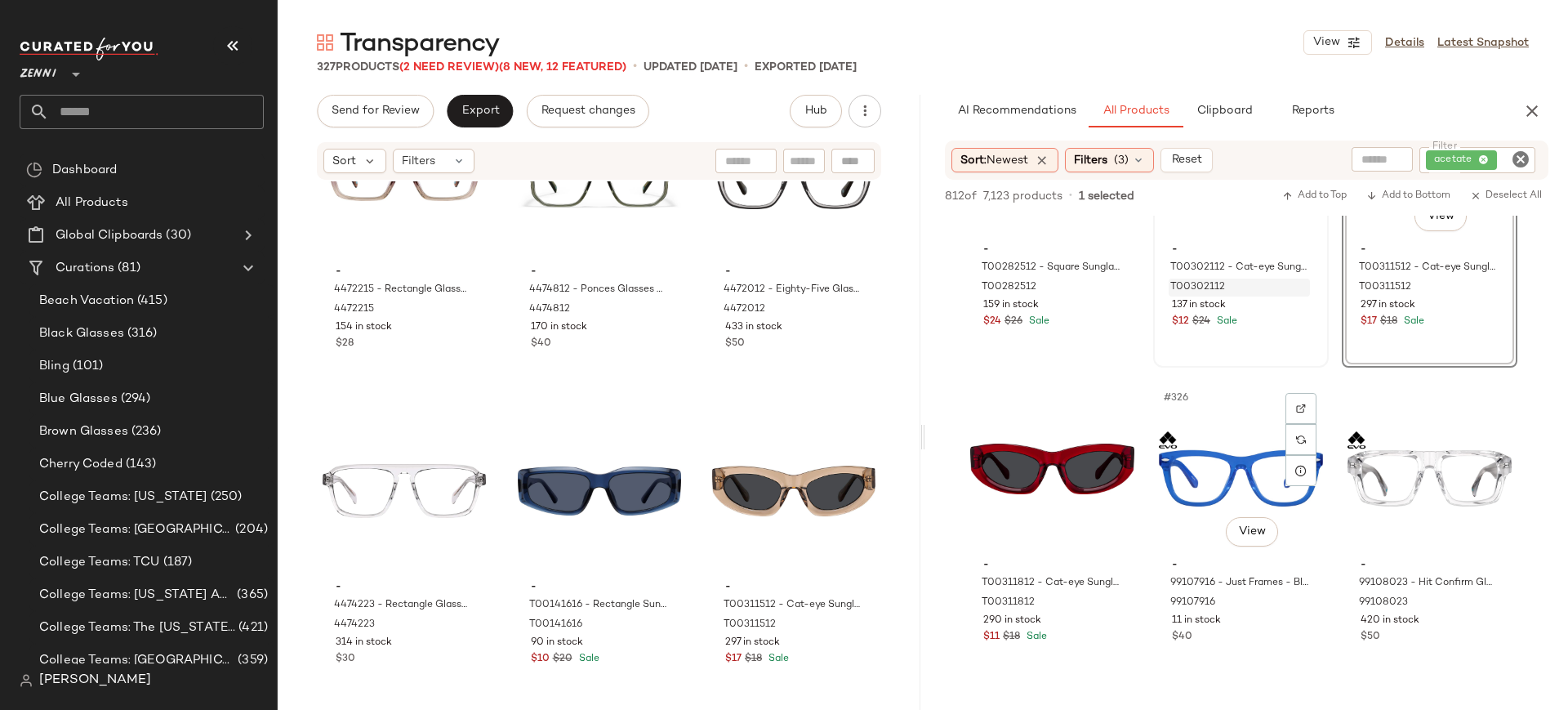
scroll to position [30414, 0]
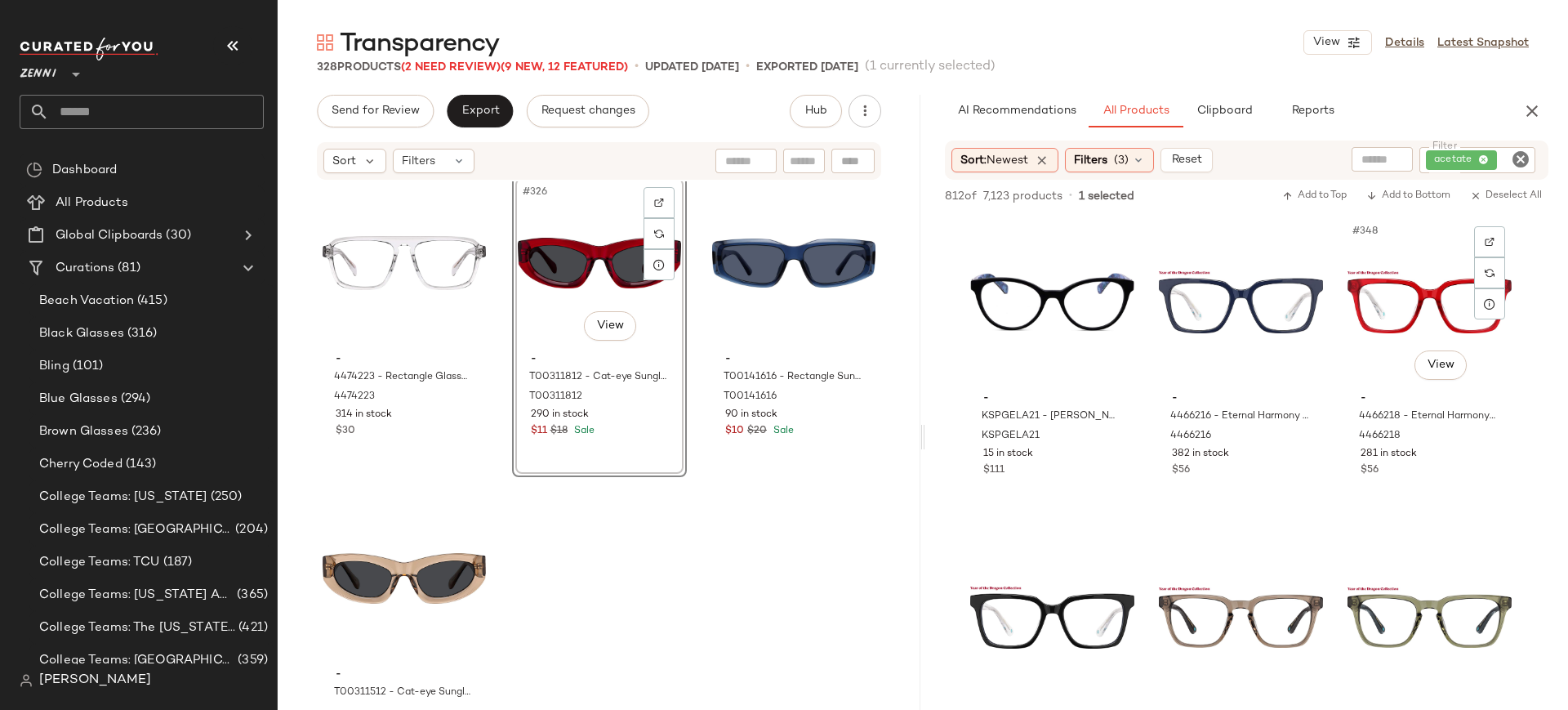
scroll to position [32778, 0]
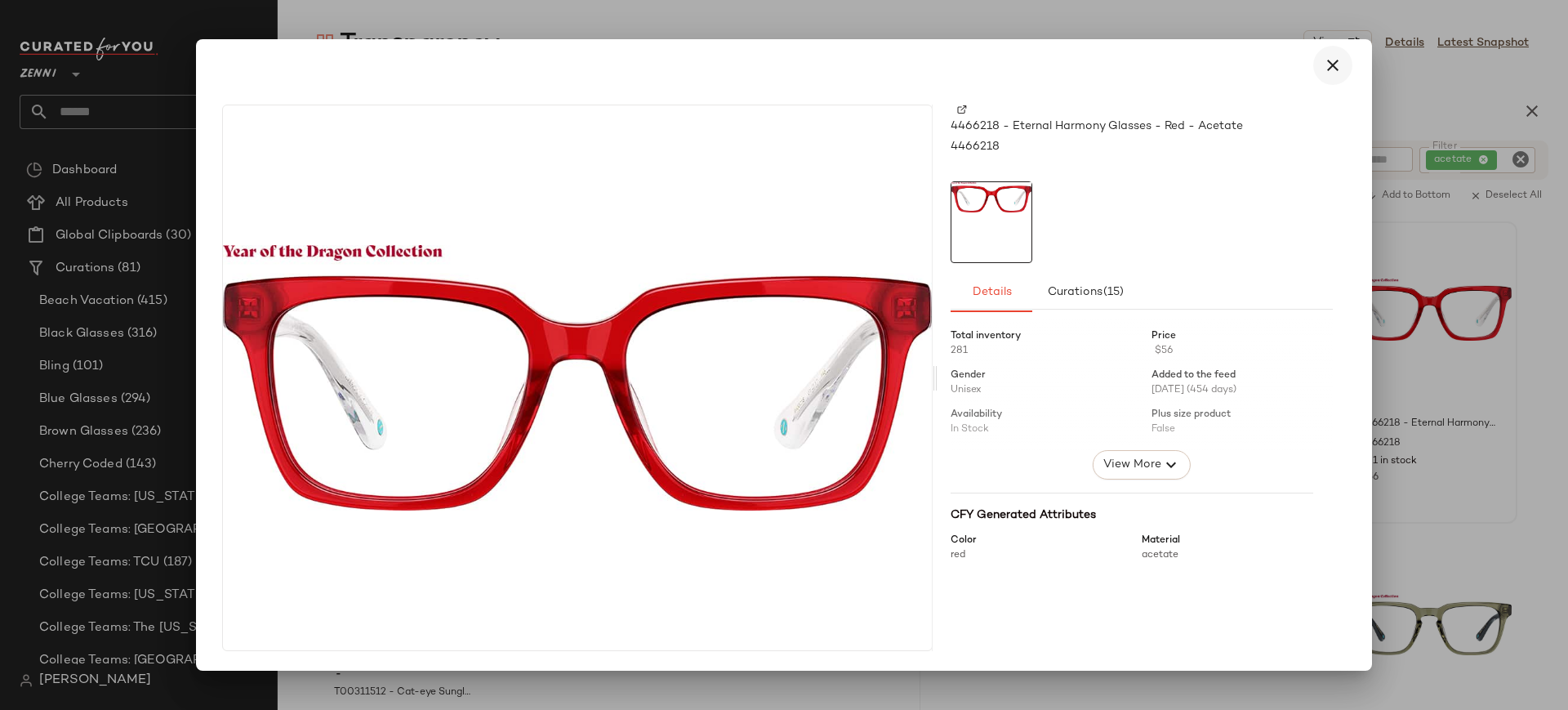
click at [1331, 65] on icon "button" at bounding box center [1332, 65] width 19 height 19
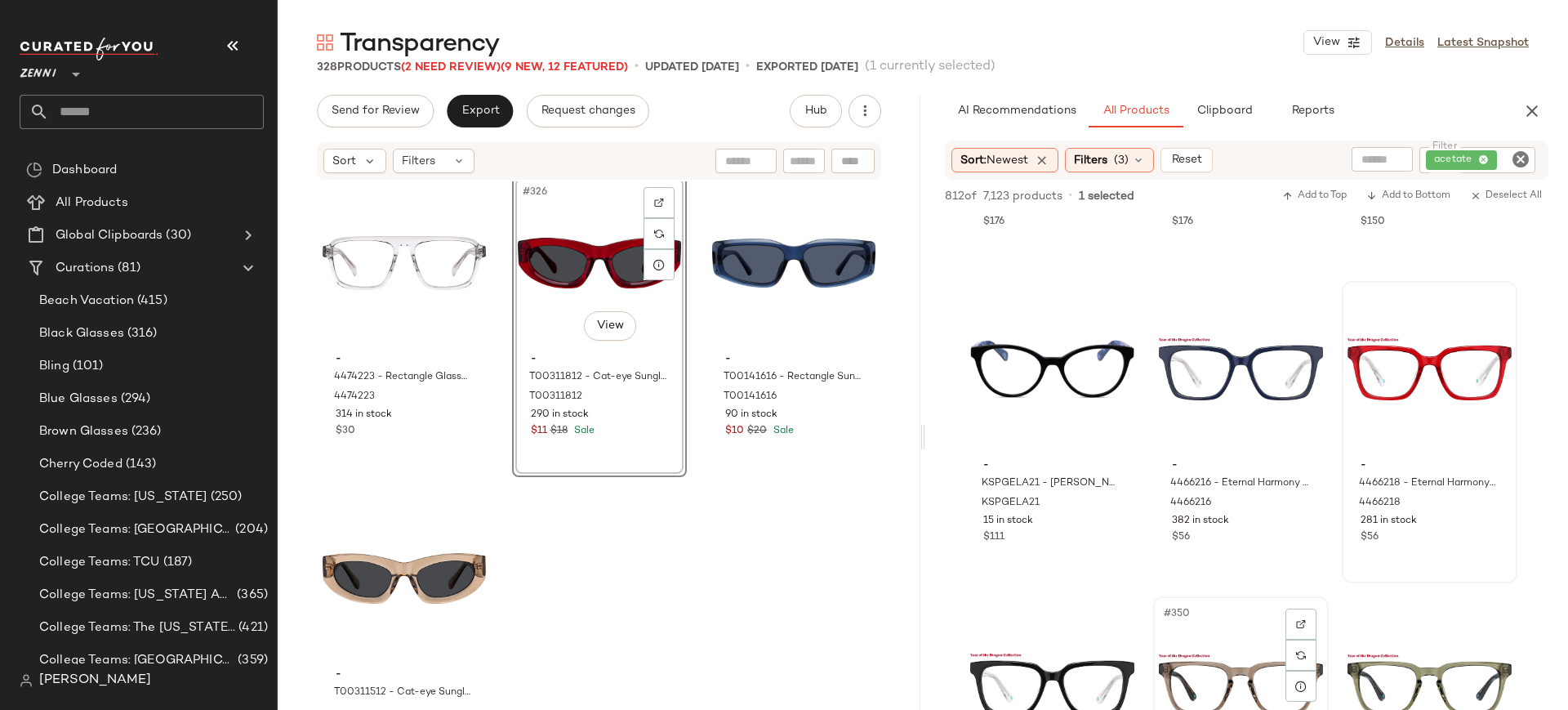
scroll to position [32713, 0]
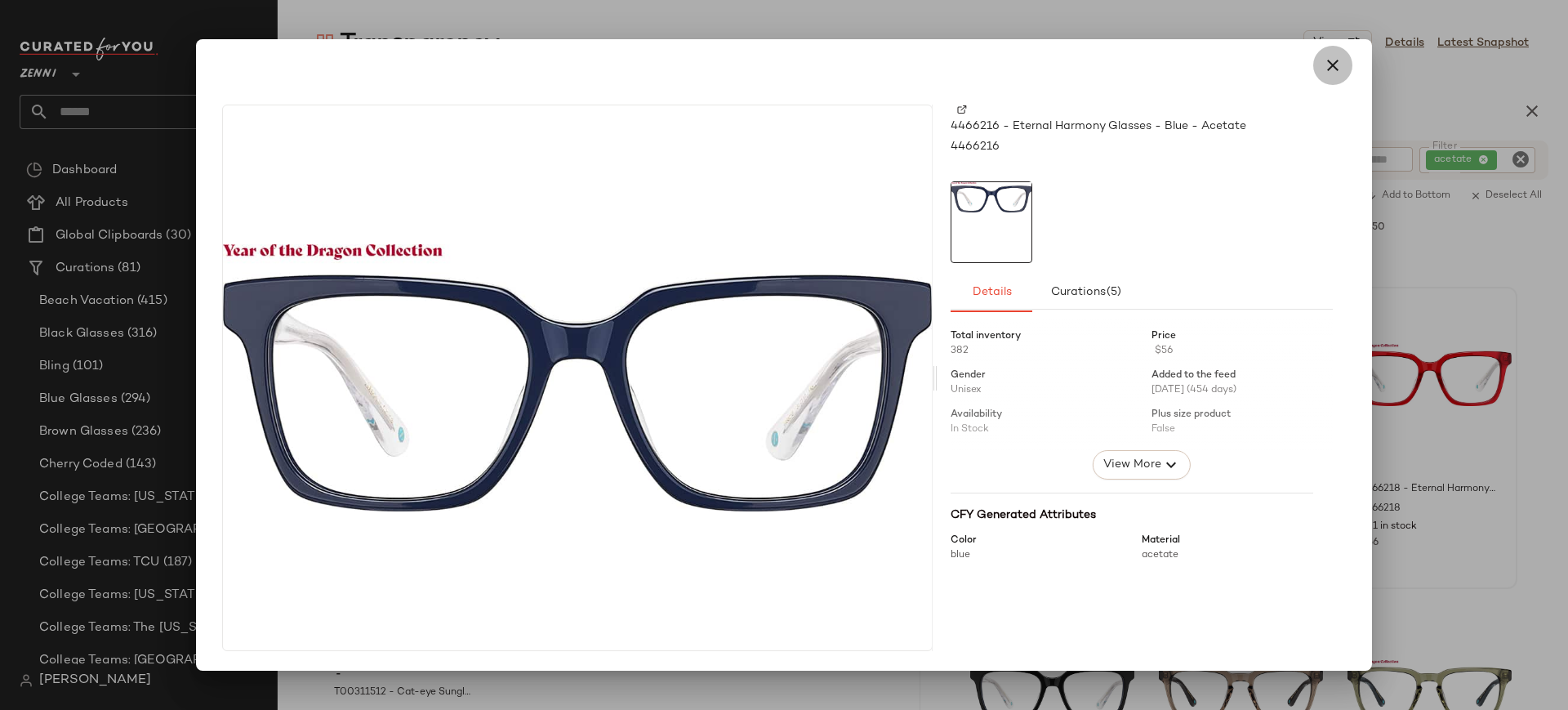
click at [1340, 70] on icon "button" at bounding box center [1332, 65] width 19 height 19
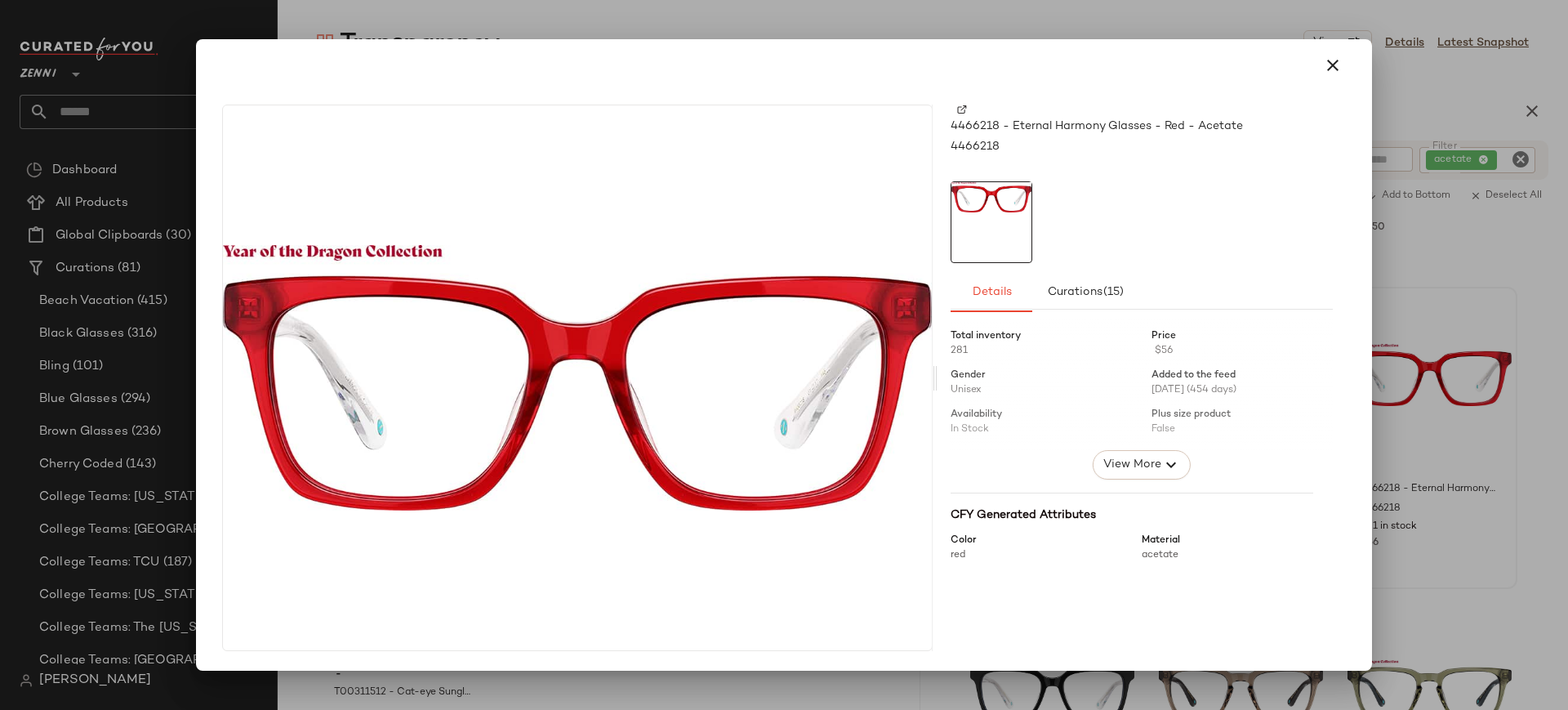
click at [963, 107] on img at bounding box center [962, 109] width 10 height 10
click at [1335, 71] on icon "button" at bounding box center [1332, 65] width 19 height 19
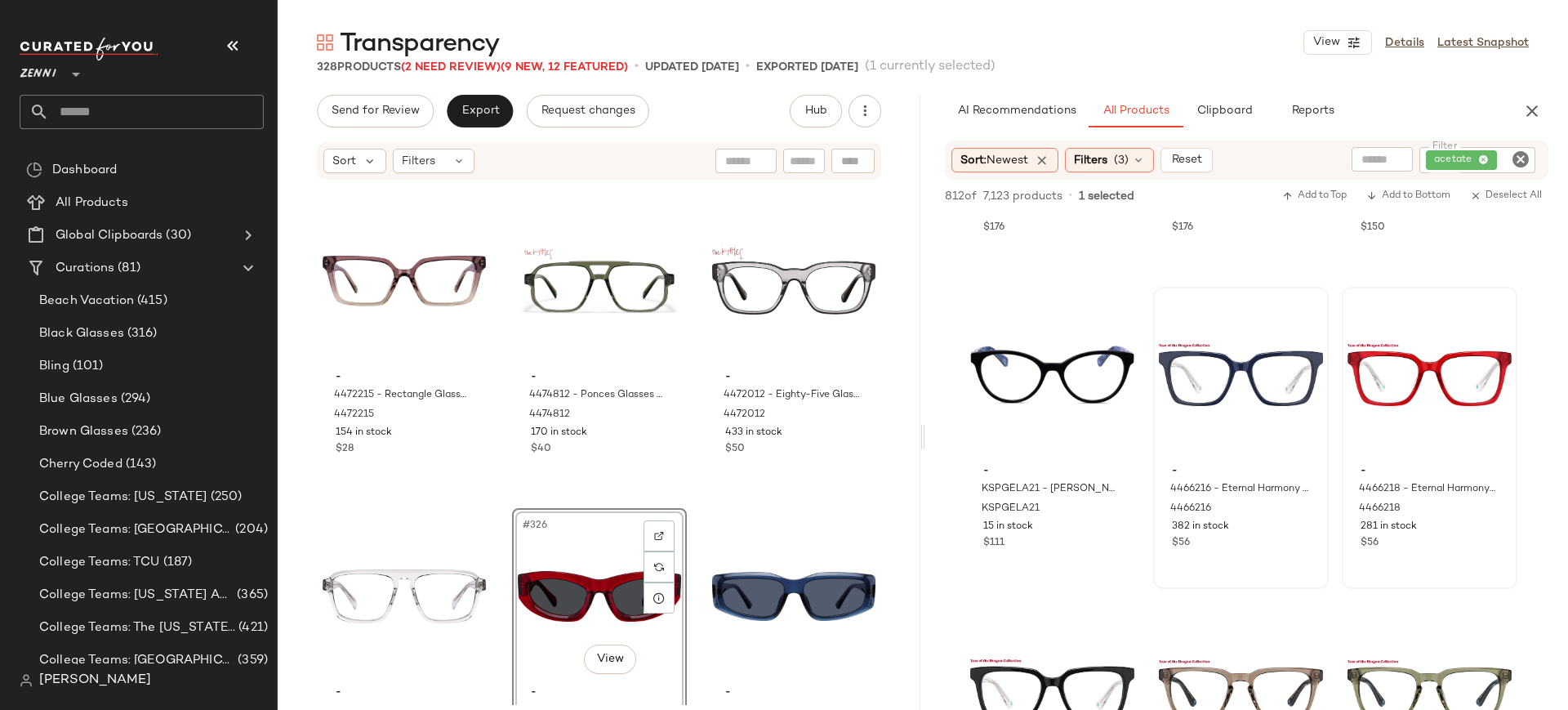
scroll to position [33625, 0]
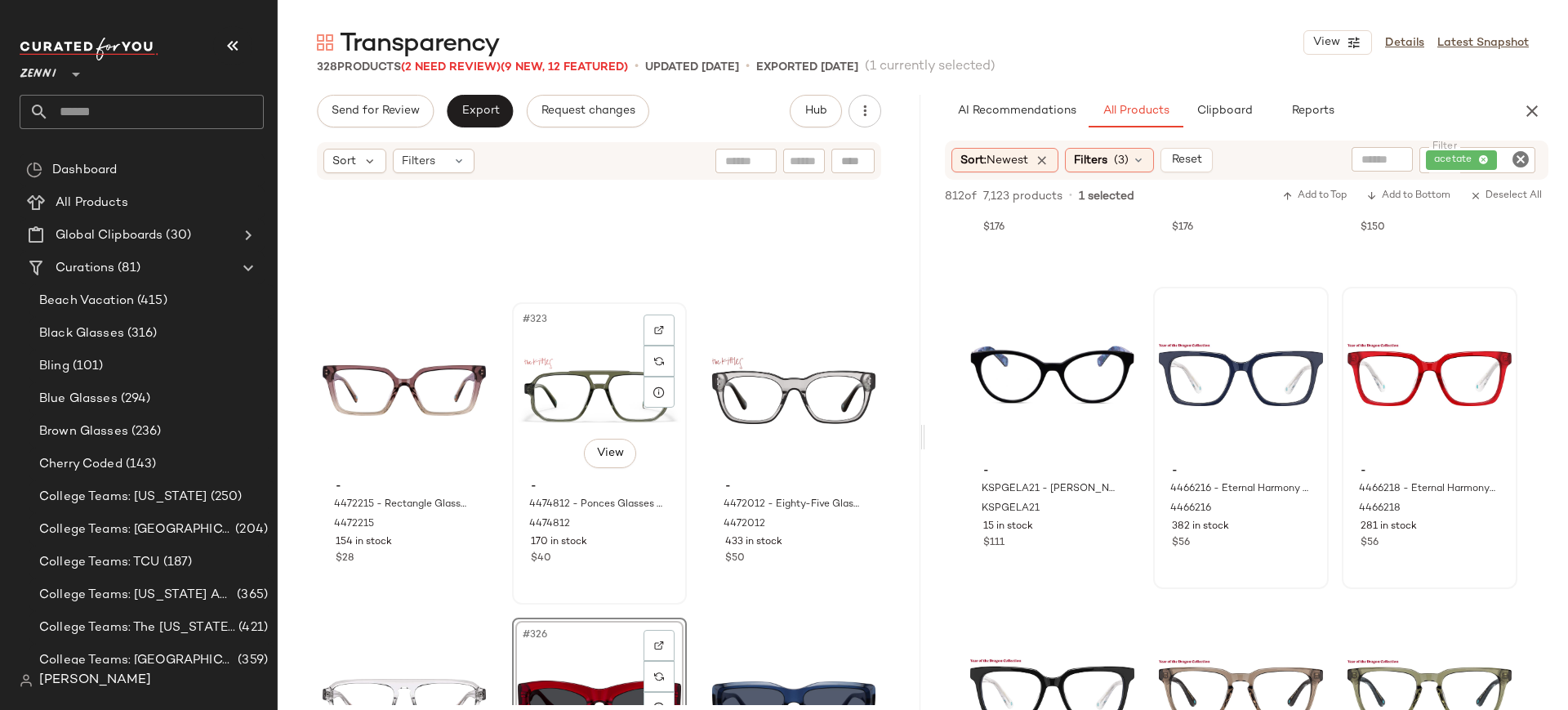
click at [586, 429] on div "#323 View" at bounding box center [599, 391] width 163 height 165
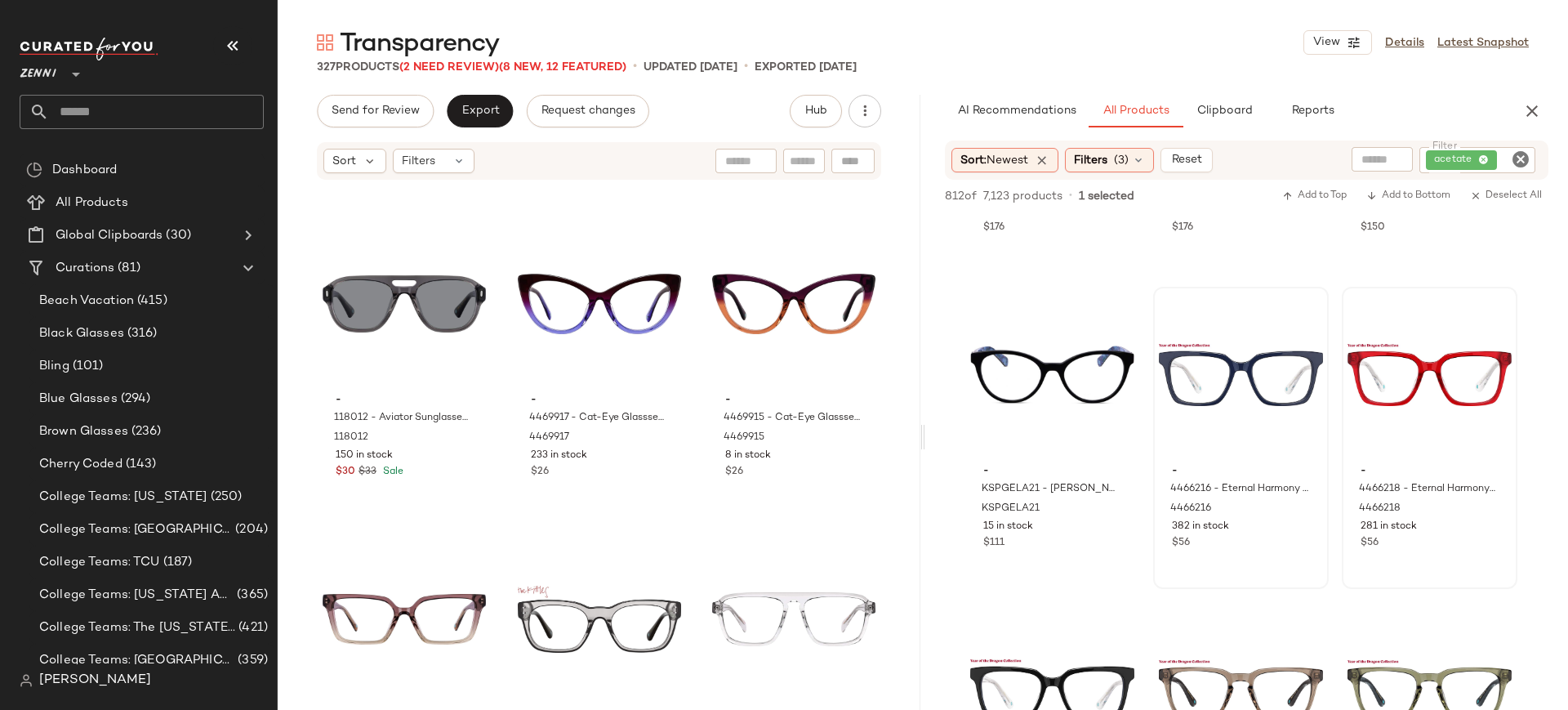
scroll to position [33352, 0]
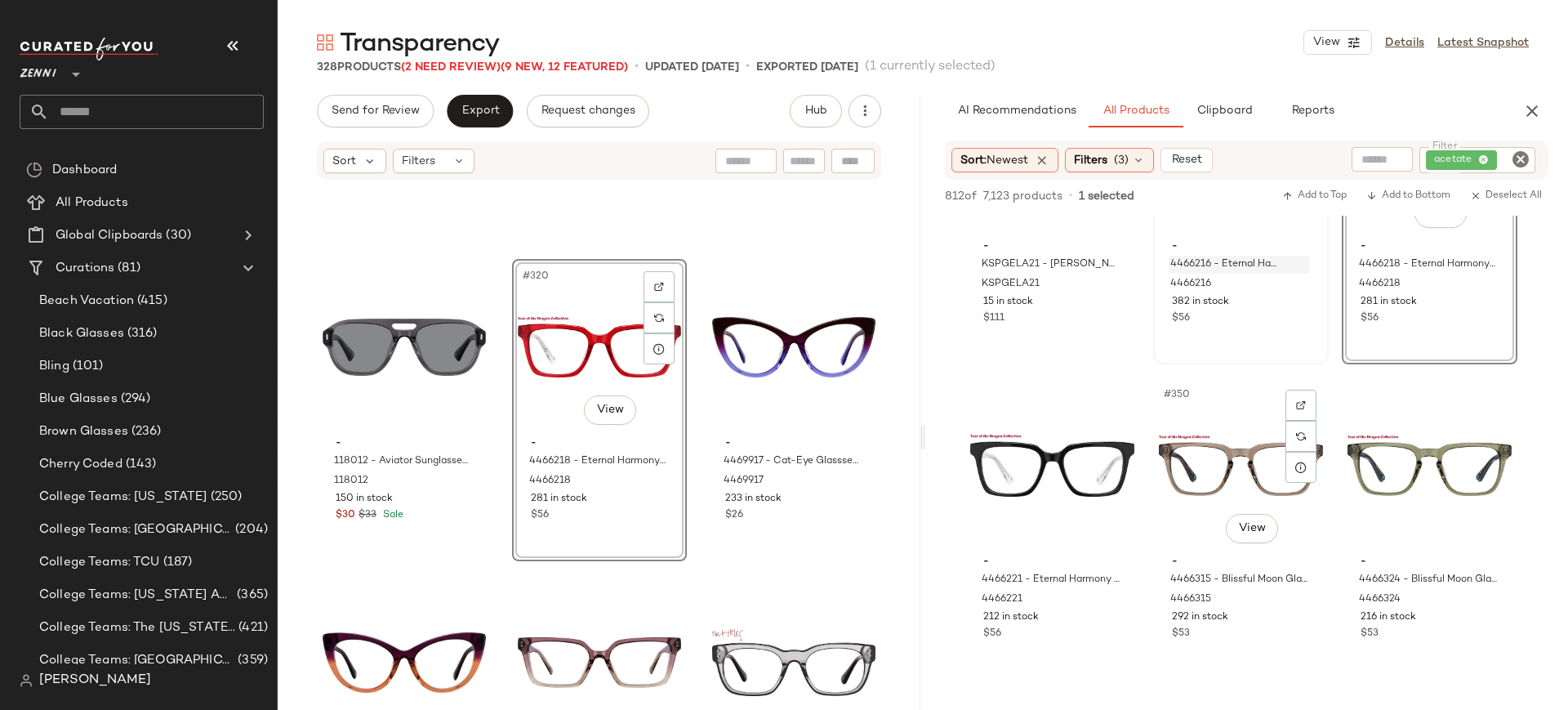
scroll to position [32950, 0]
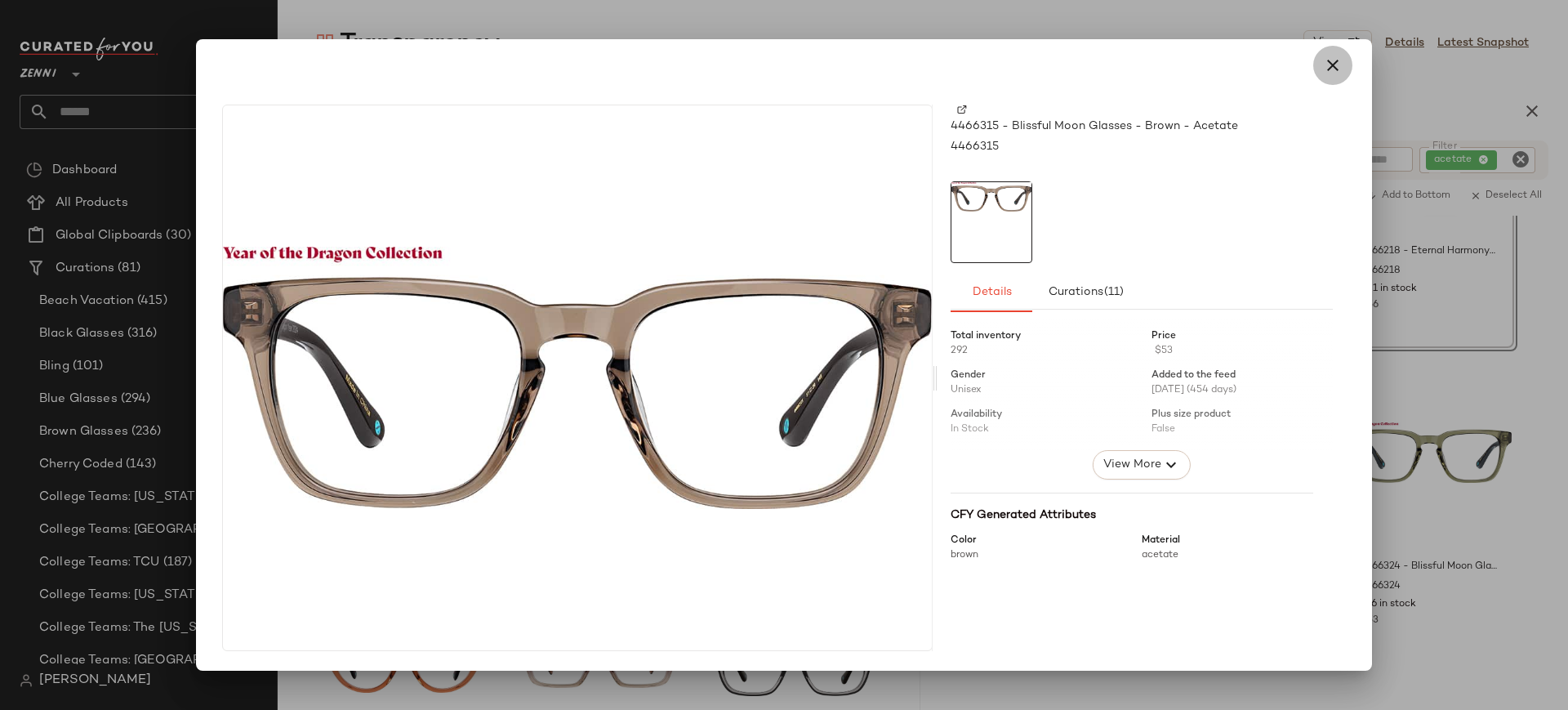
click at [1328, 70] on icon "button" at bounding box center [1332, 65] width 19 height 19
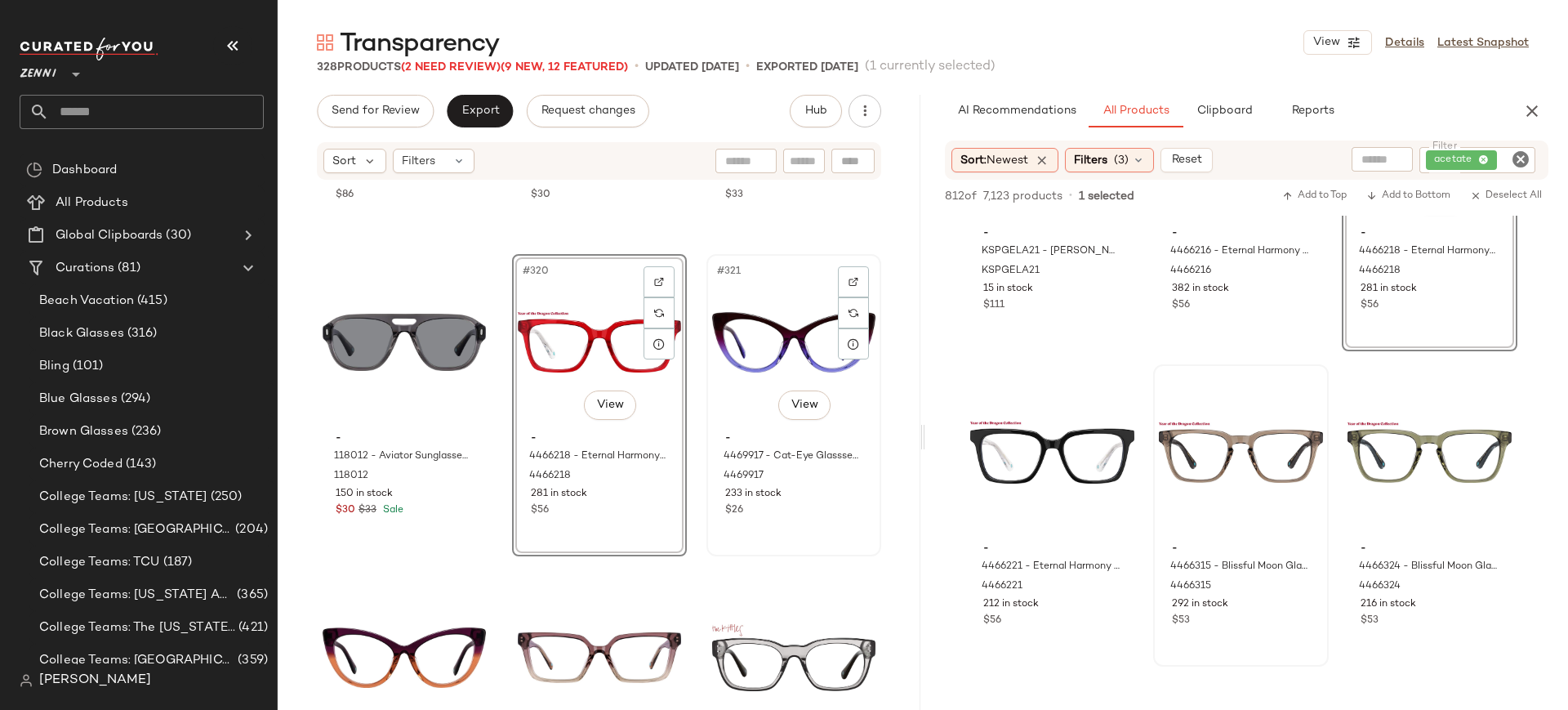
scroll to position [33495, 0]
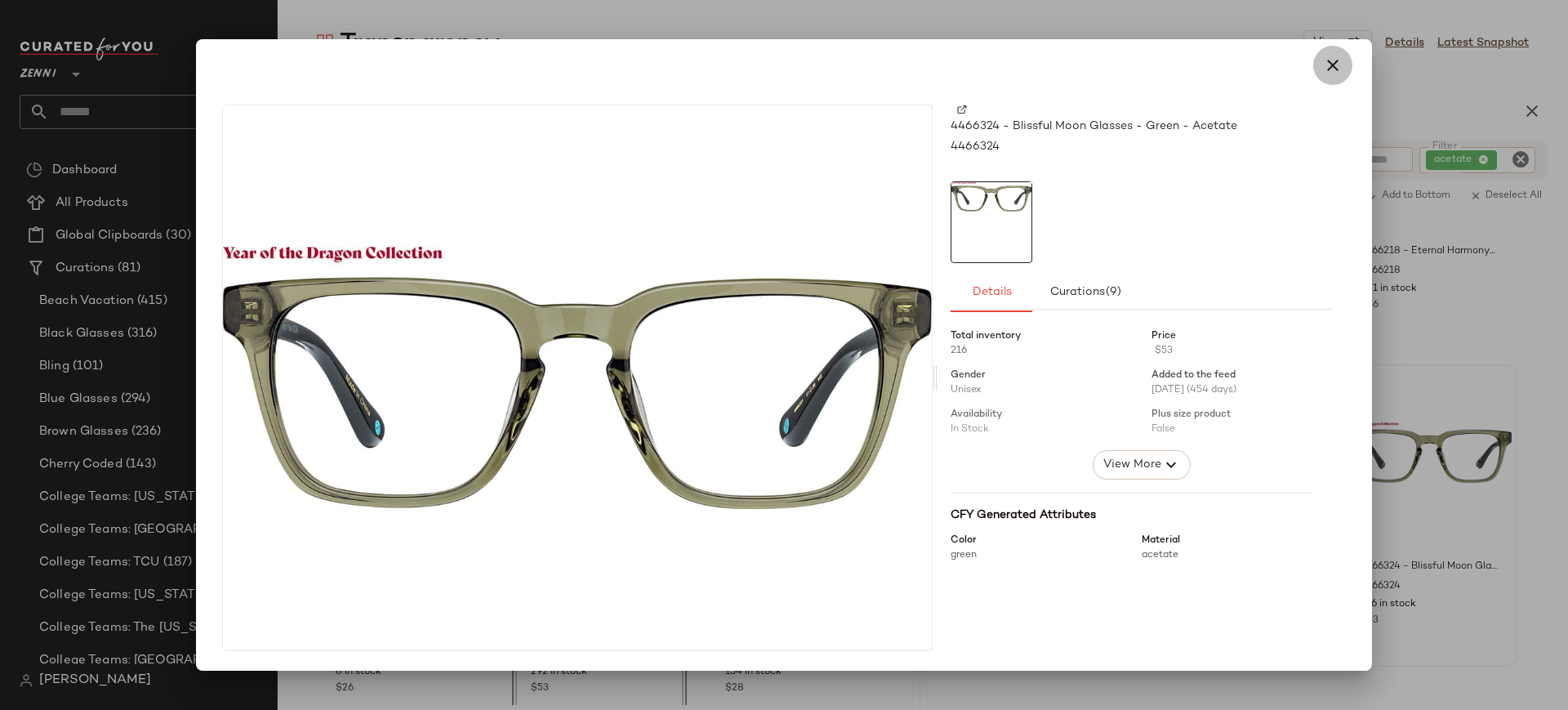
click at [1333, 71] on icon "button" at bounding box center [1332, 65] width 19 height 19
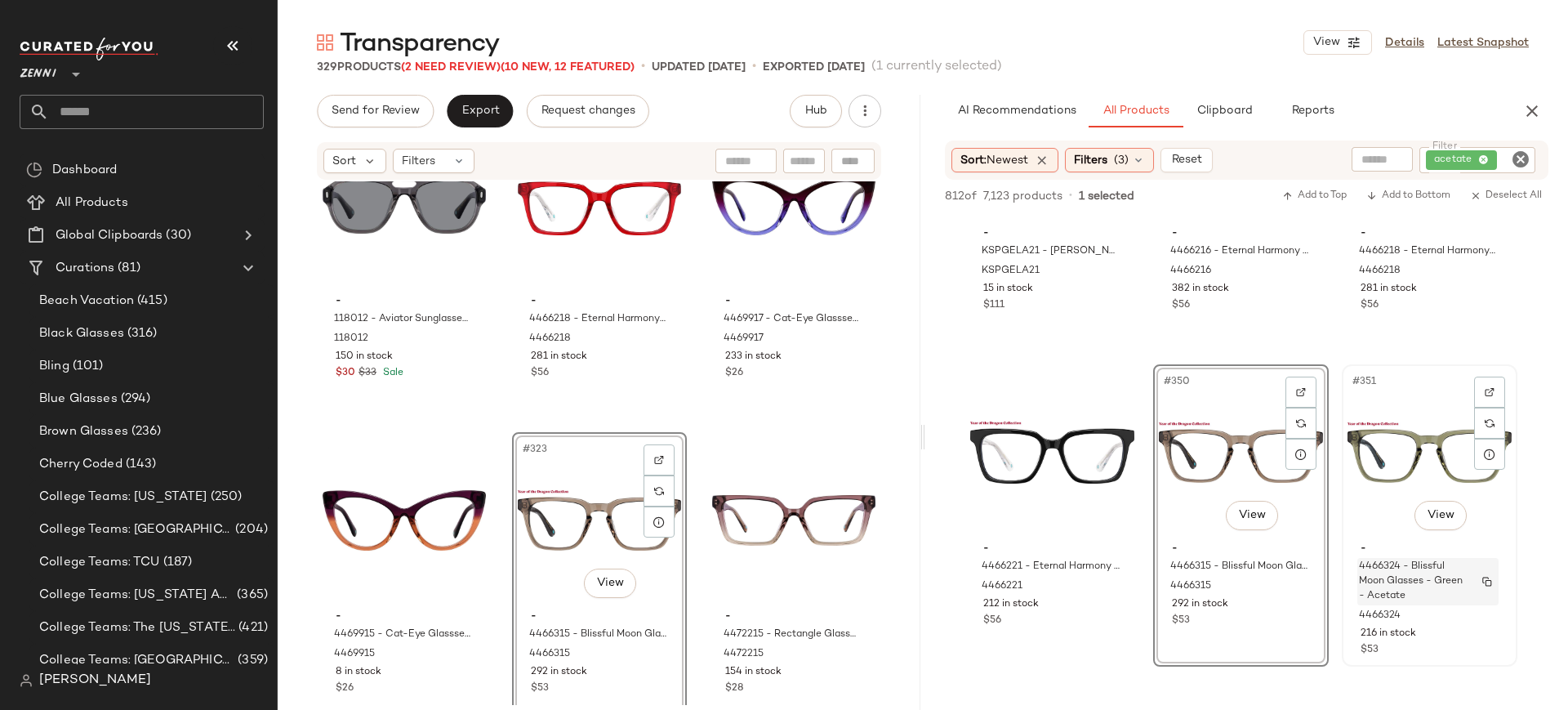
click at [1413, 575] on span "4466324 - Blissful Moon Glasses - Green - Acetate" at bounding box center [1412, 581] width 107 height 44
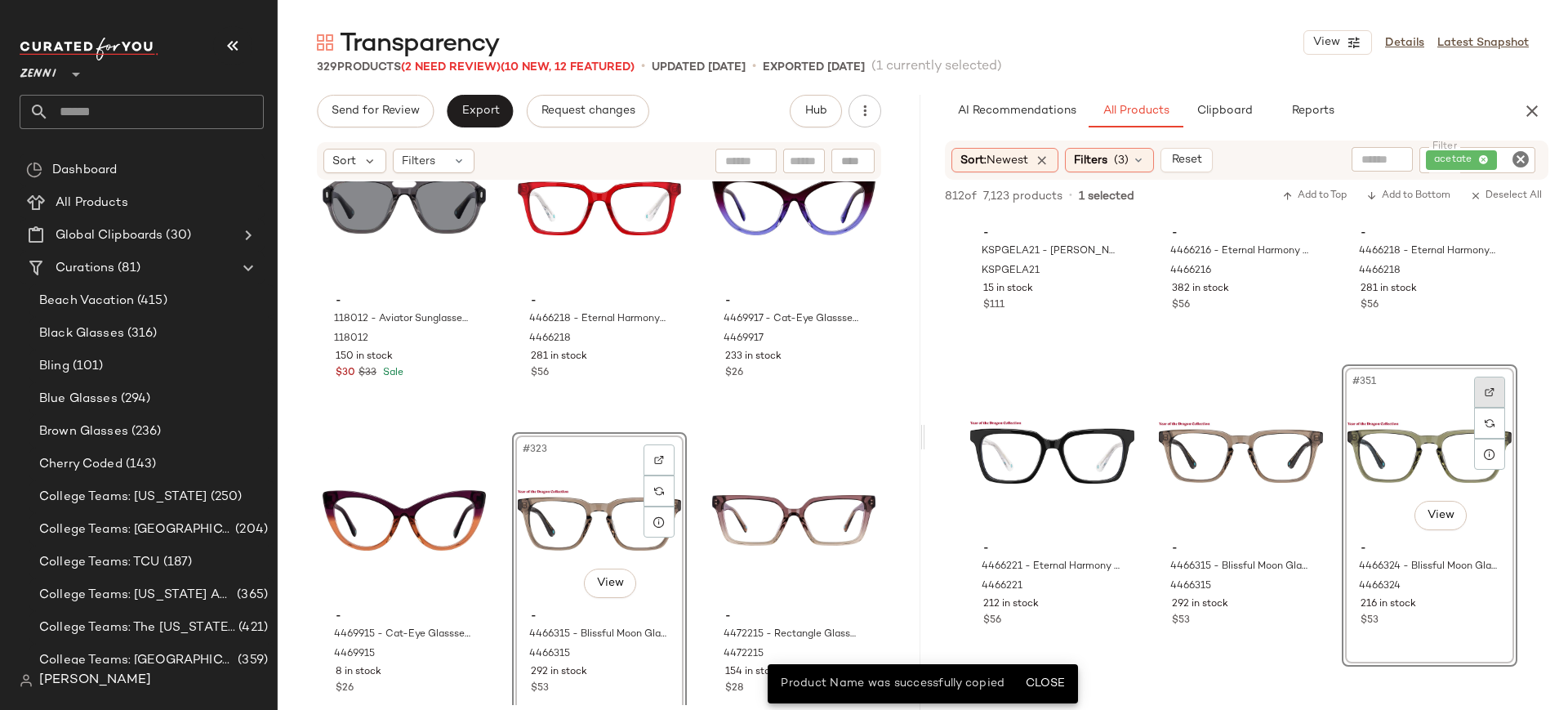
click at [1488, 392] on img at bounding box center [1489, 391] width 10 height 10
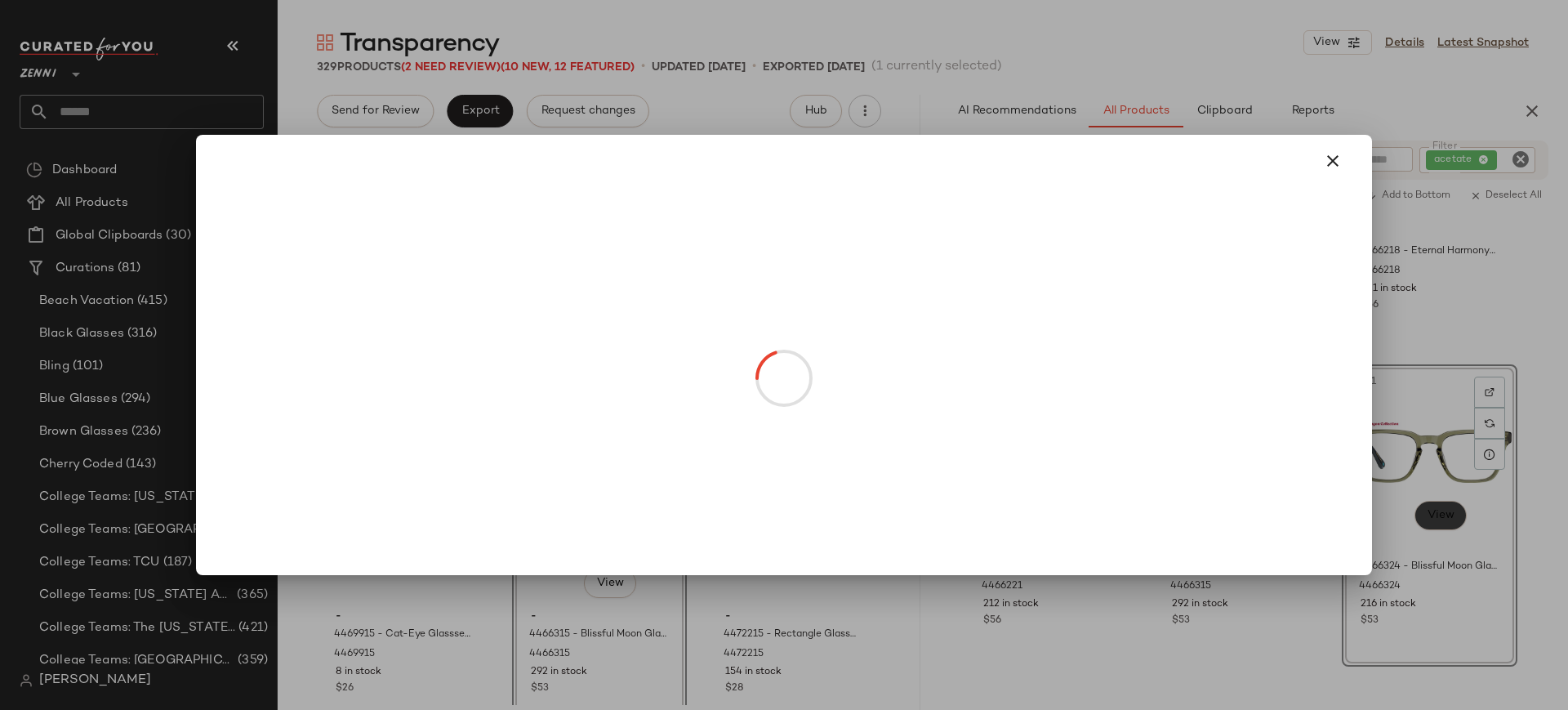
click at [1431, 519] on body "Zenni ** Dashboard All Products Global Clipboards (30) Curations (81) Beach Vac…" at bounding box center [784, 355] width 1568 height 710
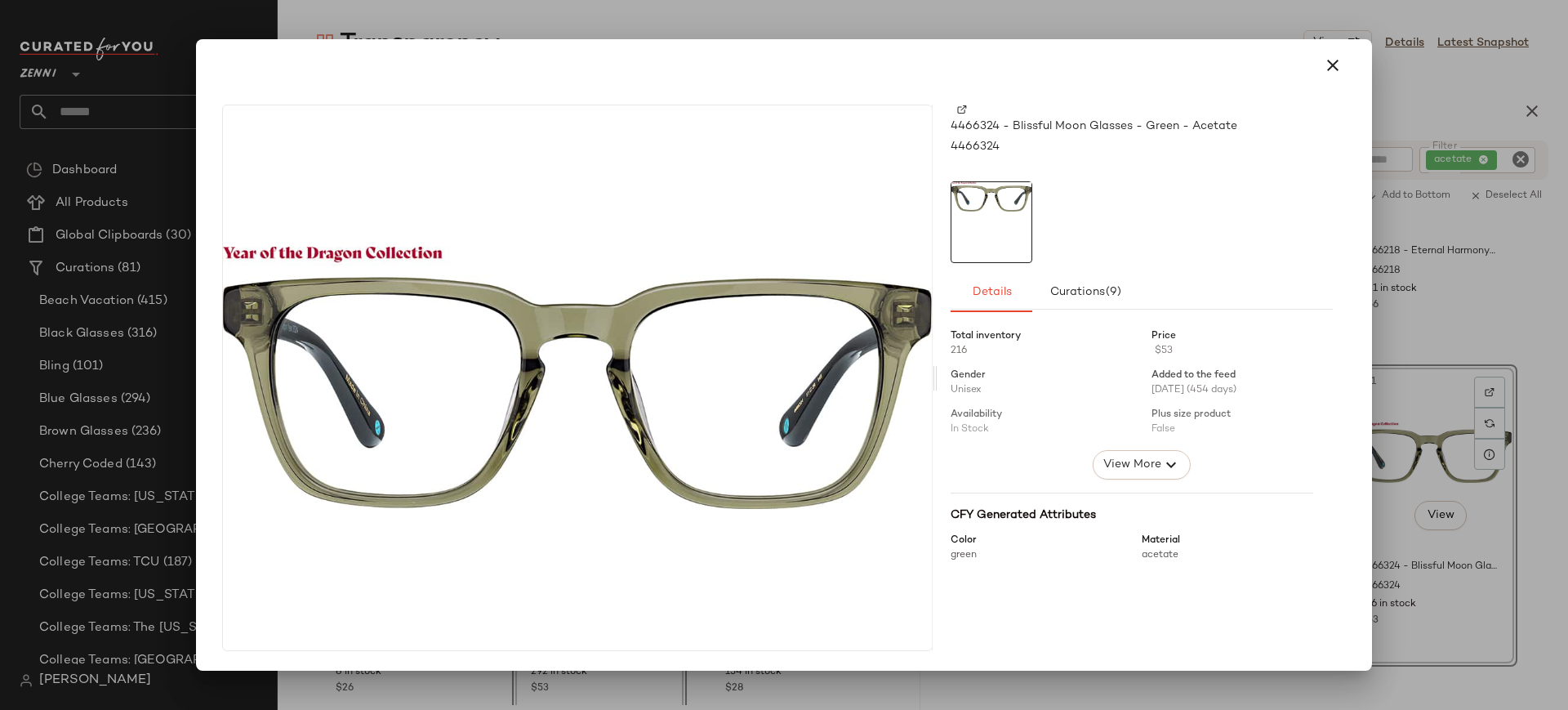
click at [963, 108] on img at bounding box center [962, 109] width 10 height 10
click at [1329, 69] on icon "button" at bounding box center [1332, 65] width 19 height 19
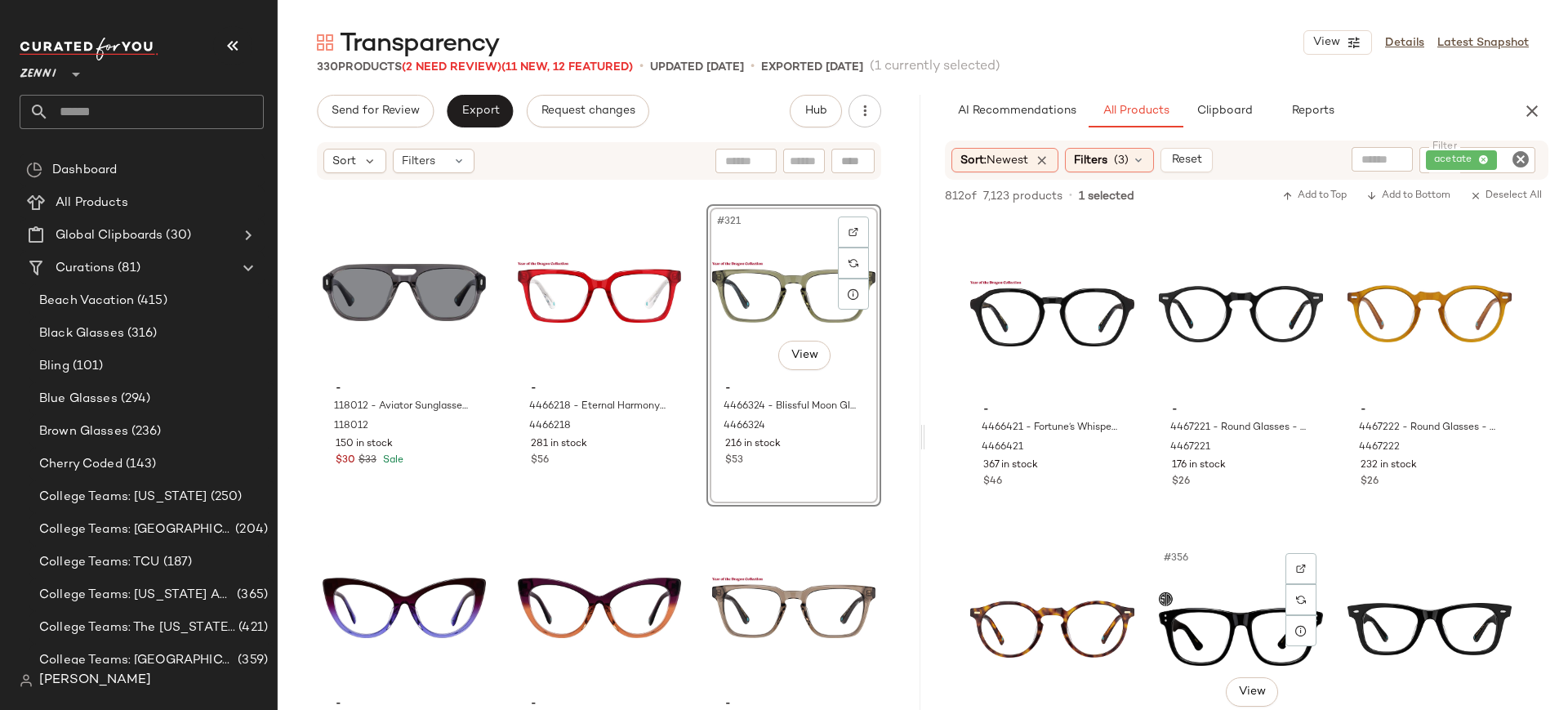
scroll to position [33397, 0]
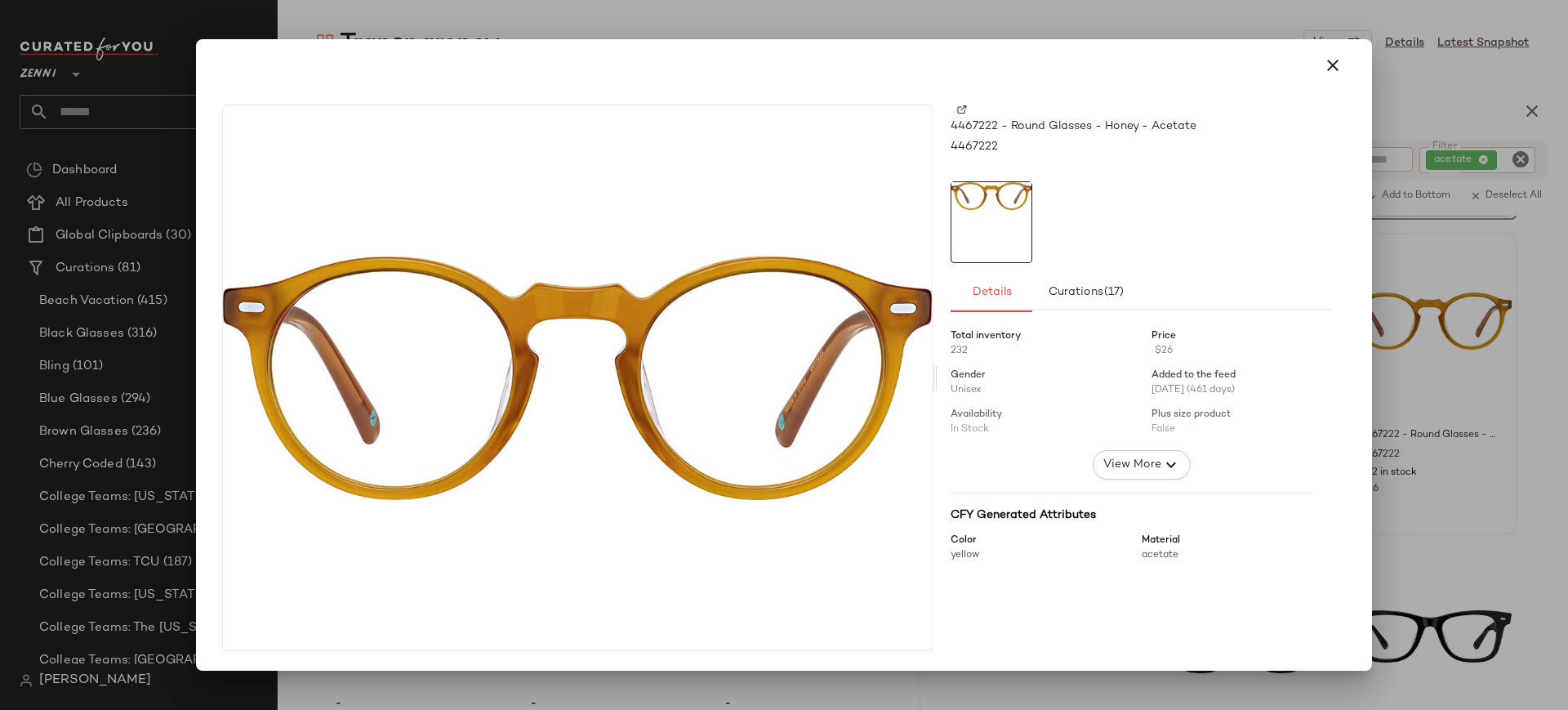
click at [963, 111] on img at bounding box center [962, 109] width 10 height 10
click at [1334, 69] on icon "button" at bounding box center [1332, 65] width 19 height 19
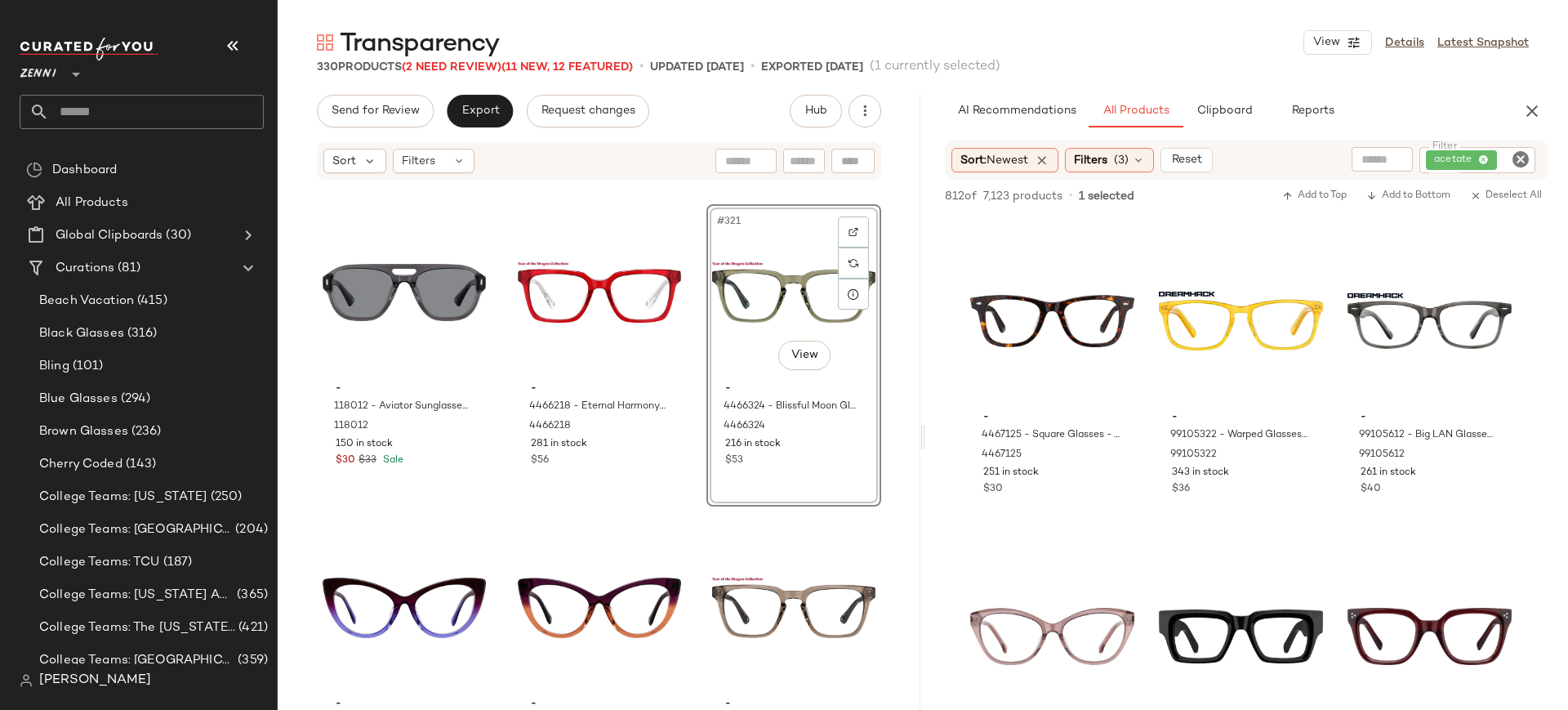
scroll to position [37810, 0]
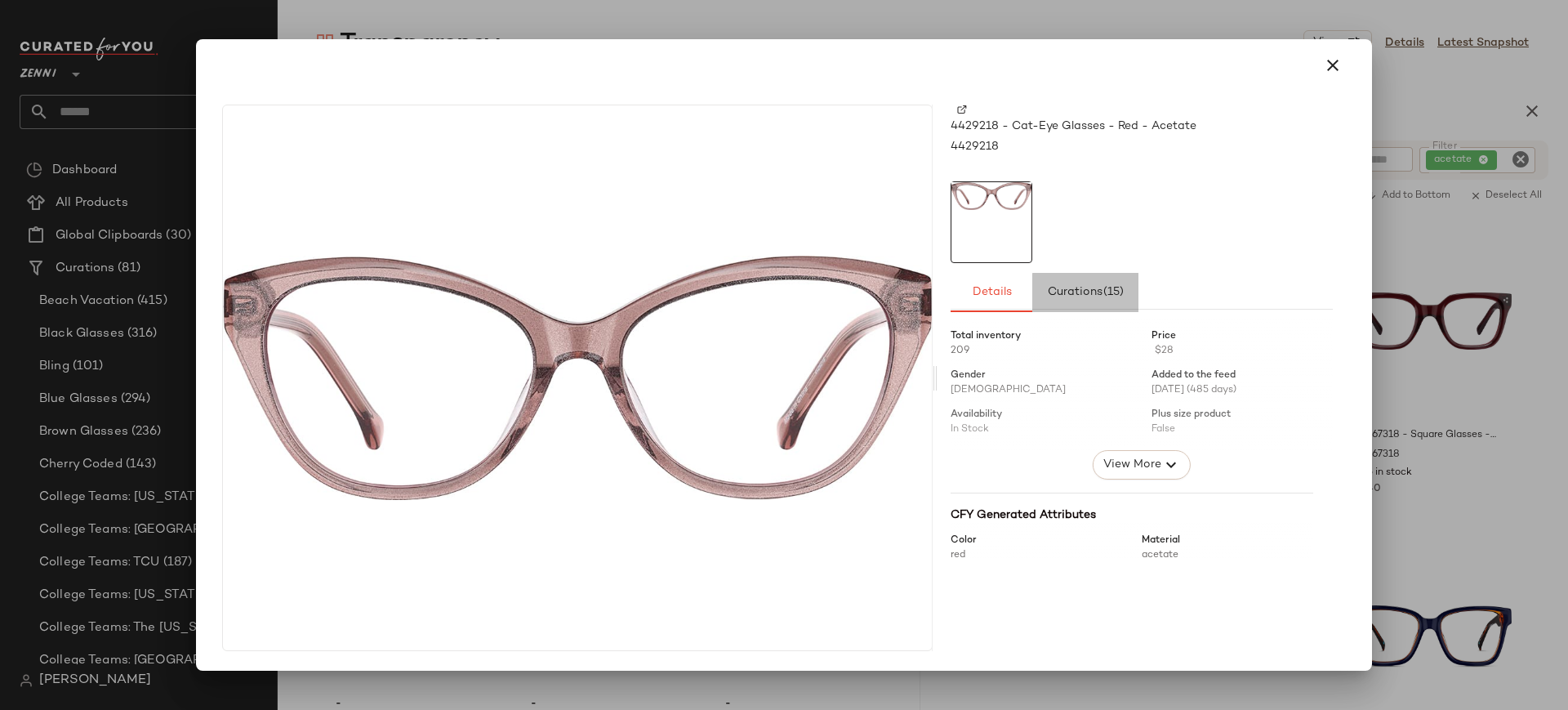
click at [1075, 296] on span "Curations (15)" at bounding box center [1085, 292] width 77 height 13
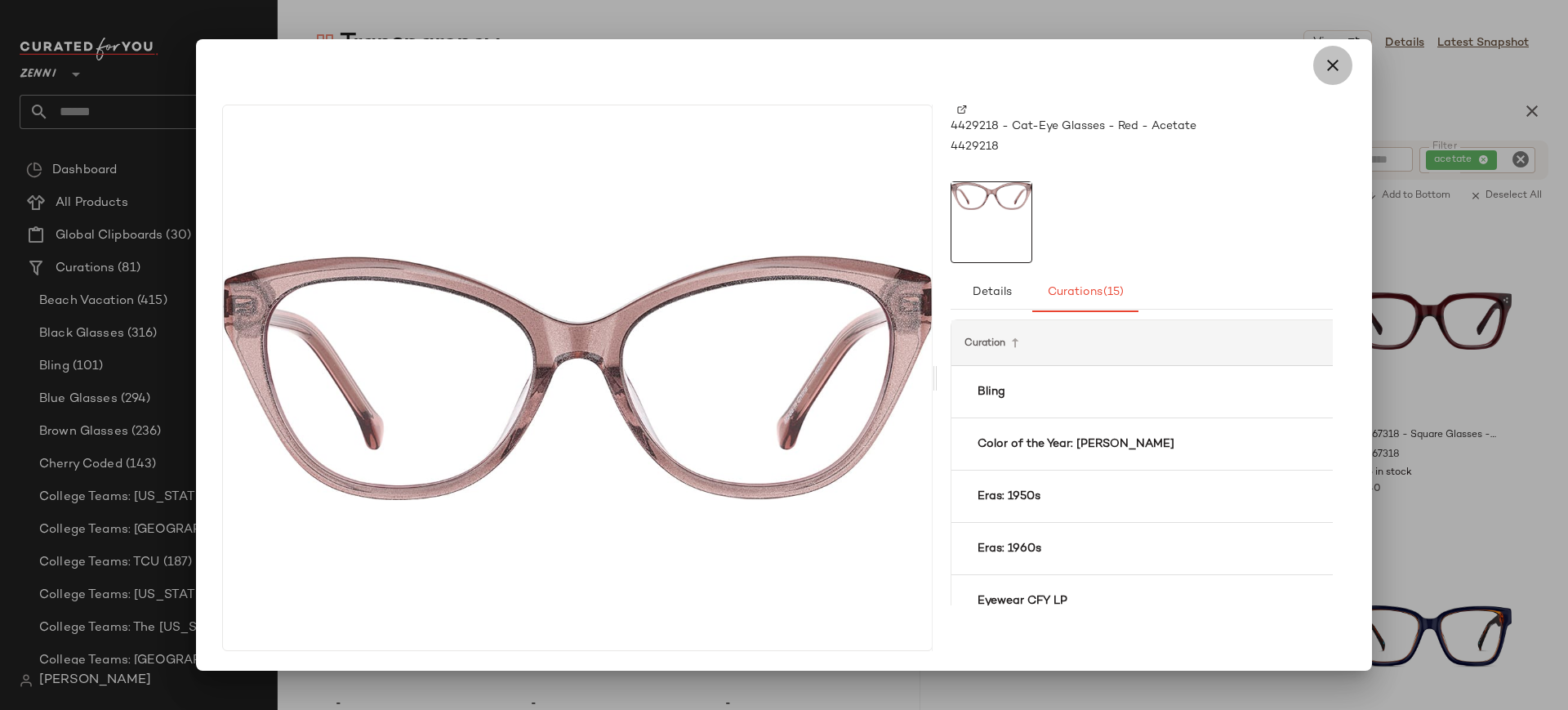
click at [1325, 68] on icon "button" at bounding box center [1332, 65] width 19 height 19
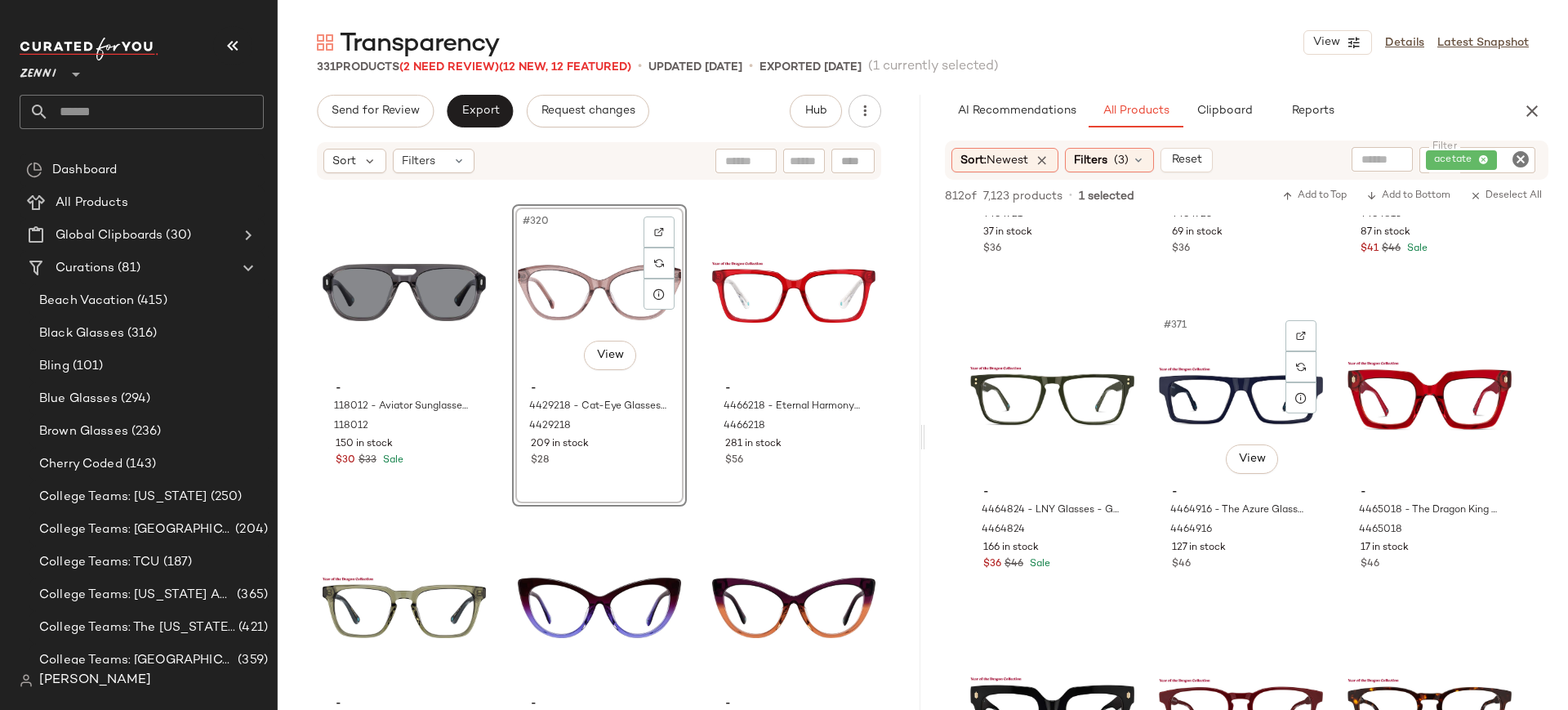
scroll to position [38684, 0]
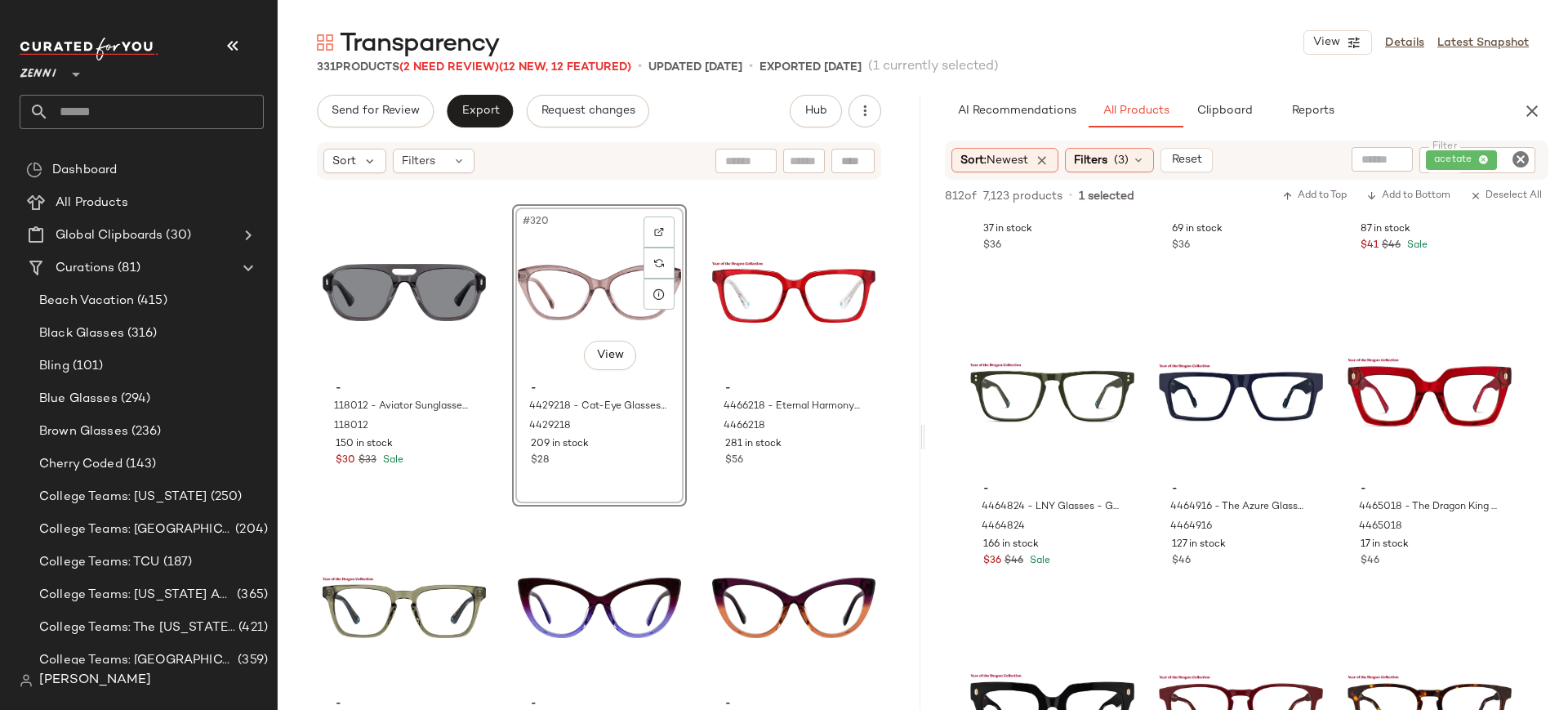
click at [808, 162] on input "text" at bounding box center [804, 161] width 29 height 18
type input "**"
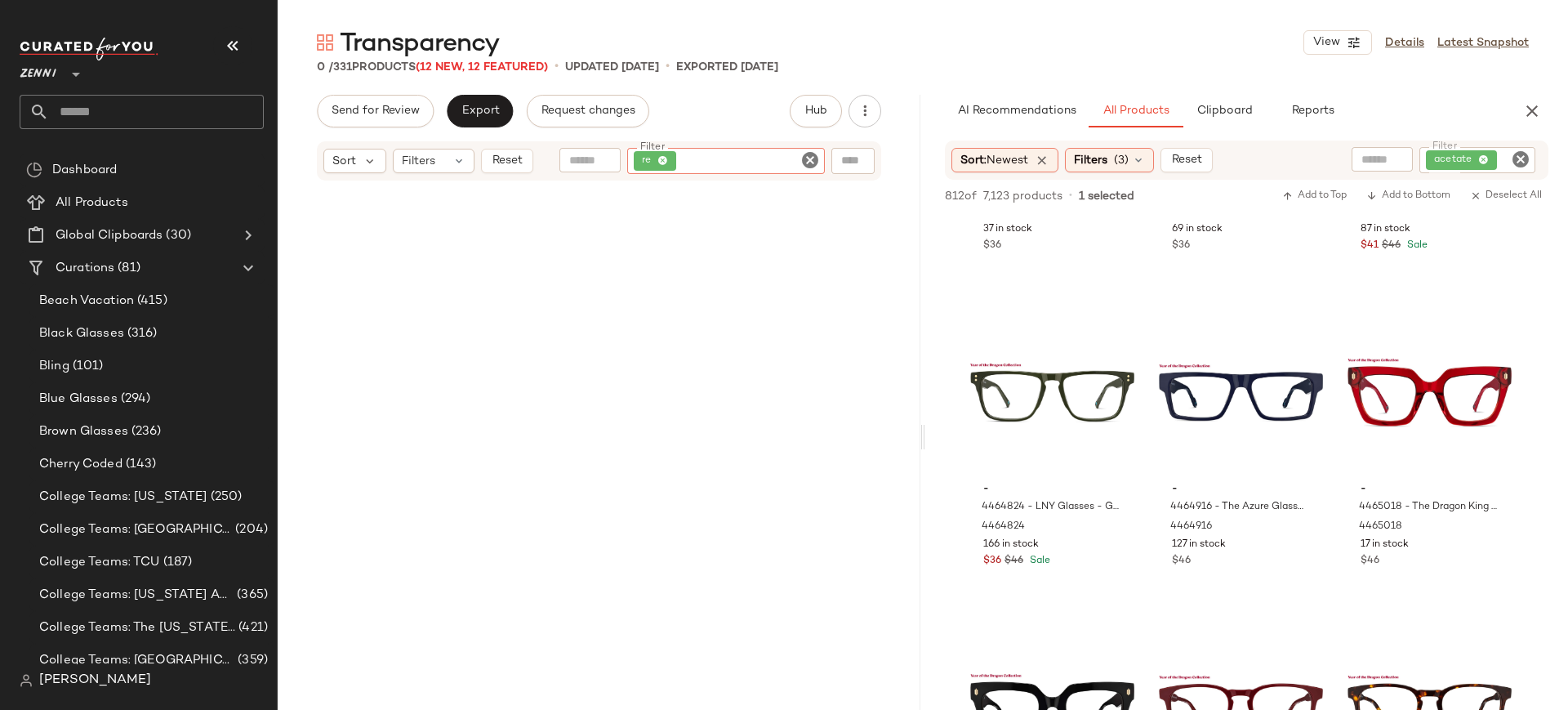
click at [805, 161] on icon "Clear Filter" at bounding box center [810, 160] width 19 height 19
click at [800, 164] on input "Filter" at bounding box center [748, 161] width 139 height 18
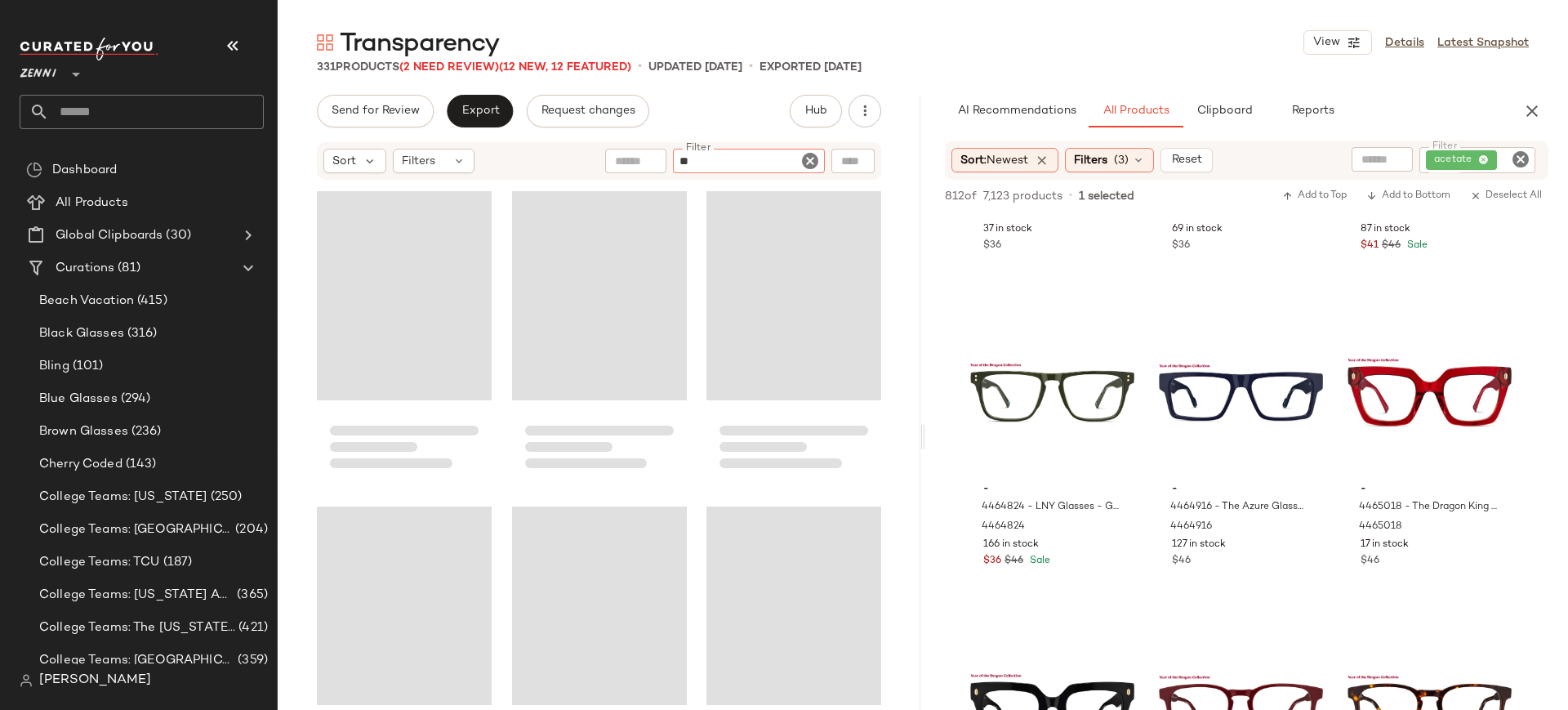
type input "***"
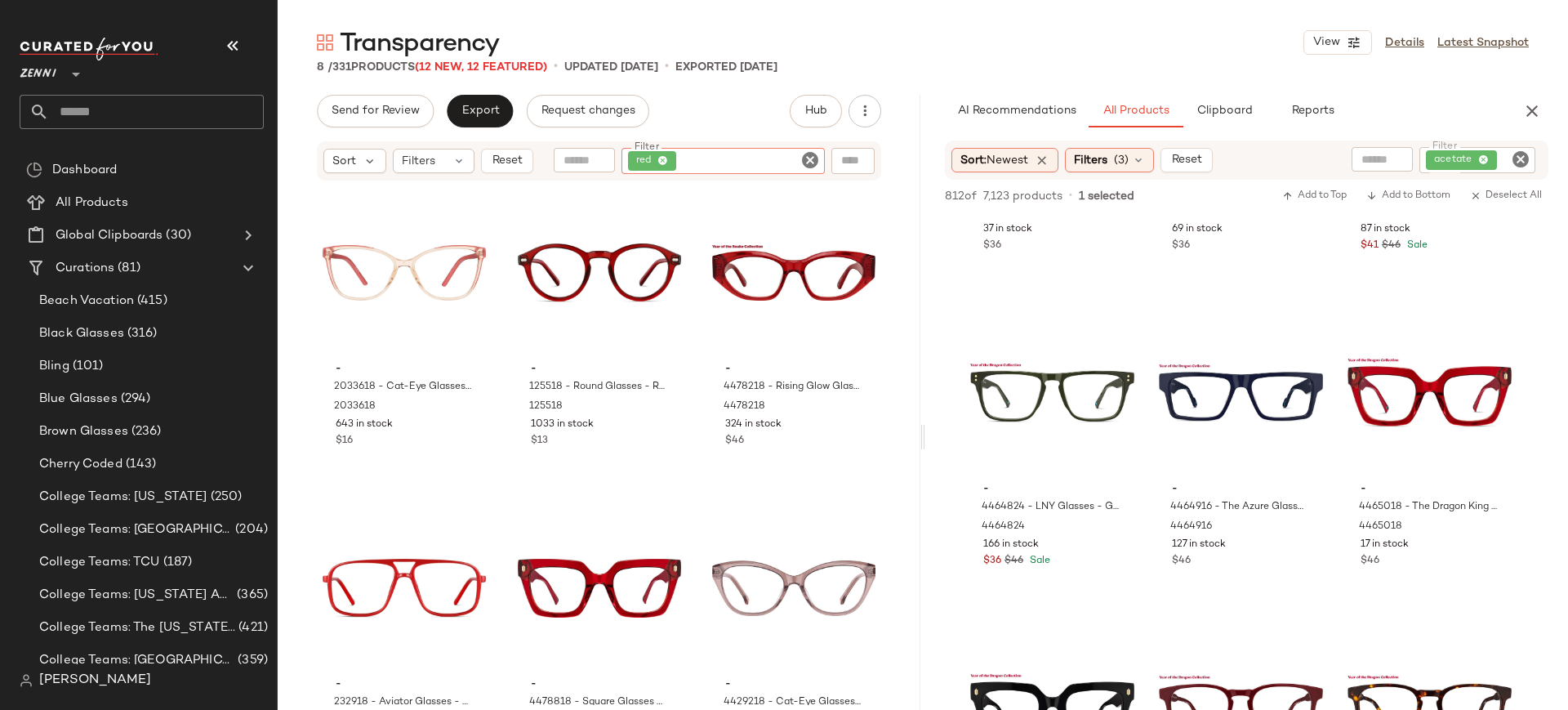
click at [813, 158] on icon "Clear Filter" at bounding box center [810, 160] width 19 height 19
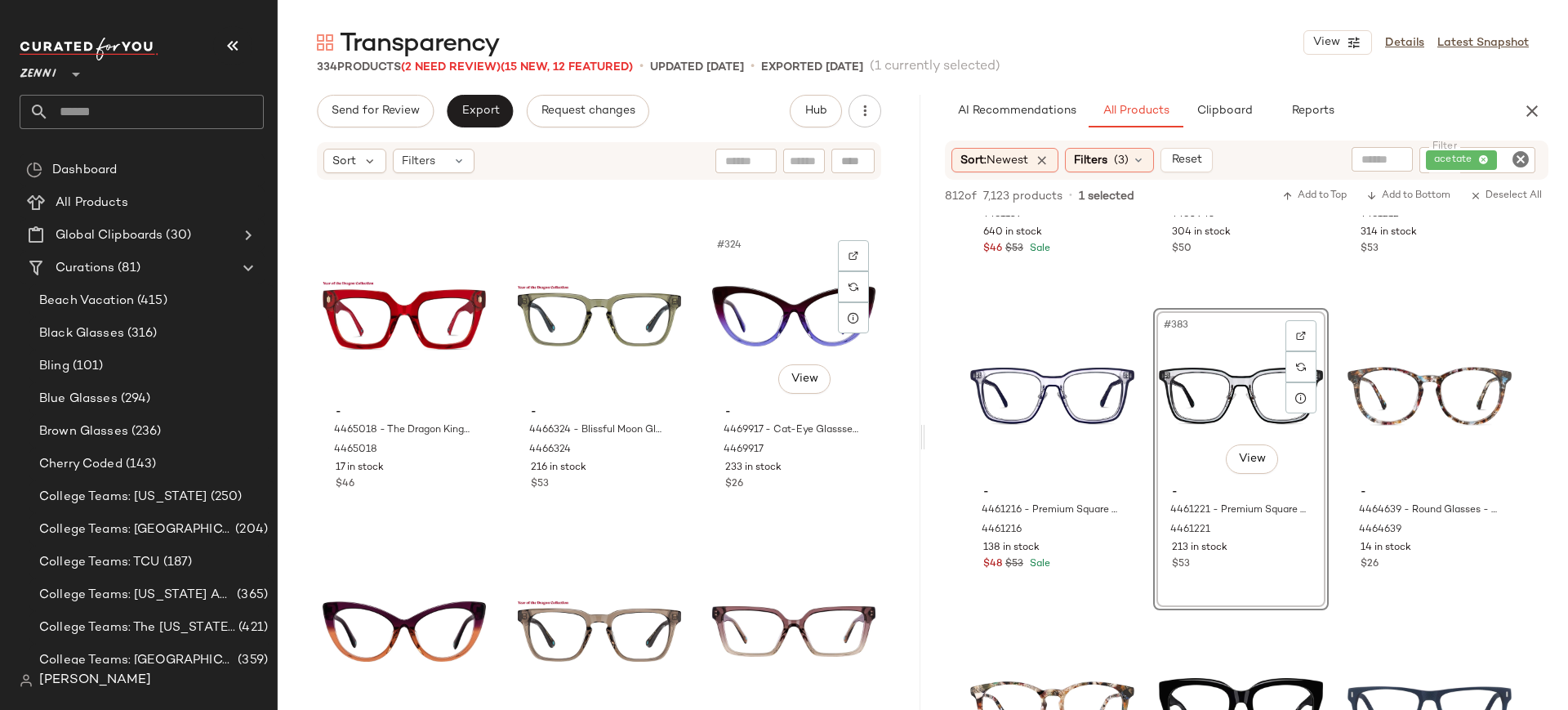
scroll to position [33701, 0]
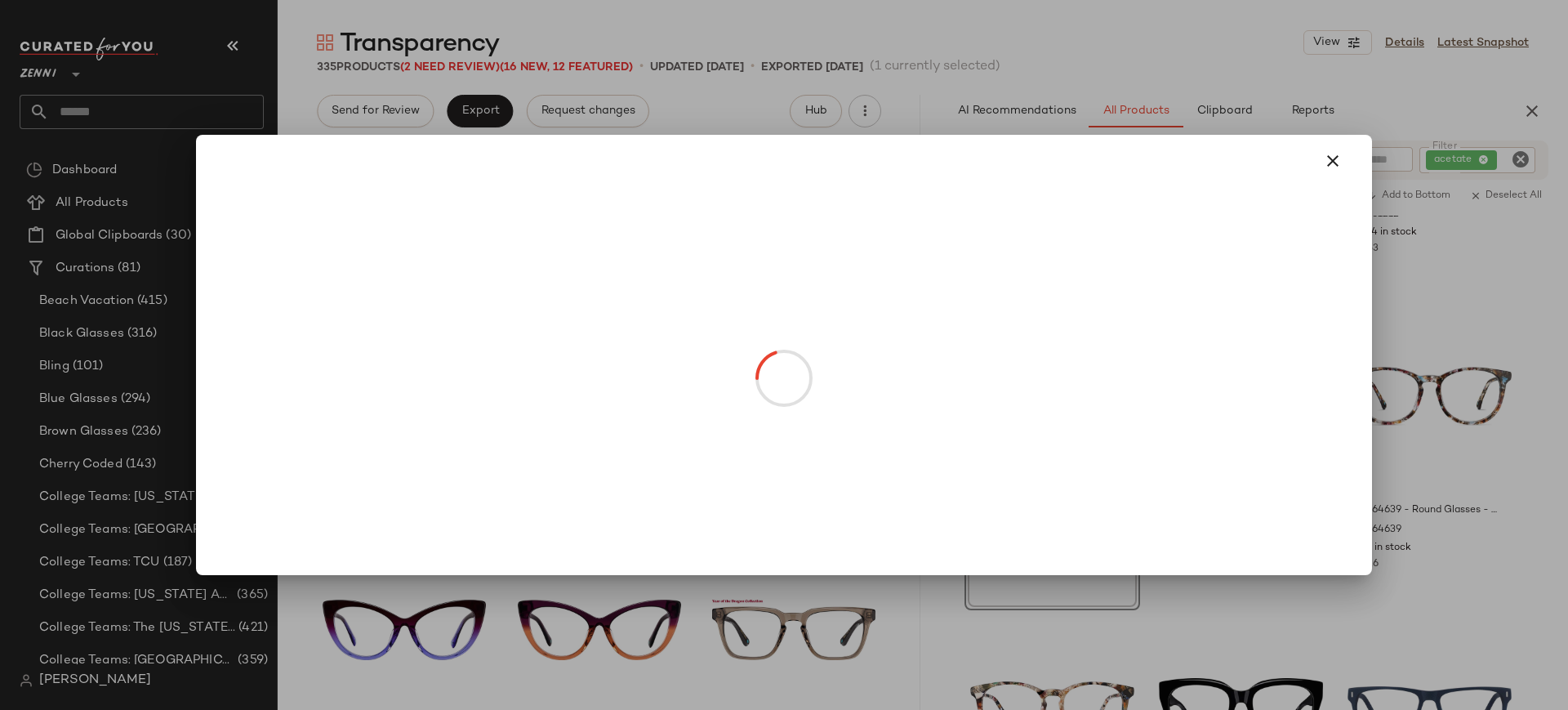
click at [795, 378] on body "Zenni ** Dashboard All Products Global Clipboards (30) Curations (81) Beach Vac…" at bounding box center [784, 355] width 1568 height 710
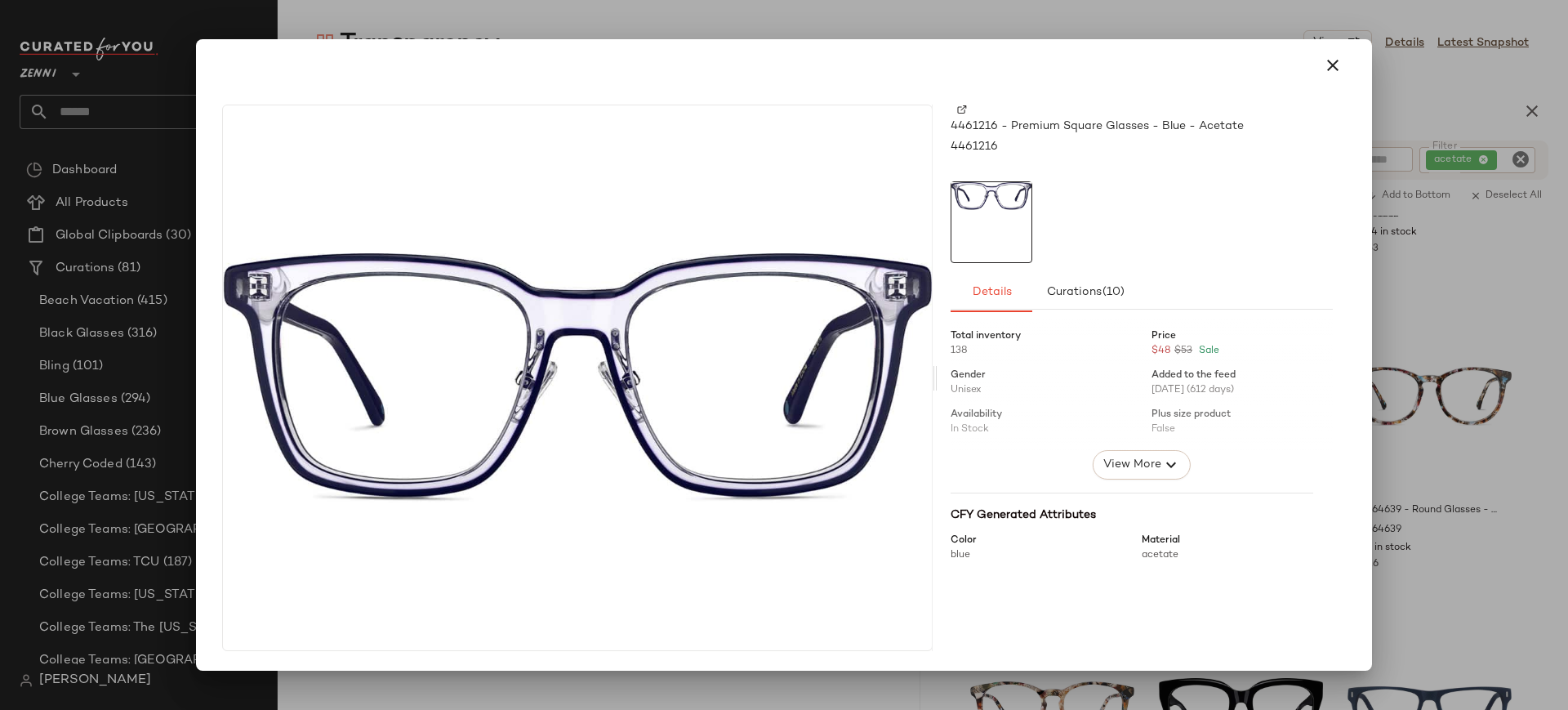
click at [963, 107] on img at bounding box center [962, 109] width 10 height 10
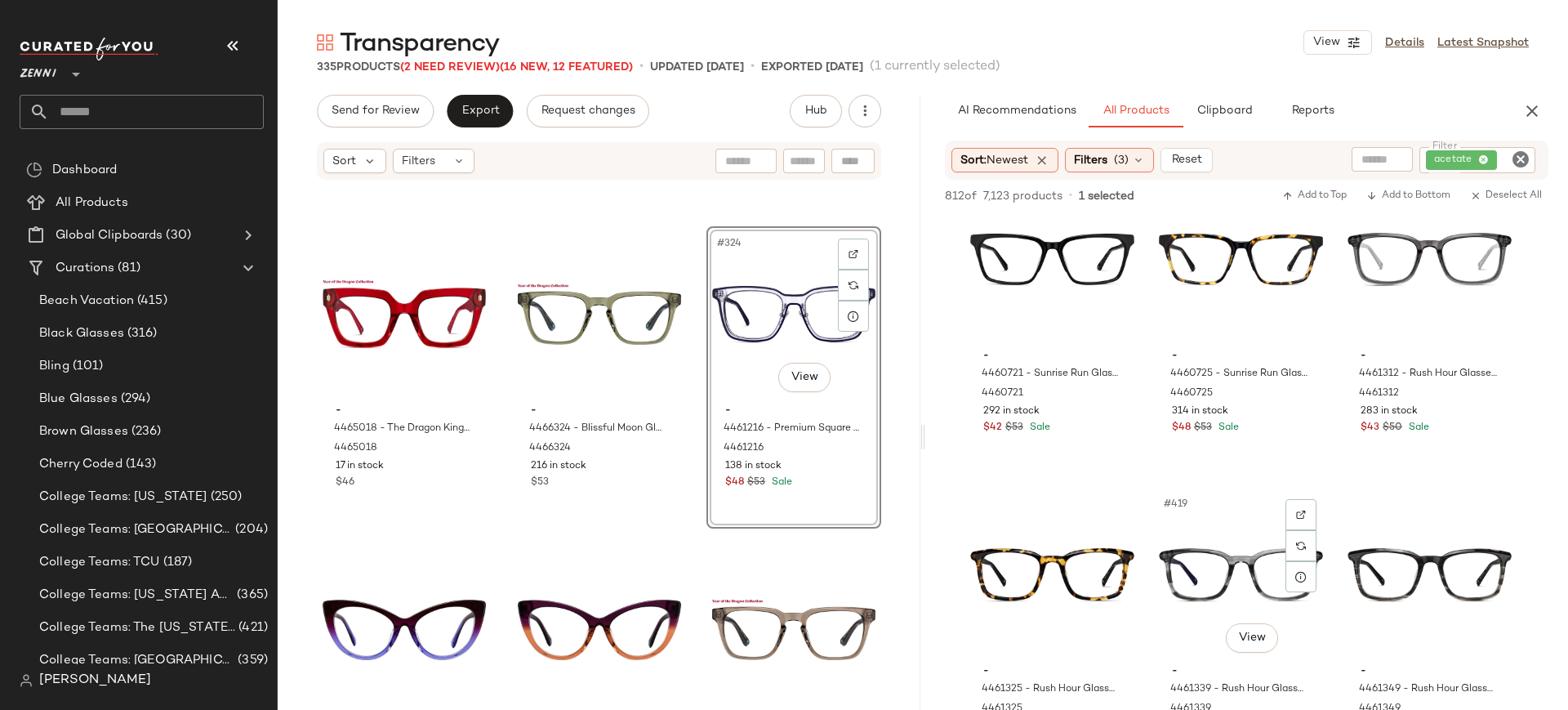
scroll to position [43543, 0]
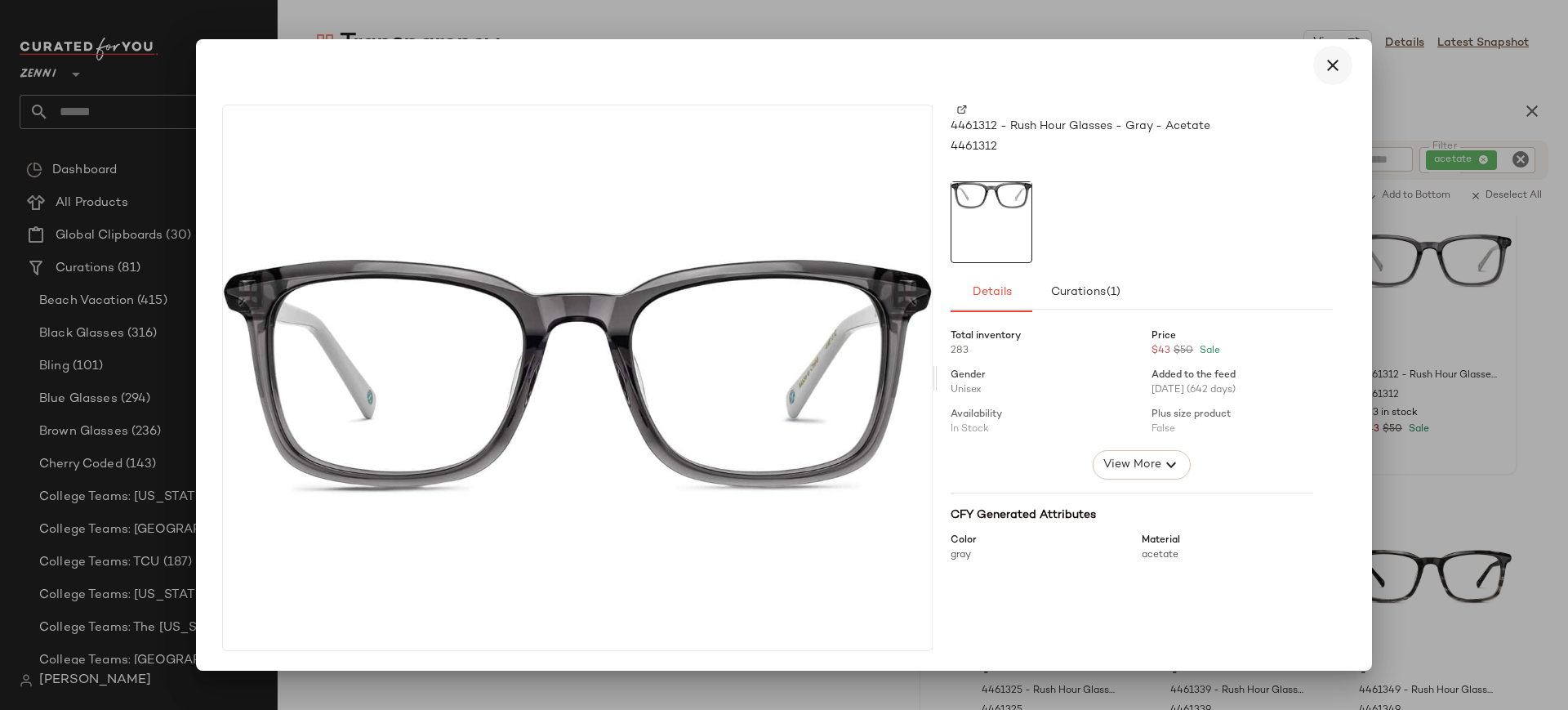
click at [1329, 73] on icon "button" at bounding box center [1332, 65] width 19 height 19
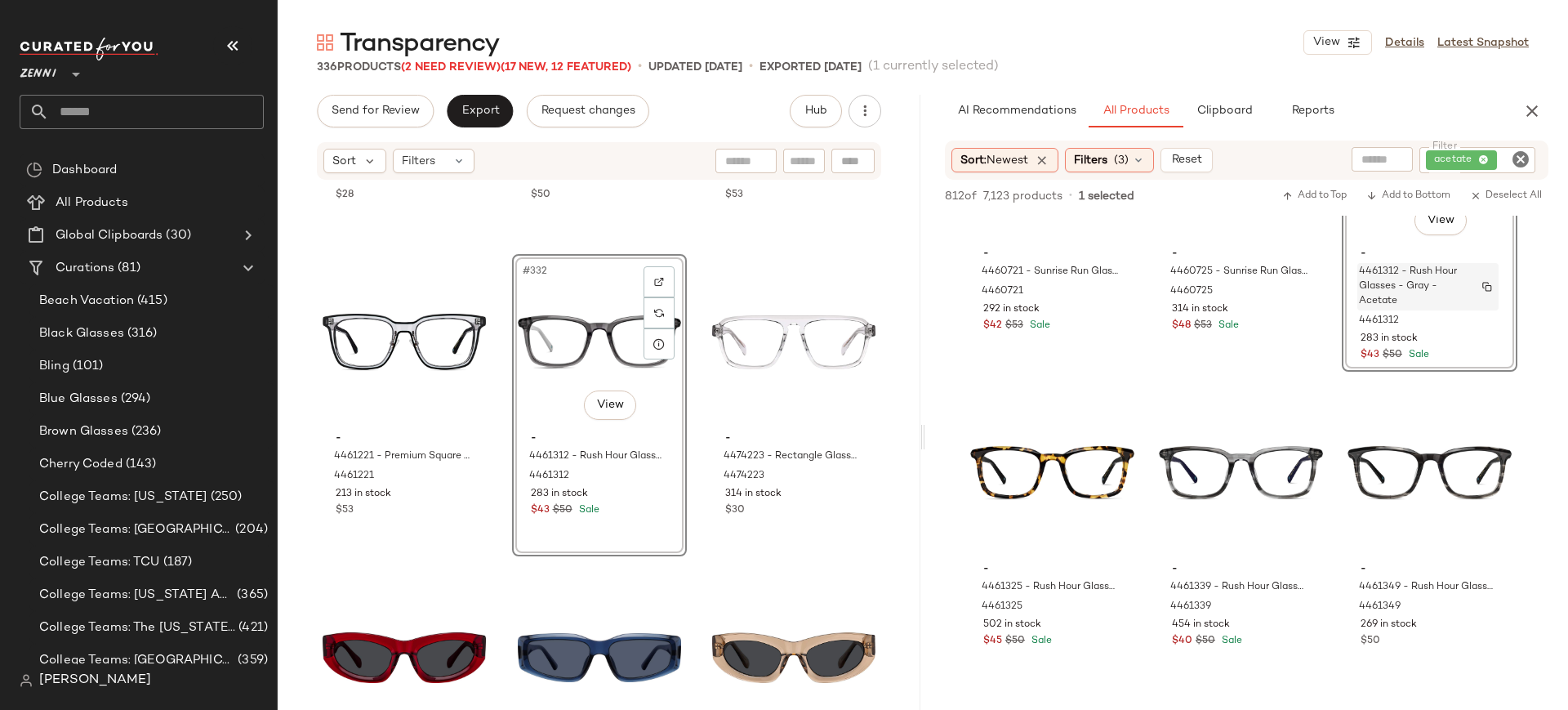
scroll to position [43648, 0]
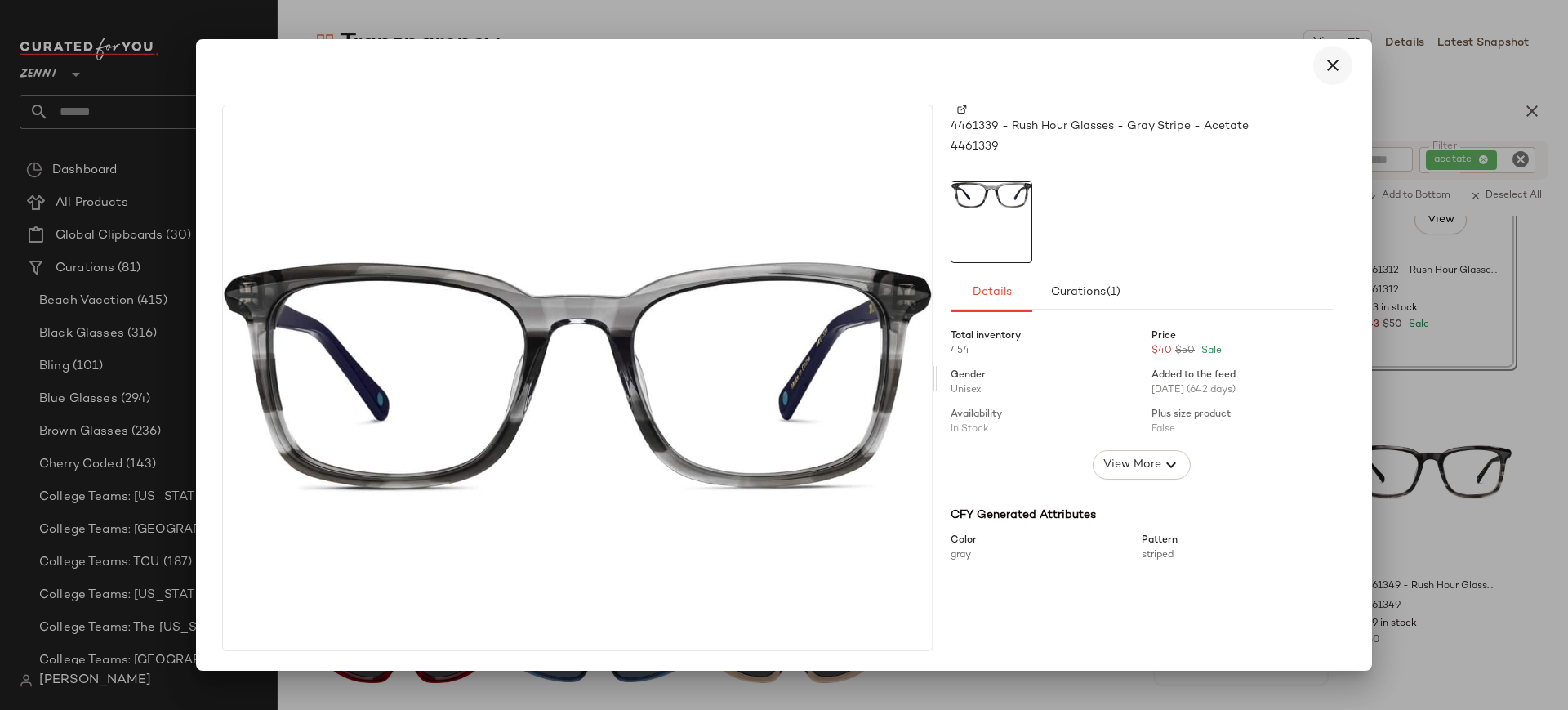
click at [1332, 67] on icon "button" at bounding box center [1332, 65] width 19 height 19
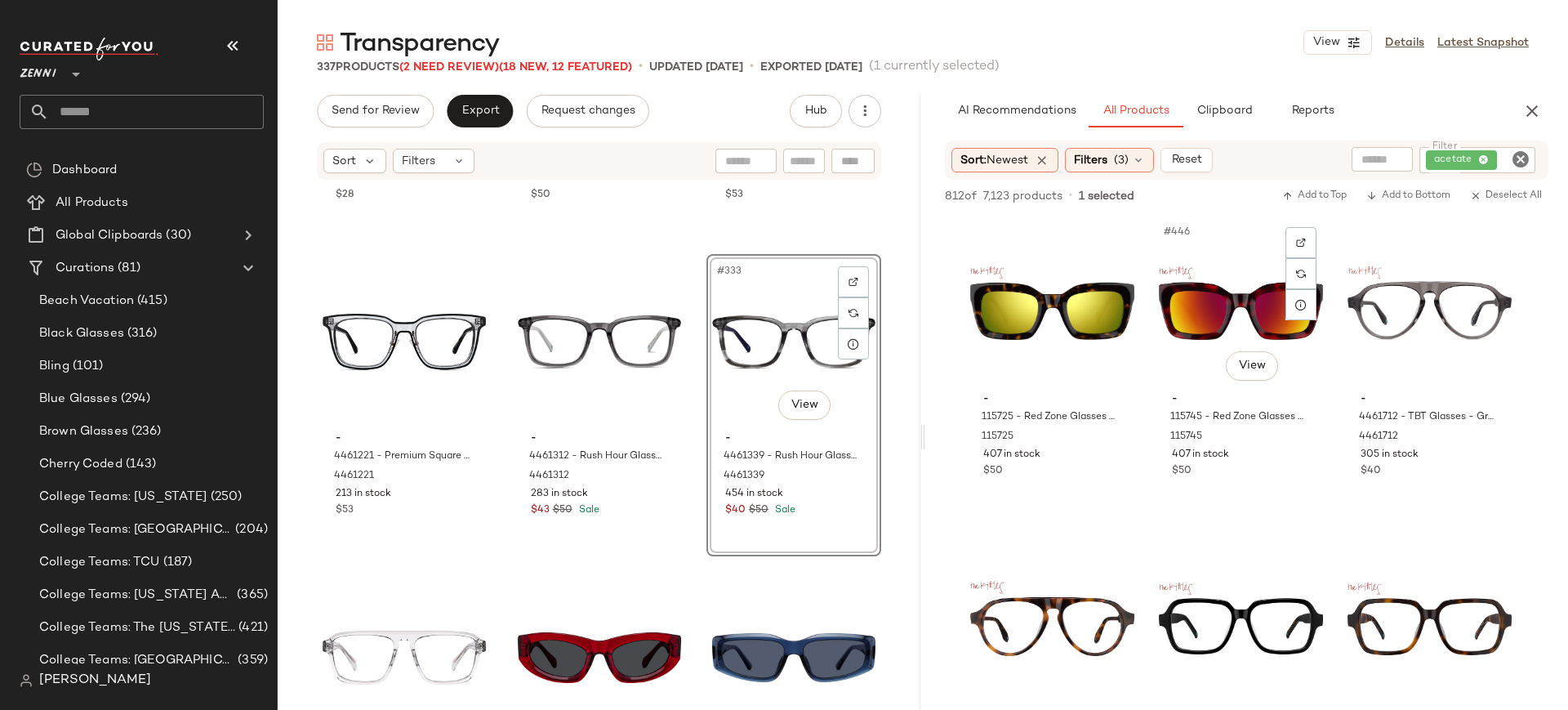
scroll to position [46642, 0]
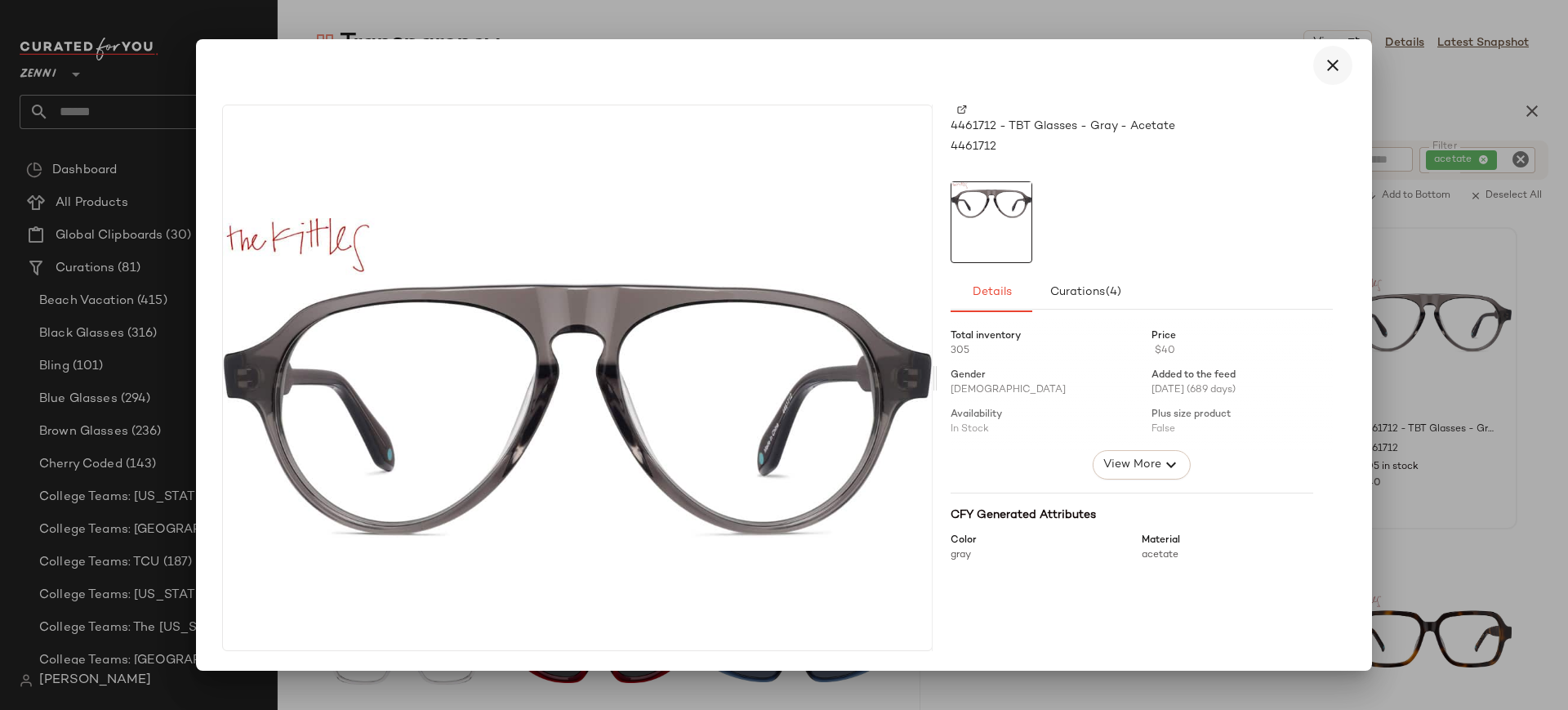
click at [1335, 67] on icon "button" at bounding box center [1332, 65] width 19 height 19
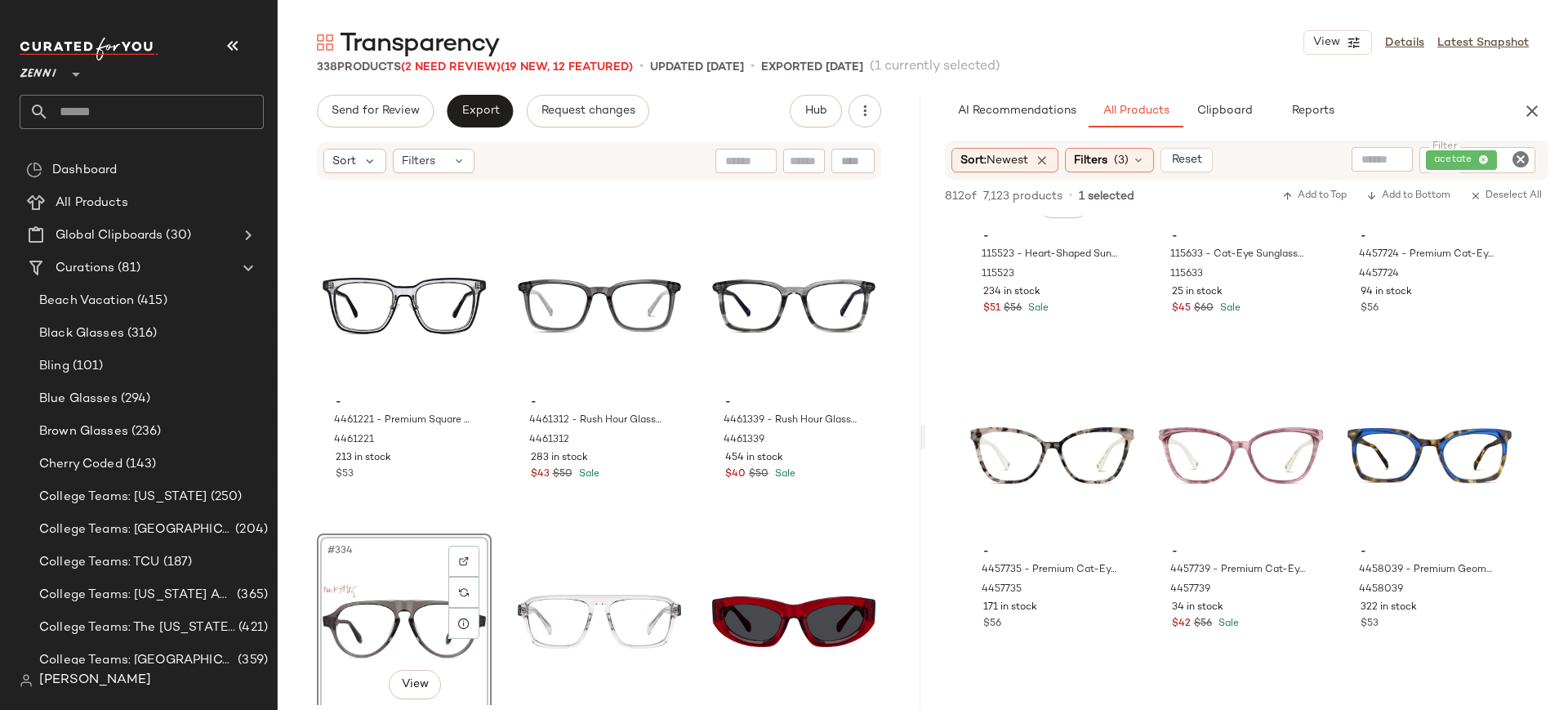
scroll to position [48072, 0]
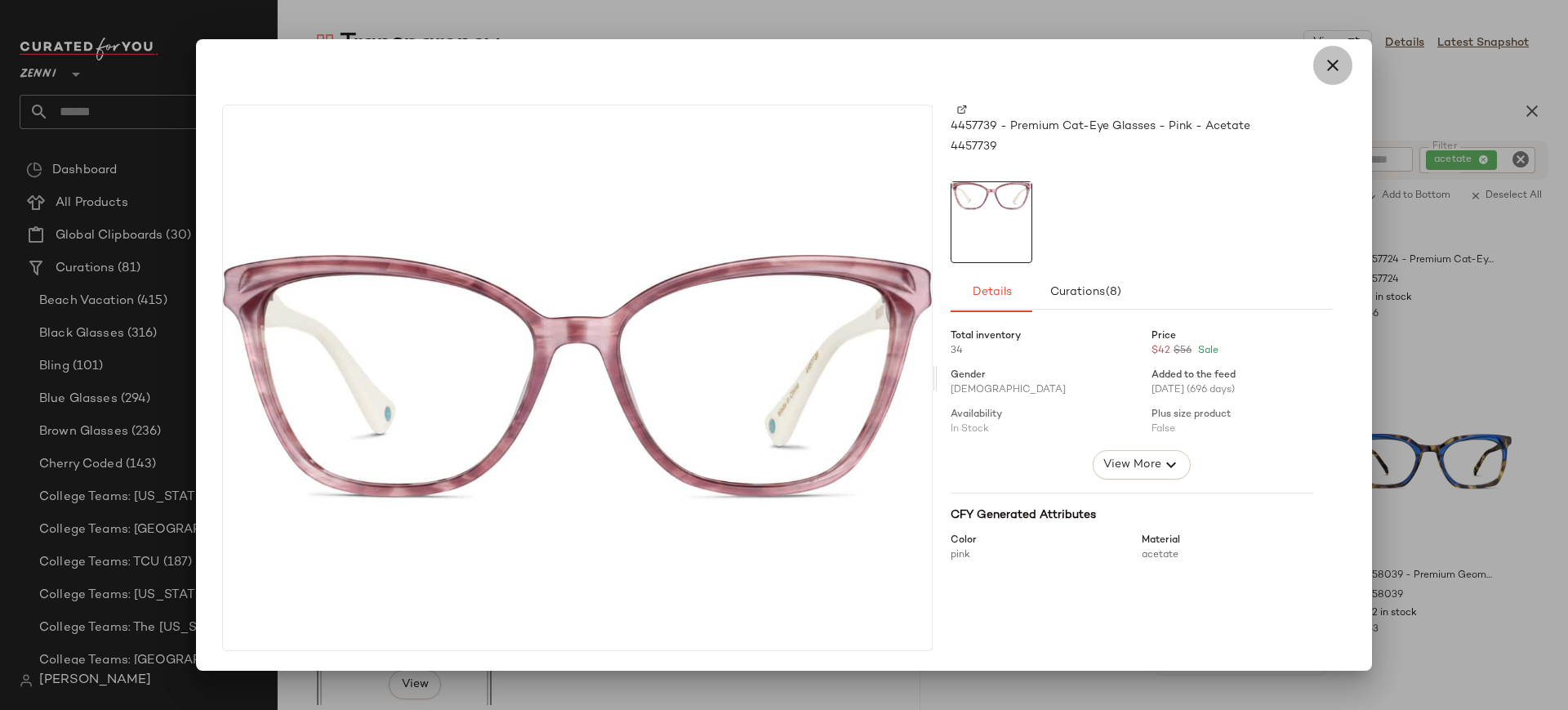
click at [1337, 61] on icon "button" at bounding box center [1332, 65] width 19 height 19
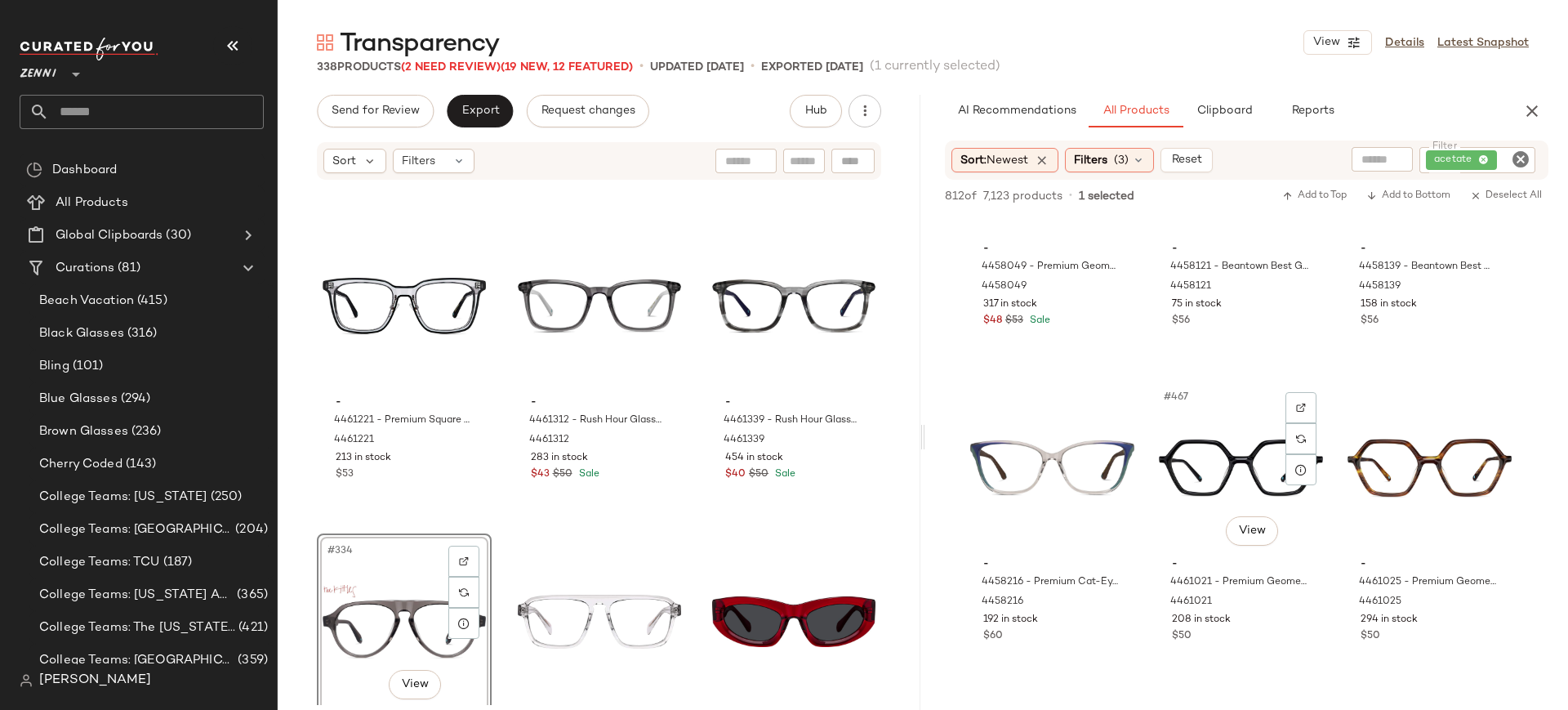
scroll to position [48691, 0]
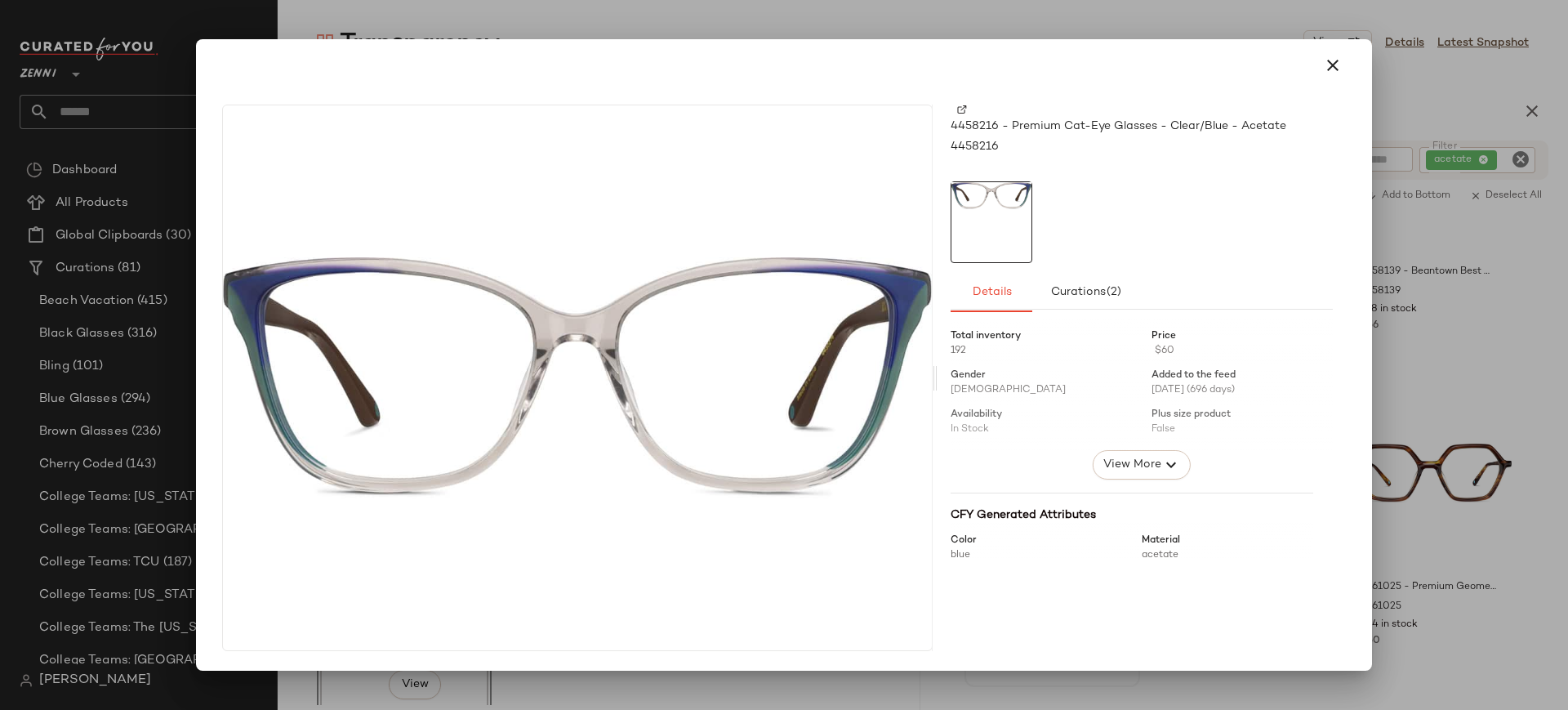
click at [960, 109] on img at bounding box center [962, 109] width 10 height 10
click at [1330, 67] on icon "button" at bounding box center [1332, 65] width 19 height 19
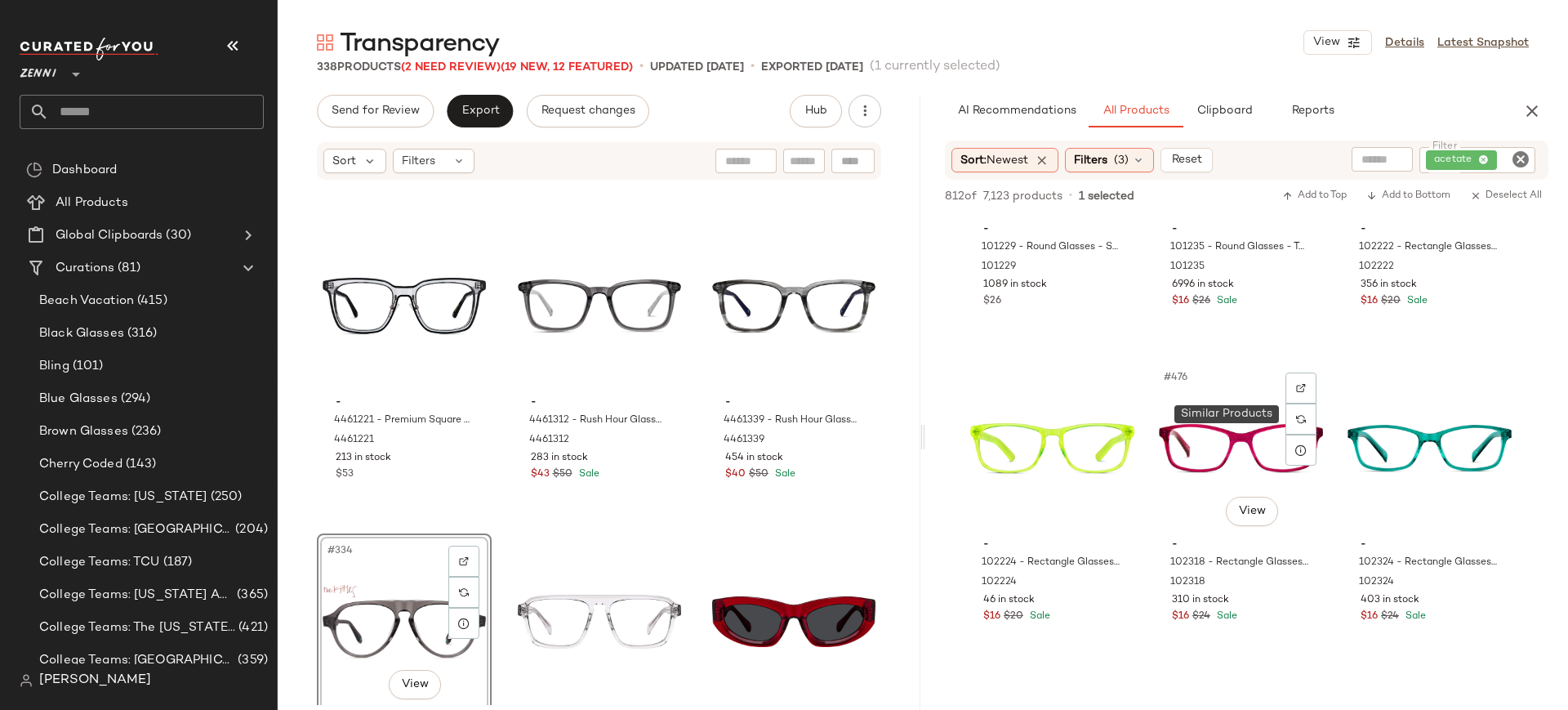
scroll to position [49666, 0]
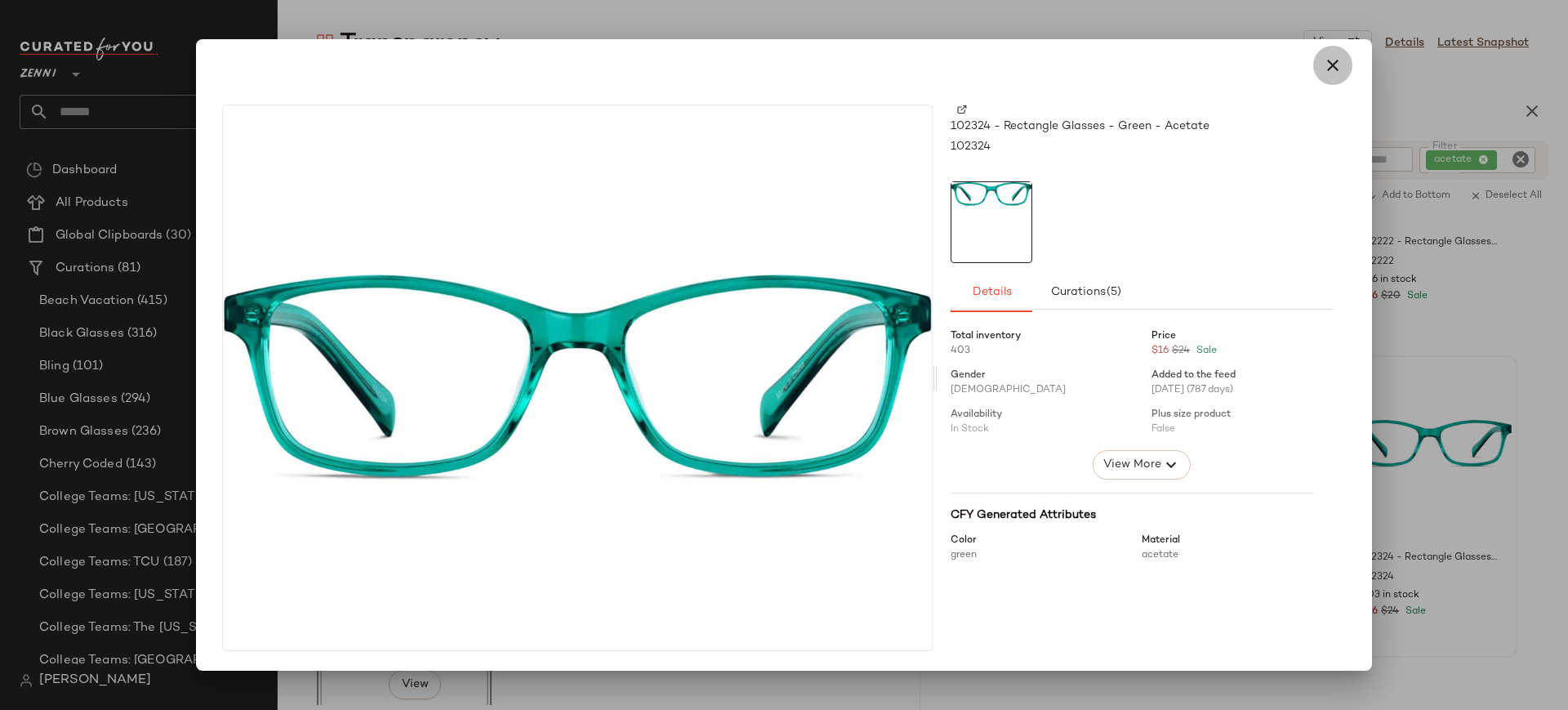
click at [1330, 72] on icon "button" at bounding box center [1332, 65] width 19 height 19
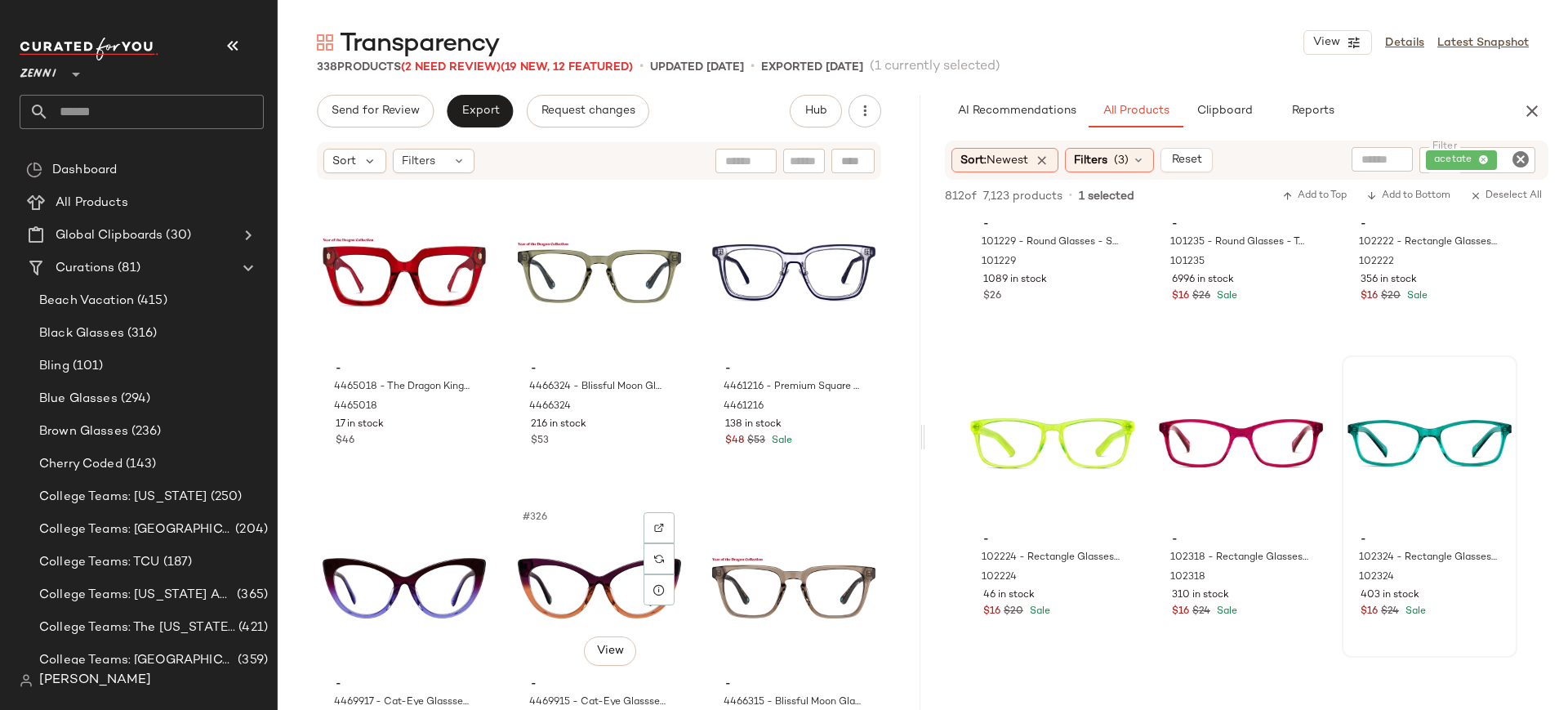
scroll to position [33733, 0]
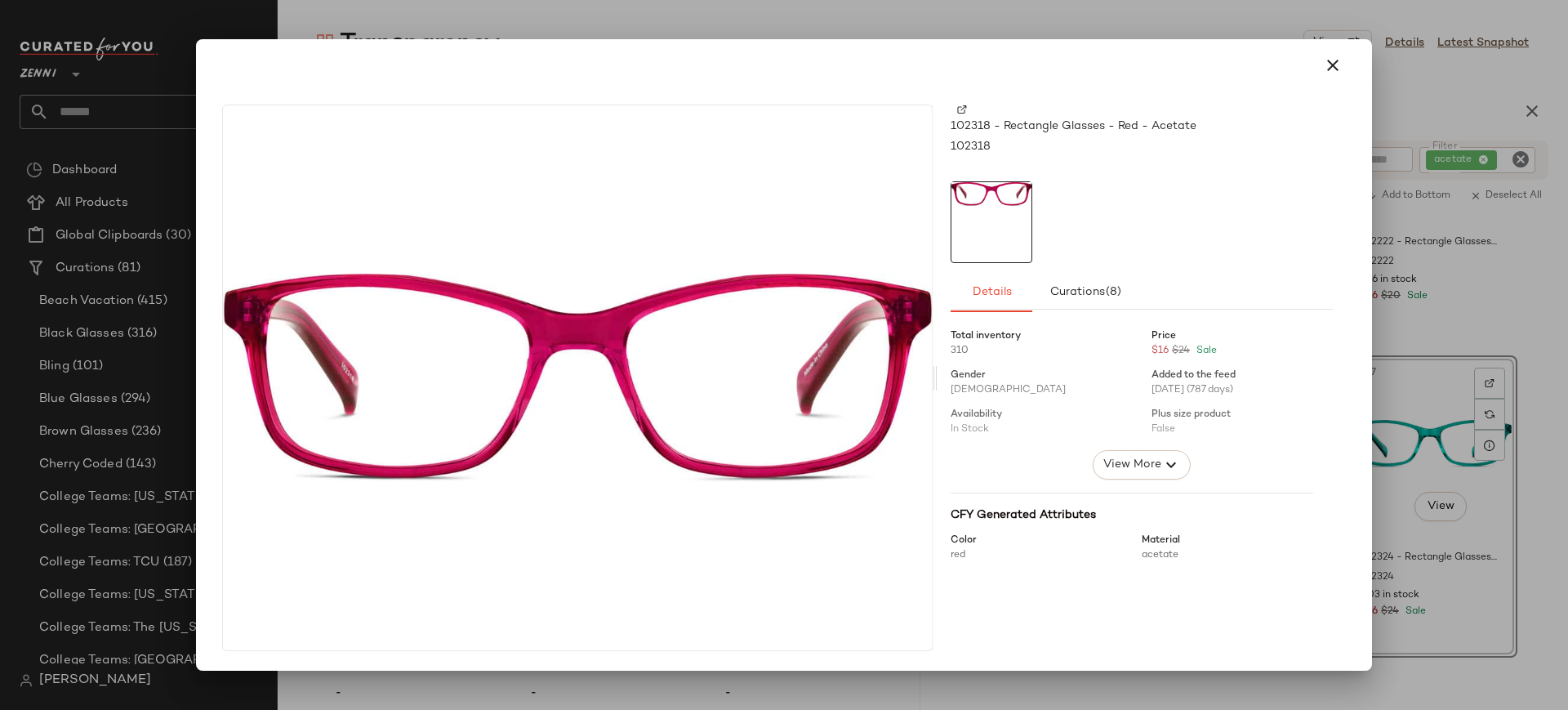
click at [959, 111] on img at bounding box center [962, 109] width 10 height 10
click at [1329, 67] on icon "button" at bounding box center [1332, 65] width 19 height 19
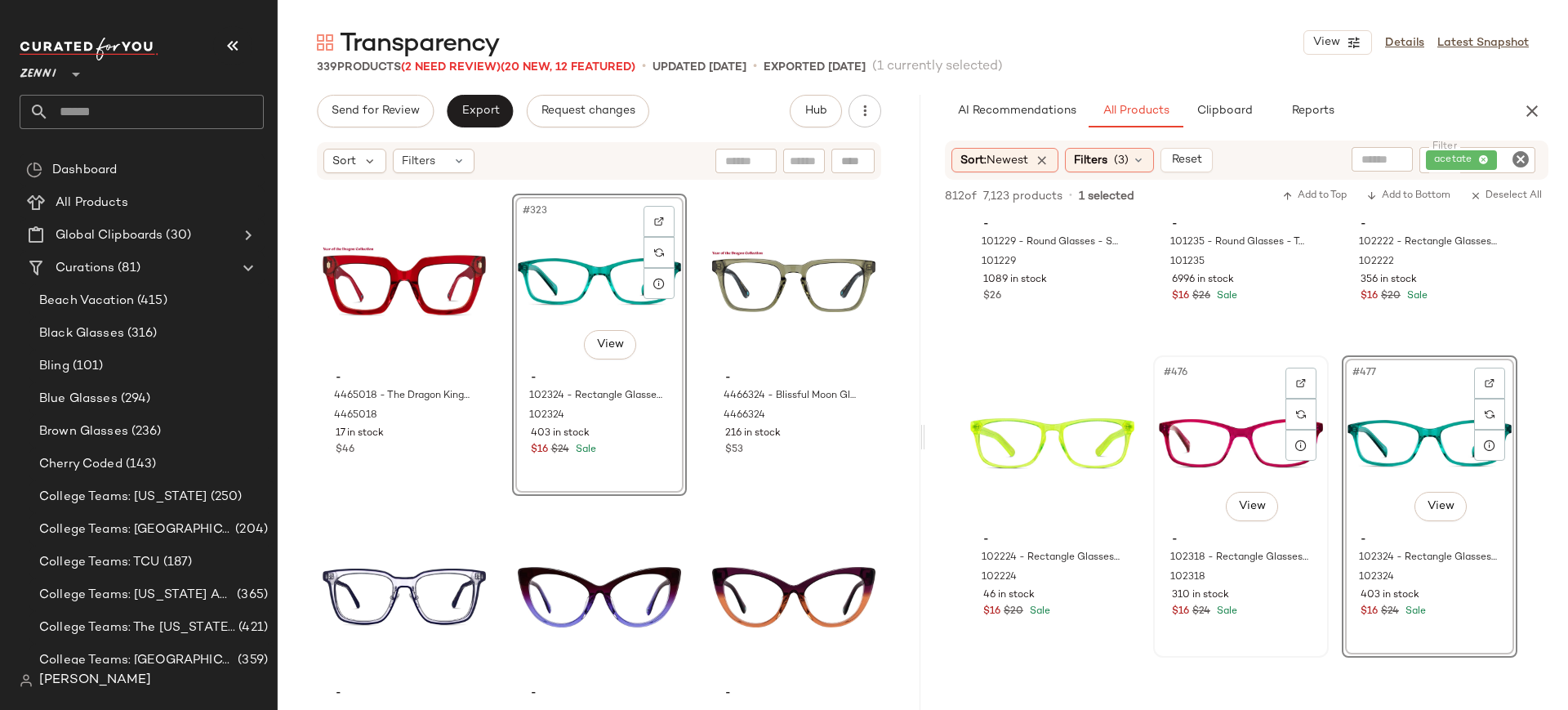
click at [1168, 445] on div "#476 View" at bounding box center [1240, 443] width 164 height 165
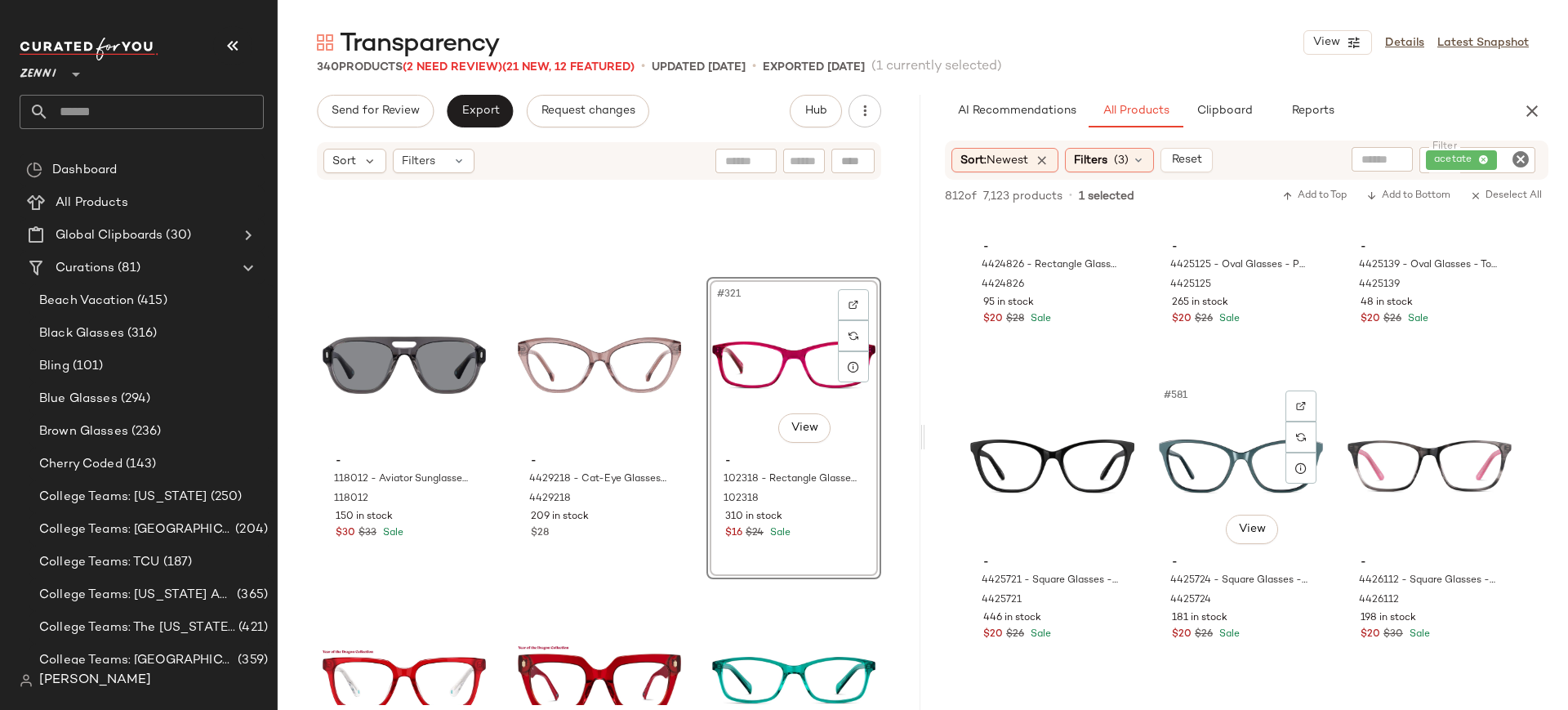
scroll to position [60676, 0]
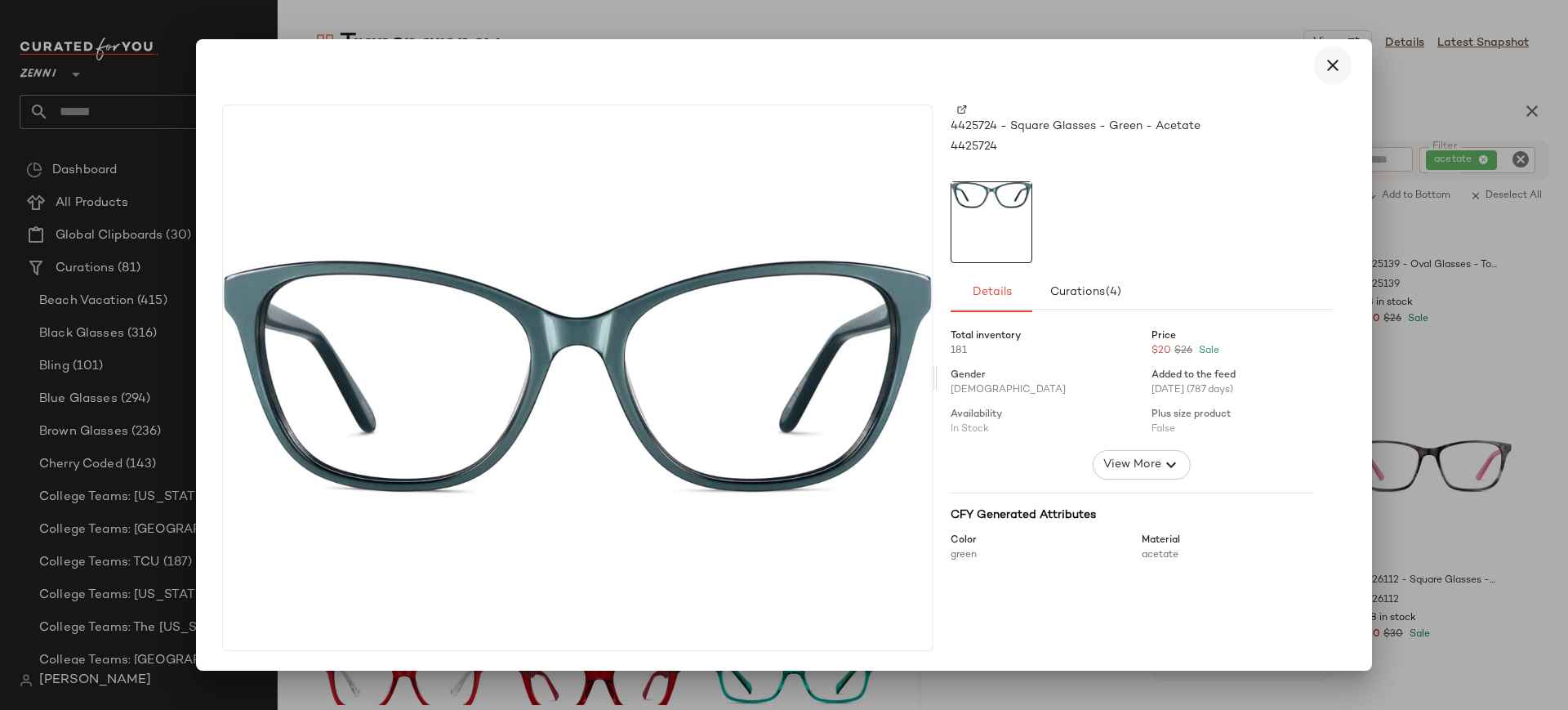
click at [1334, 73] on icon "button" at bounding box center [1332, 65] width 19 height 19
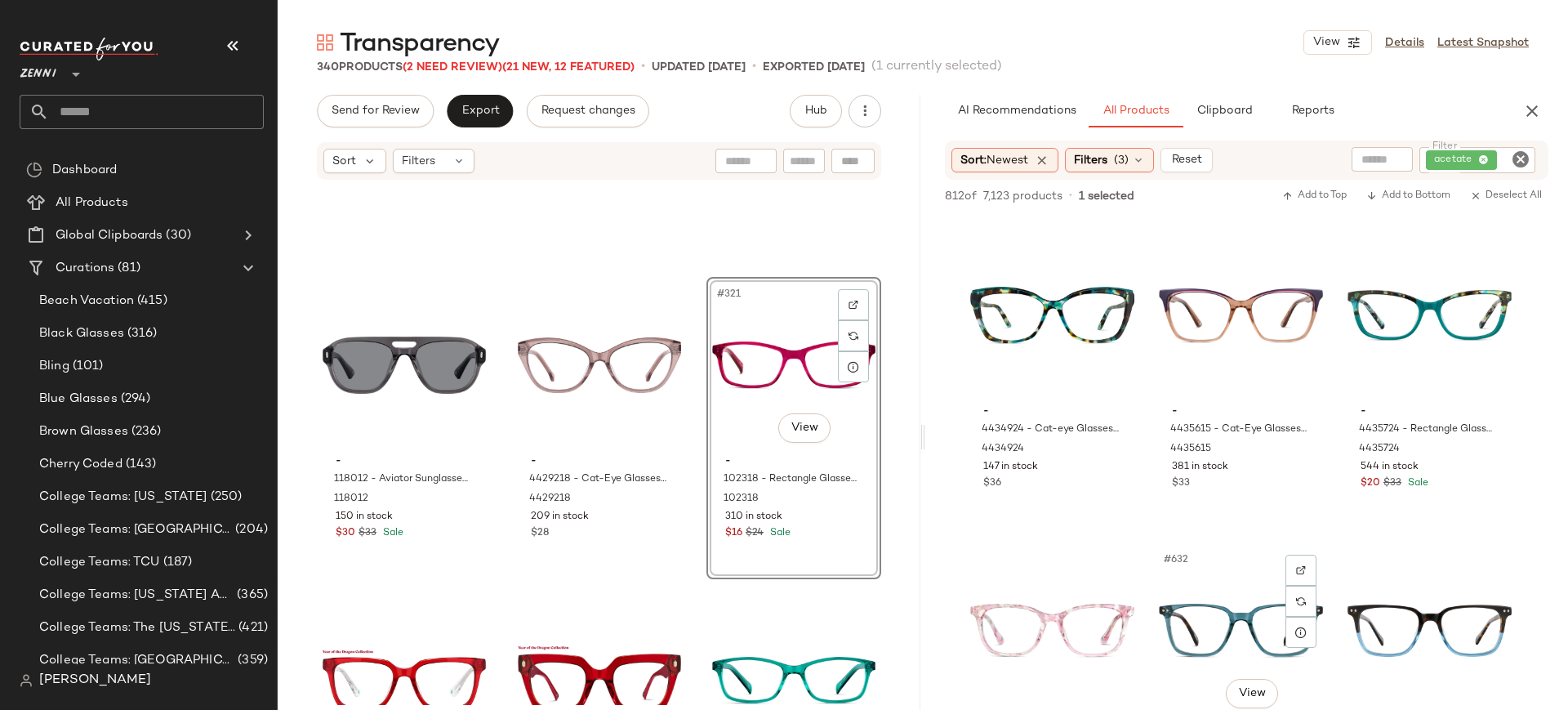
scroll to position [65869, 0]
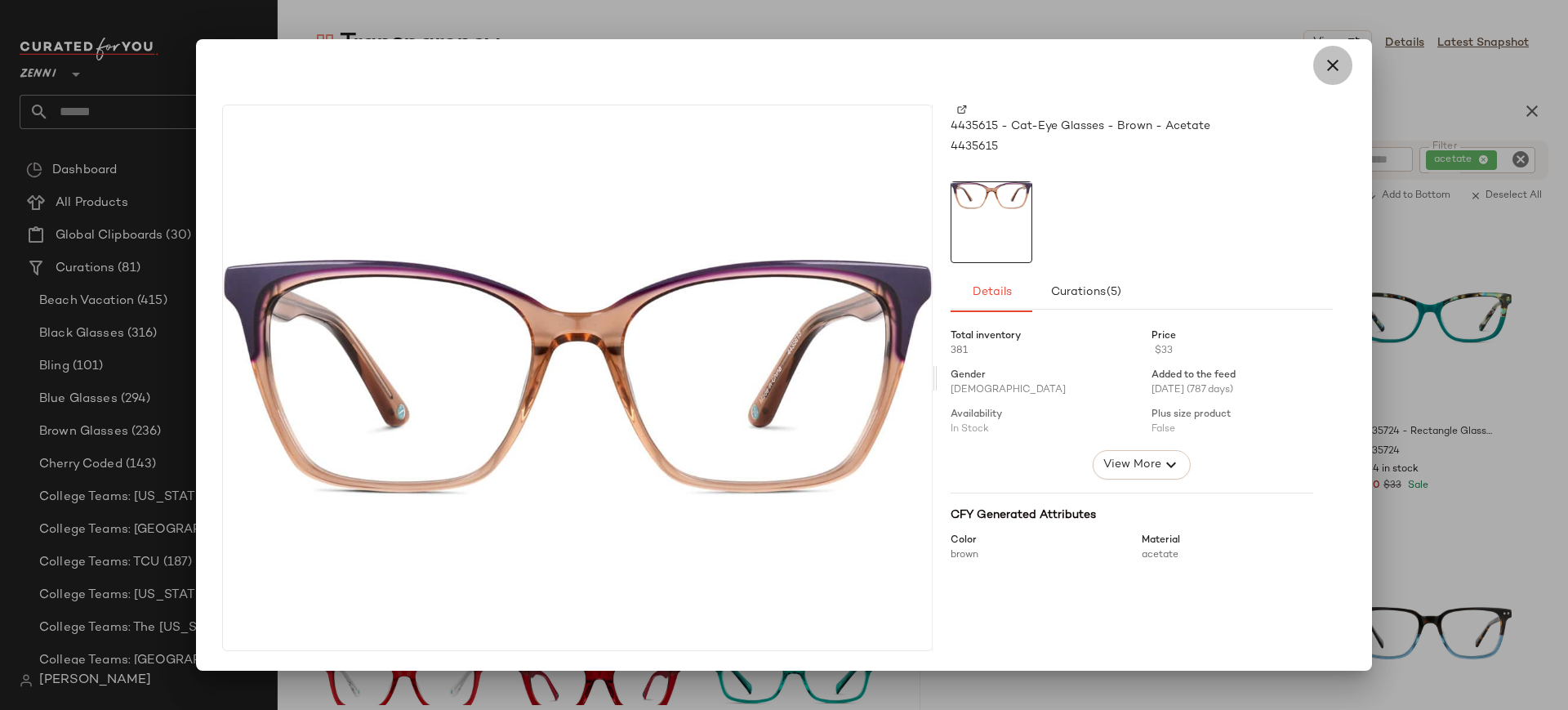
click at [1329, 73] on icon "button" at bounding box center [1332, 65] width 19 height 19
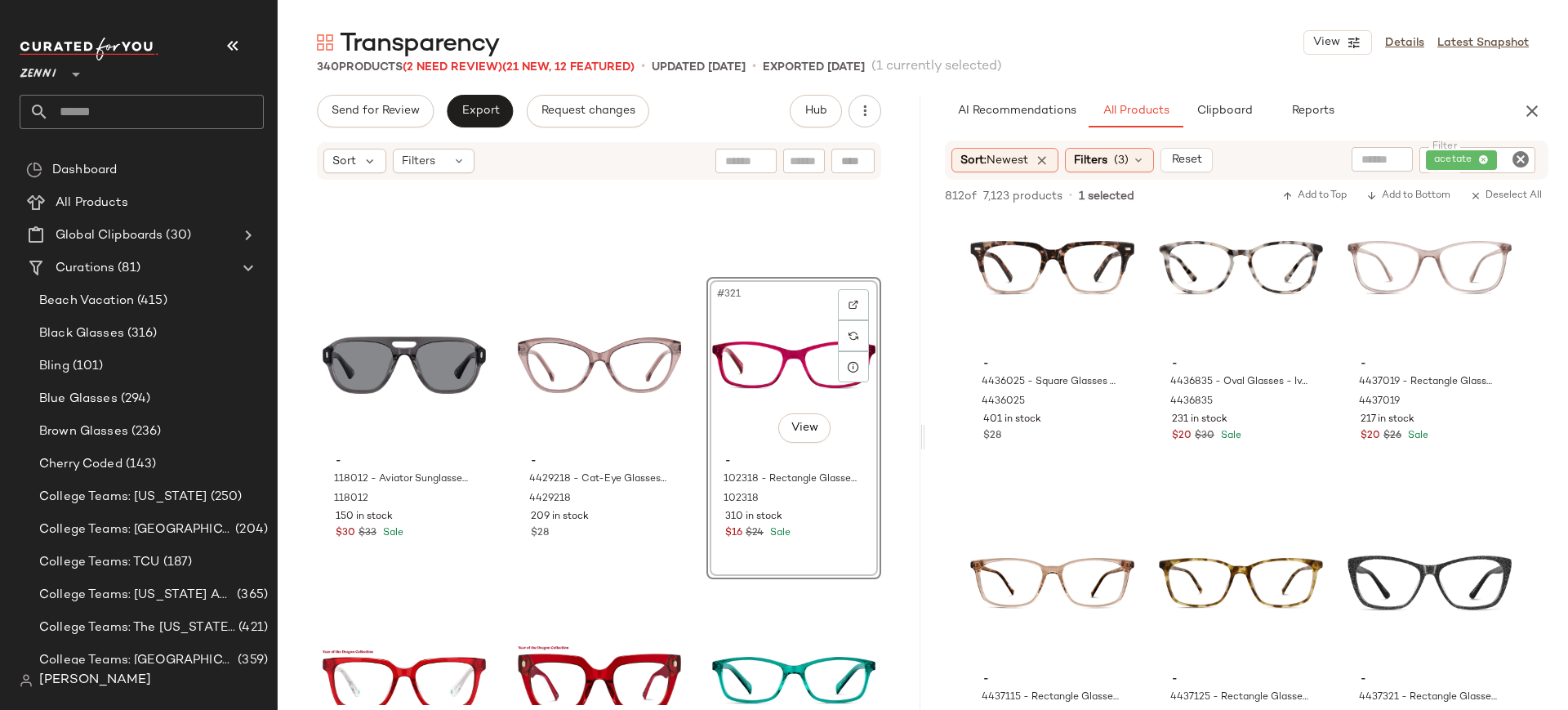
scroll to position [66545, 0]
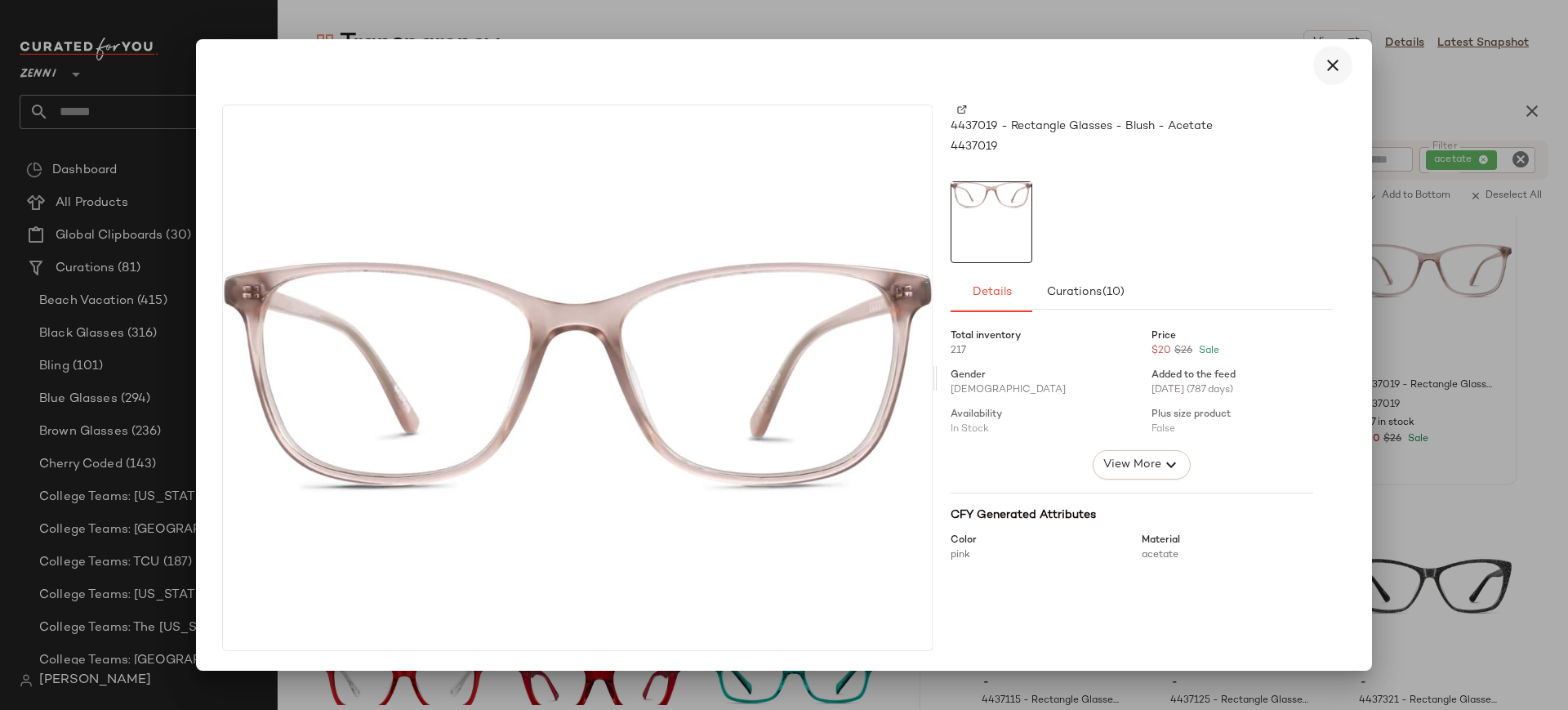
click at [1330, 80] on button "button" at bounding box center [1332, 65] width 39 height 39
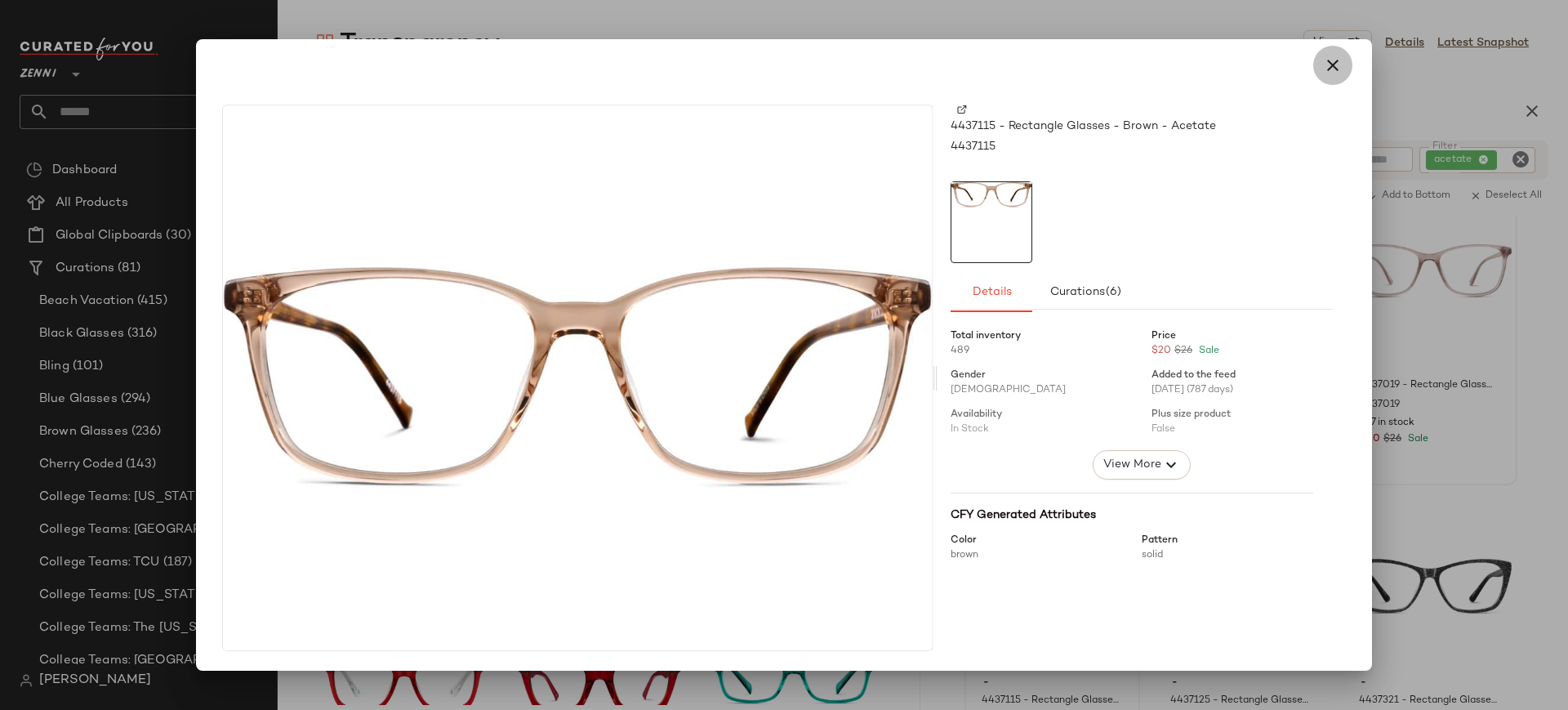
click at [1332, 62] on icon "button" at bounding box center [1332, 65] width 19 height 19
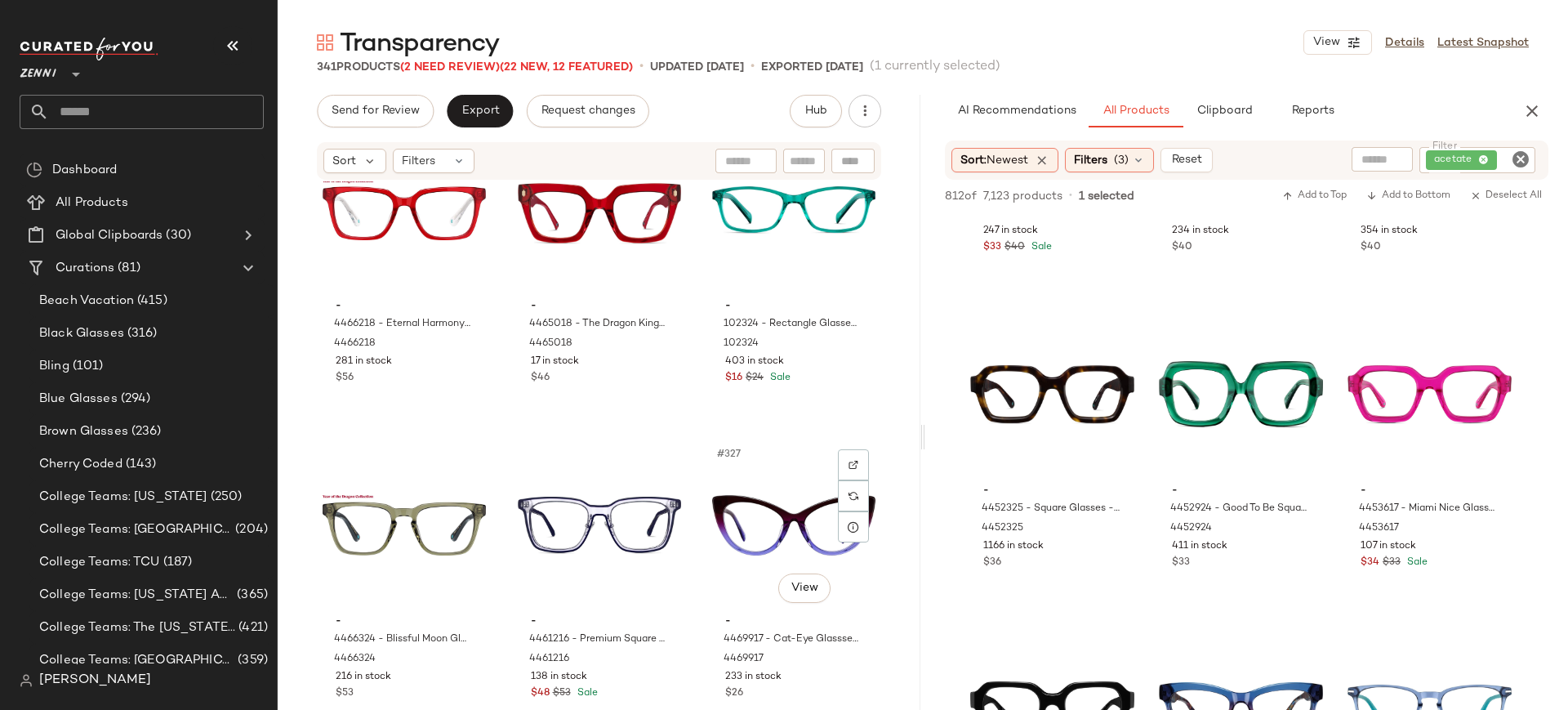
scroll to position [33804, 0]
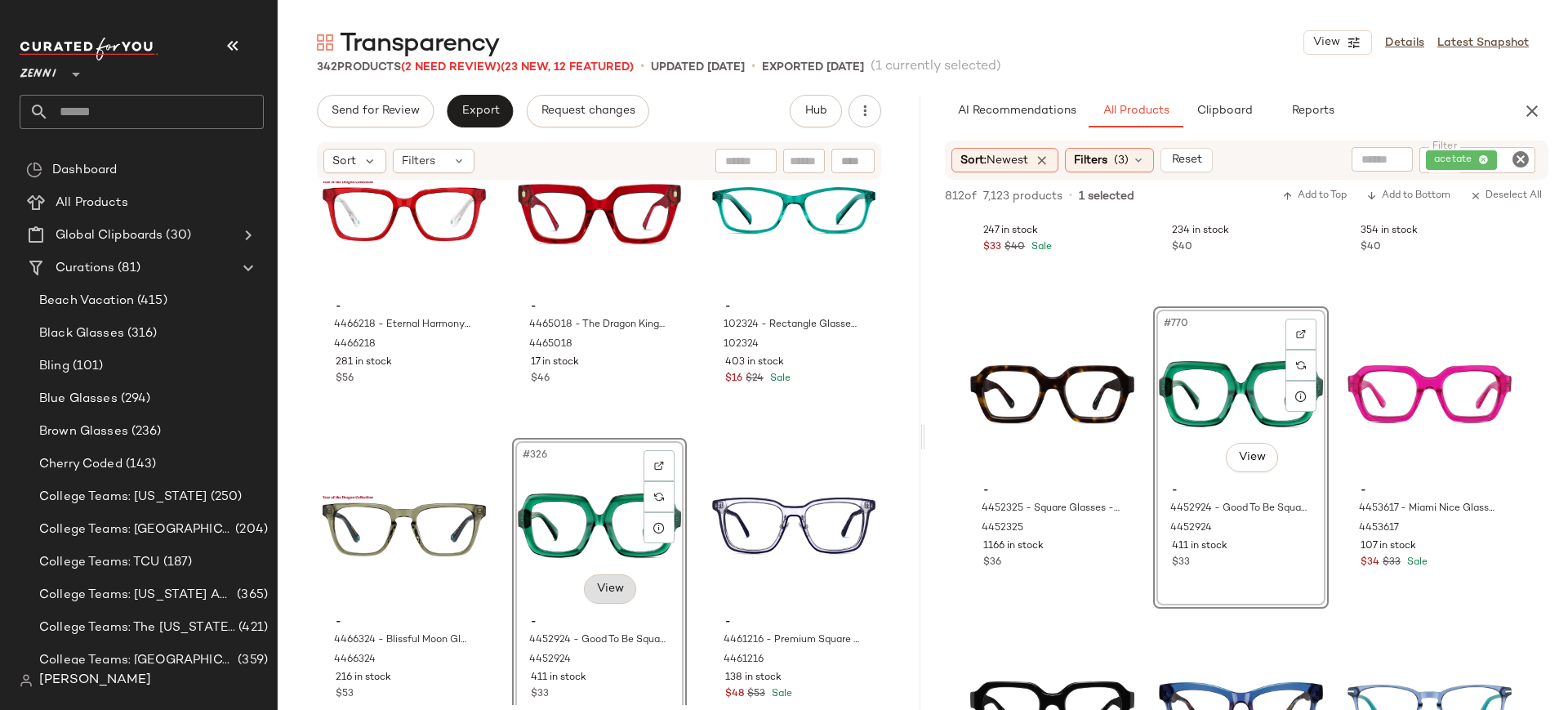
click at [584, 583] on body "Zenni ** Dashboard All Products Global Clipboards (30) Curations (81) Beach Vac…" at bounding box center [784, 355] width 1568 height 710
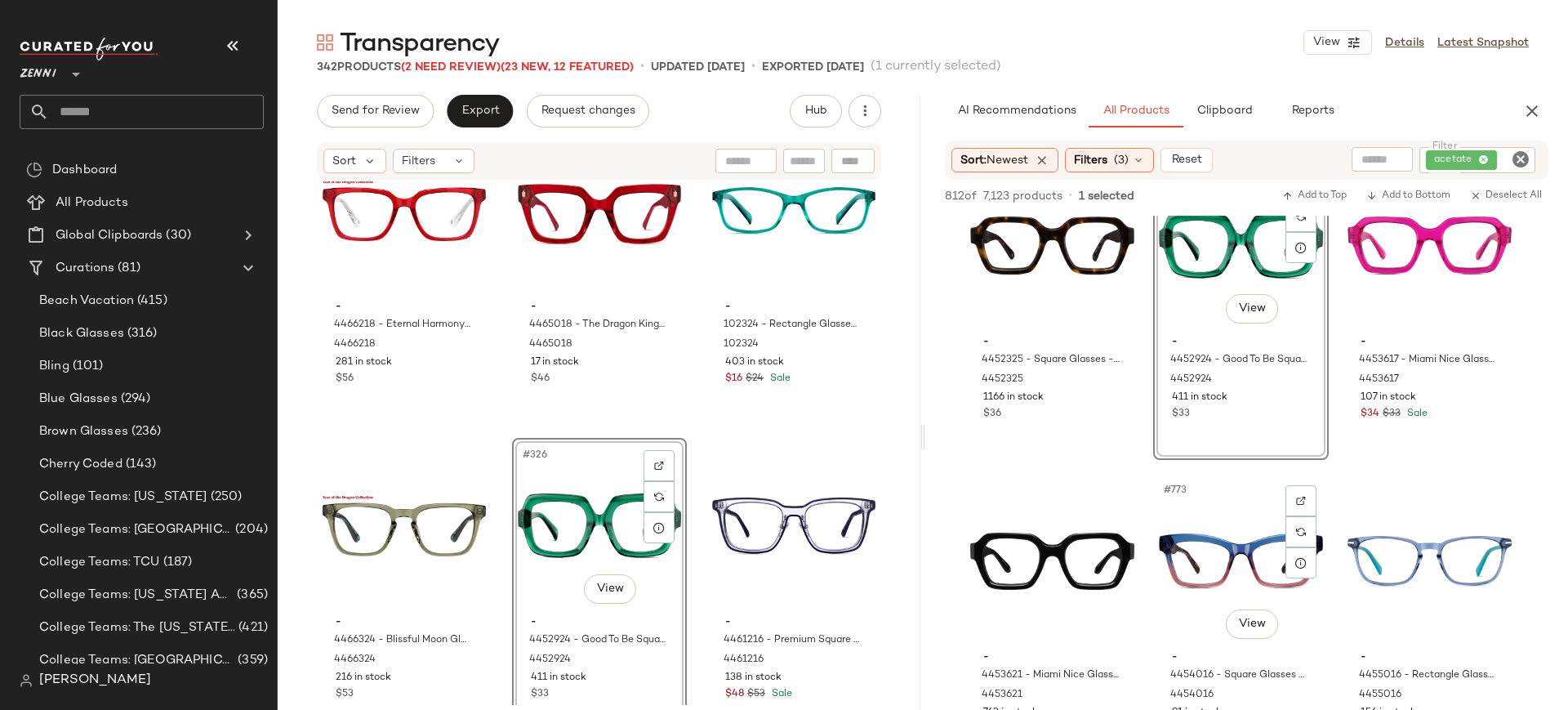
scroll to position [74136, 0]
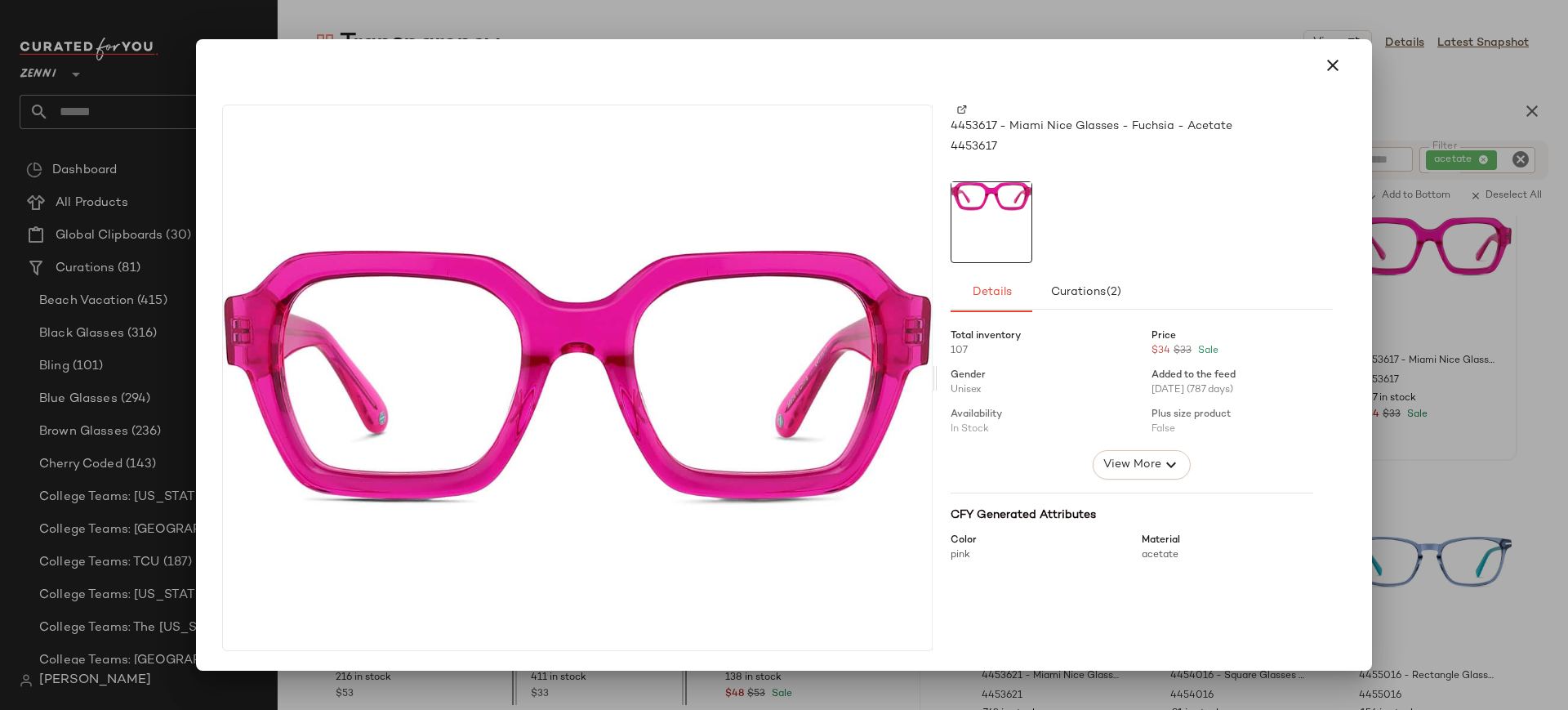
click at [955, 114] on div "4453617 - Miami Nice Glasses - Fuchsia - Acetate 4453617 Details Curations (2) …" at bounding box center [1141, 377] width 408 height 547
click at [959, 112] on img at bounding box center [962, 109] width 10 height 10
click at [1335, 61] on icon "button" at bounding box center [1332, 65] width 19 height 19
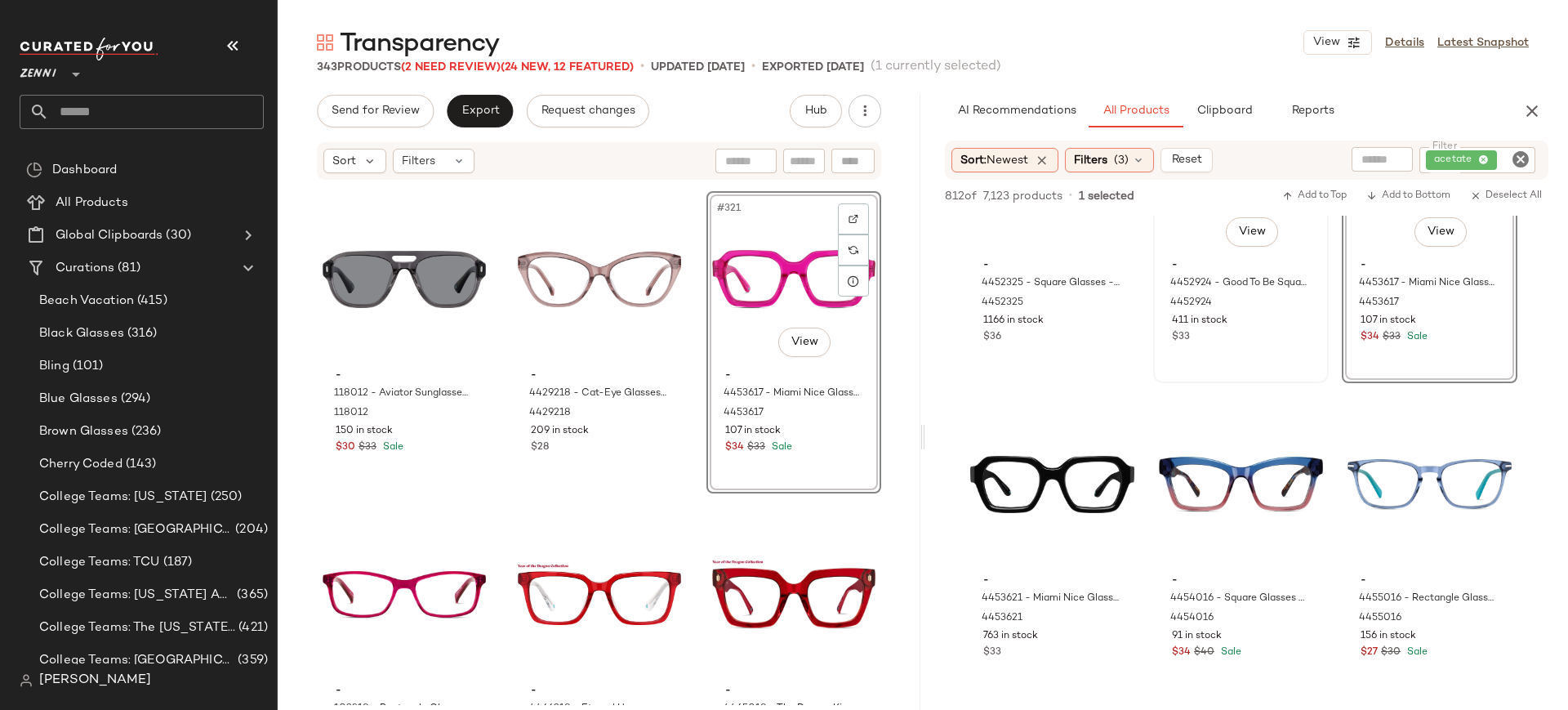
scroll to position [74211, 0]
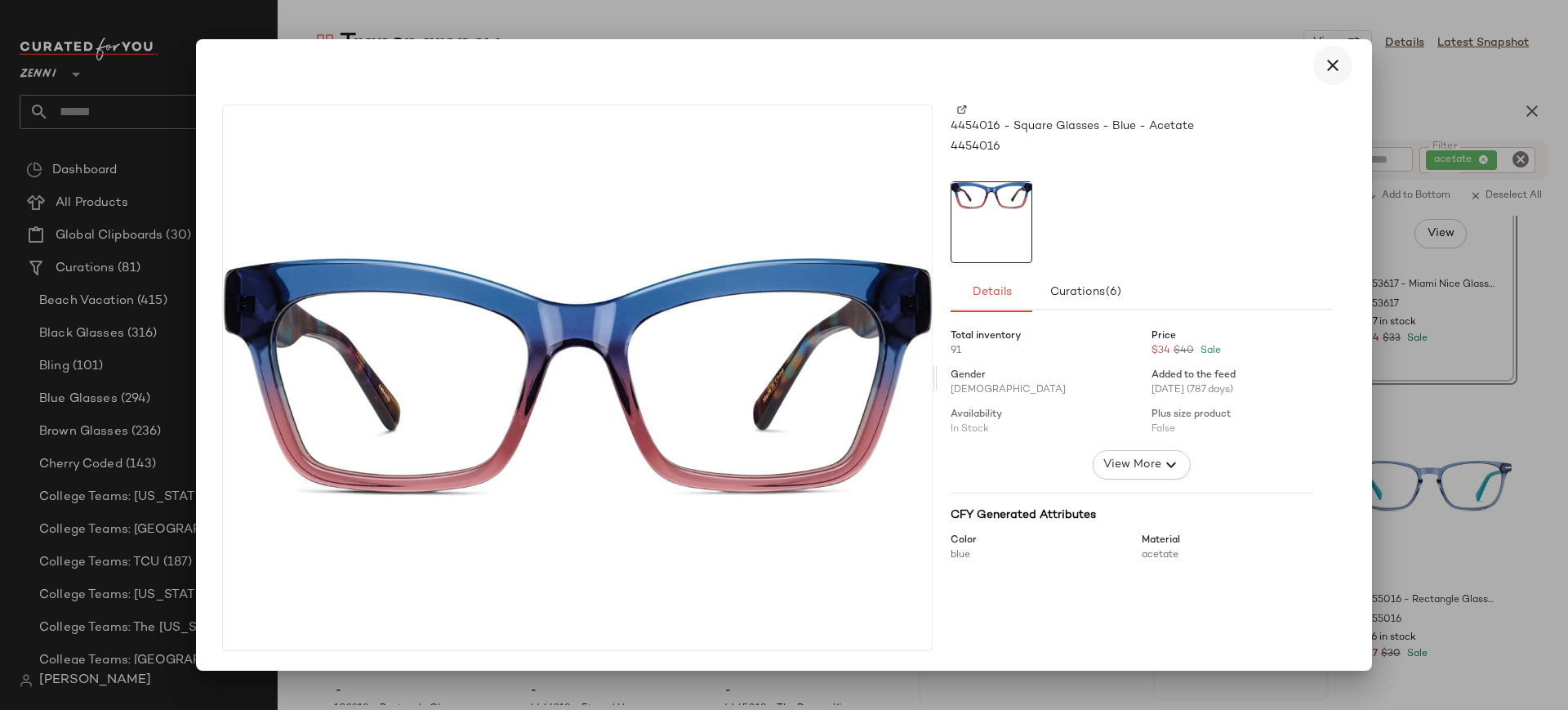
click at [1334, 76] on button "button" at bounding box center [1332, 65] width 39 height 39
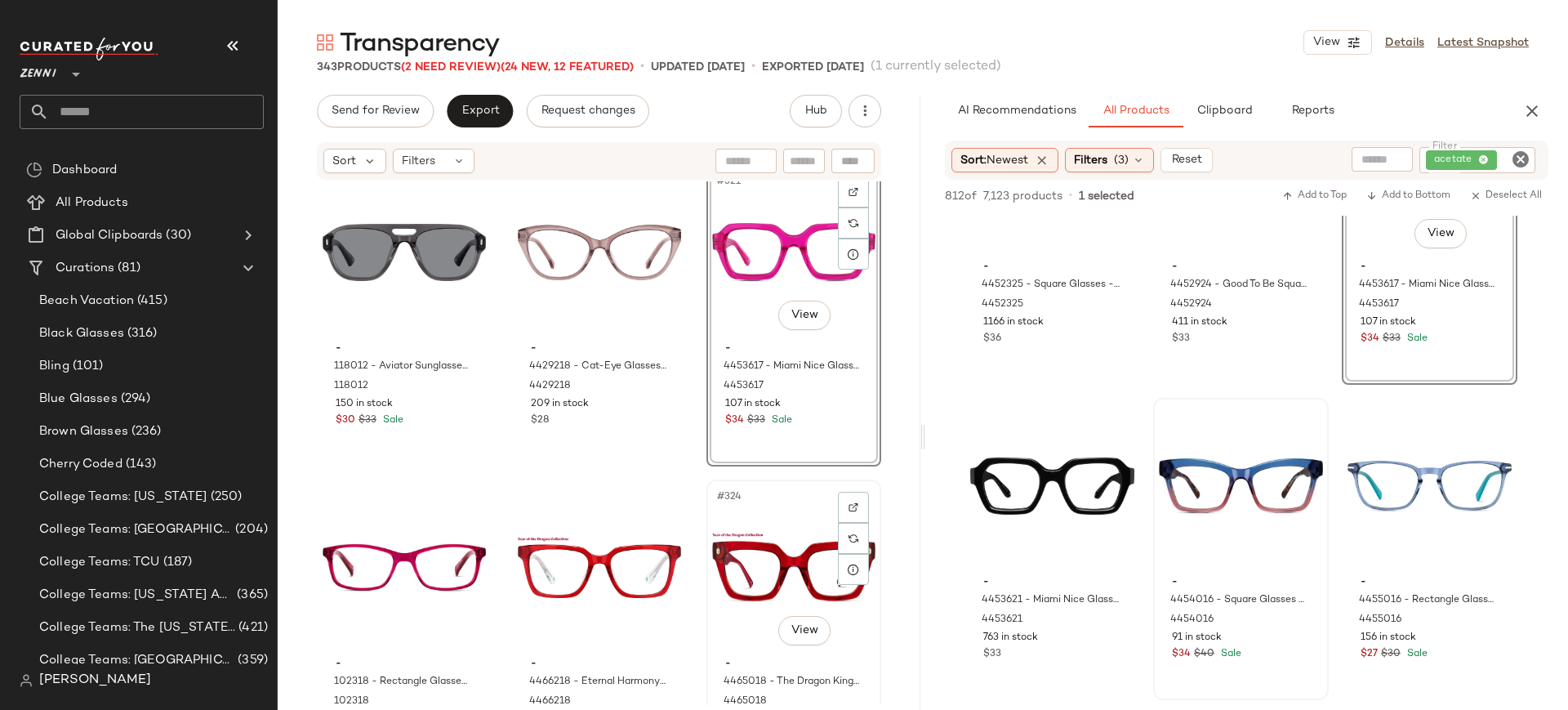
scroll to position [33445, 0]
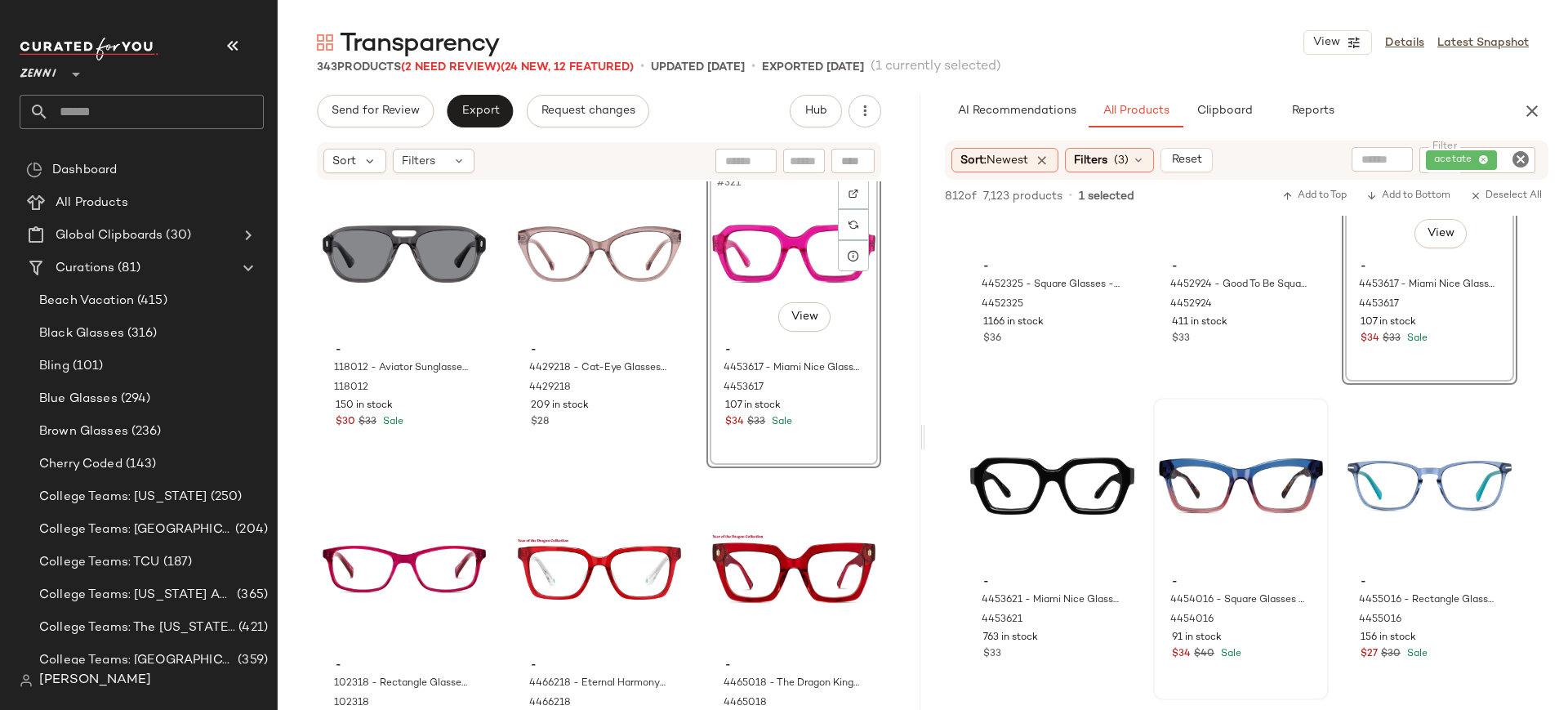
click at [795, 441] on div "#321 View - 4453617 - [GEOGRAPHIC_DATA] Nice Glasses - Fuchsia - Acetate 445361…" at bounding box center [793, 317] width 175 height 302
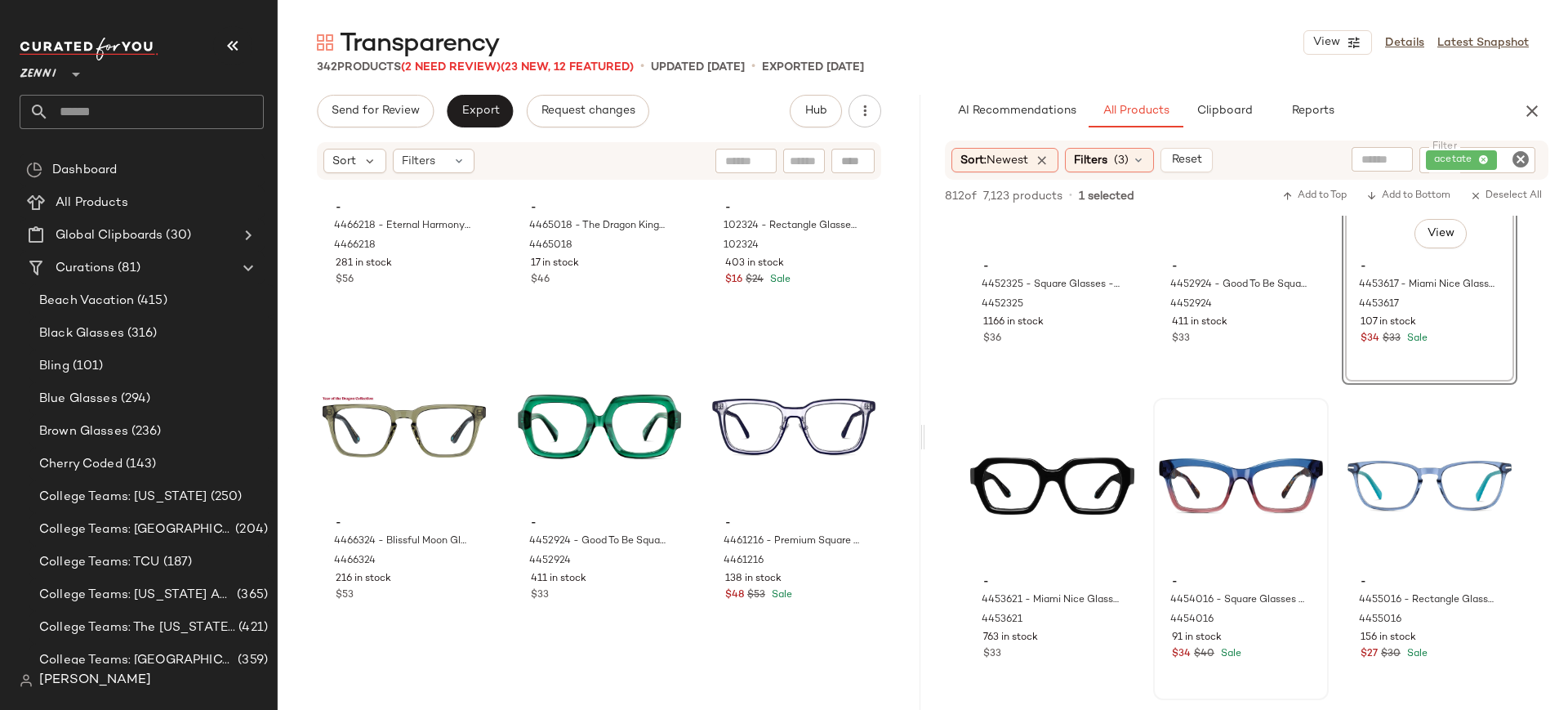
scroll to position [33913, 0]
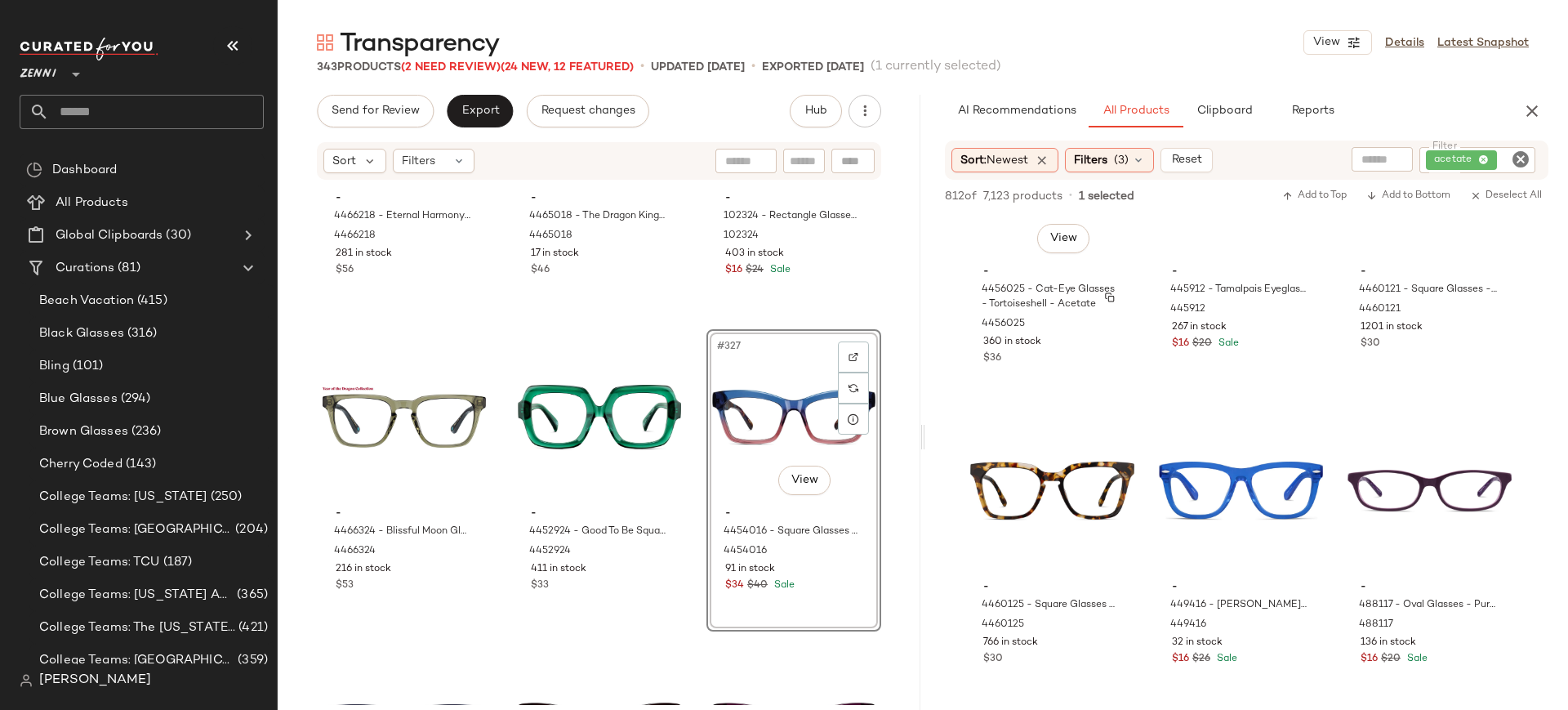
scroll to position [75164, 0]
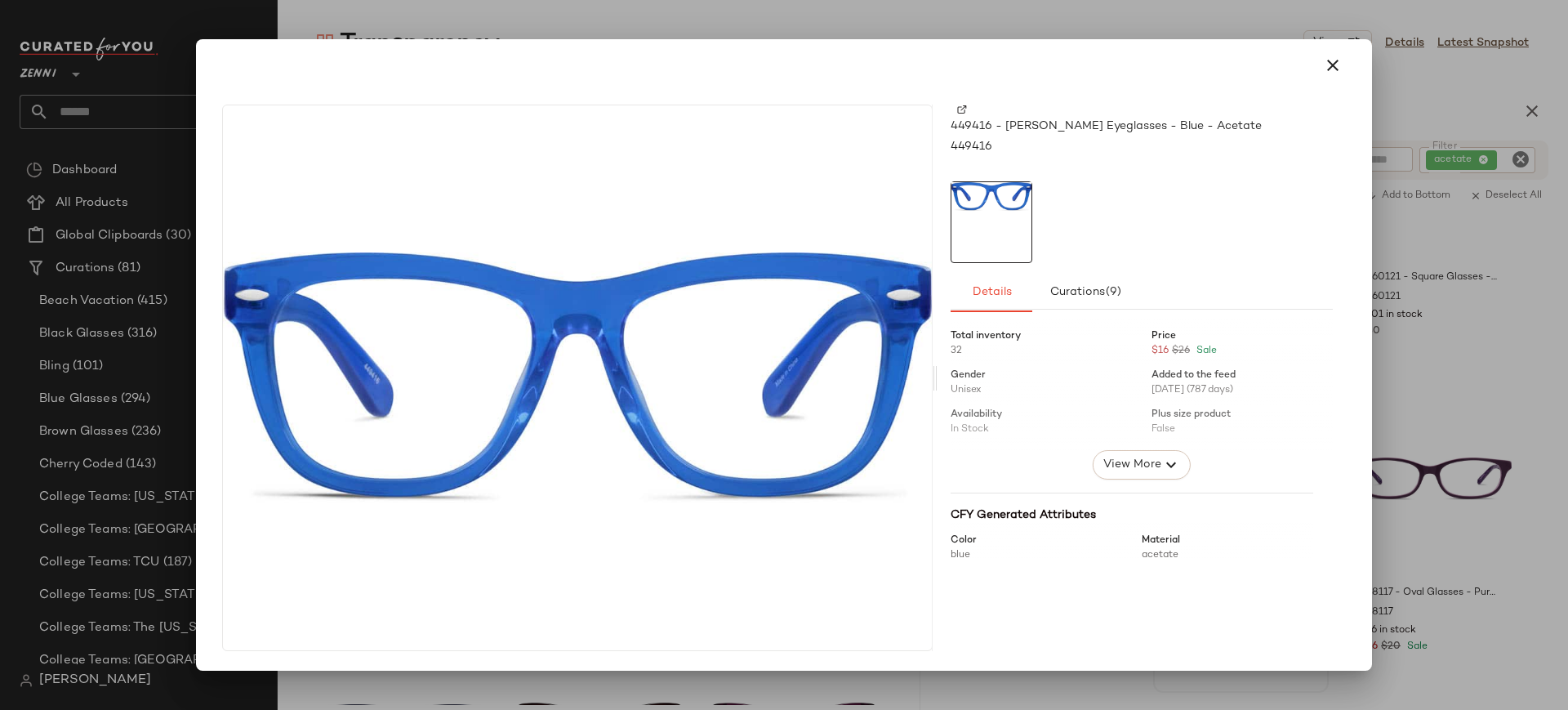
click at [964, 105] on img at bounding box center [962, 109] width 10 height 10
click at [1338, 62] on icon "button" at bounding box center [1332, 65] width 19 height 19
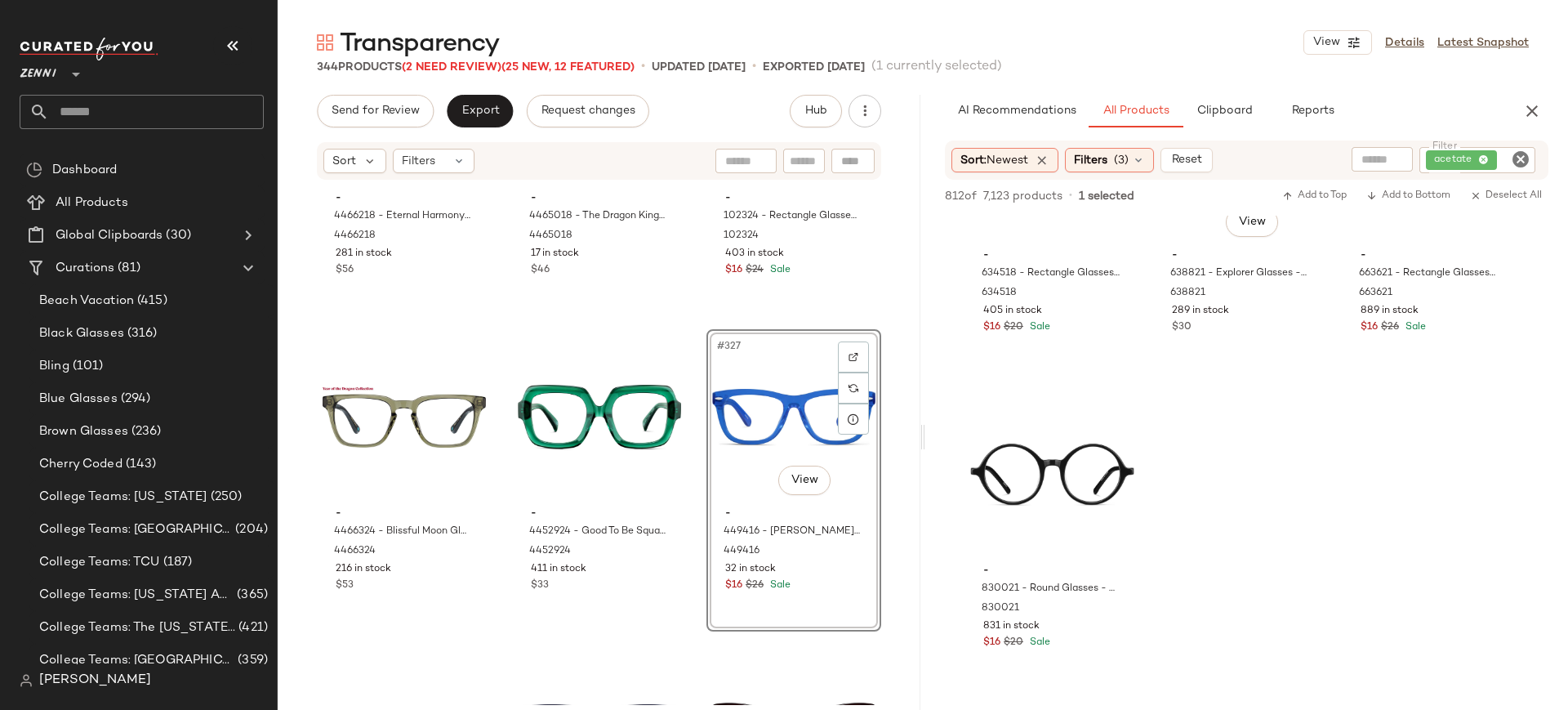
scroll to position [76747, 0]
click at [1522, 161] on icon "Clear Filter" at bounding box center [1520, 159] width 19 height 19
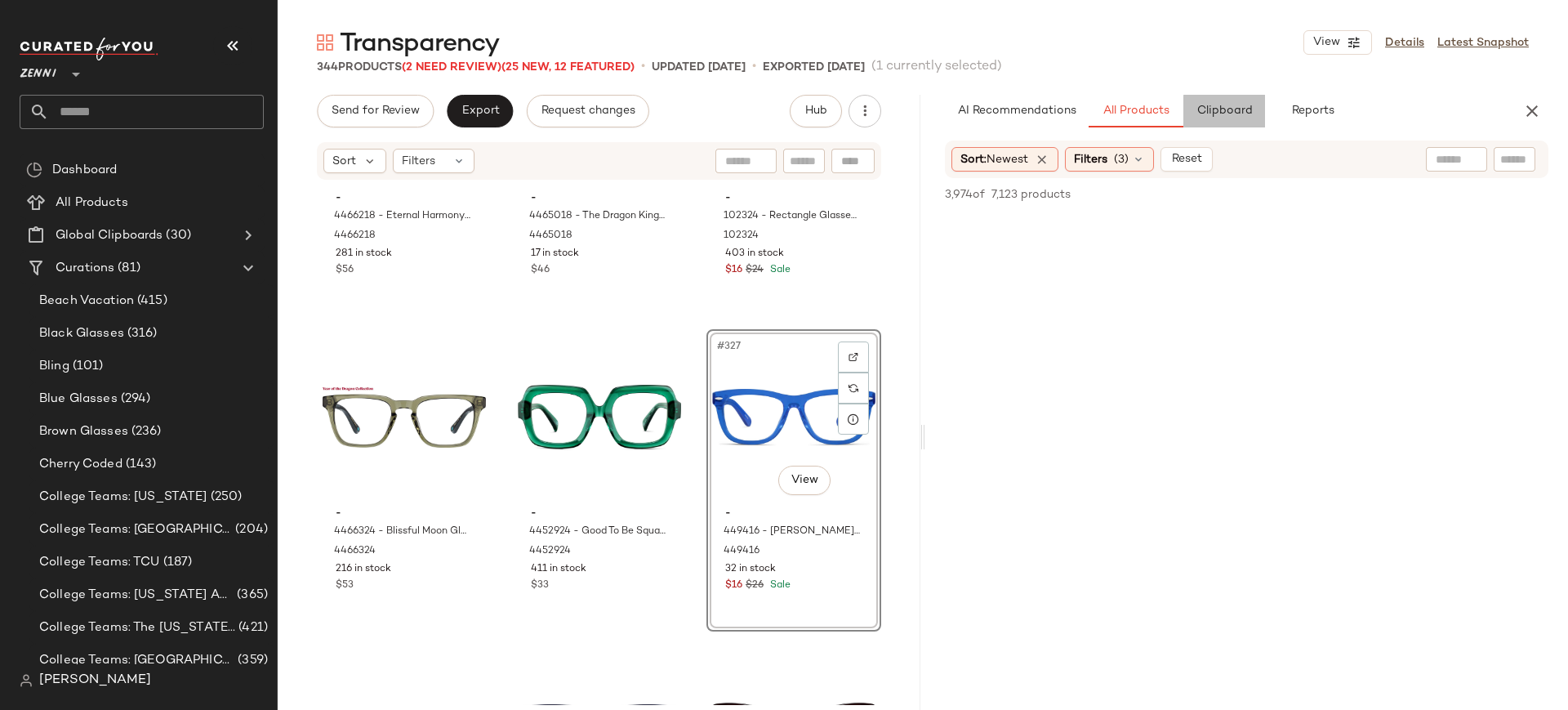
click at [1242, 115] on span "Clipboard" at bounding box center [1223, 111] width 56 height 13
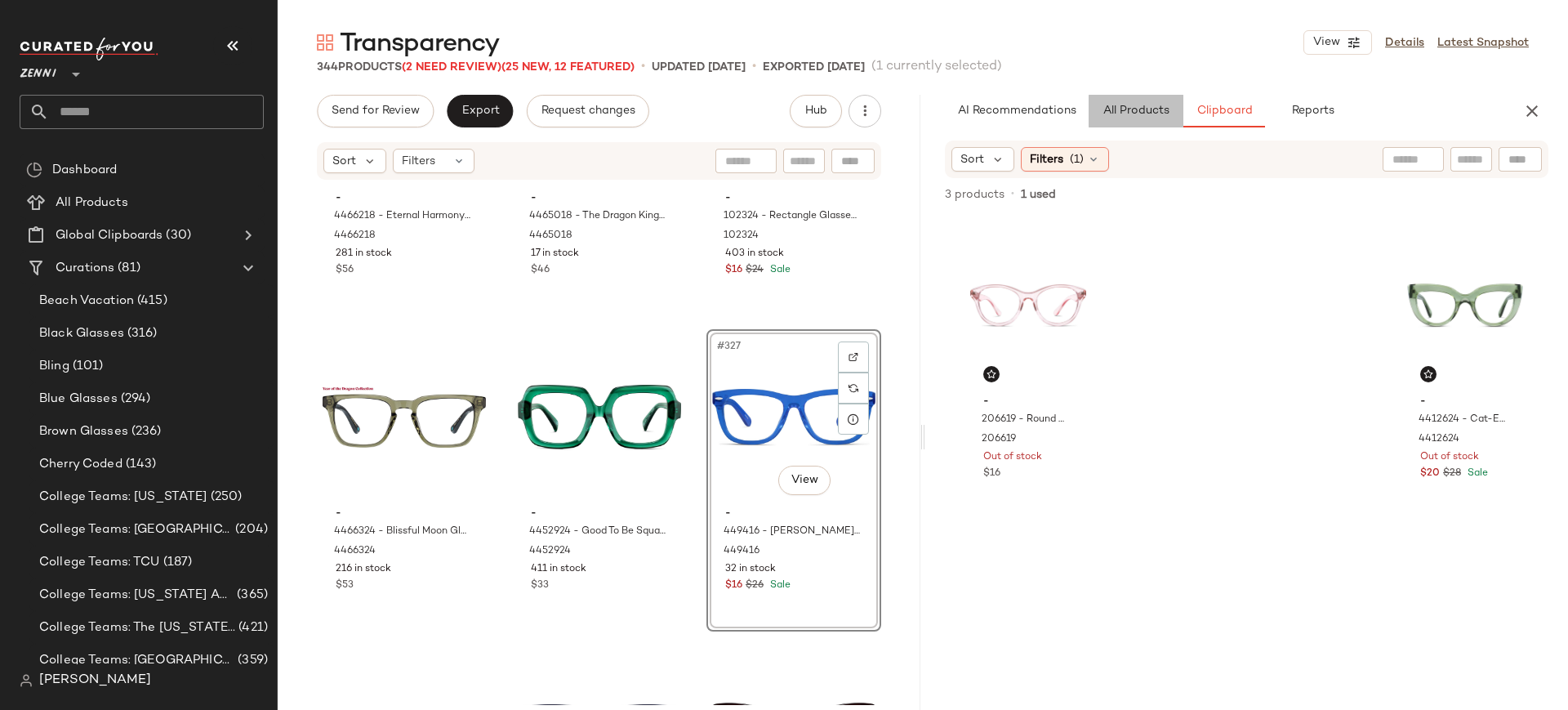
click at [1142, 119] on button "All Products" at bounding box center [1135, 111] width 95 height 32
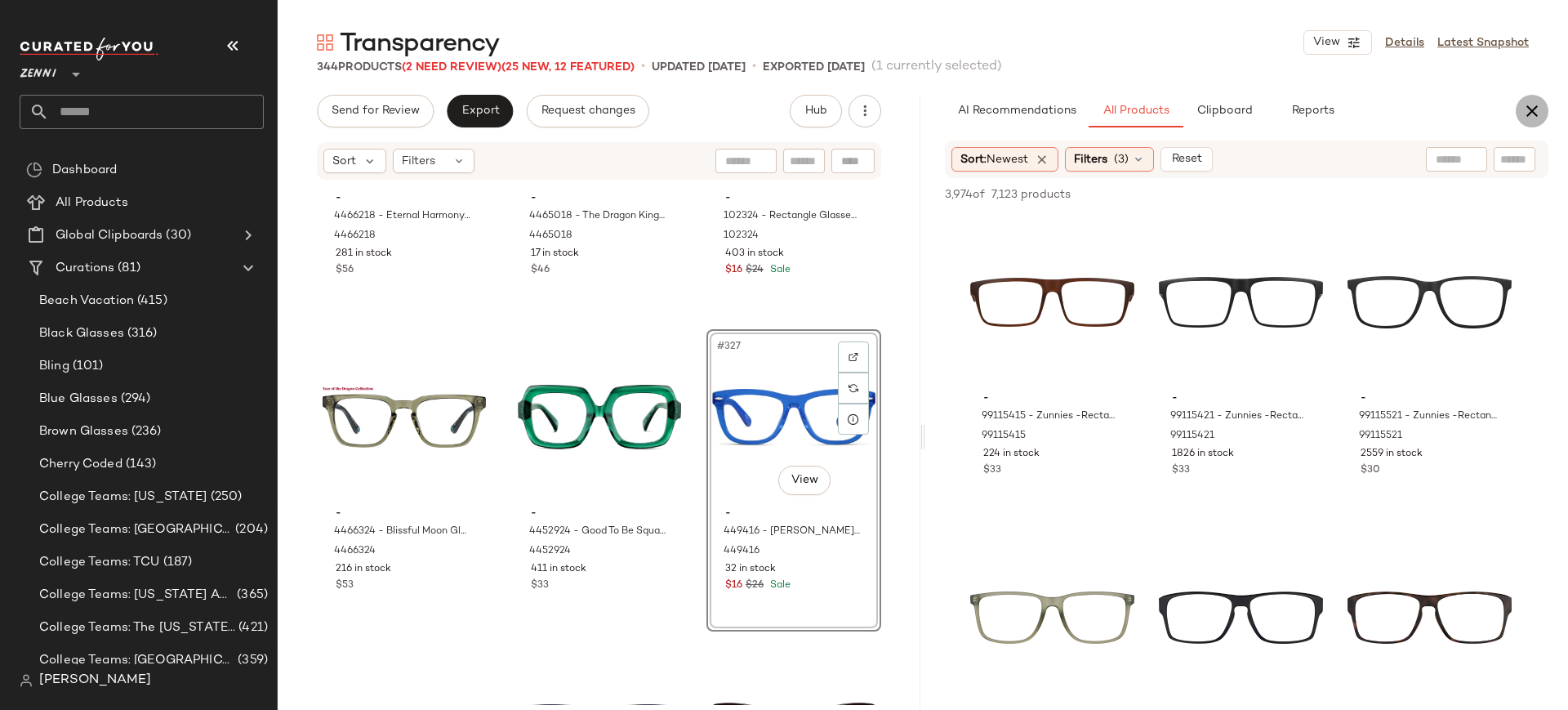
click at [1531, 113] on icon "button" at bounding box center [1531, 111] width 19 height 19
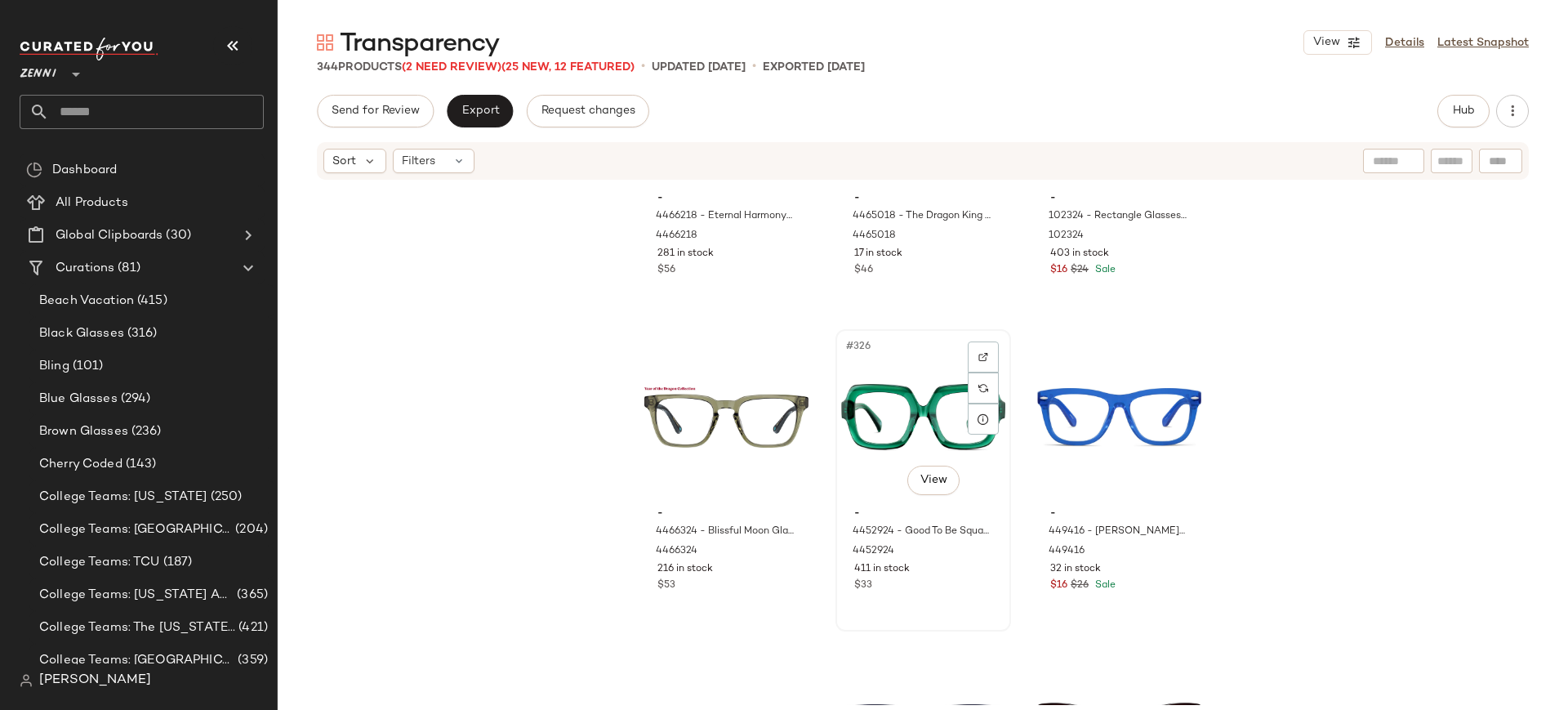
click at [943, 592] on div "$33" at bounding box center [922, 585] width 138 height 15
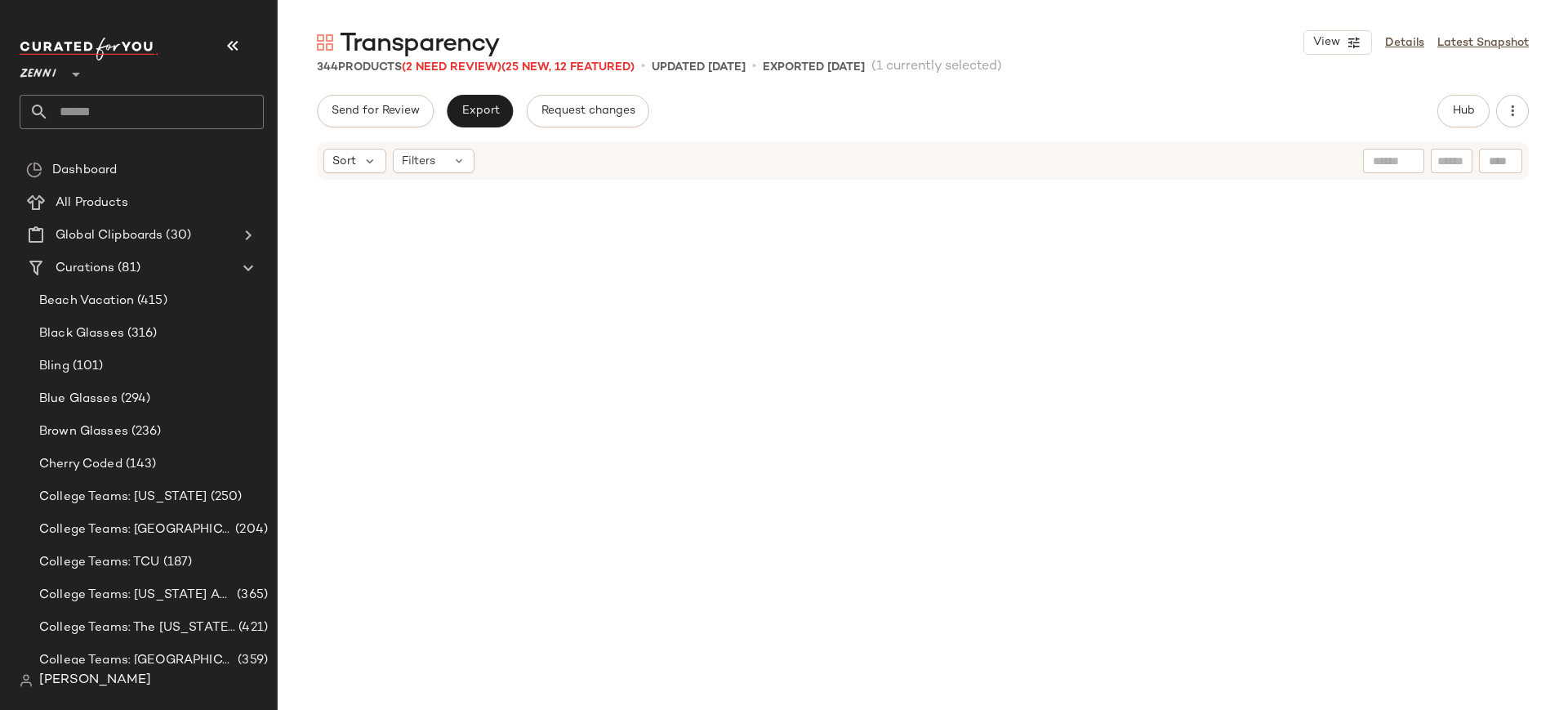
scroll to position [35731, 0]
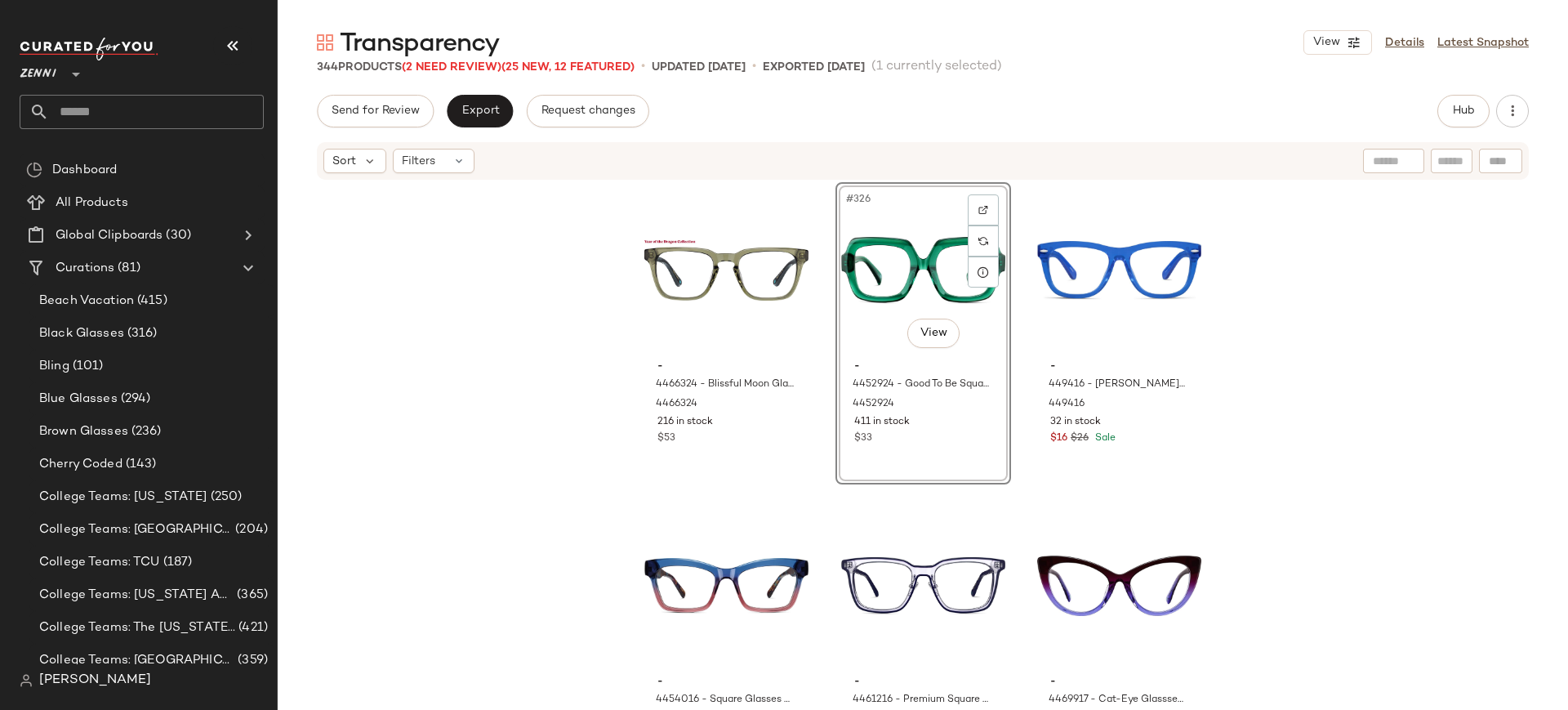
click at [1416, 398] on div "- 4466324 - Blissful Moon Glasses - Green - Acetate 4466324 216 in stock $53 #3…" at bounding box center [922, 443] width 1290 height 523
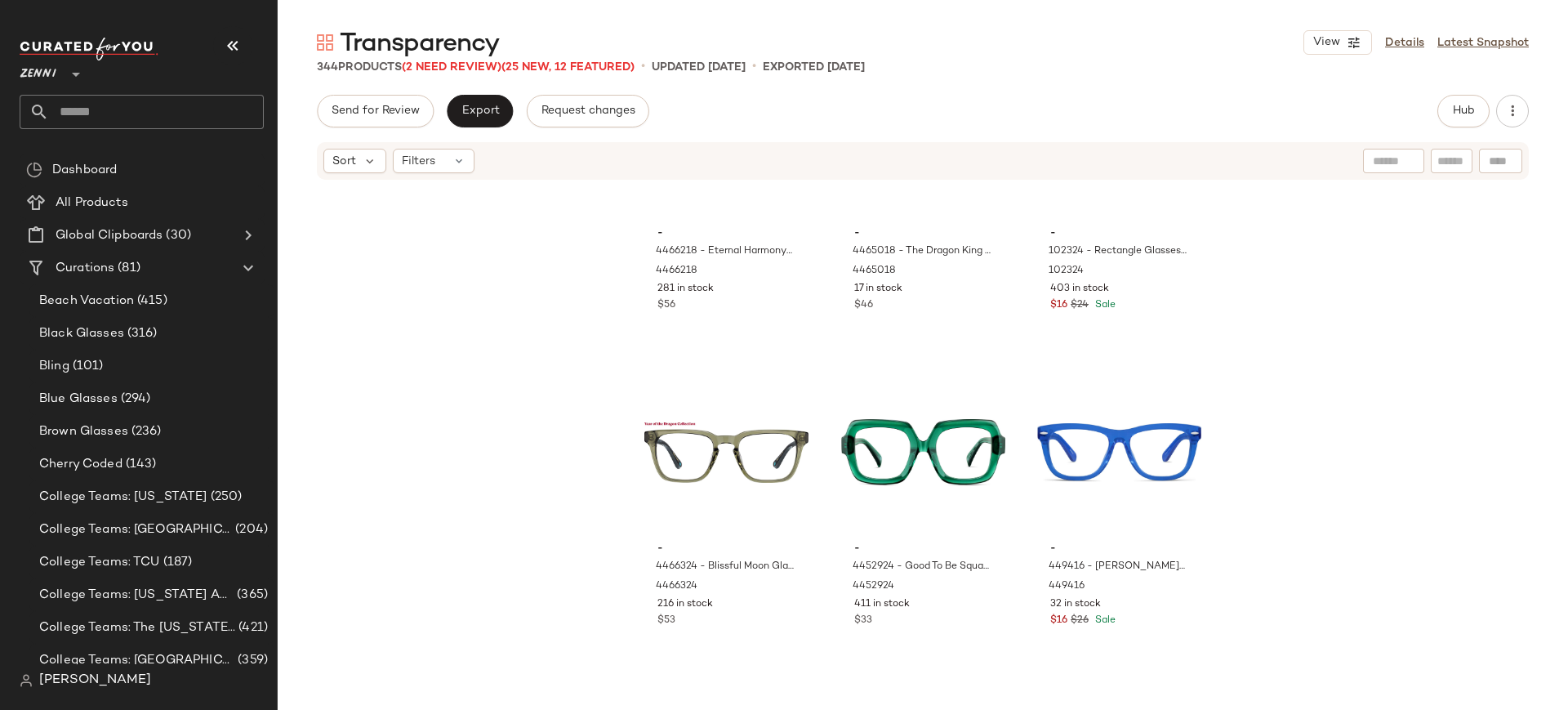
scroll to position [33873, 0]
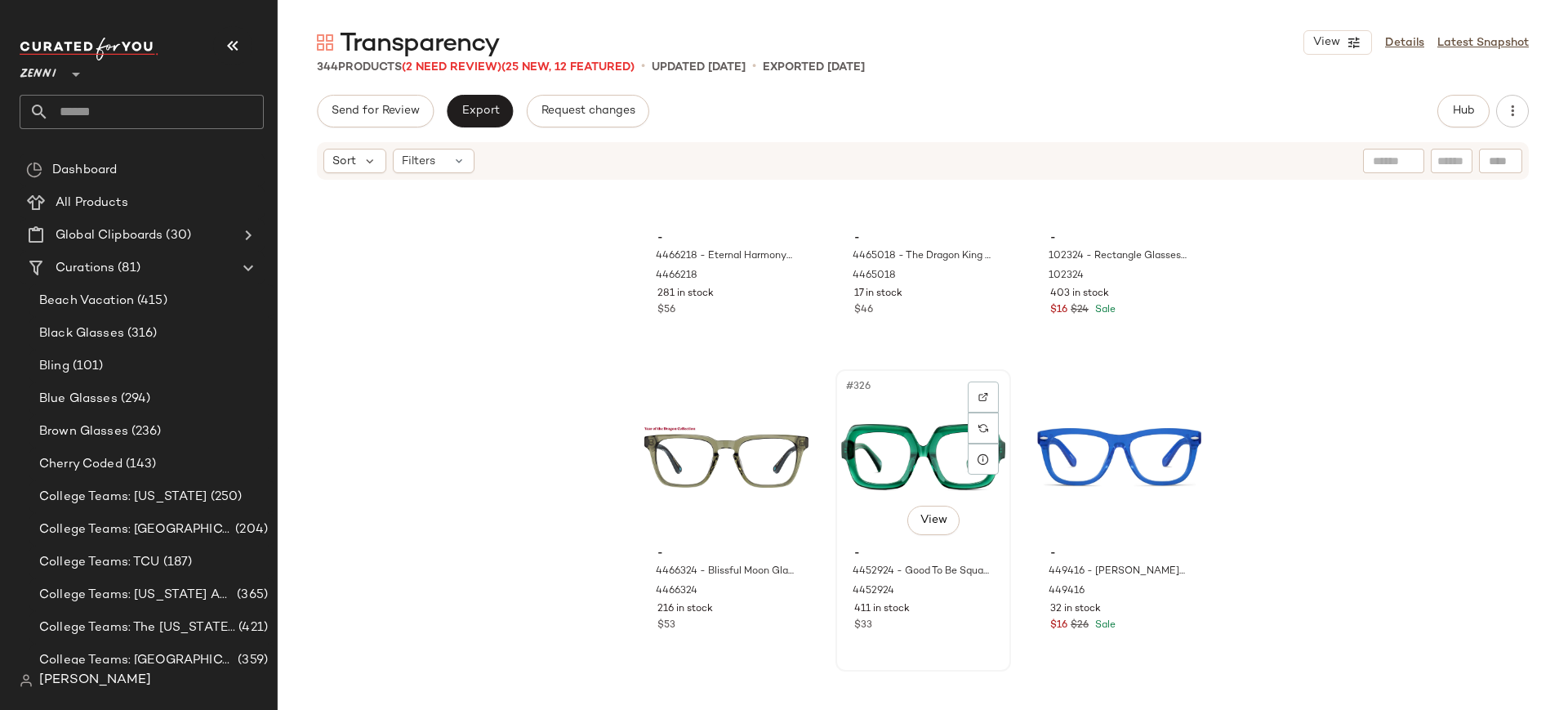
click at [942, 624] on div "$33" at bounding box center [922, 625] width 138 height 15
click at [942, 624] on div "#326 View - 4452924 - Good To Be Square Glasses - Emerald - Acetate 4452924 411…" at bounding box center [923, 520] width 175 height 302
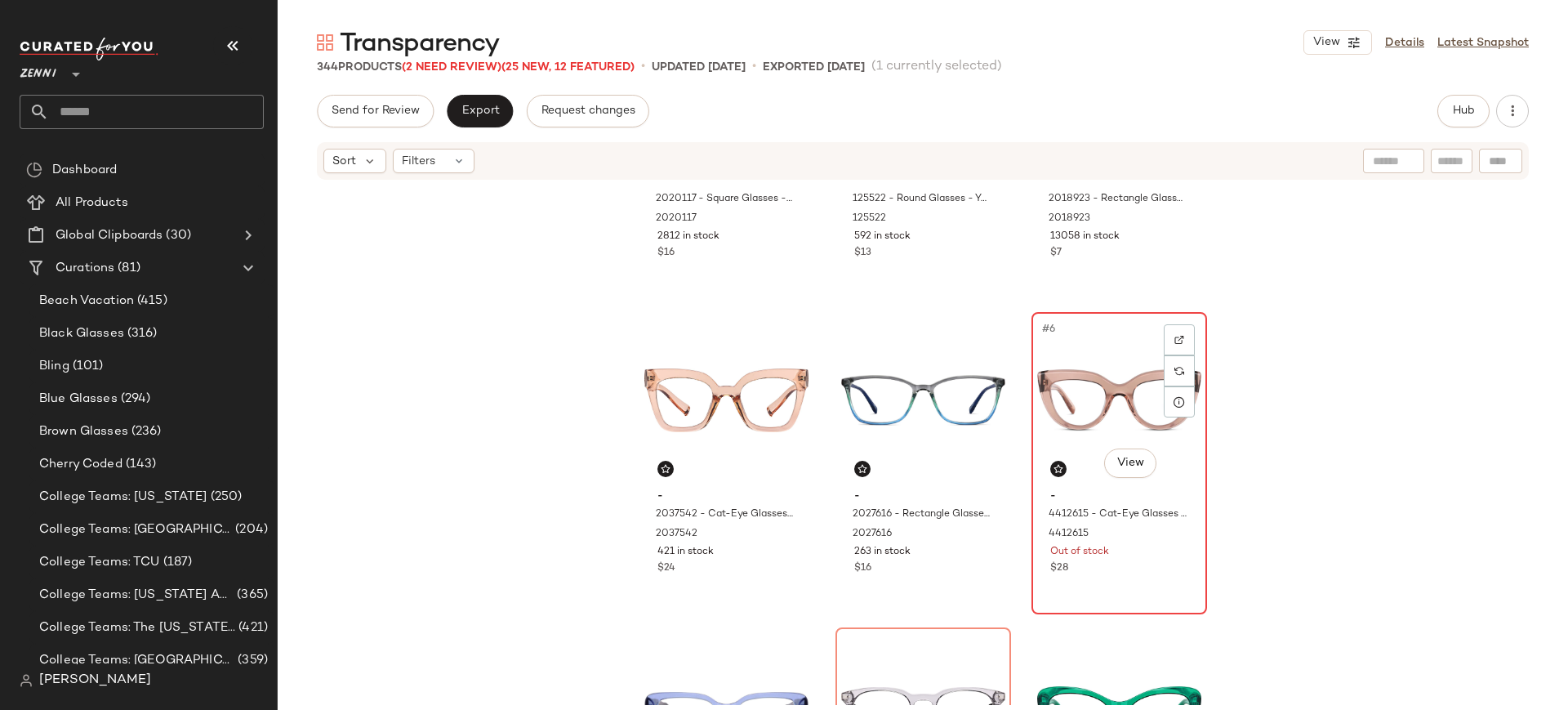
scroll to position [189, 0]
click at [1451, 155] on input "text" at bounding box center [1451, 161] width 29 height 18
type input "*****"
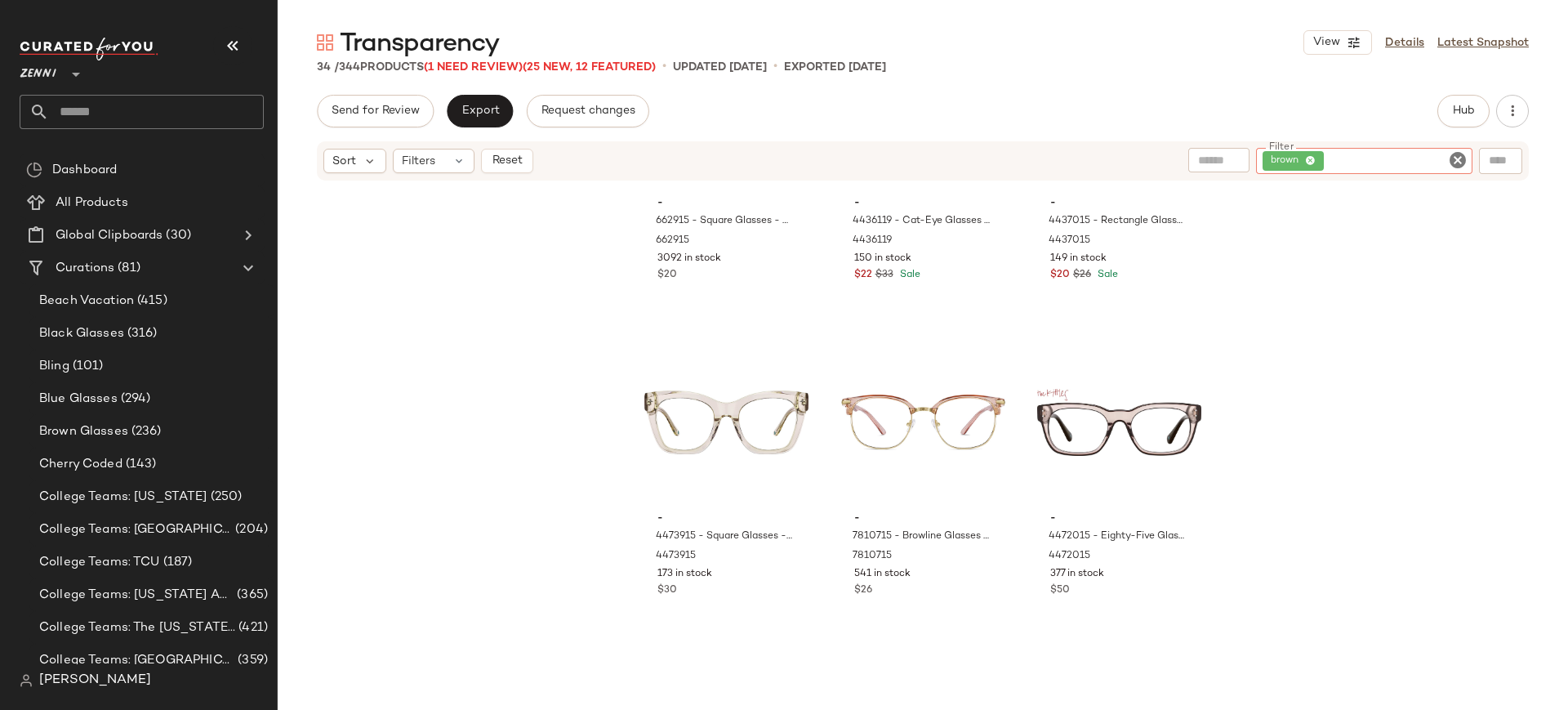
scroll to position [809, 0]
click at [714, 439] on div "#10 View" at bounding box center [726, 422] width 164 height 165
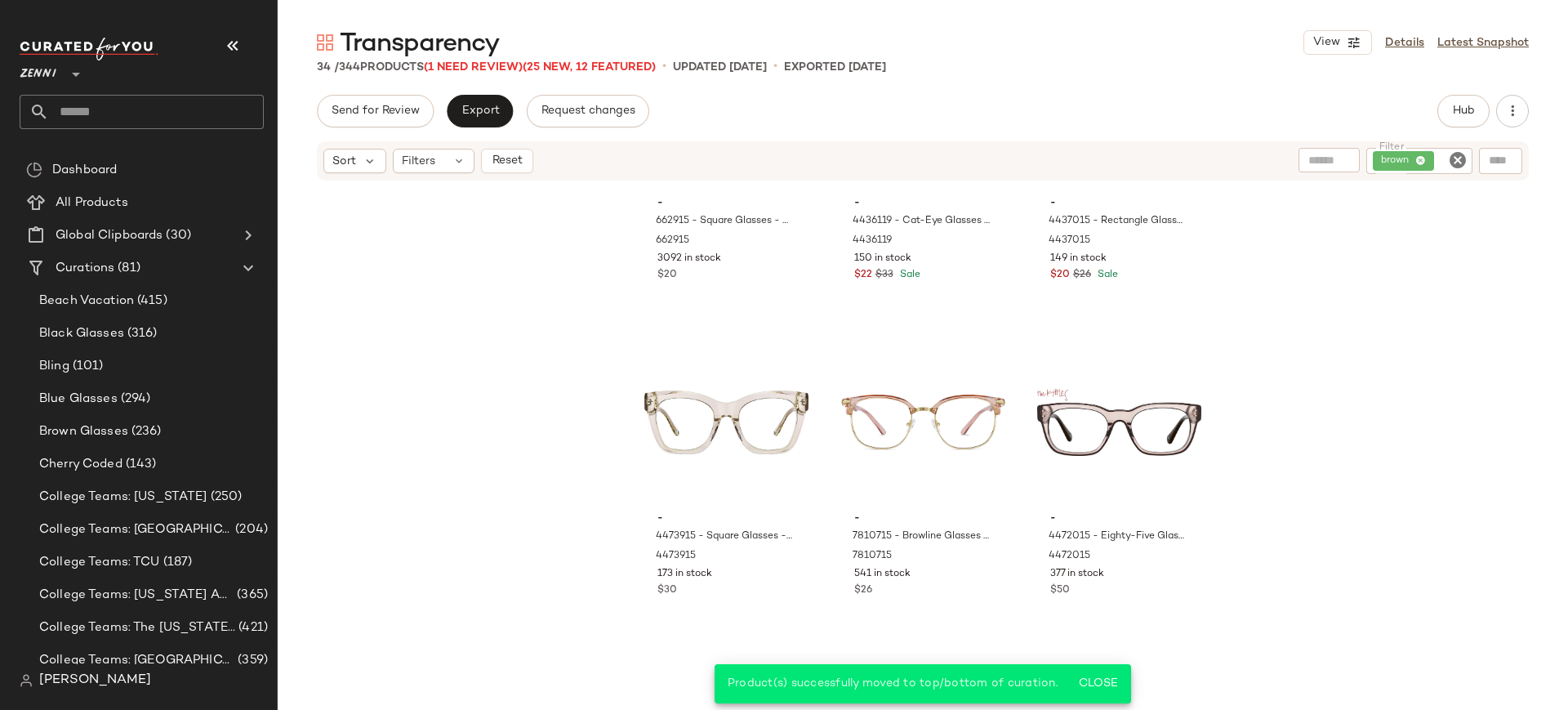
click at [1457, 159] on icon "Clear Filter" at bounding box center [1457, 160] width 19 height 19
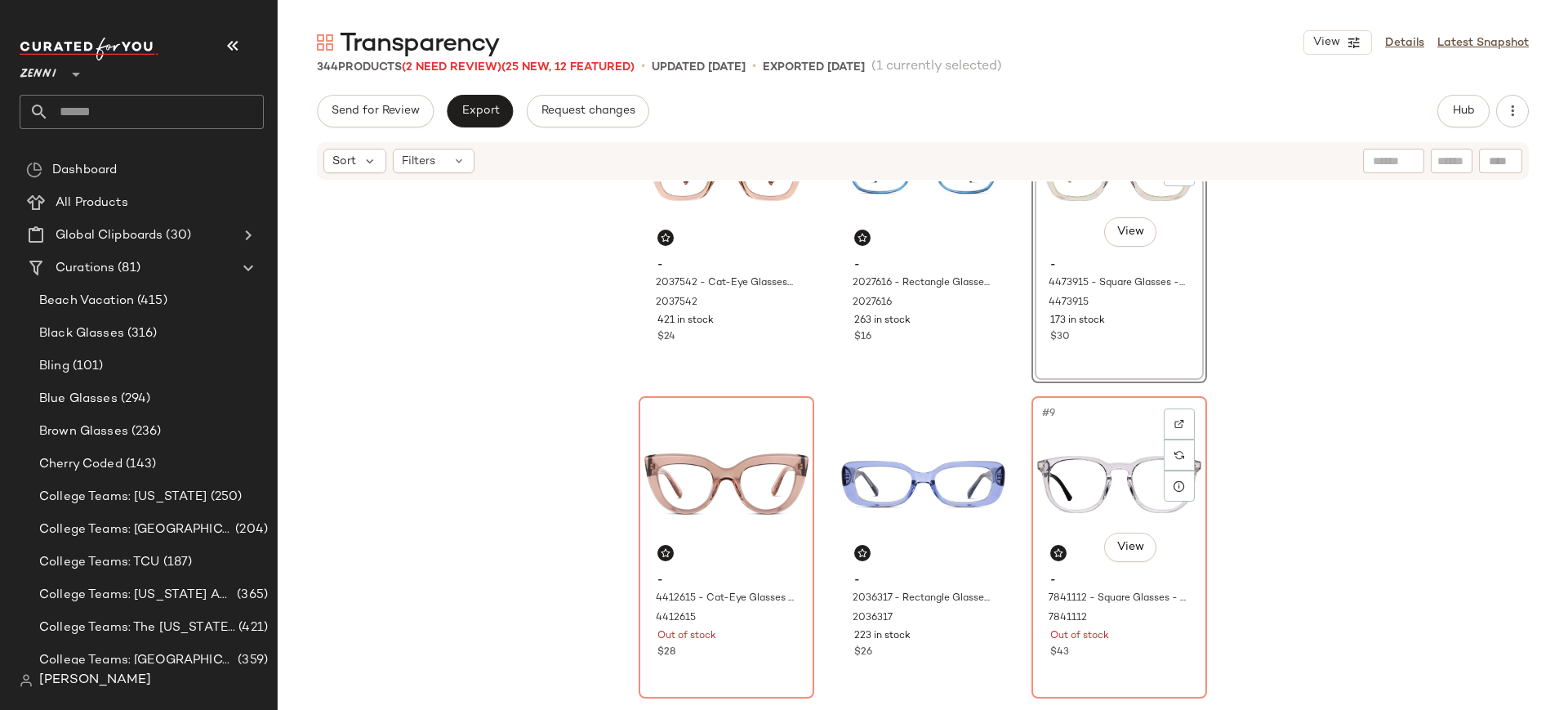
scroll to position [434, 0]
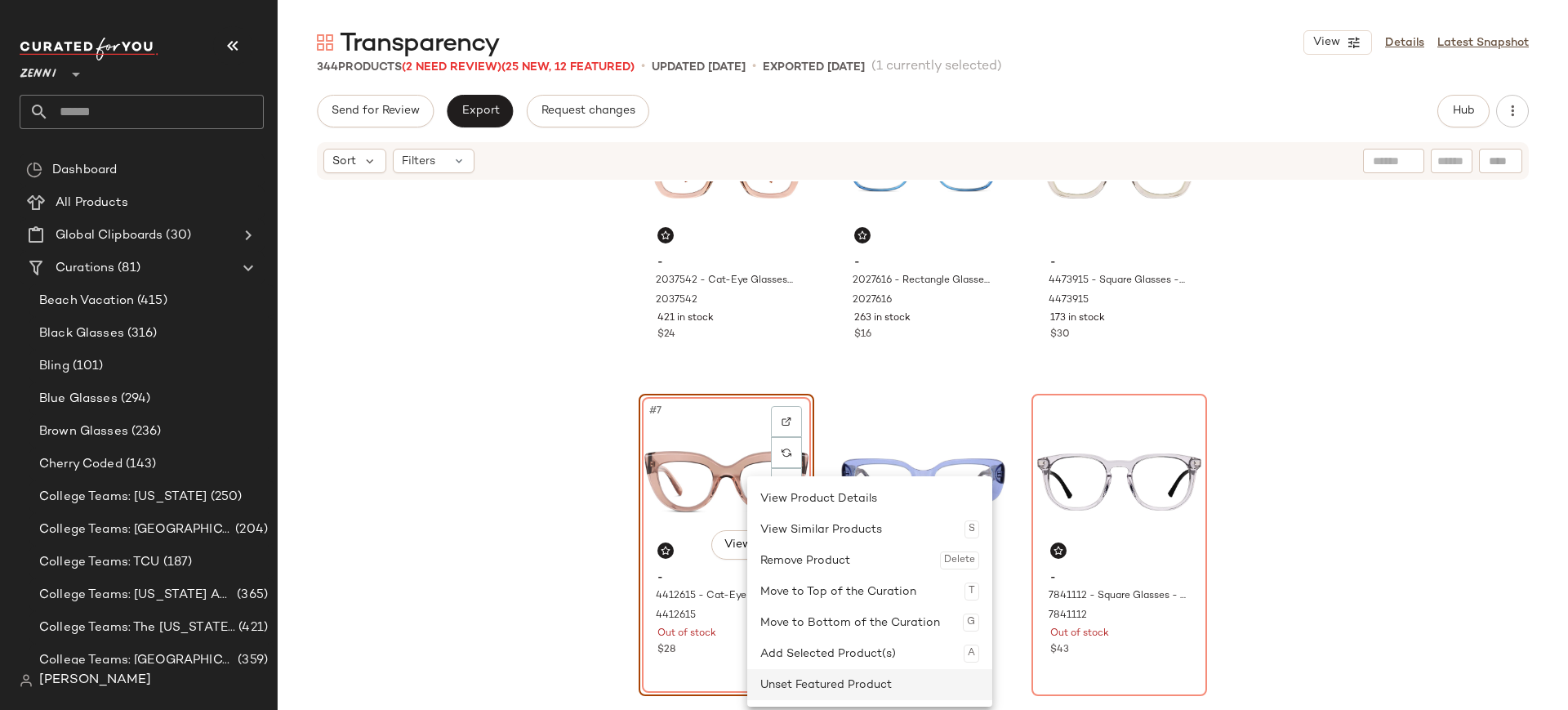
click at [773, 687] on div "Unset Featured Product" at bounding box center [869, 684] width 218 height 31
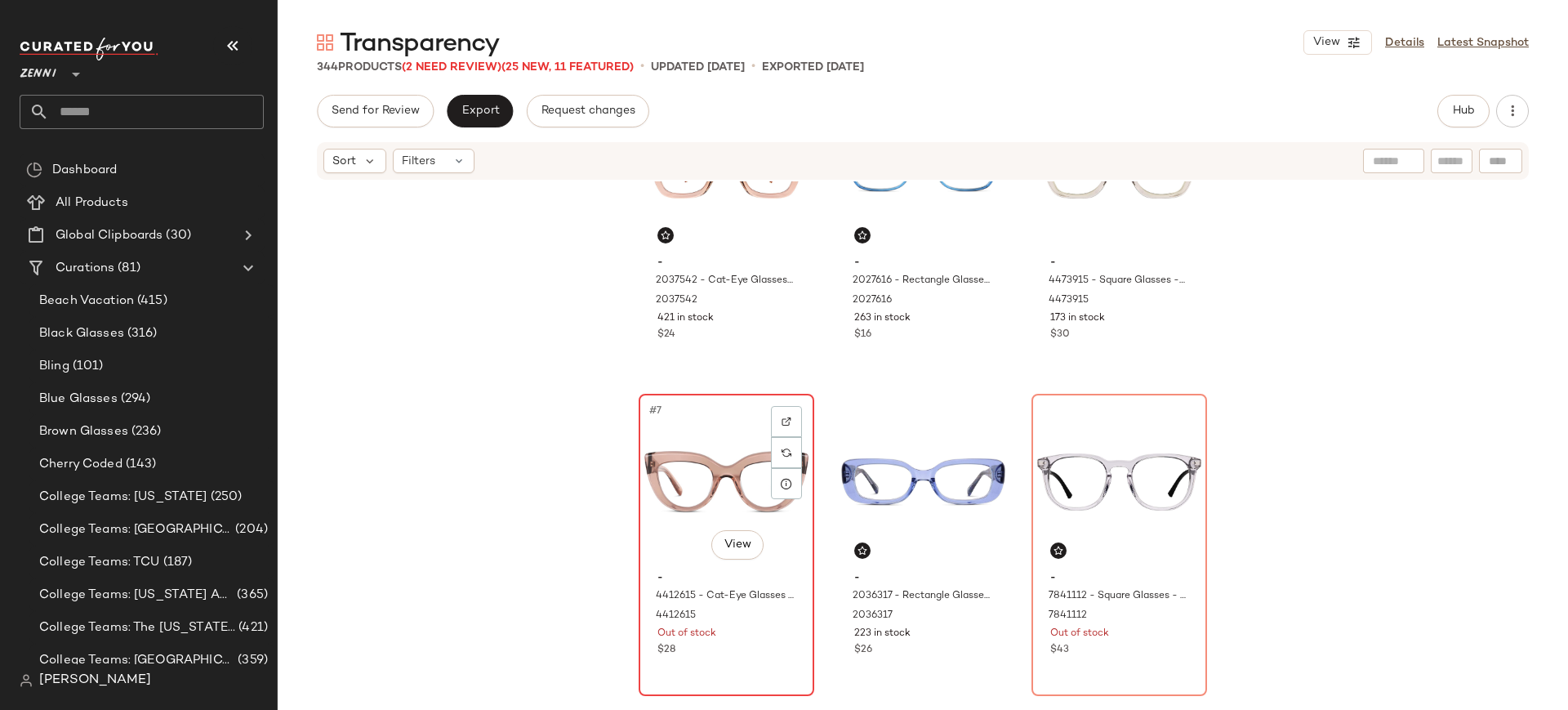
click at [758, 655] on div "$28" at bounding box center [726, 649] width 138 height 15
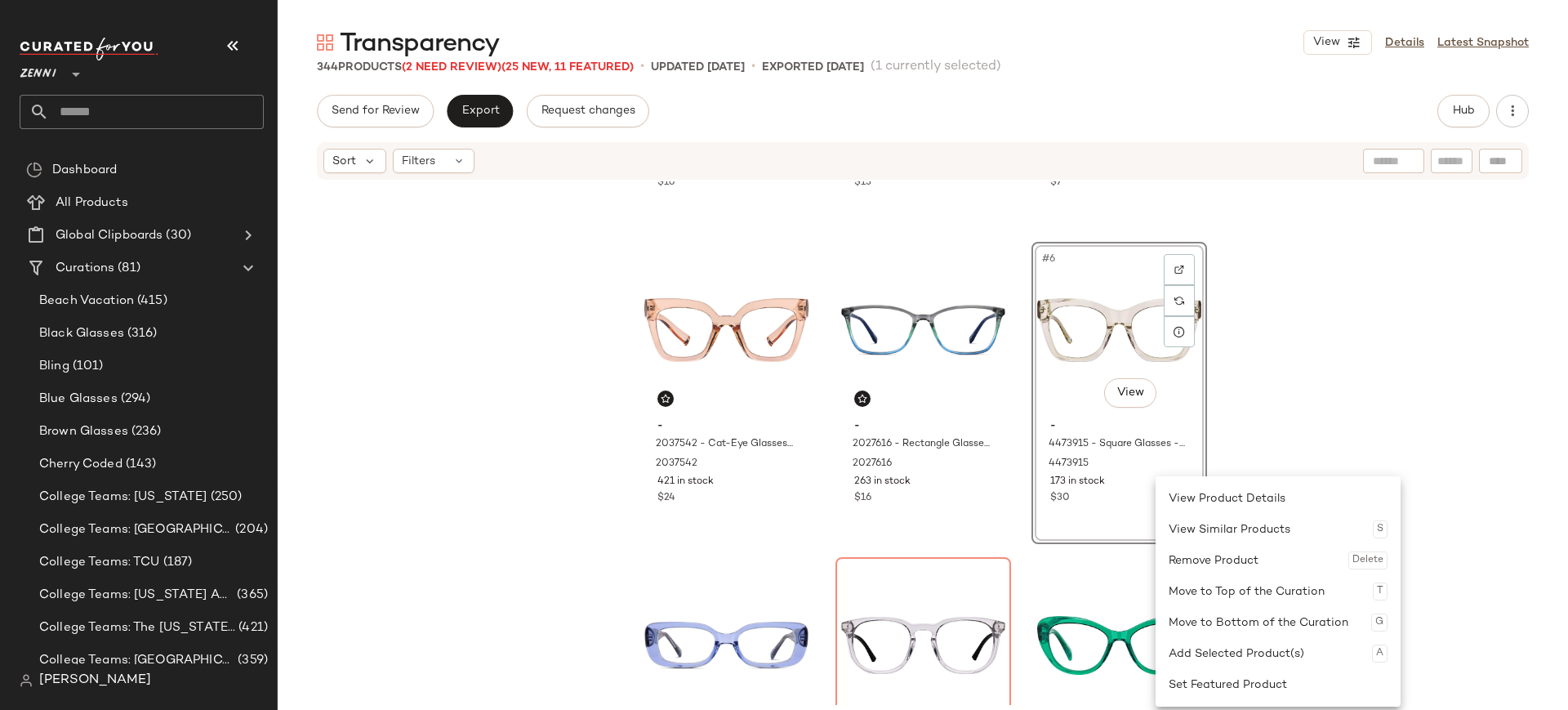
scroll to position [262, 0]
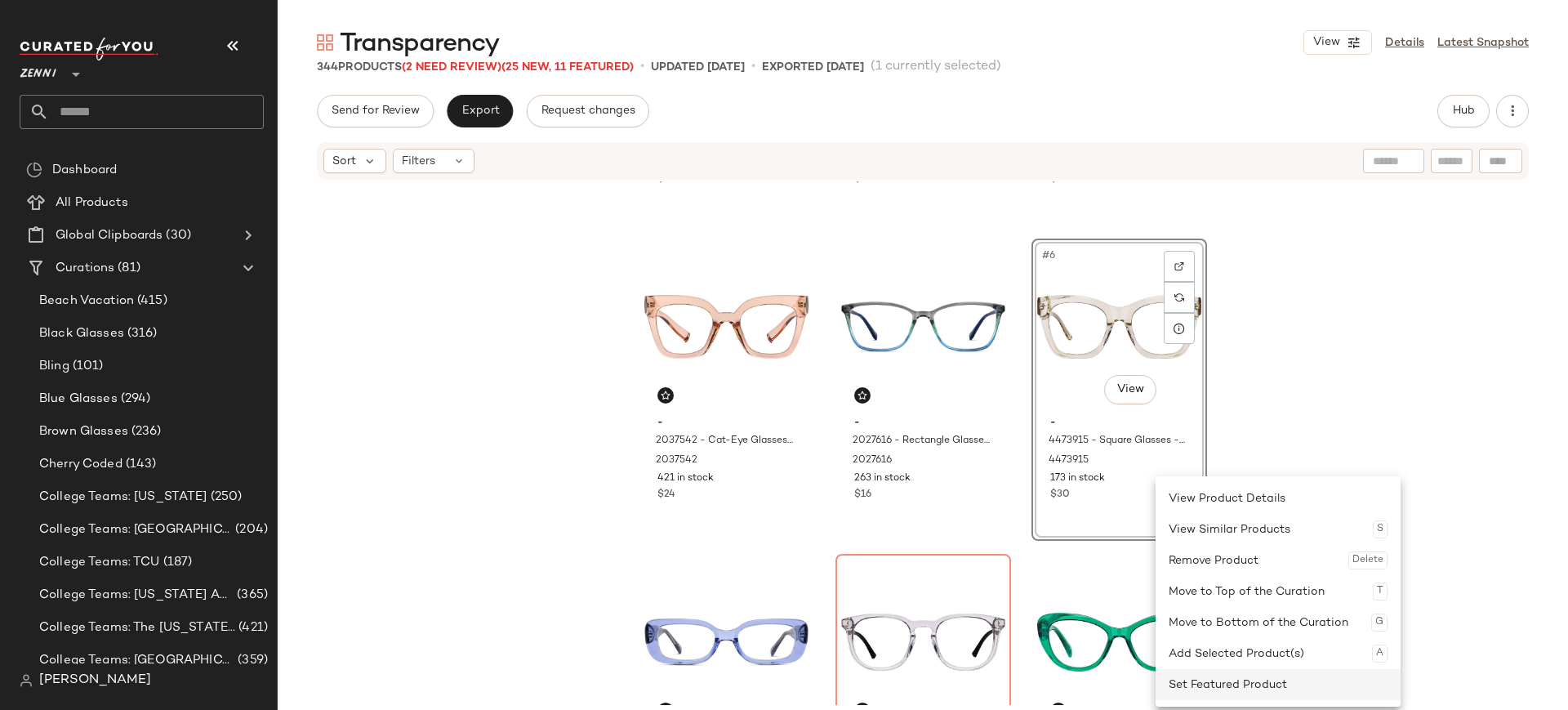
click at [1180, 682] on div "Set Featured Product" at bounding box center [1278, 684] width 218 height 31
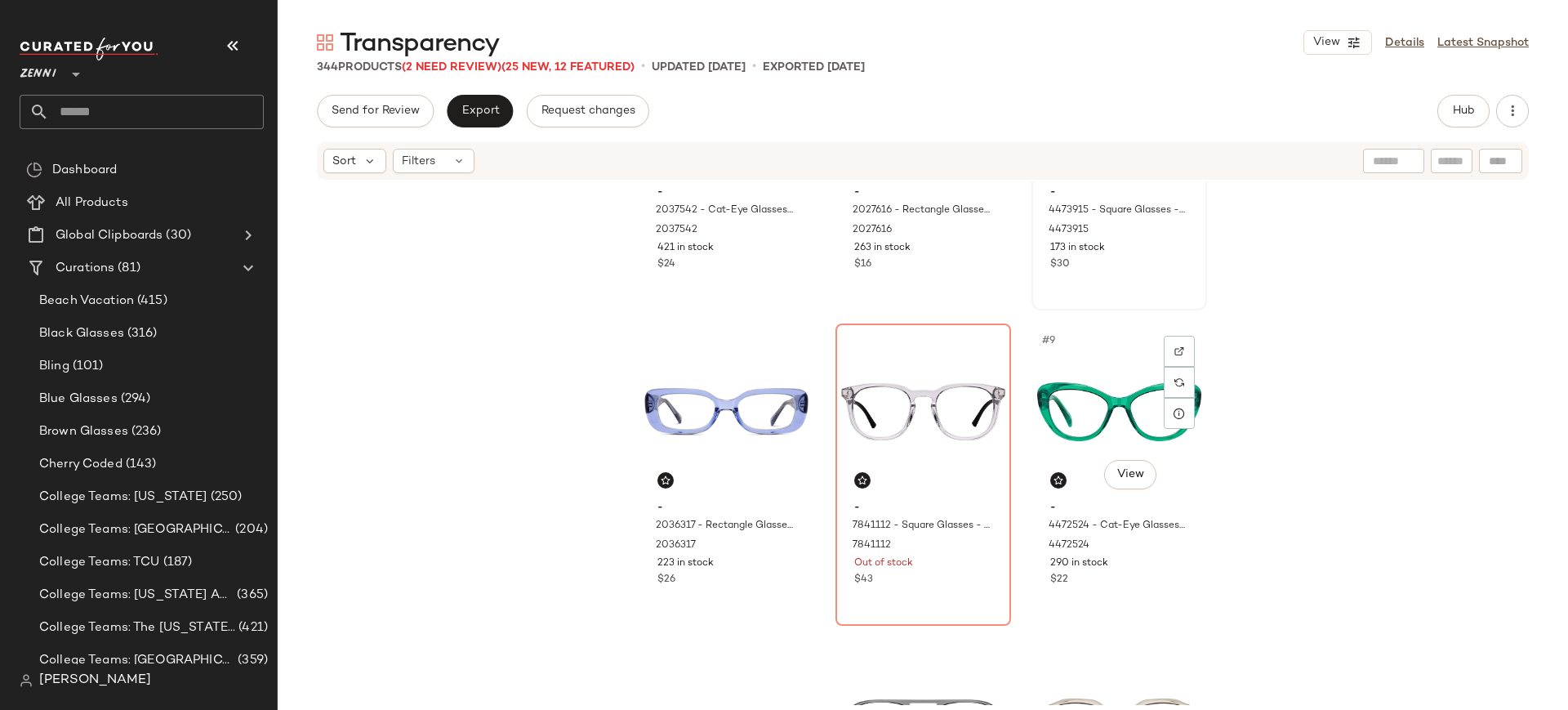
scroll to position [591, 0]
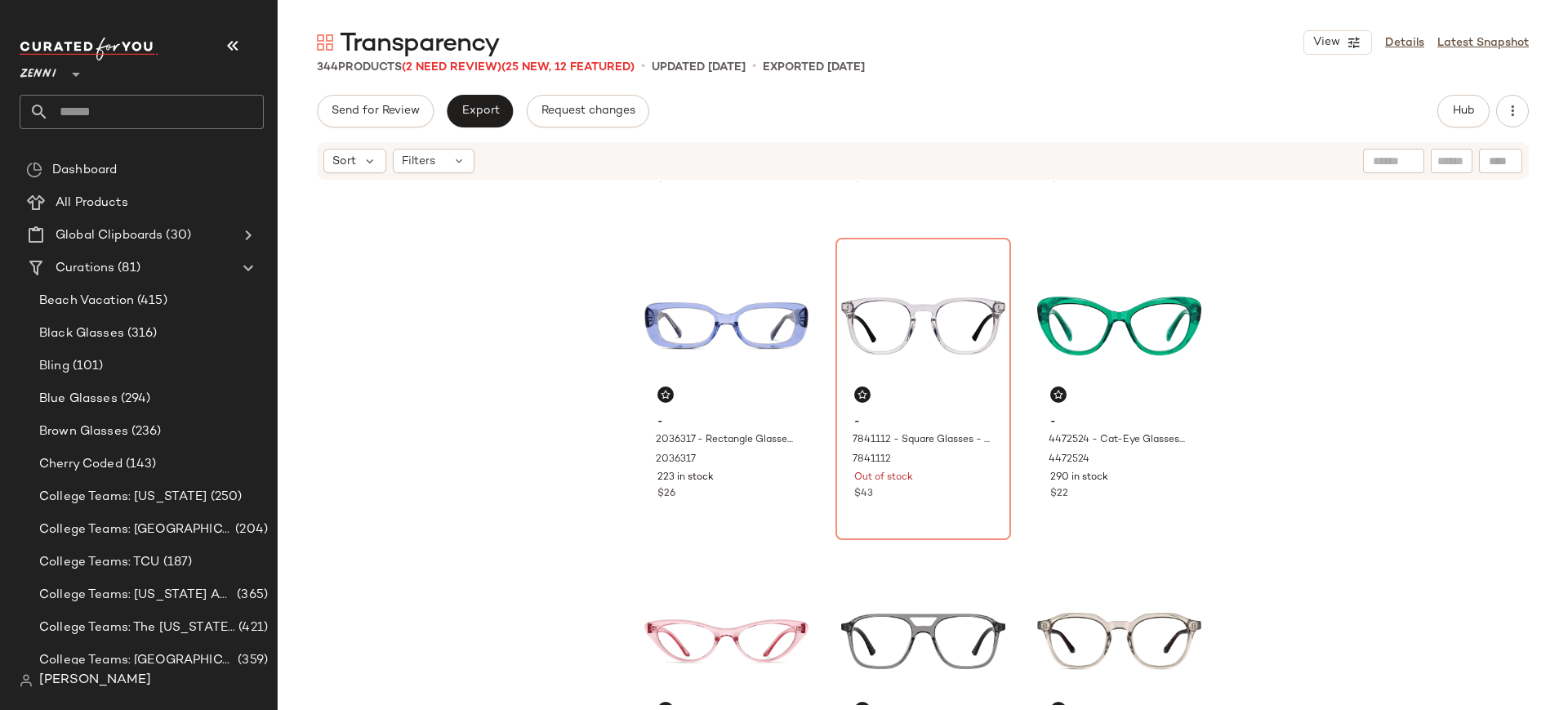
click at [1443, 162] on input "text" at bounding box center [1451, 161] width 29 height 18
type input "****"
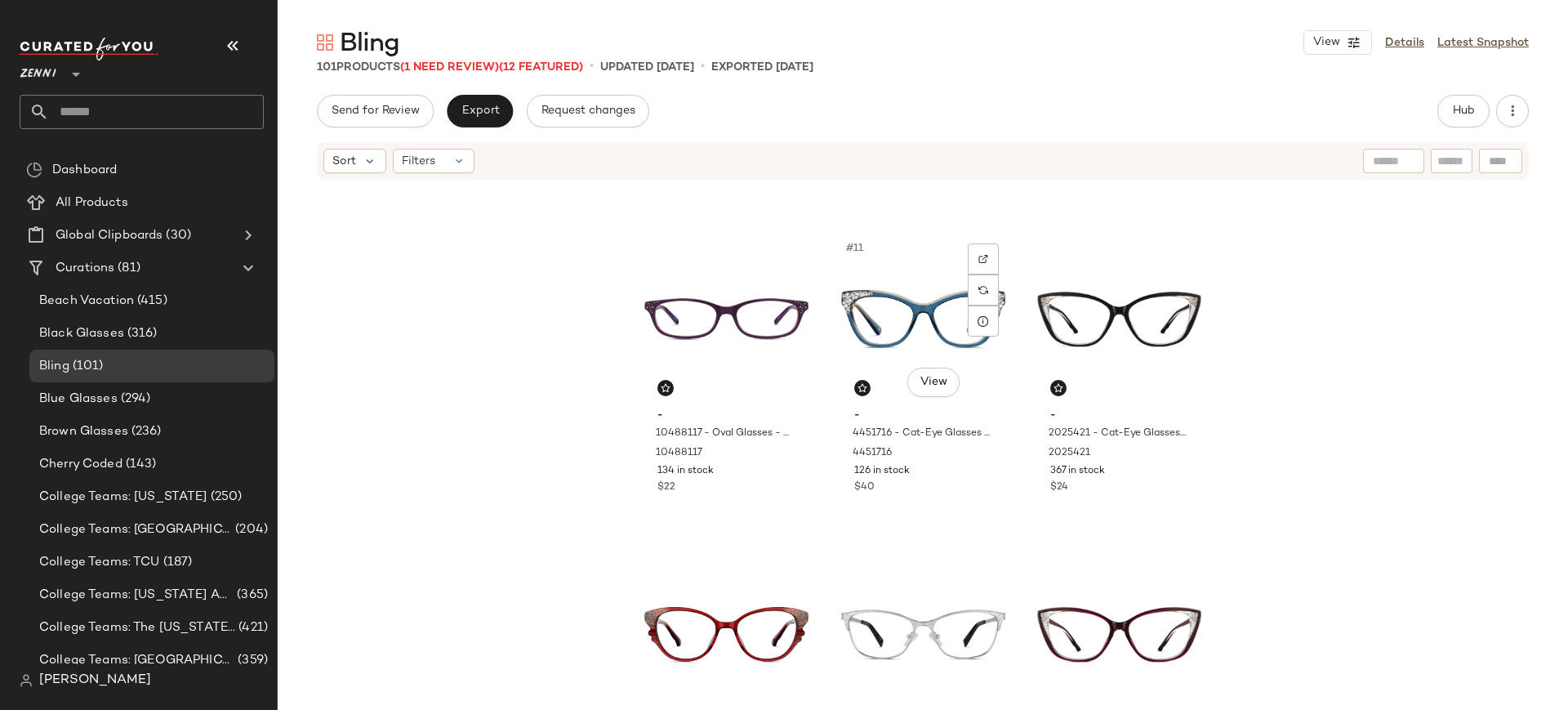
scroll to position [923, 0]
